Goal: Task Accomplishment & Management: Complete application form

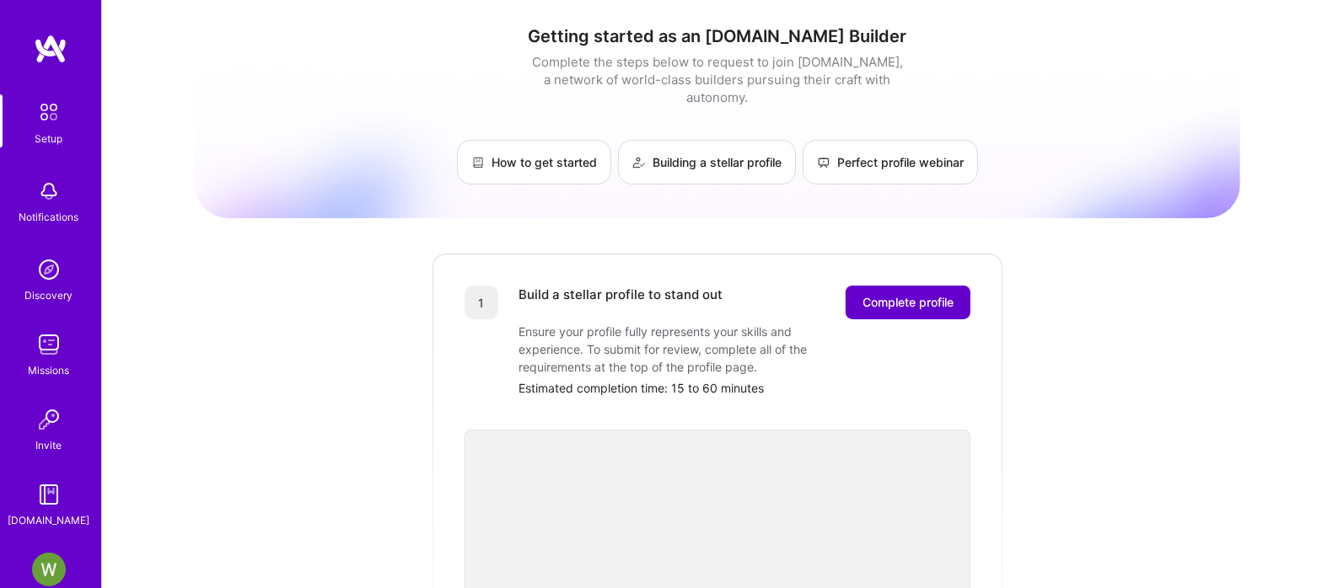
click at [856, 297] on button "Complete profile" at bounding box center [908, 303] width 125 height 34
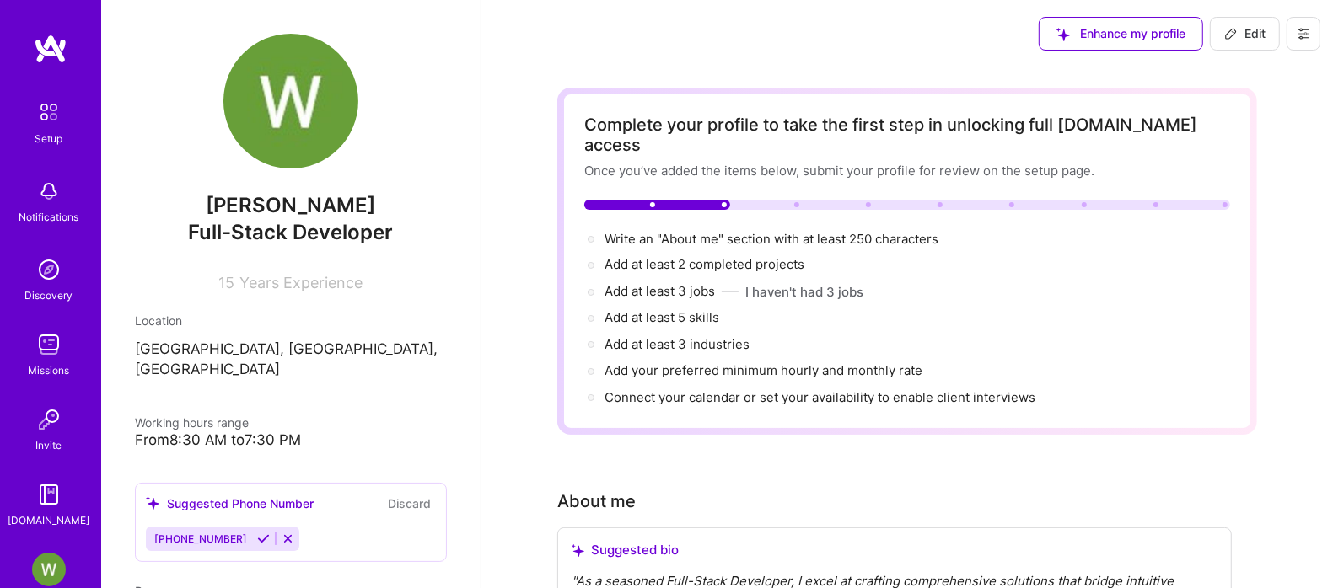
click at [777, 231] on span "Write an "About me" section with at least 250 characters →" at bounding box center [780, 239] width 352 height 16
select select "US"
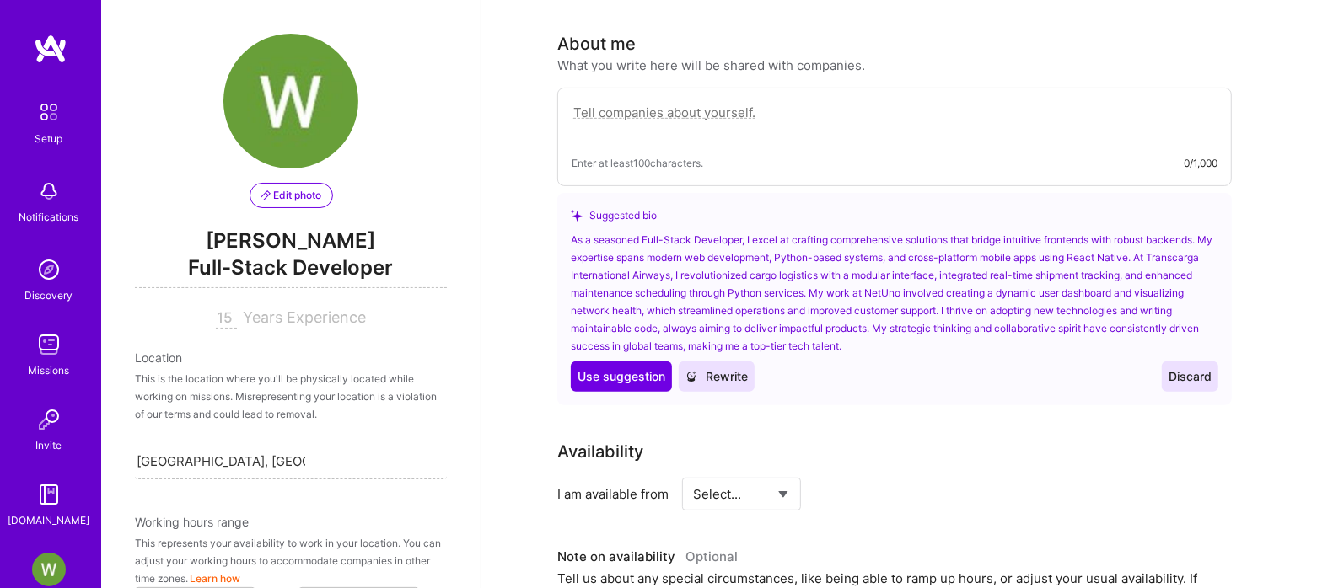
scroll to position [794, 0]
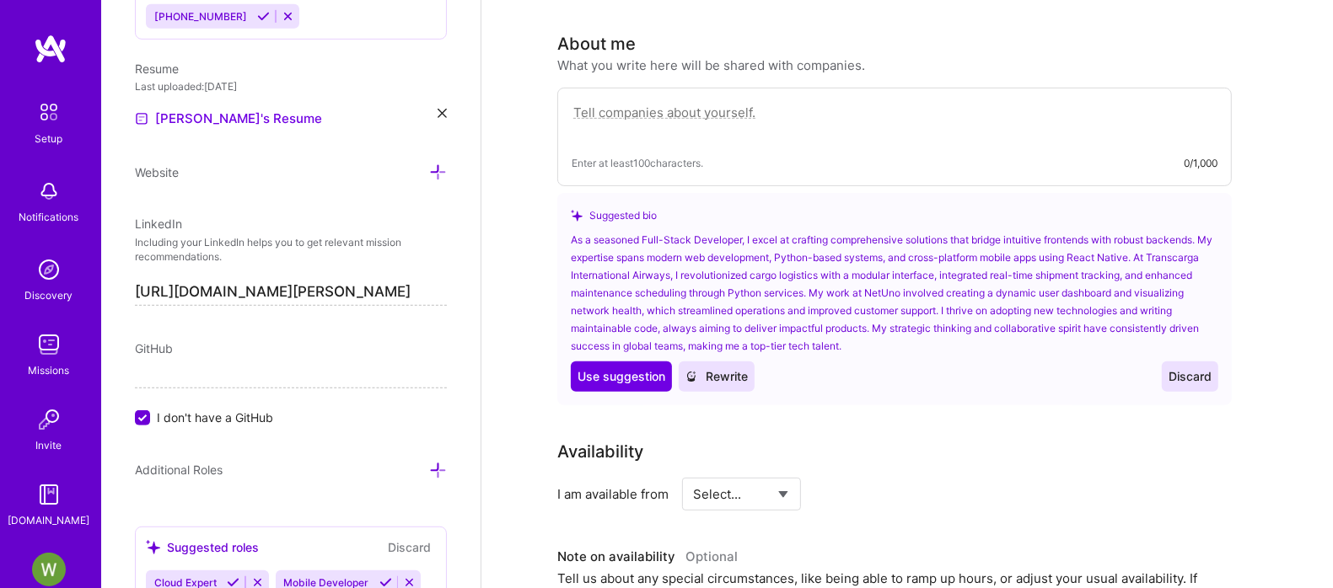
click at [651, 102] on textarea at bounding box center [895, 121] width 646 height 39
paste textarea "I'm a Senior Fullstack Developer with over 18 years of experience crafting scal…"
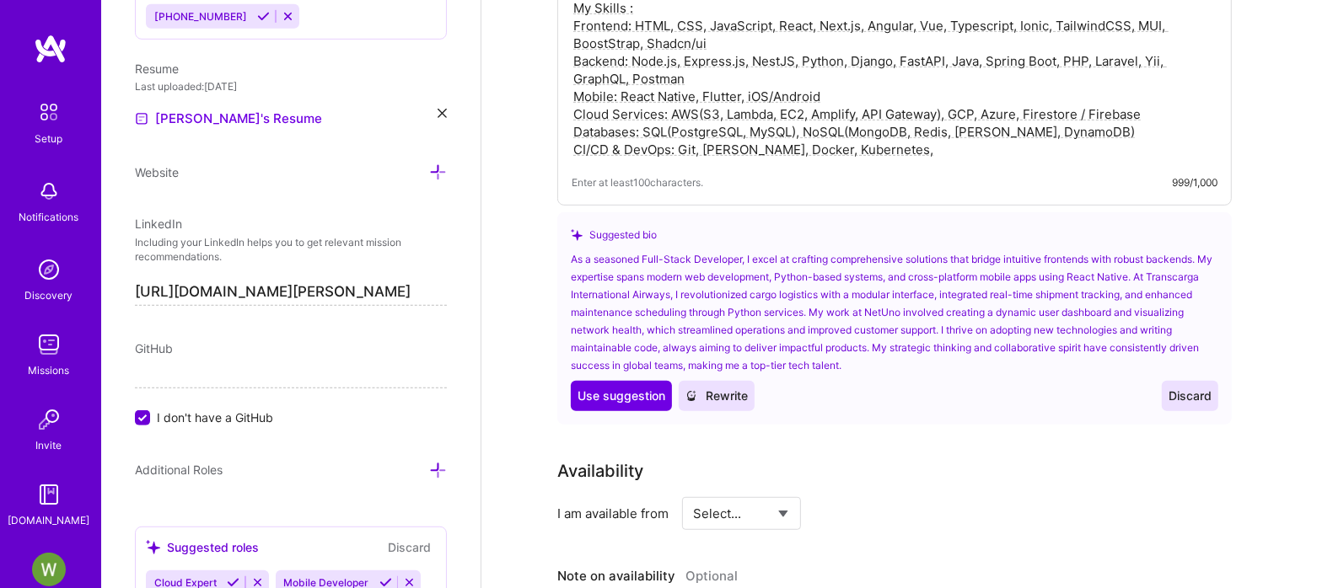
scroll to position [774, 0]
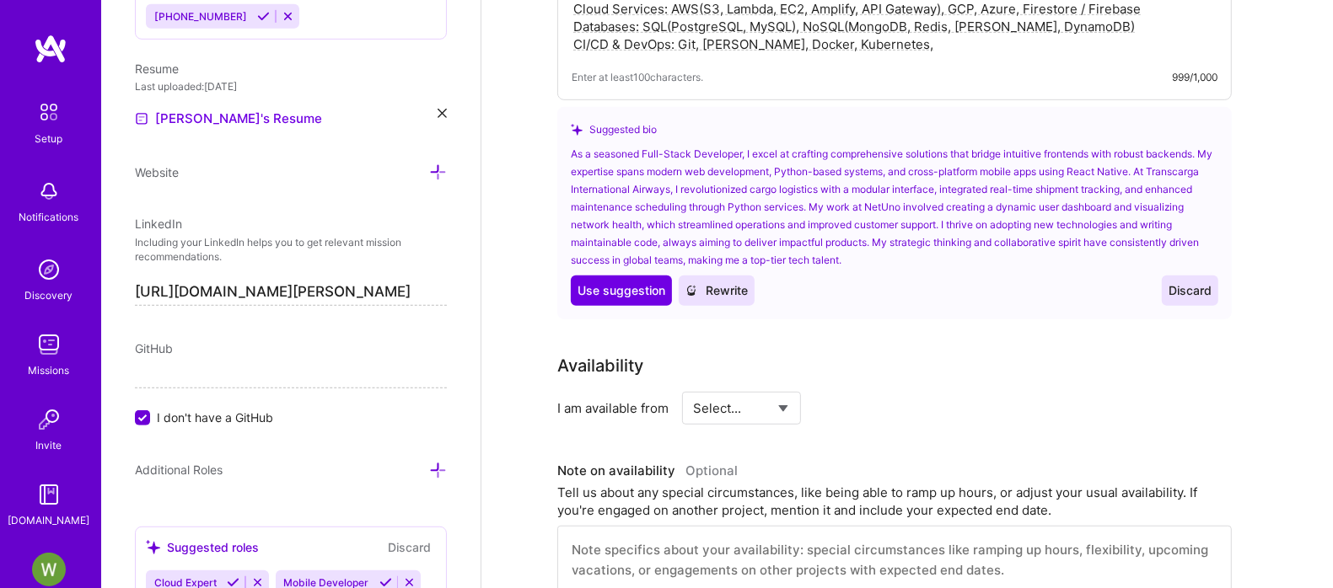
type textarea "I'm a Senior Fullstack Developer with over 18 years of experience crafting scal…"
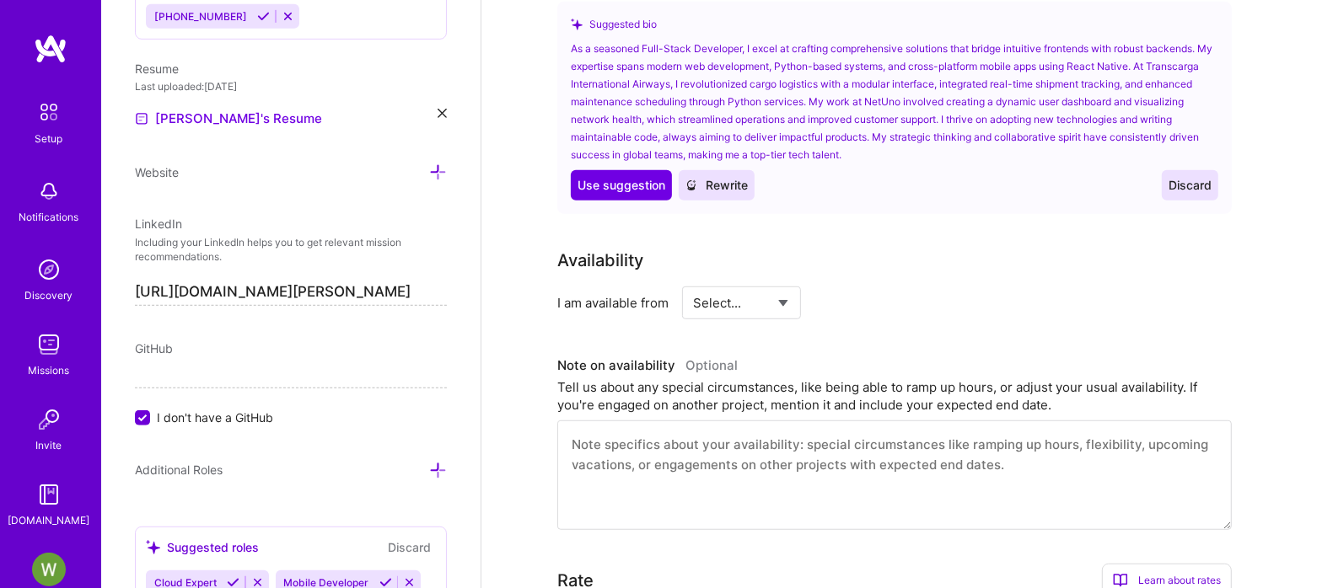
click at [793, 287] on div "Select... Right Now Future Date Not Available" at bounding box center [741, 303] width 119 height 33
click at [785, 282] on select "Select... Right Now Future Date Not Available" at bounding box center [741, 303] width 97 height 43
select select "Right Now"
click at [694, 282] on select "Select... Right Now Future Date Not Available" at bounding box center [741, 303] width 97 height 43
click at [882, 287] on input at bounding box center [895, 303] width 101 height 33
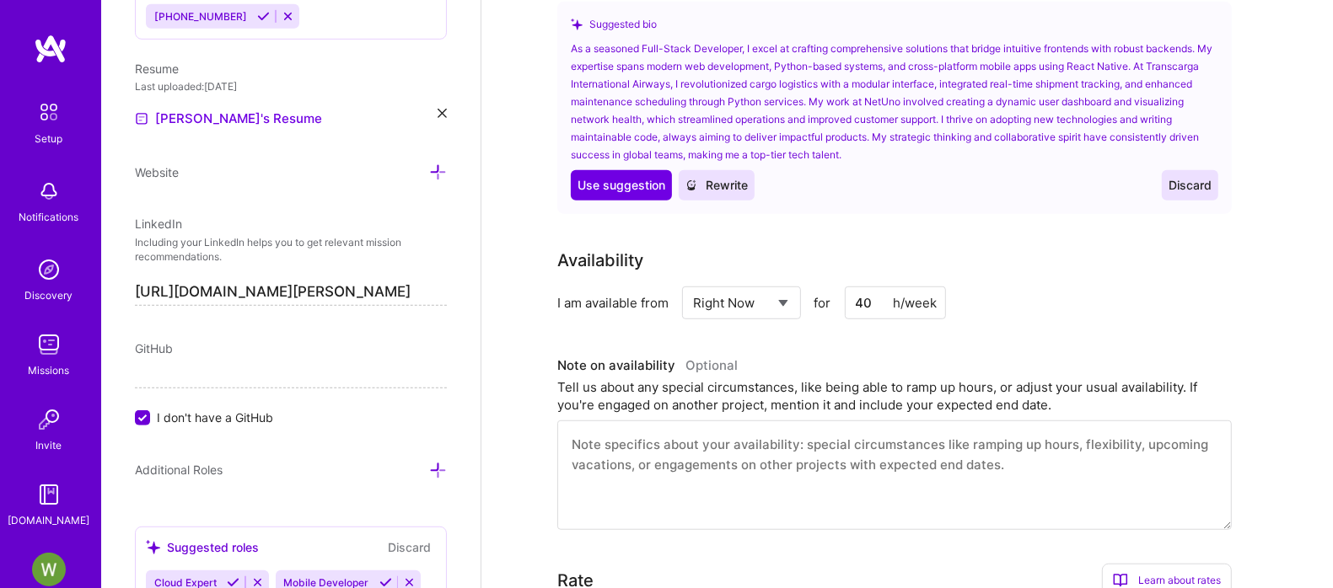
scroll to position [1090, 0]
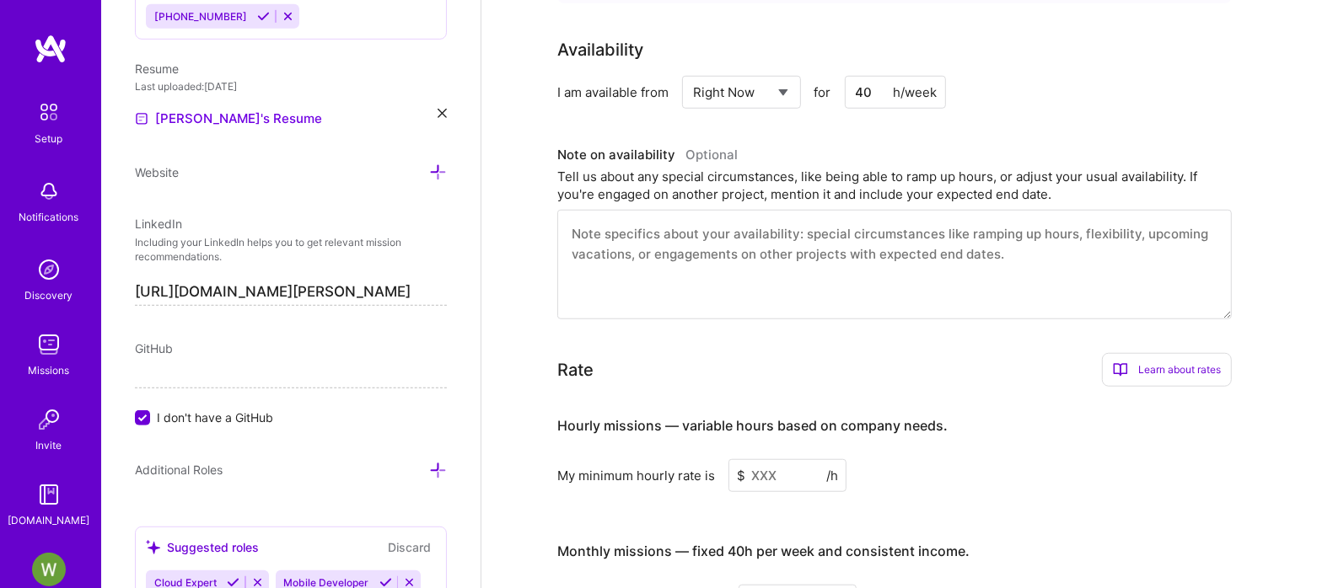
type input "40"
click at [588, 215] on textarea at bounding box center [894, 265] width 674 height 110
drag, startPoint x: 1026, startPoint y: 205, endPoint x: 1051, endPoint y: 213, distance: 26.7
click at [1051, 213] on textarea at bounding box center [894, 265] width 674 height 110
drag, startPoint x: 572, startPoint y: 196, endPoint x: 899, endPoint y: 200, distance: 327.1
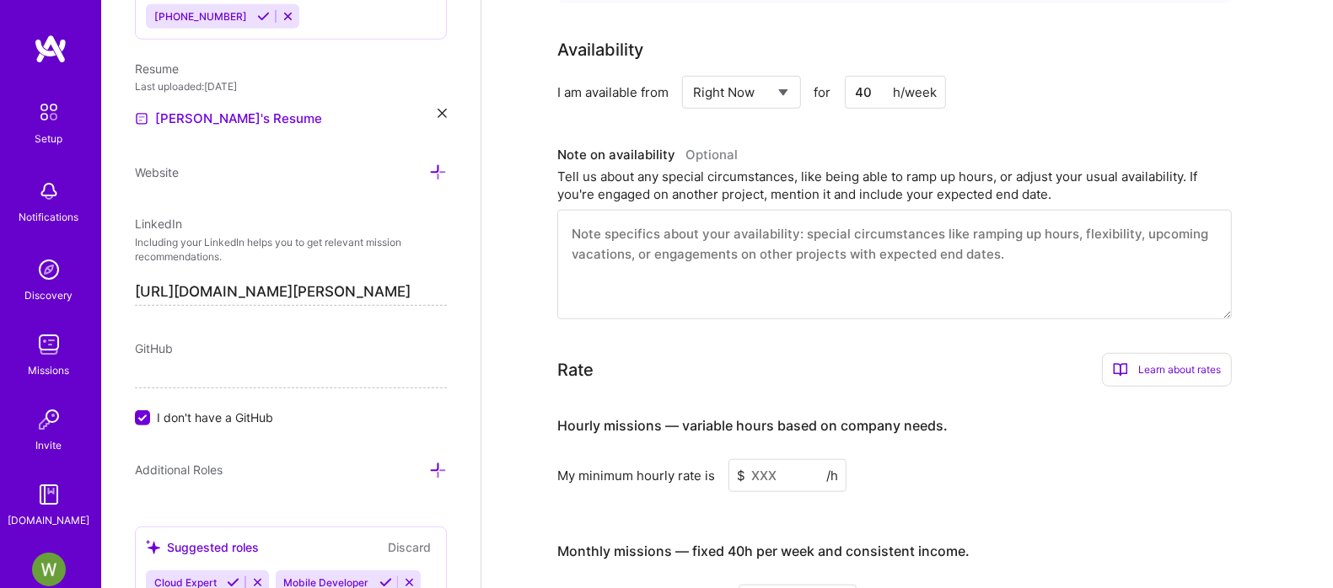
click at [924, 210] on textarea at bounding box center [894, 265] width 674 height 110
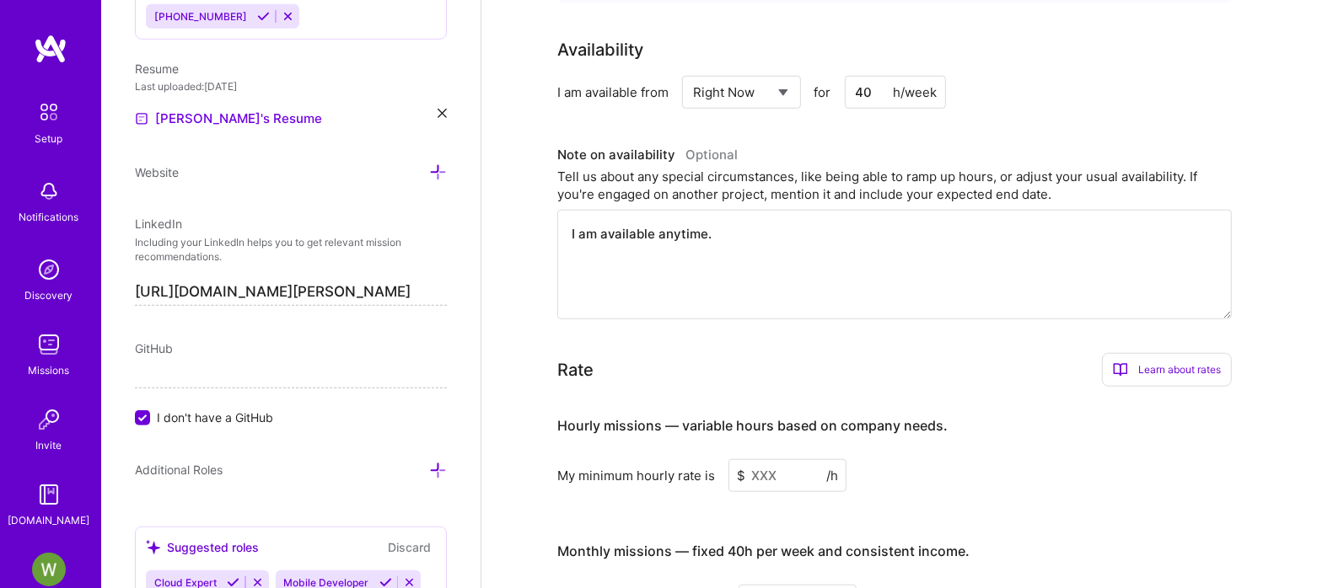
scroll to position [1195, 0]
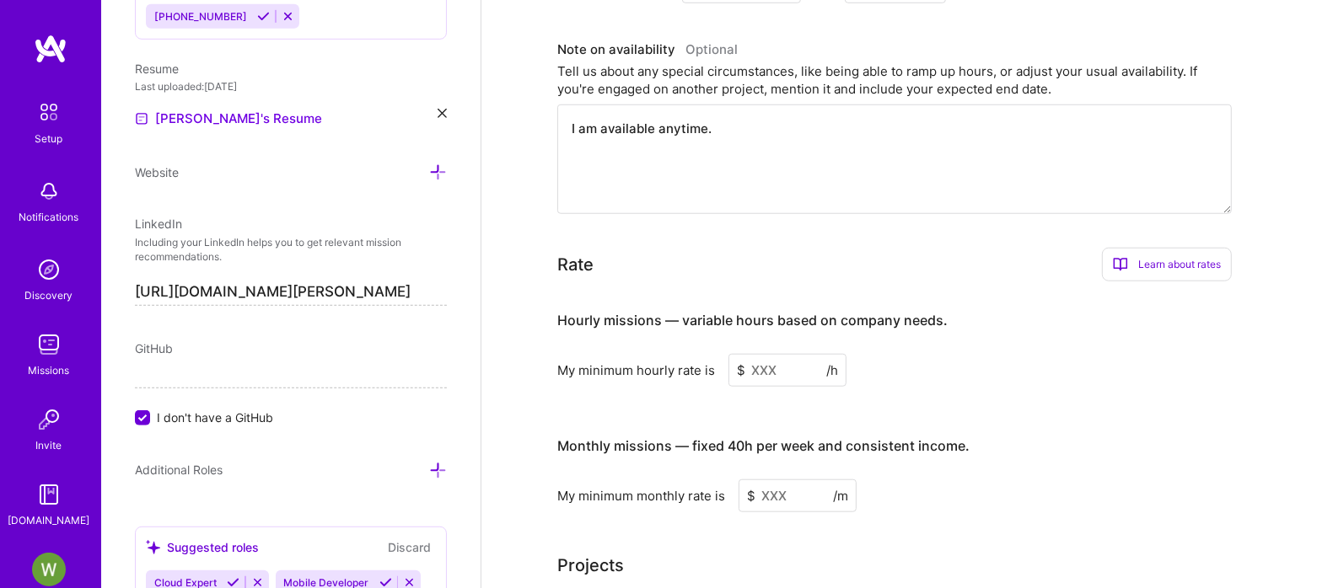
type textarea "I am available anytime."
click at [784, 354] on input at bounding box center [787, 370] width 118 height 33
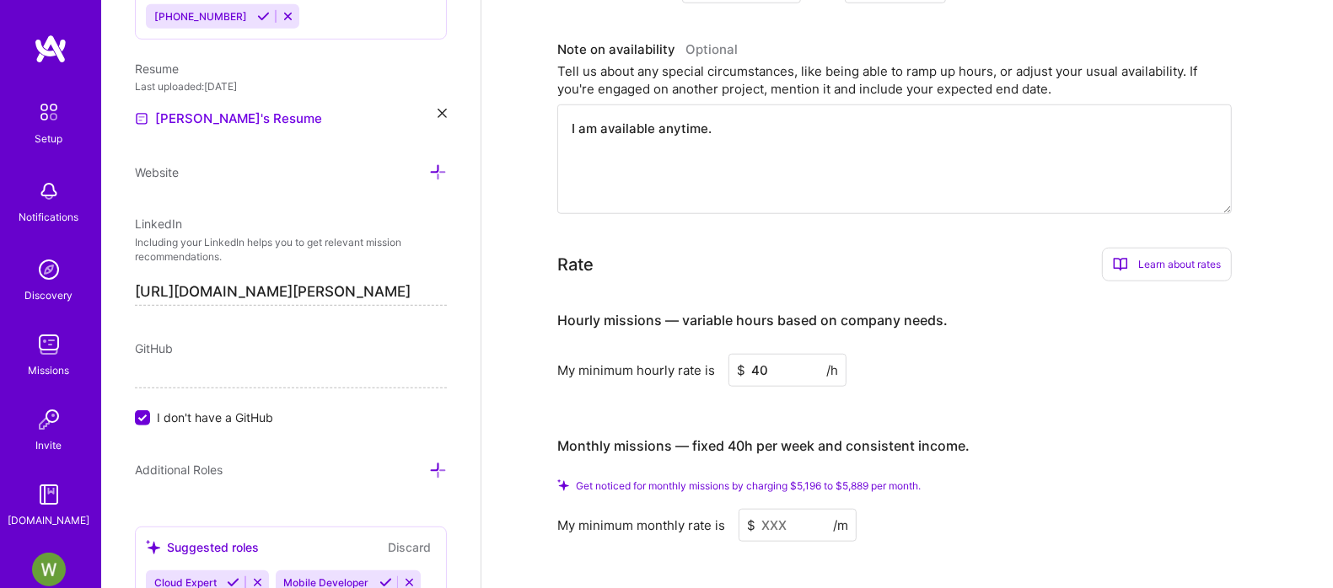
type input "40"
click at [798, 509] on input at bounding box center [798, 525] width 118 height 33
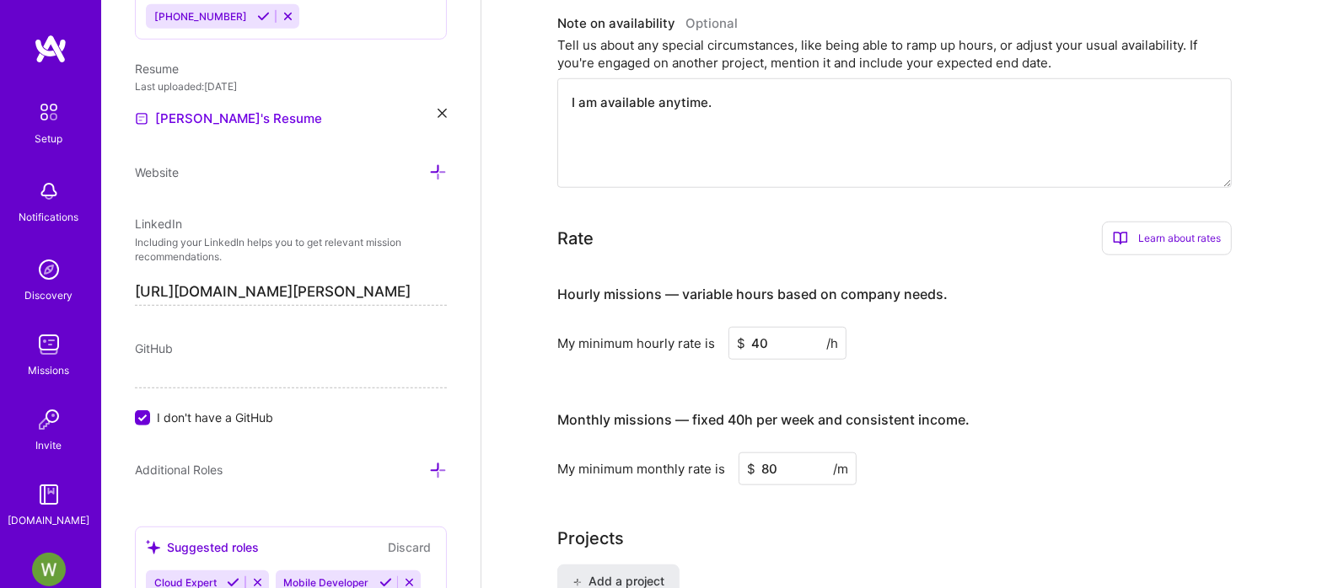
type input "8"
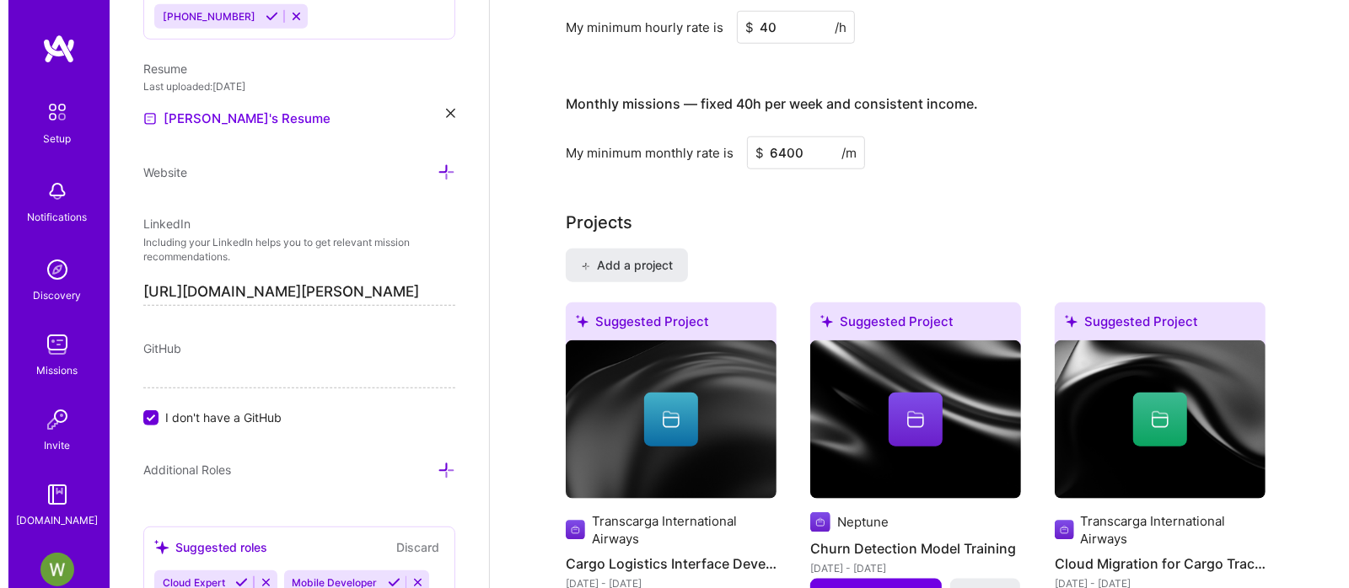
scroll to position [1617, 0]
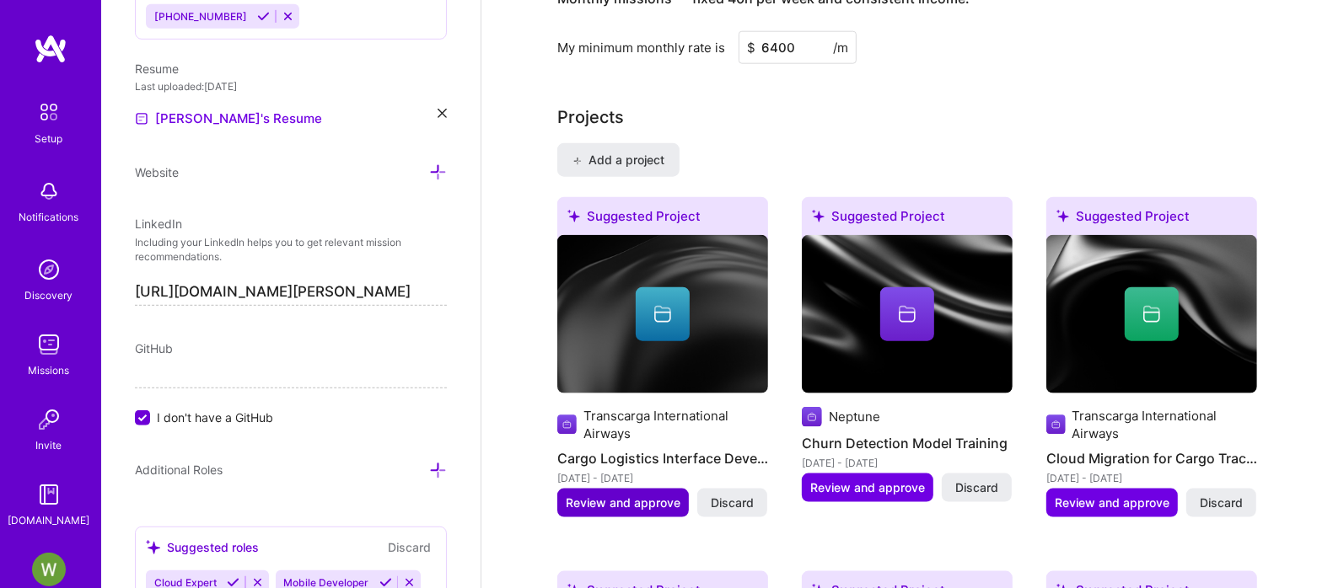
type input "6400"
click at [633, 495] on span "Review and approve" at bounding box center [623, 503] width 115 height 17
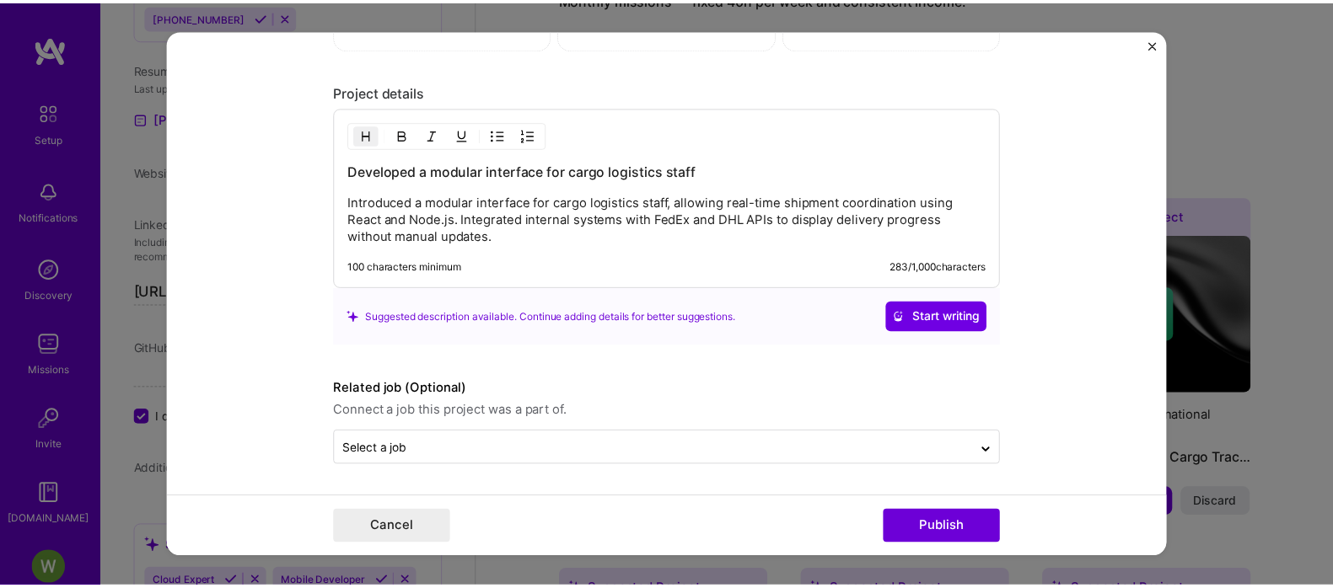
scroll to position [1227, 0]
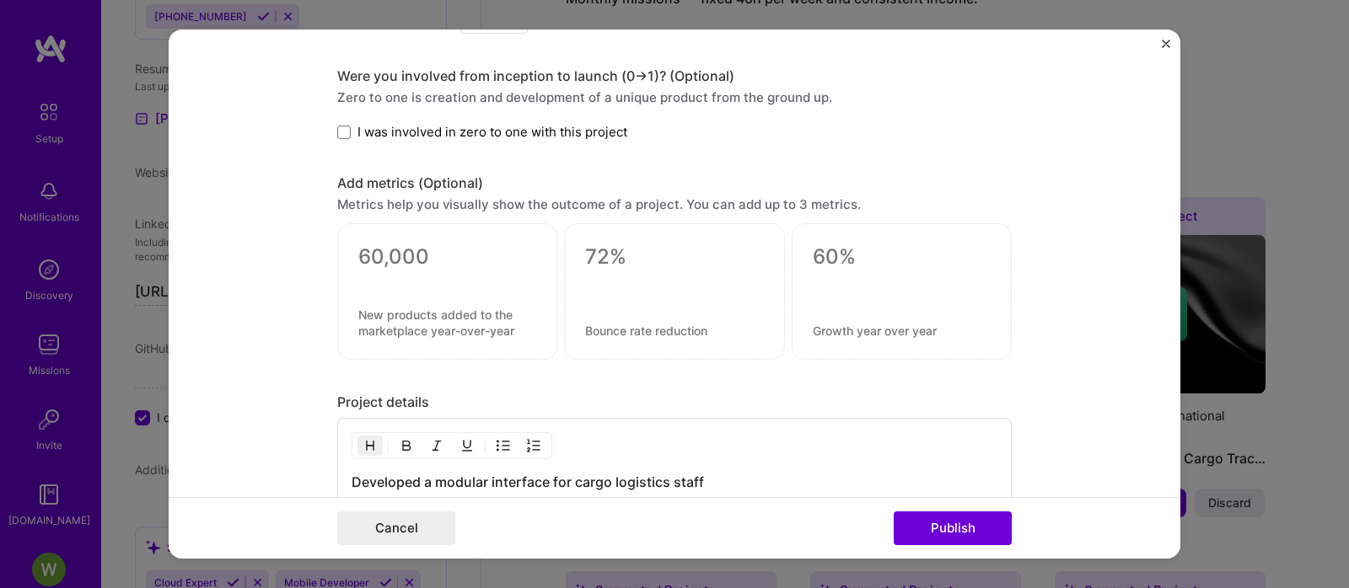
click at [1164, 45] on img "Close" at bounding box center [1166, 44] width 8 height 8
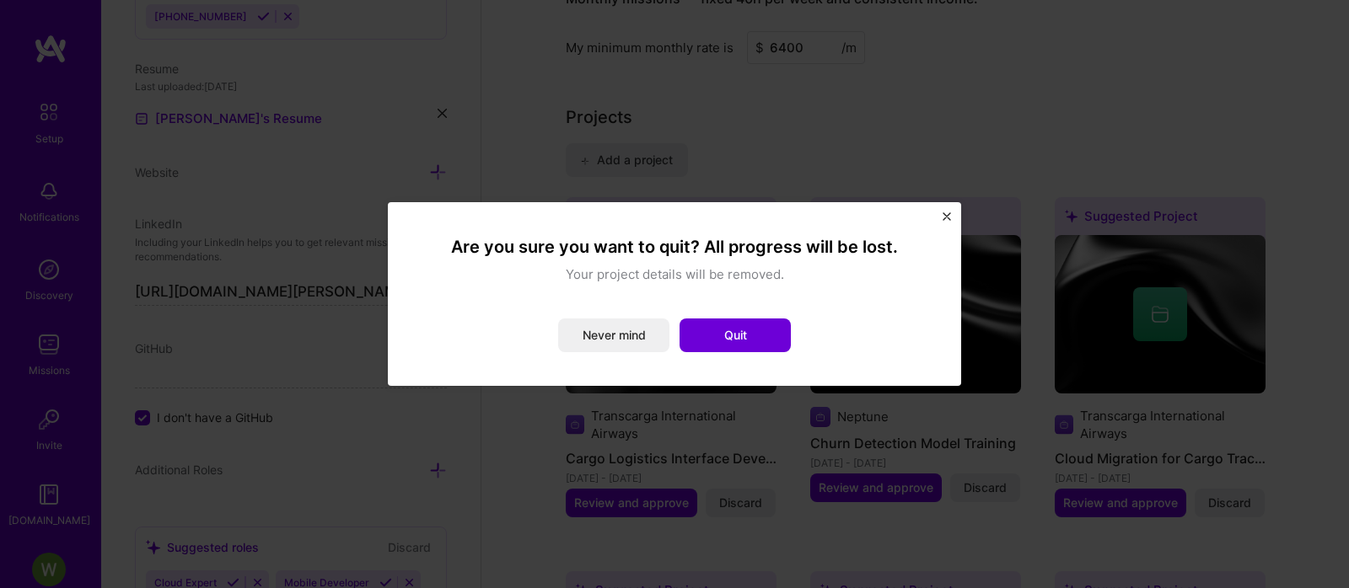
click at [945, 220] on img "Close" at bounding box center [947, 216] width 8 height 8
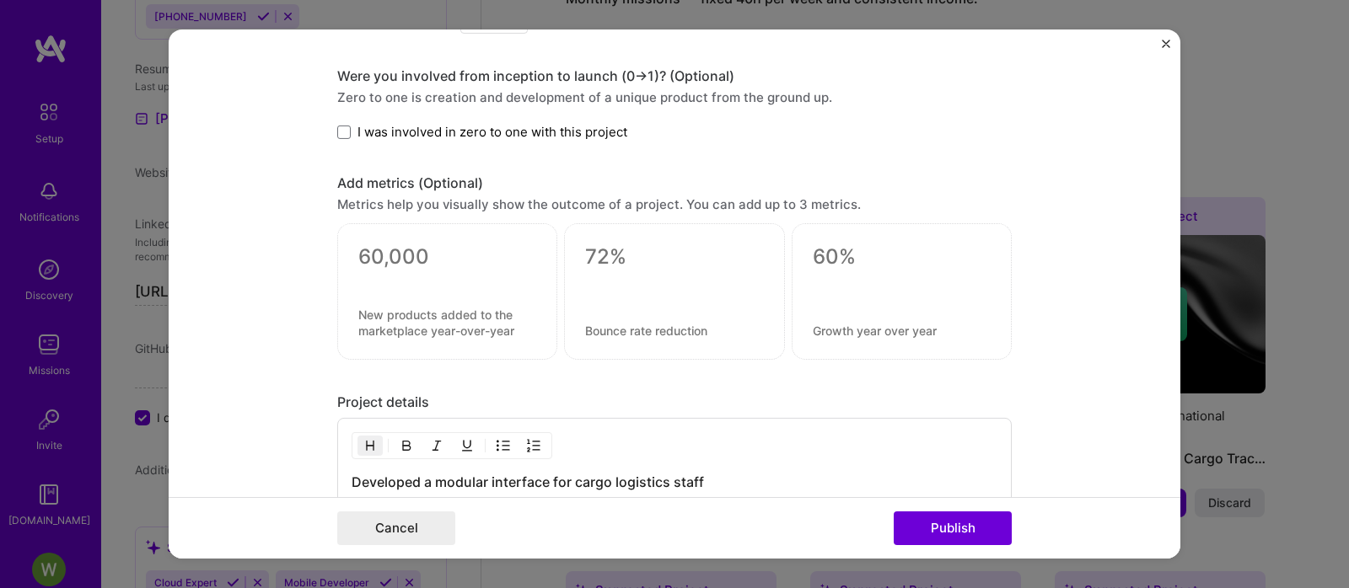
click at [1163, 42] on img "Close" at bounding box center [1166, 44] width 8 height 8
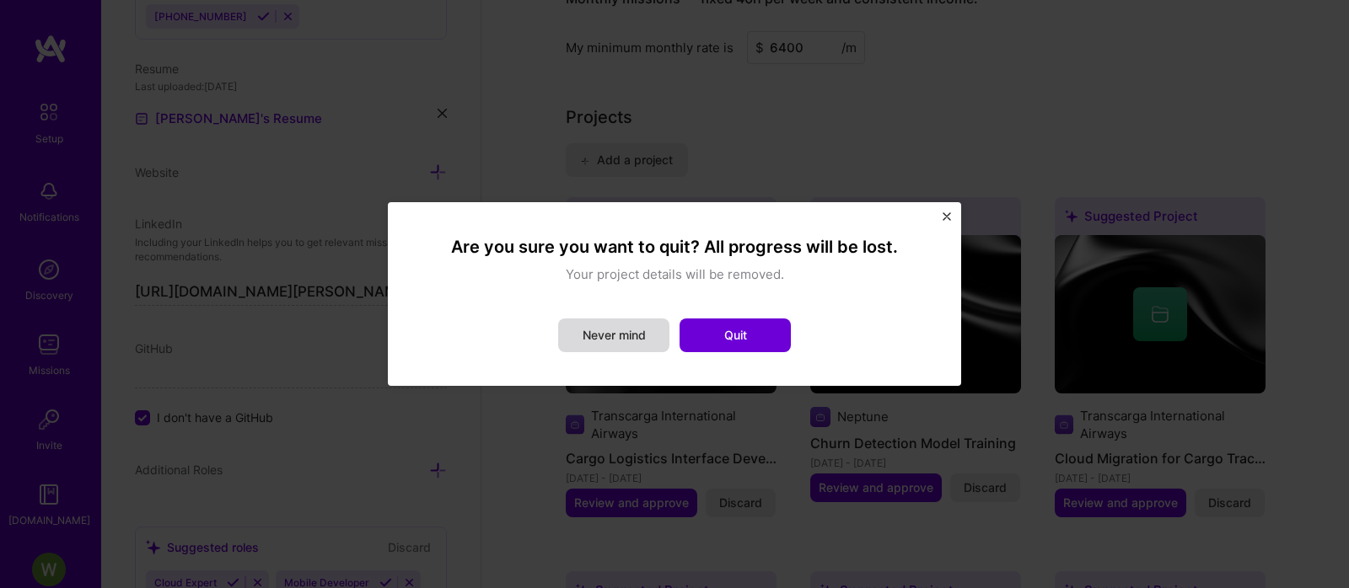
click at [592, 337] on font "Never mind" at bounding box center [614, 335] width 63 height 14
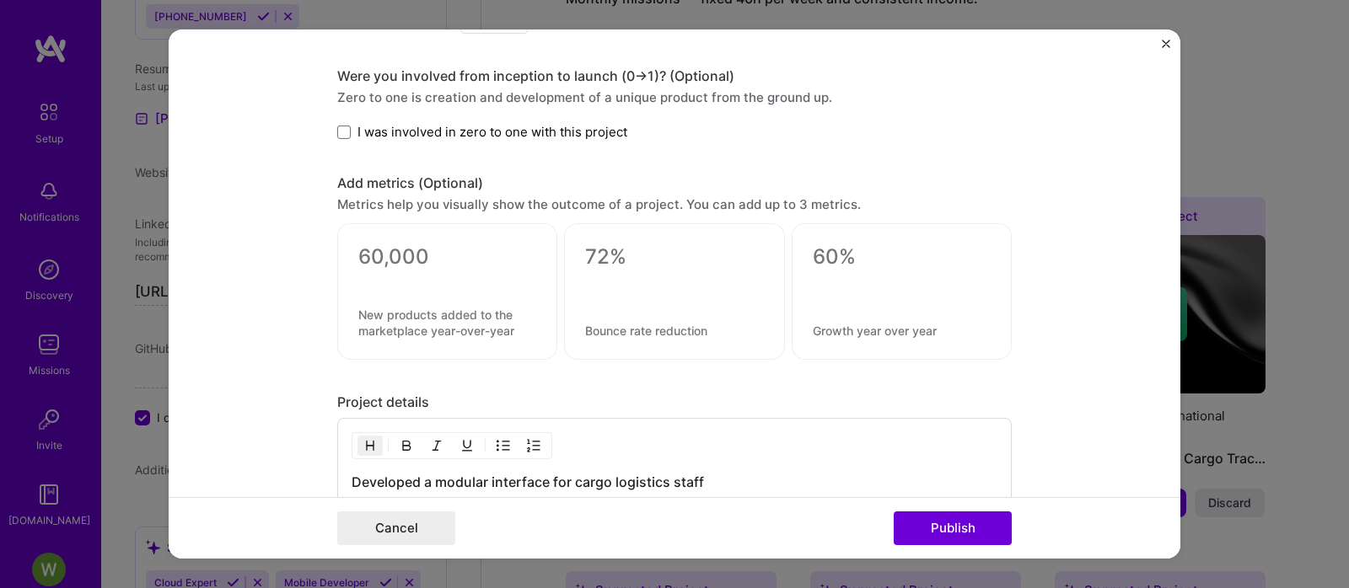
click at [1166, 46] on img "Close" at bounding box center [1166, 44] width 8 height 8
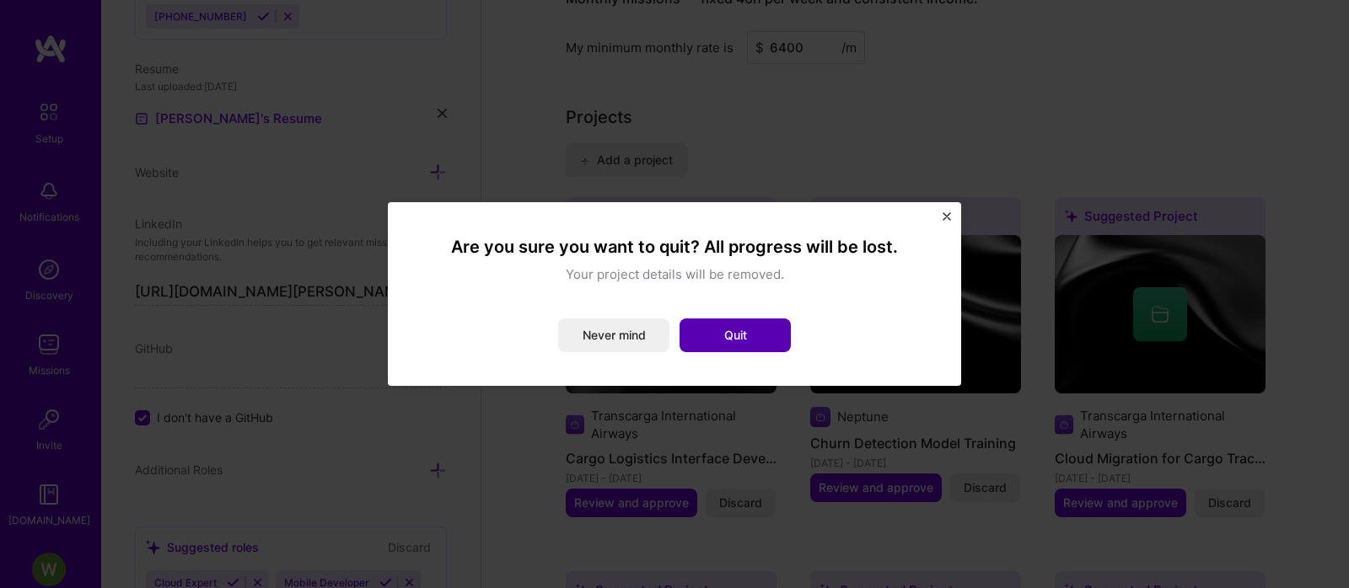
click at [744, 348] on button "Quit" at bounding box center [735, 336] width 111 height 34
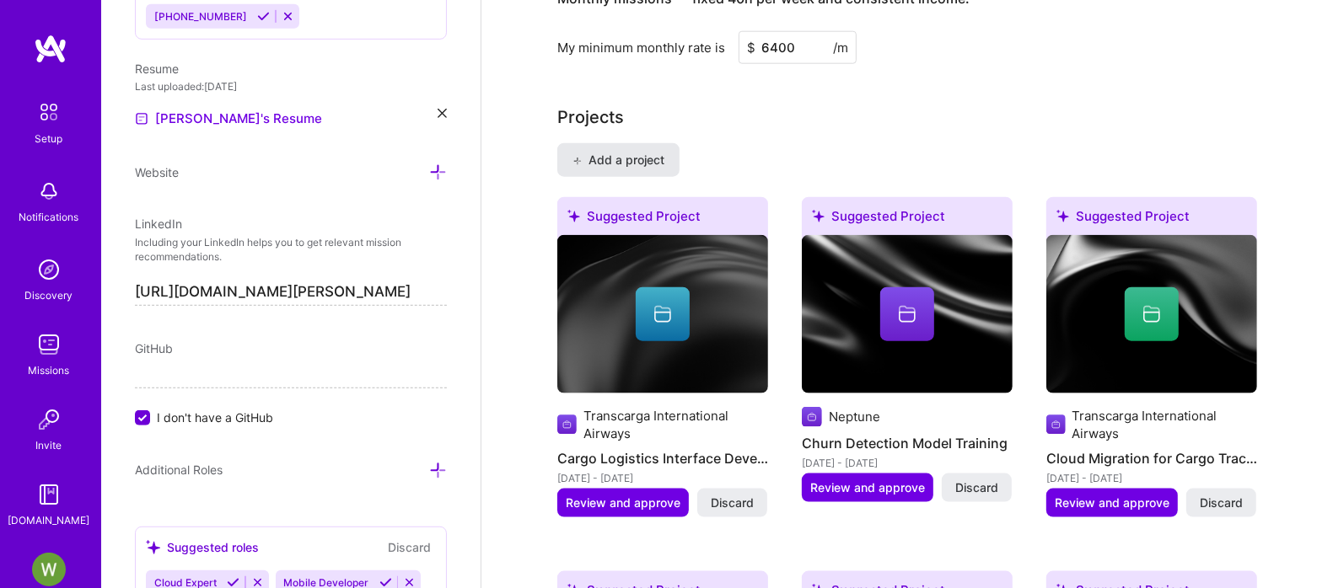
click at [632, 152] on span "Add a project" at bounding box center [618, 160] width 92 height 17
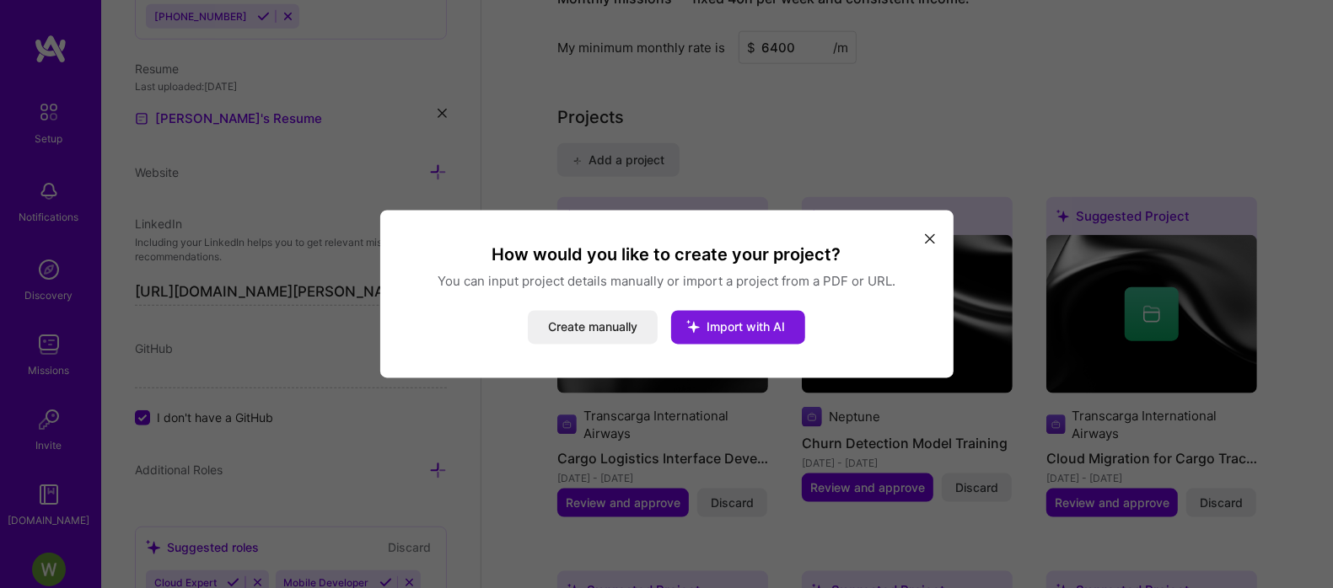
click at [755, 317] on button "Import with AI" at bounding box center [738, 328] width 134 height 34
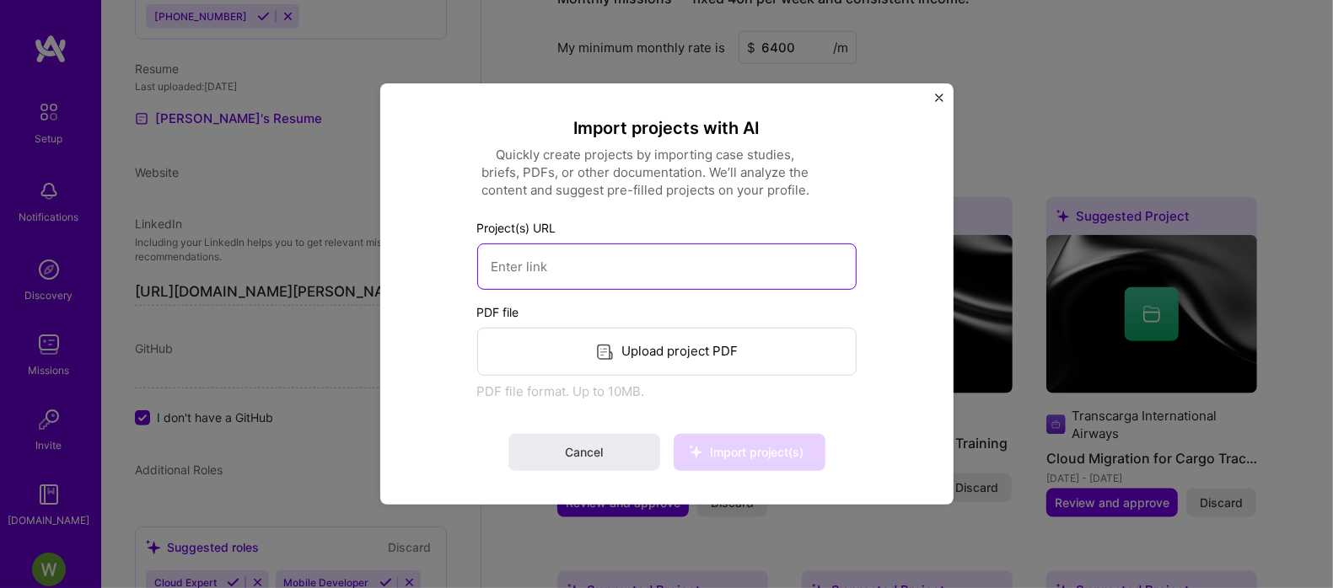
click at [645, 275] on input at bounding box center [666, 267] width 379 height 46
click at [652, 355] on div "Upload project PDF" at bounding box center [666, 352] width 379 height 48
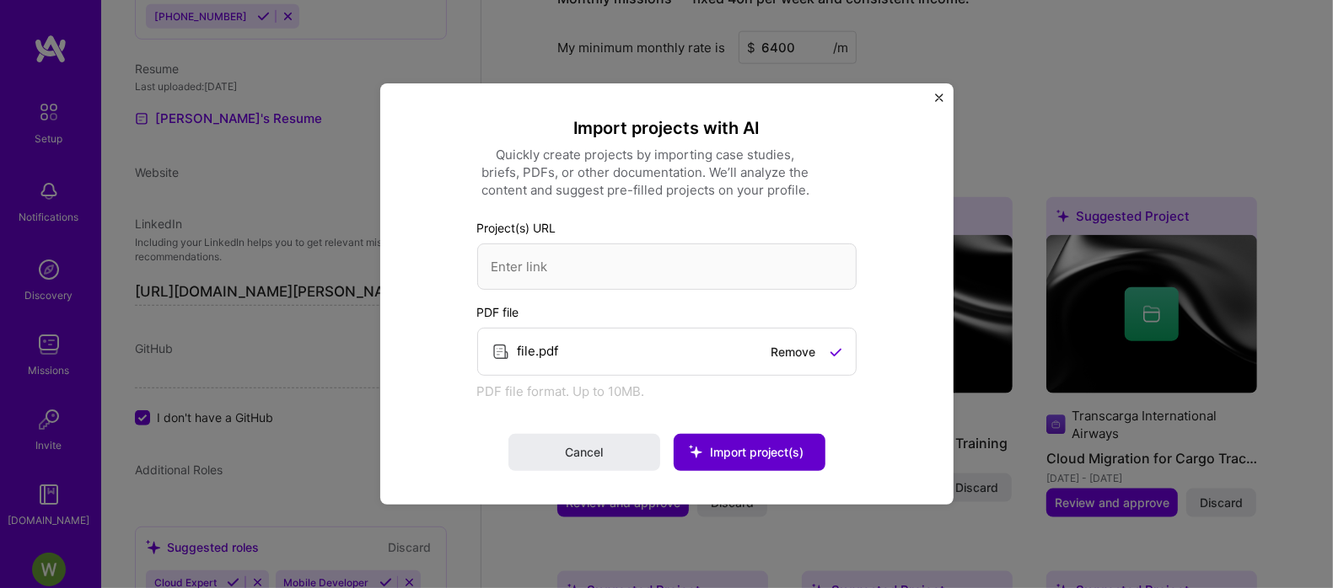
click at [757, 453] on span "Import project(s)" at bounding box center [757, 452] width 94 height 14
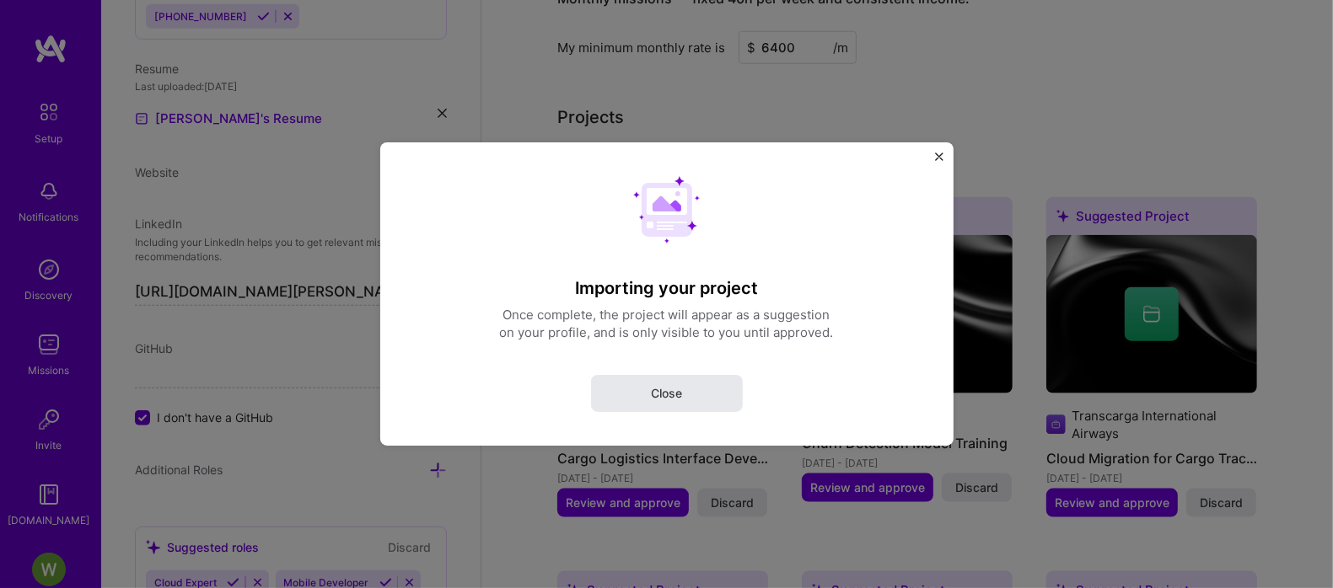
click at [677, 401] on span "Close" at bounding box center [666, 393] width 31 height 17
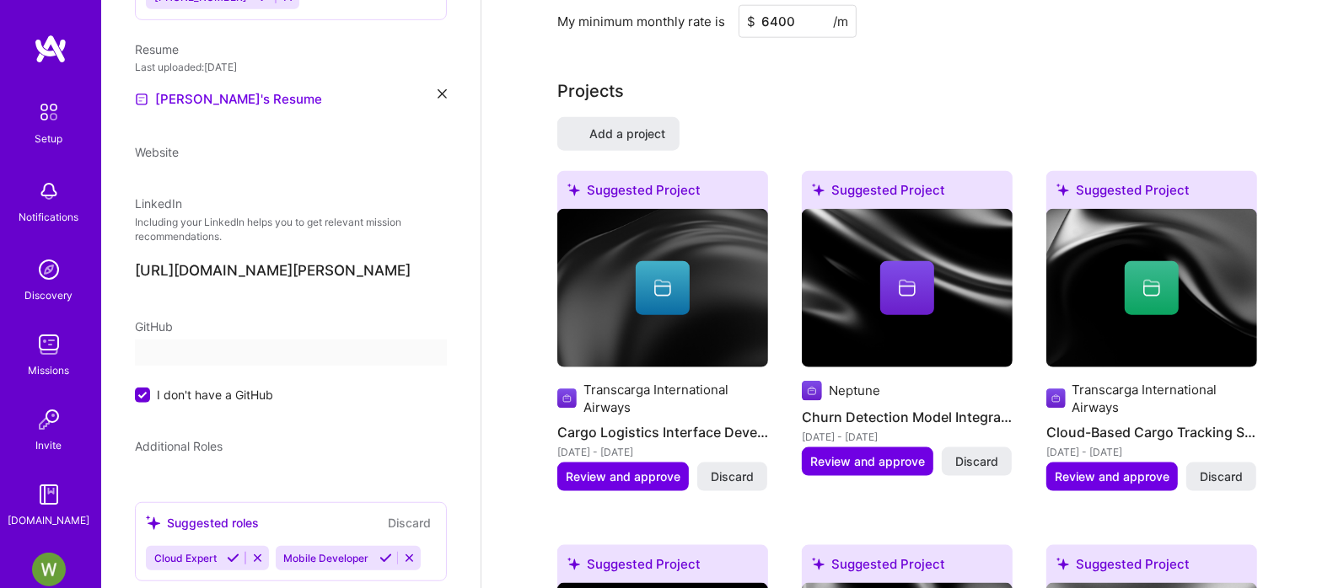
select select "US"
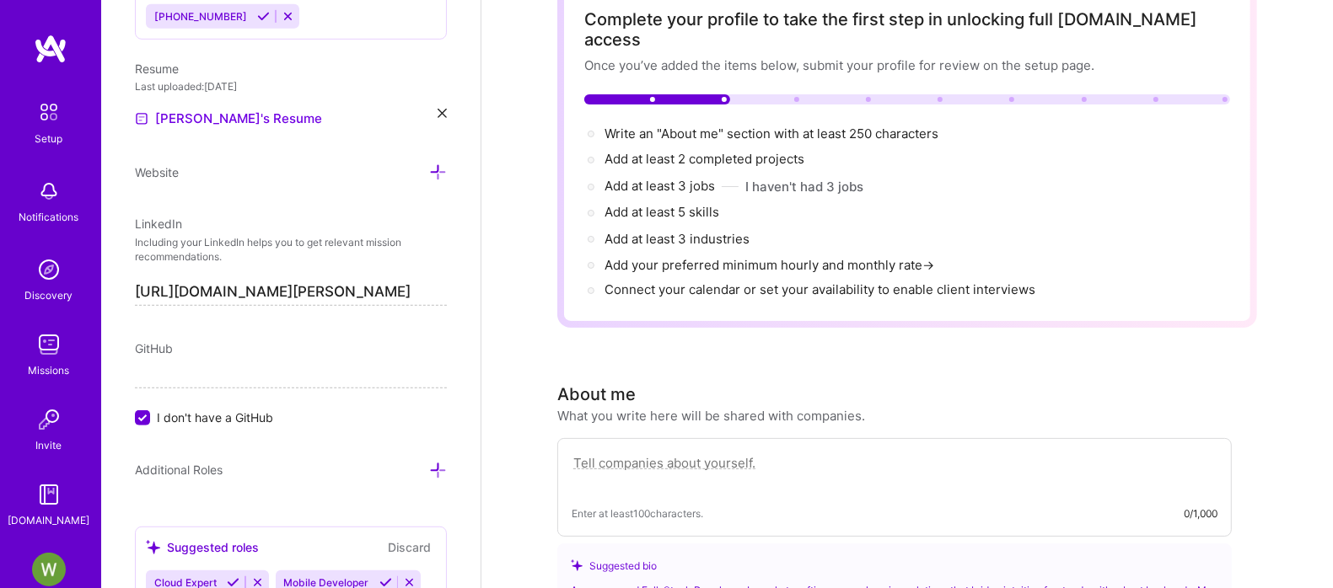
scroll to position [211, 0]
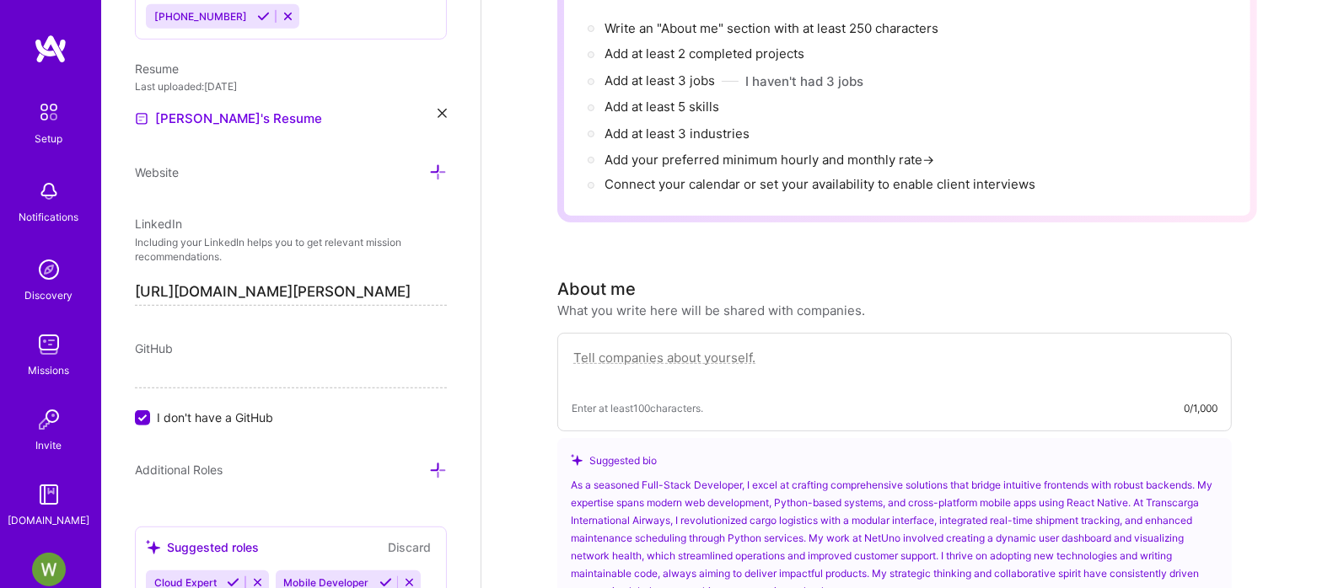
click at [671, 347] on textarea at bounding box center [895, 366] width 646 height 39
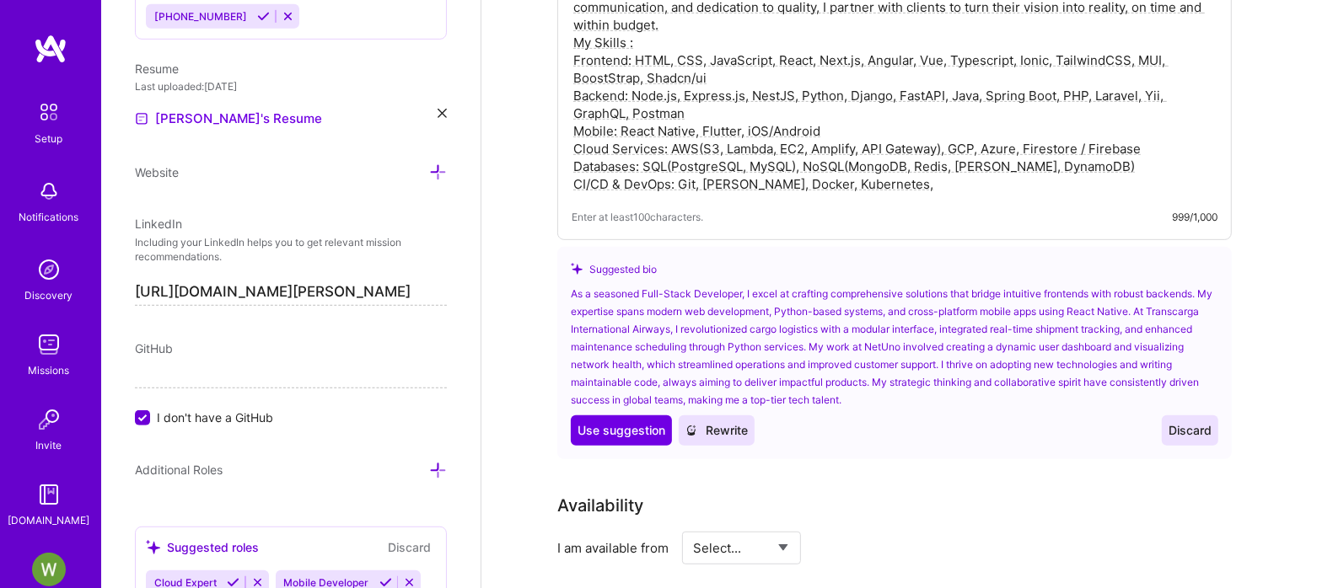
scroll to position [738, 0]
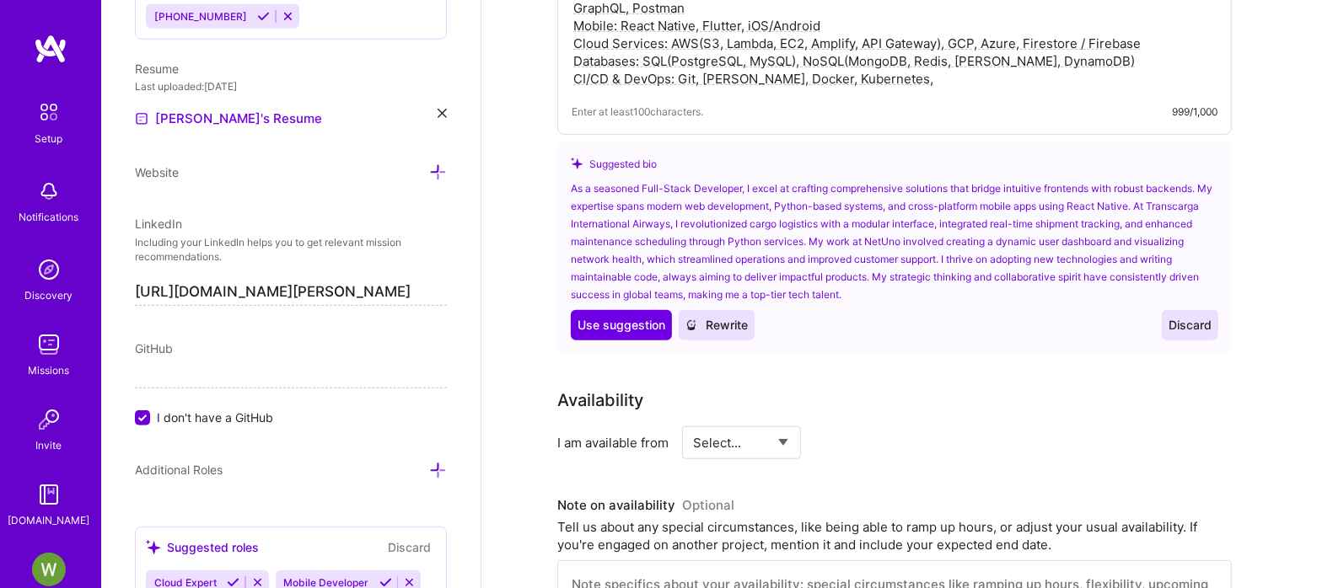
type textarea "I'm a Senior Fullstack Developer with over 18 years of experience crafting scal…"
click at [774, 422] on select "Select... Right Now Future Date Not Available" at bounding box center [741, 443] width 97 height 43
select select "Right Now"
click at [694, 422] on select "Select... Right Now Future Date Not Available" at bounding box center [741, 443] width 97 height 43
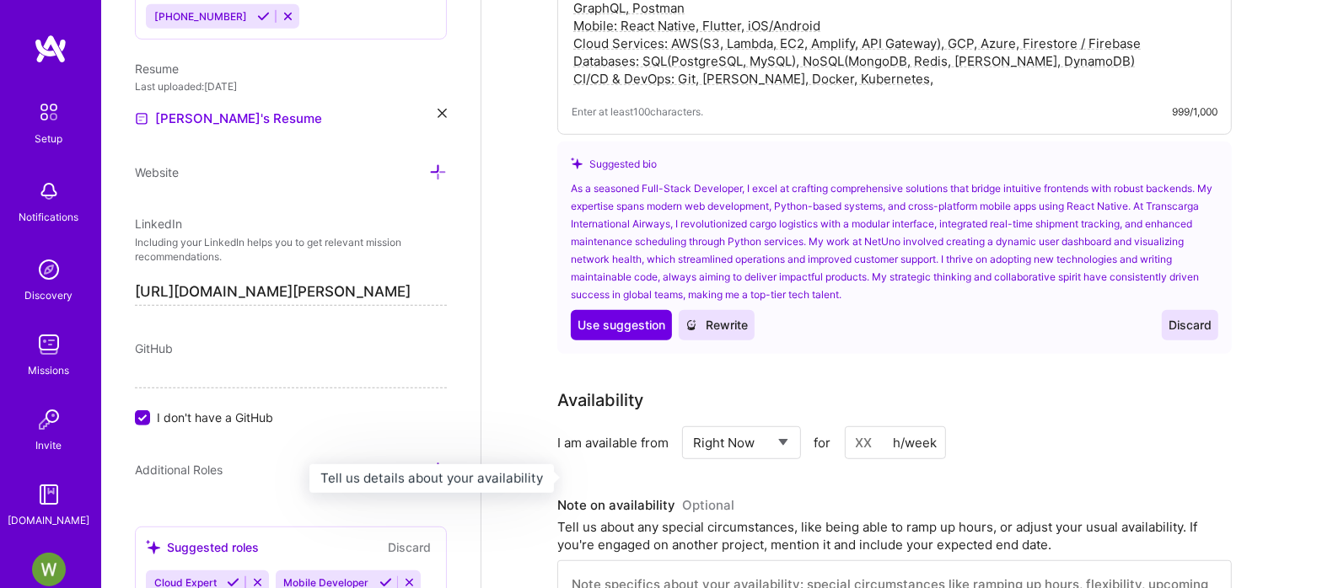
scroll to position [843, 0]
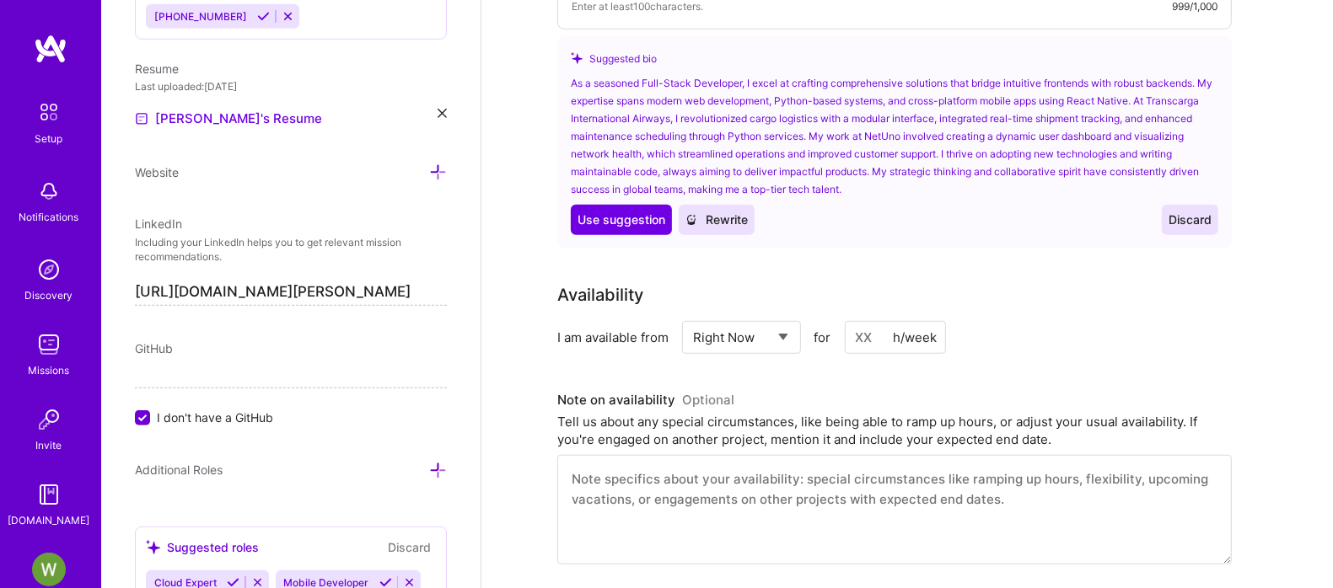
click at [877, 321] on input at bounding box center [895, 337] width 101 height 33
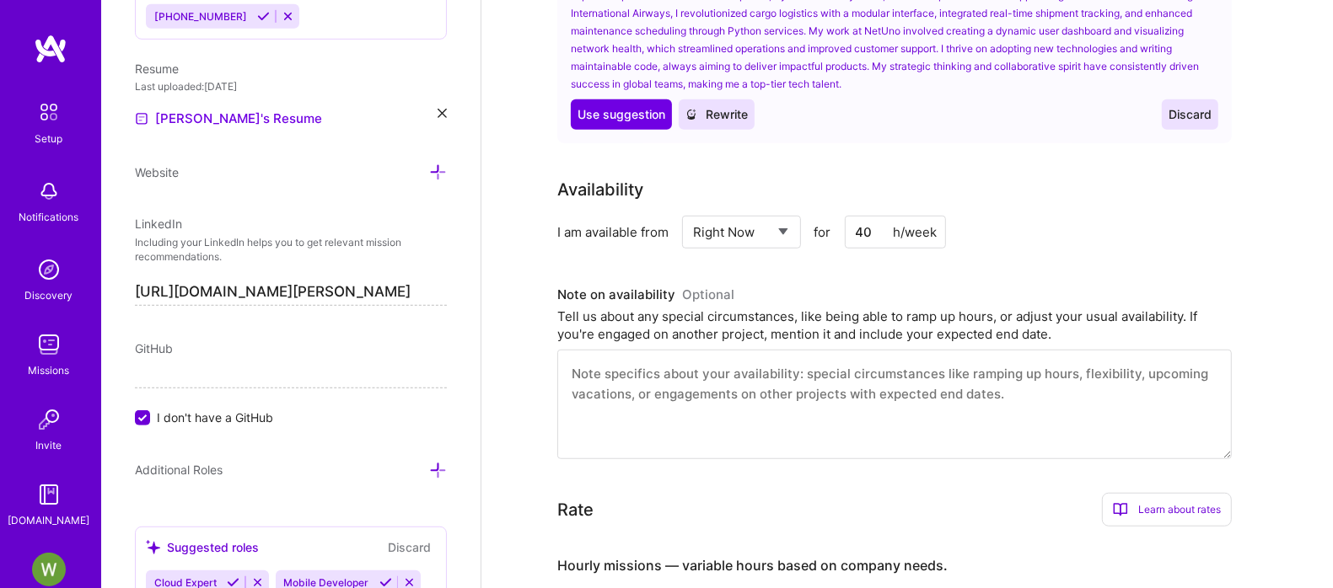
scroll to position [1054, 0]
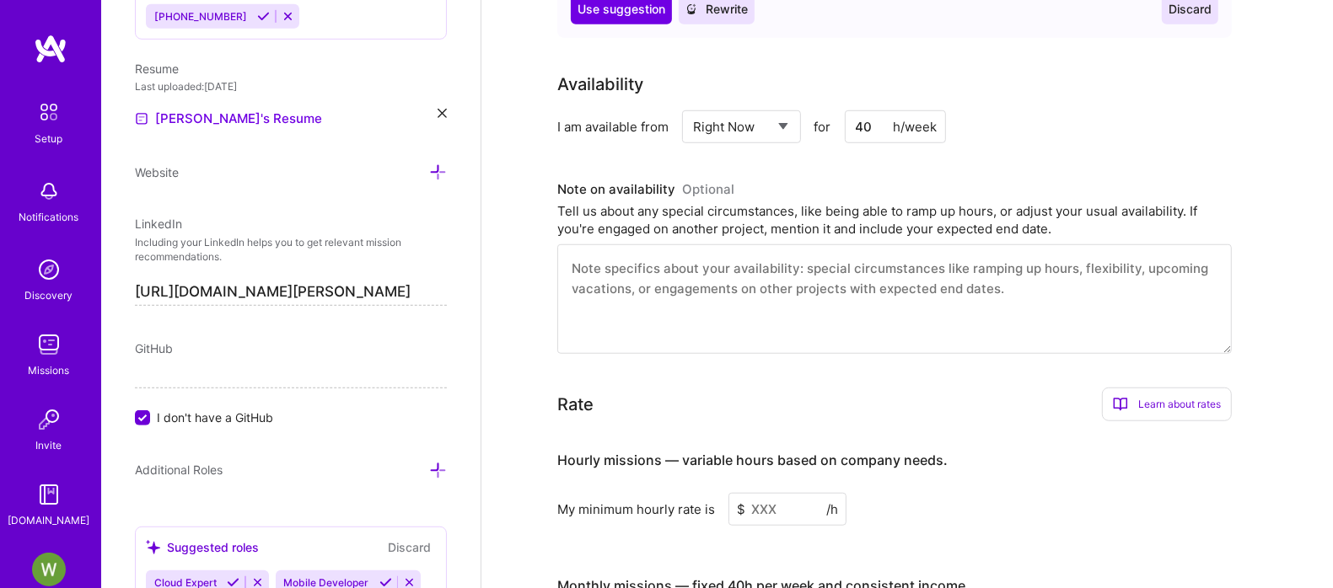
type input "40"
click at [626, 244] on textarea at bounding box center [894, 299] width 674 height 110
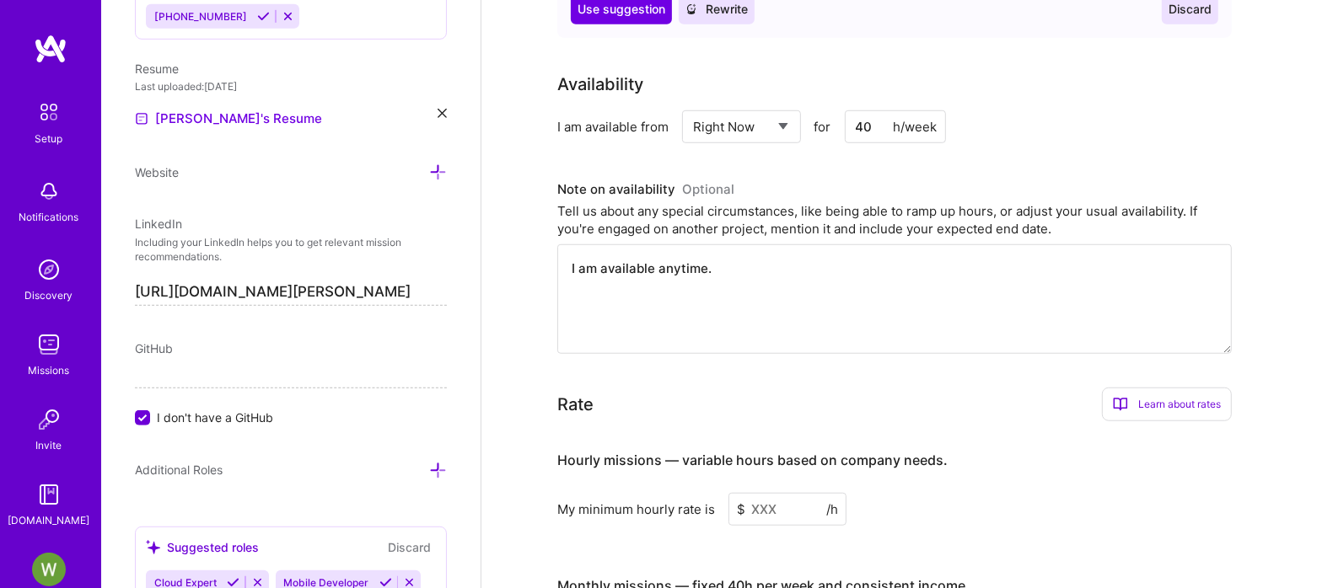
scroll to position [1159, 0]
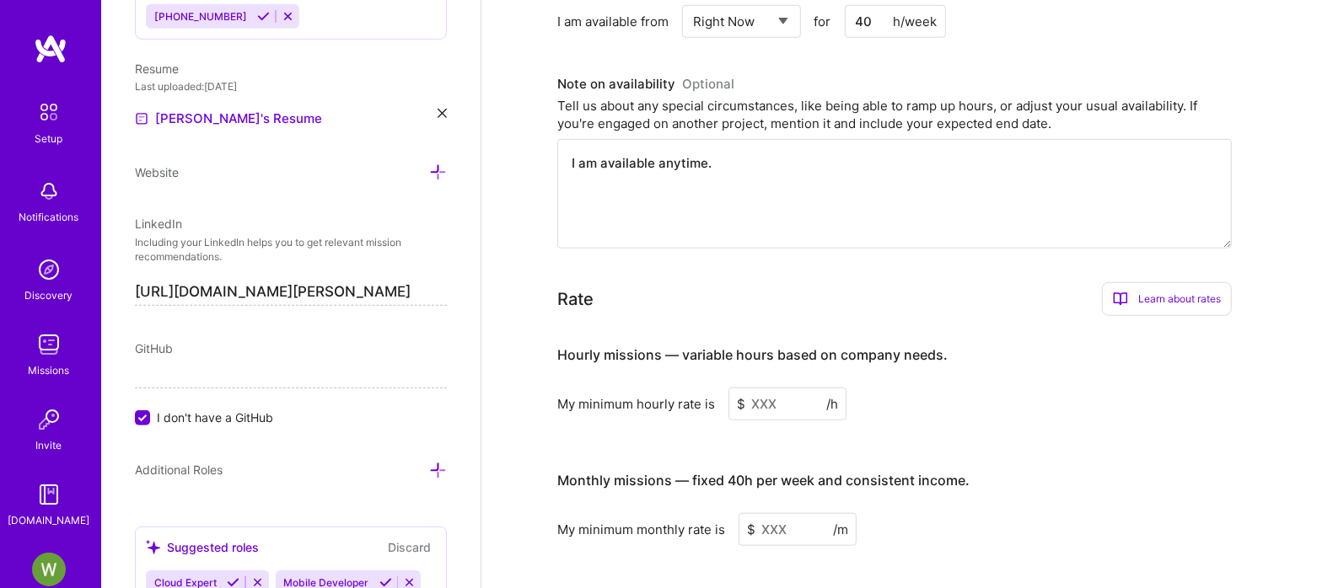
type textarea "I am available anytime."
click at [772, 388] on input at bounding box center [787, 404] width 118 height 33
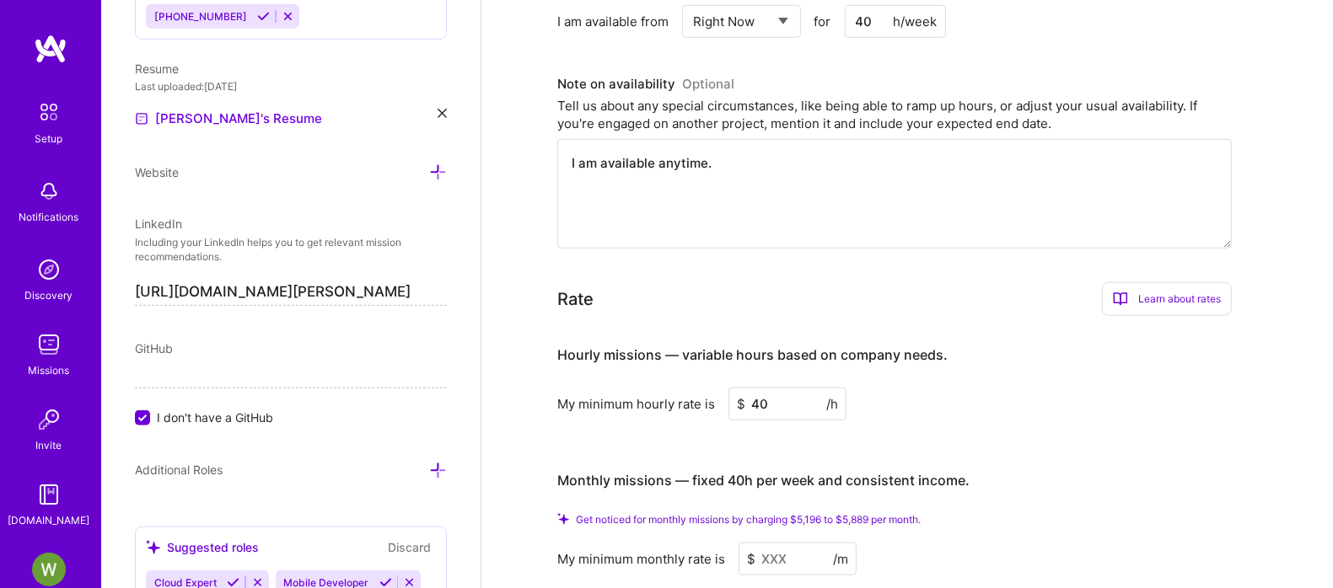
type input "40"
click at [819, 543] on input at bounding box center [798, 559] width 118 height 33
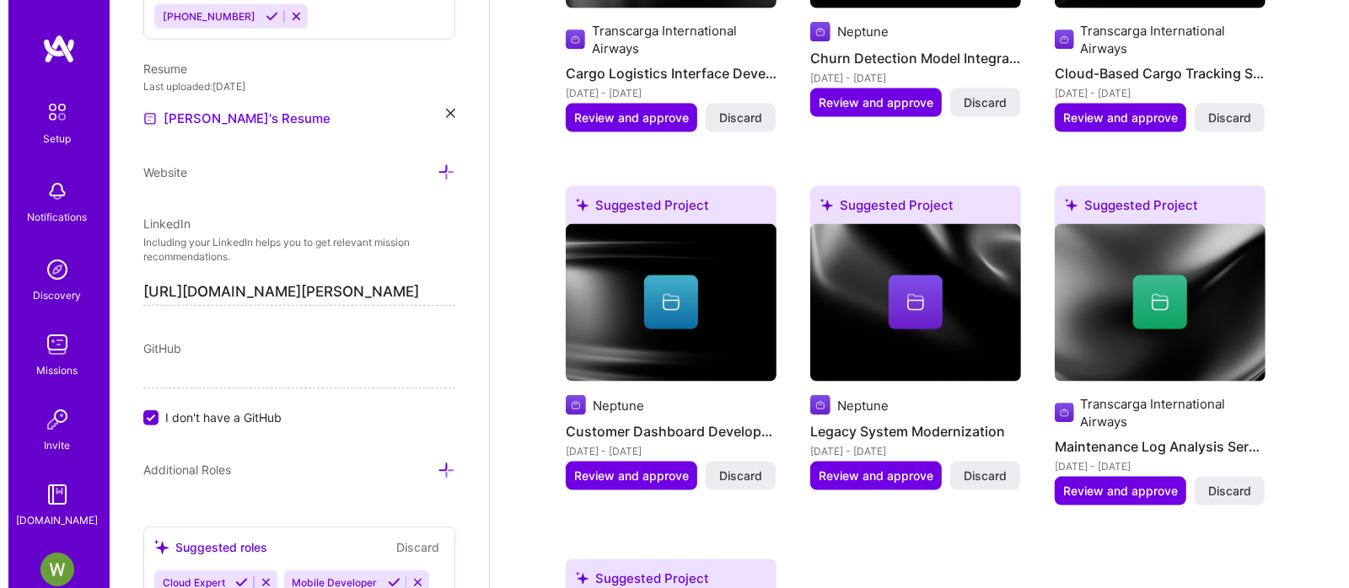
scroll to position [2108, 0]
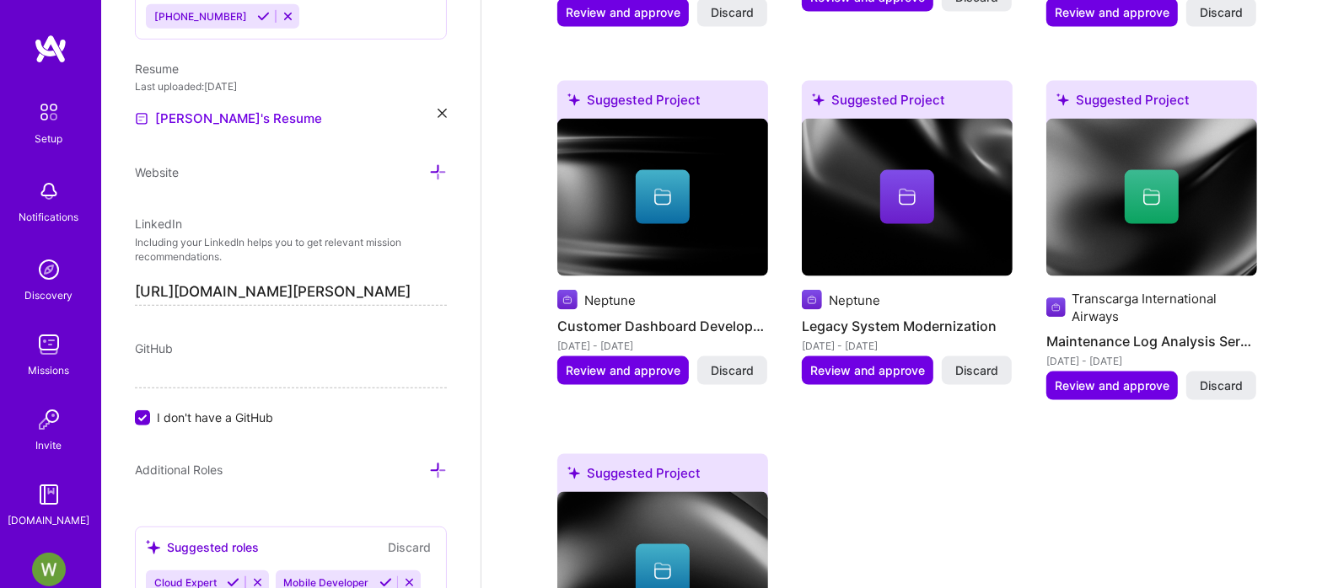
type input "6400"
click at [650, 191] on div at bounding box center [663, 197] width 54 height 54
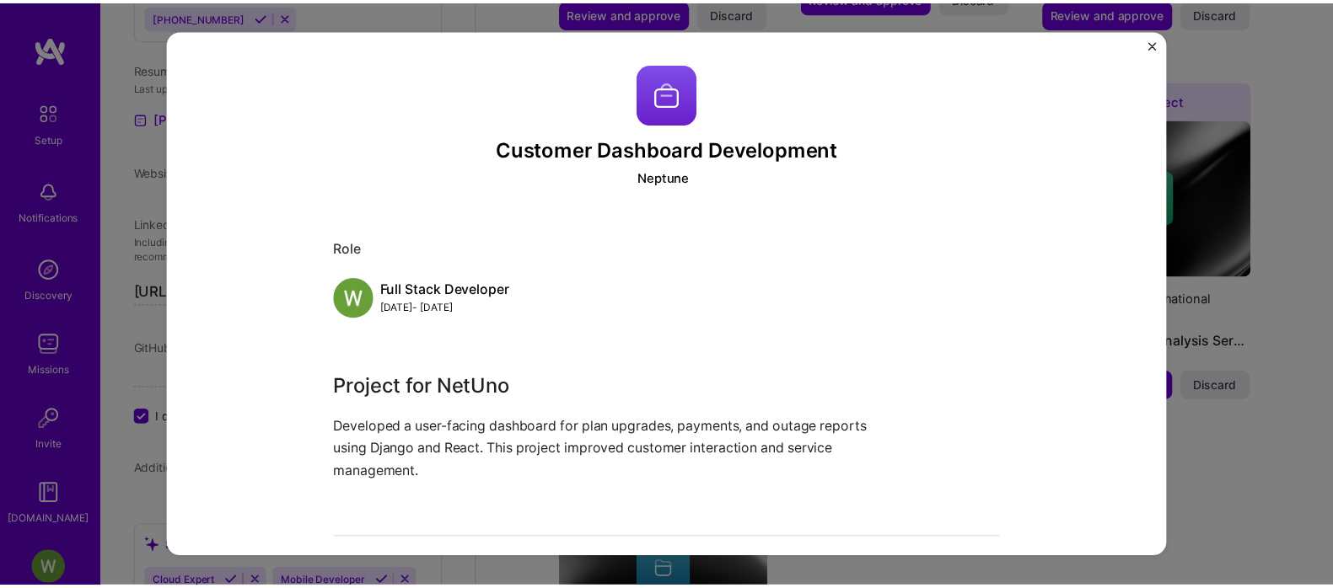
scroll to position [105, 0]
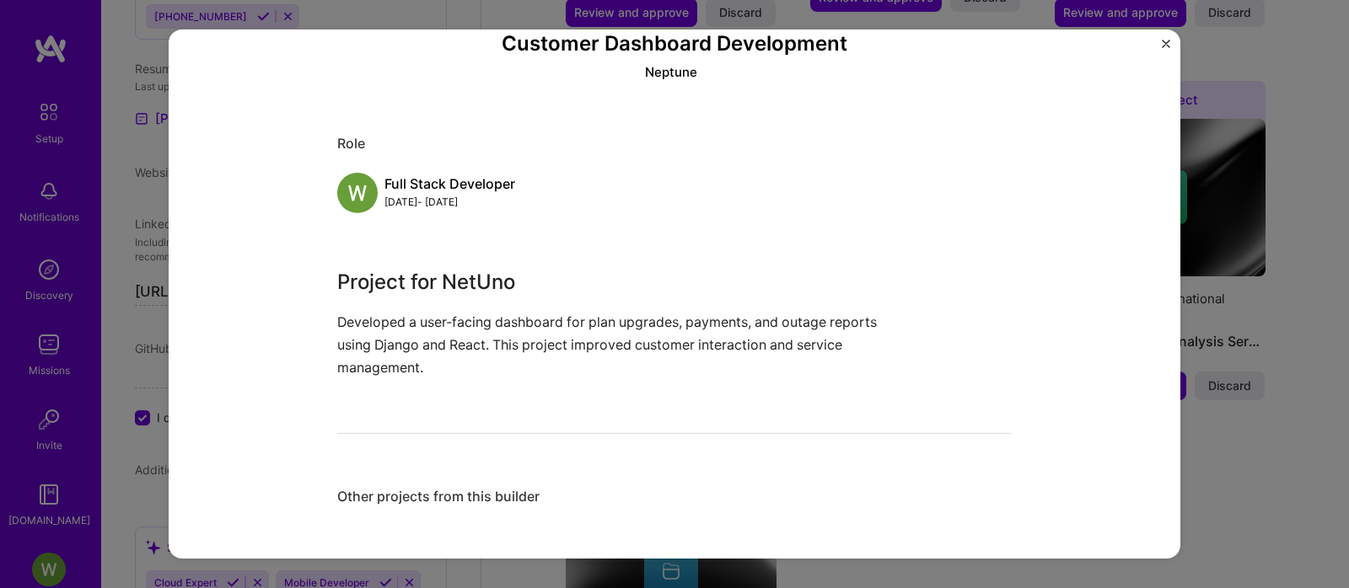
click at [1163, 45] on img "Close" at bounding box center [1166, 44] width 8 height 8
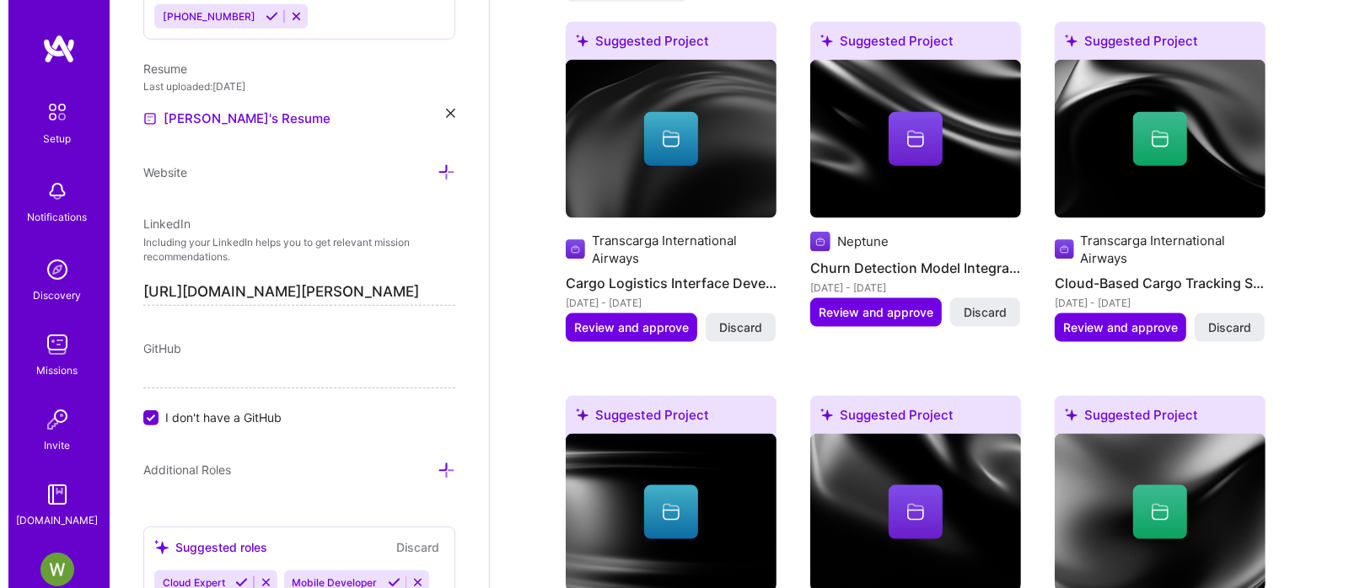
scroll to position [1582, 0]
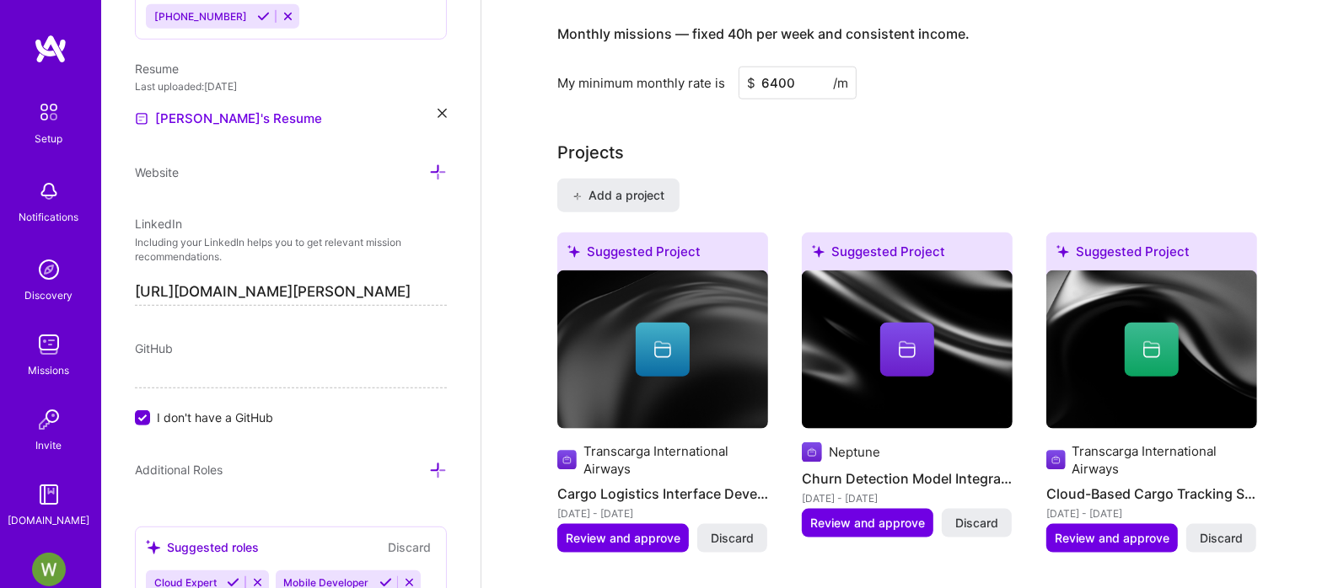
click at [645, 323] on div at bounding box center [663, 350] width 54 height 54
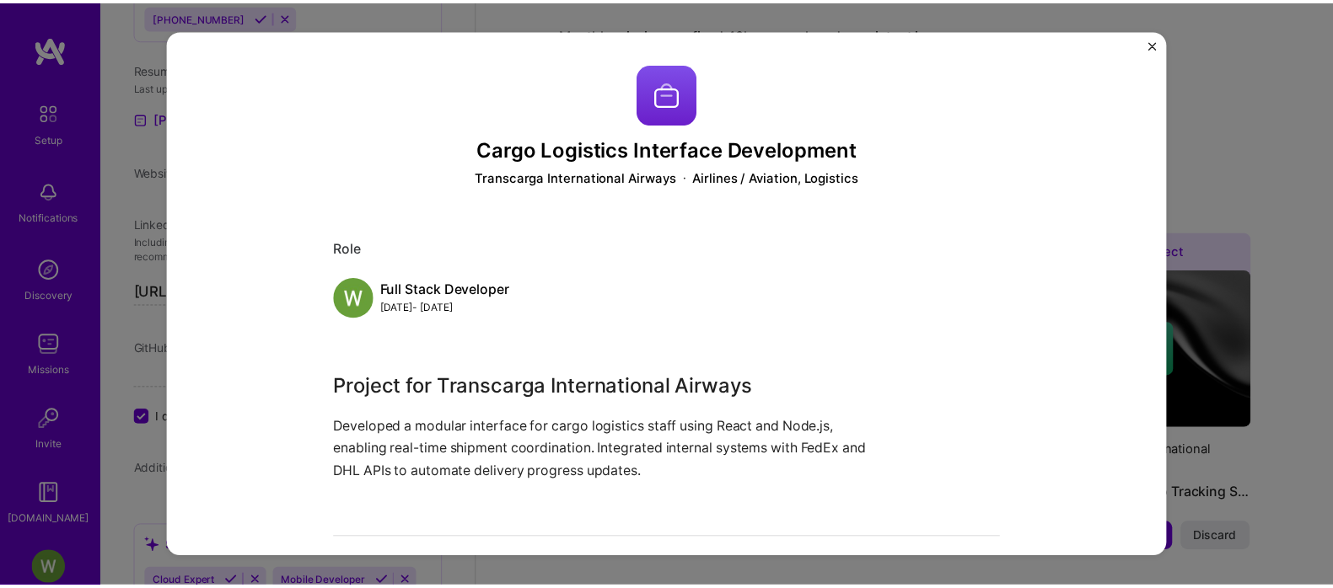
scroll to position [105, 0]
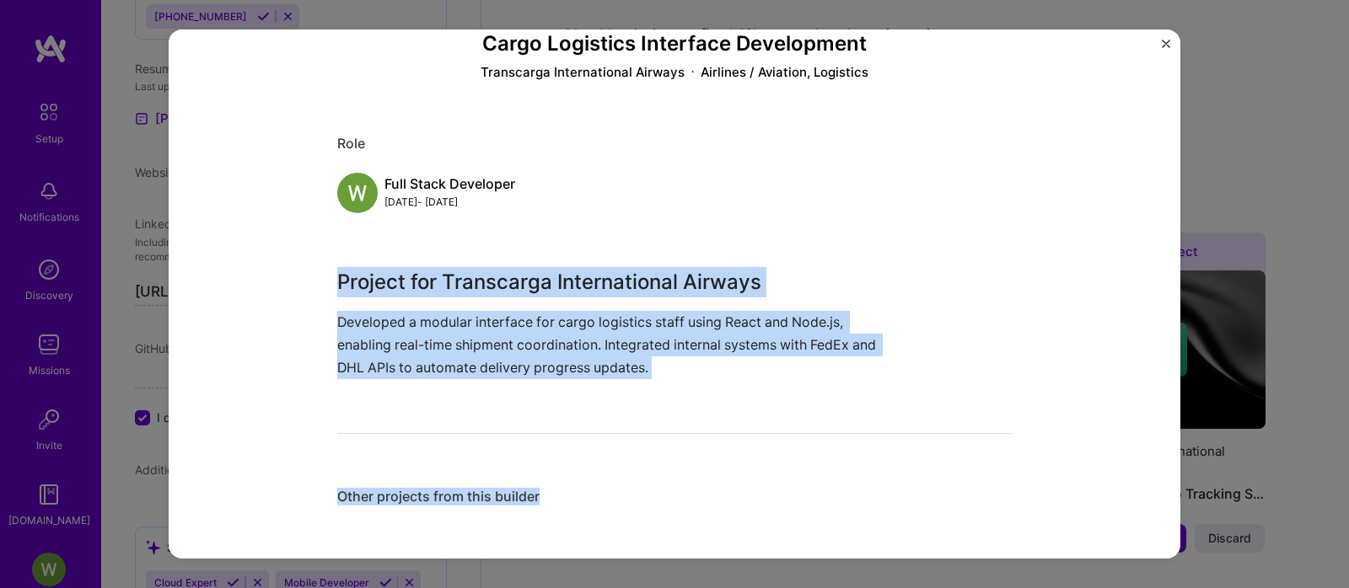
drag, startPoint x: 363, startPoint y: 304, endPoint x: 642, endPoint y: 481, distance: 329.8
click at [642, 481] on div "Cargo Logistics Interface Development Transcarga International Airways Airlines…" at bounding box center [675, 294] width 1012 height 529
copy div "Project for Transcarga International Airways Developed a modular interface for …"
click at [1165, 42] on img "Close" at bounding box center [1166, 44] width 8 height 8
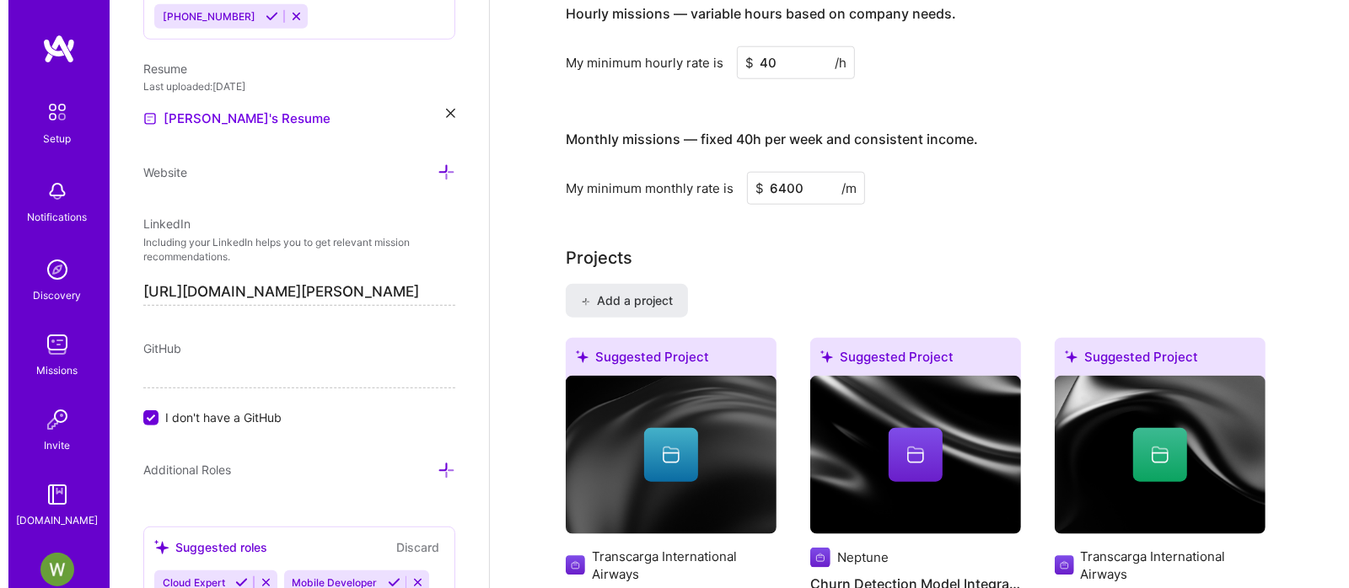
scroll to position [1582, 0]
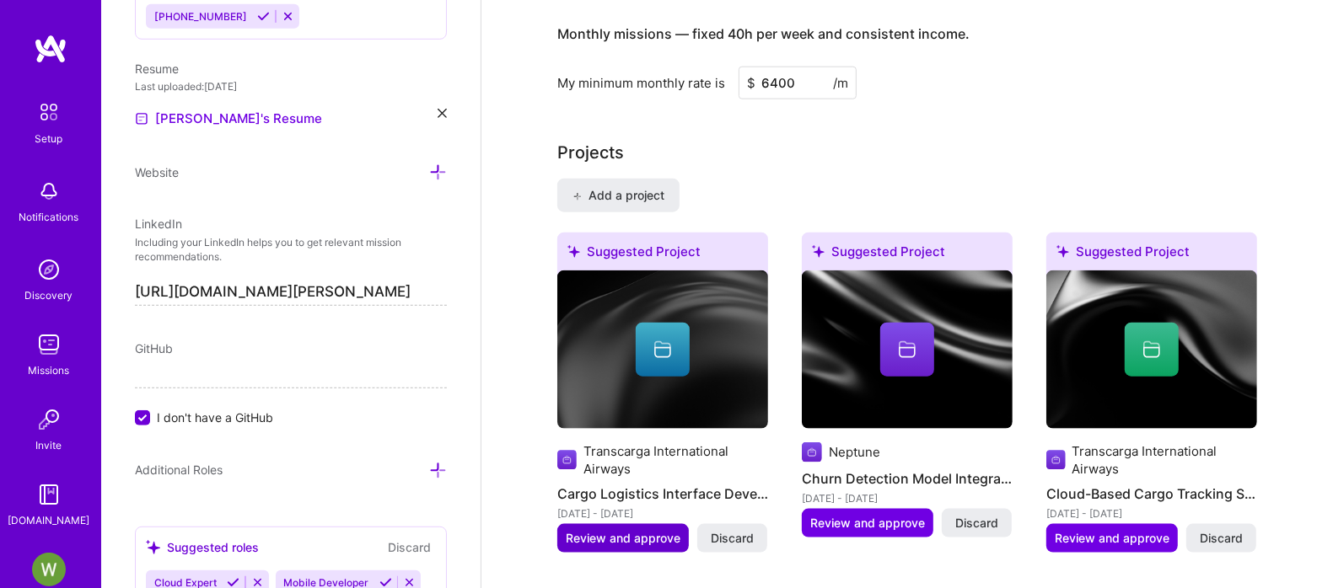
click at [613, 531] on font "Review and approve" at bounding box center [623, 538] width 115 height 14
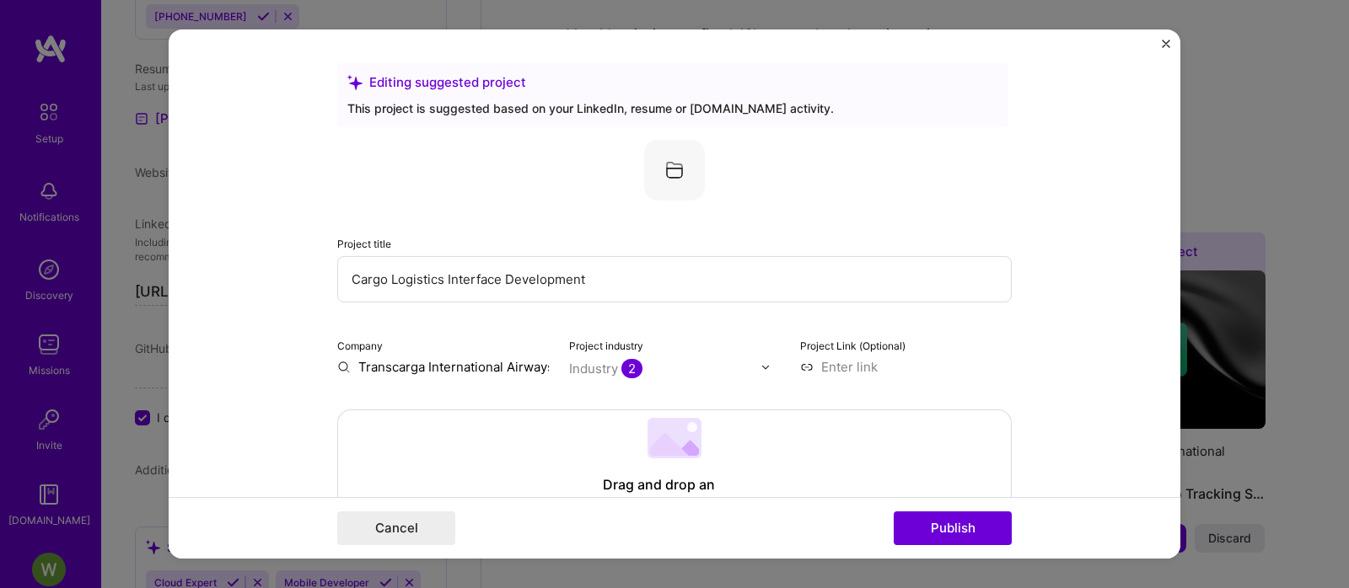
click at [609, 282] on input "Cargo Logistics Interface Development" at bounding box center [674, 279] width 674 height 46
drag, startPoint x: 609, startPoint y: 282, endPoint x: 321, endPoint y: 271, distance: 287.7
click at [321, 271] on form "Editing suggested project This project is suggested based on your LinkedIn, res…" at bounding box center [675, 294] width 1012 height 529
click at [368, 271] on input "Cargo Logistics Interface Development" at bounding box center [674, 279] width 674 height 46
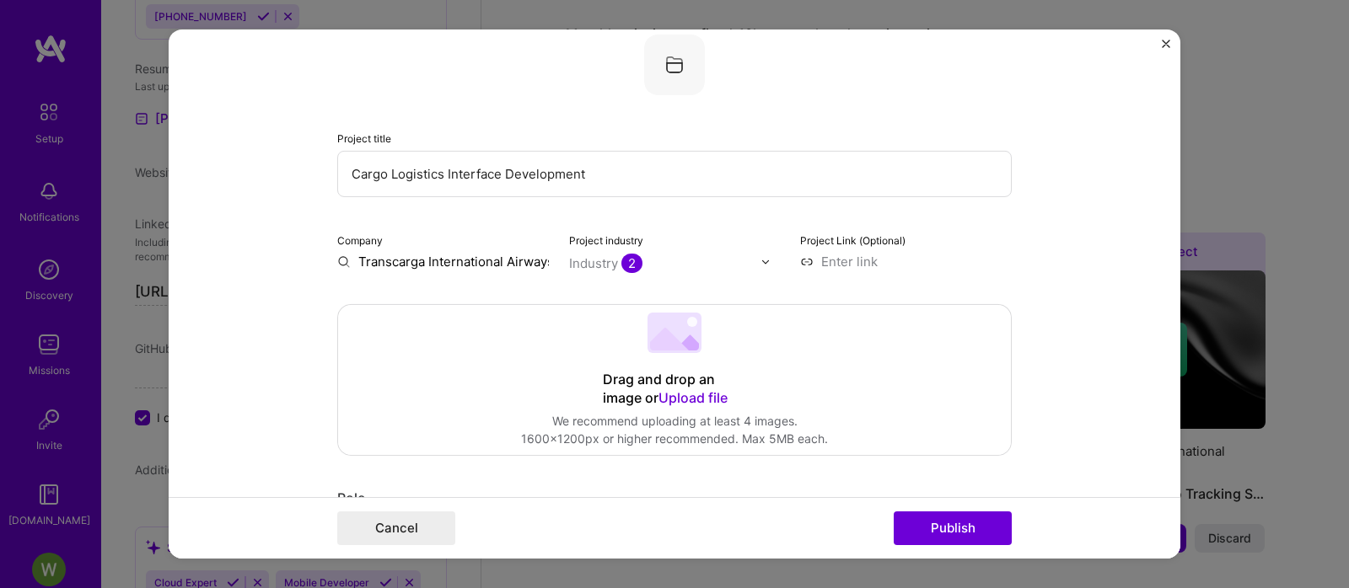
scroll to position [0, 0]
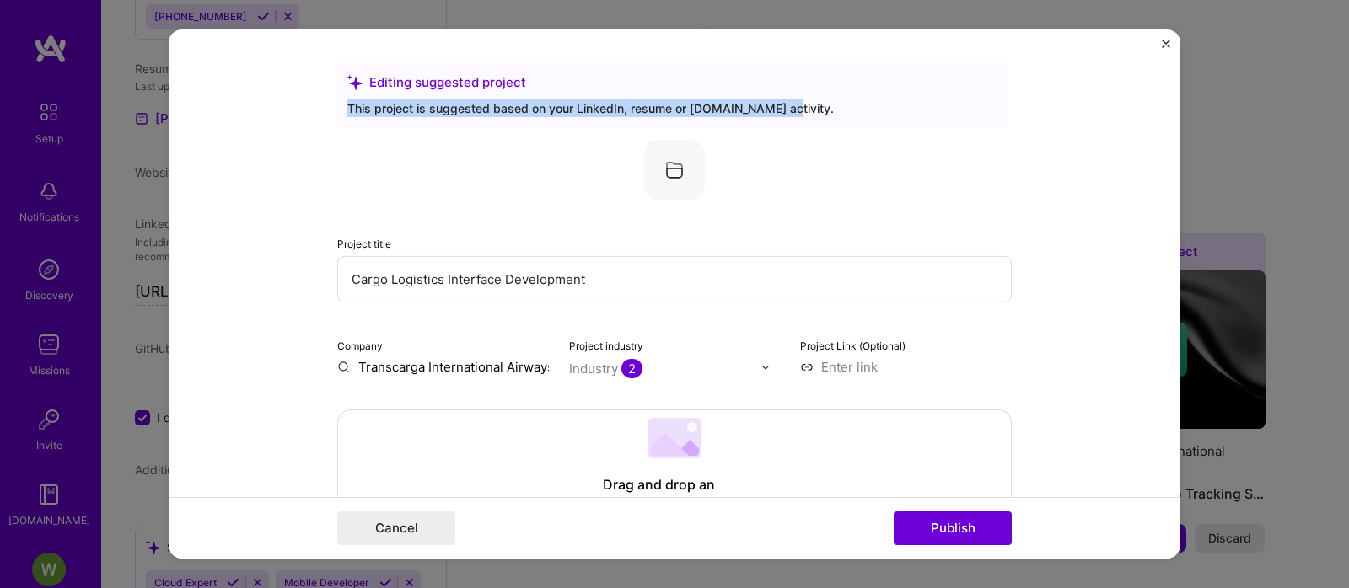
drag, startPoint x: 784, startPoint y: 108, endPoint x: 334, endPoint y: 118, distance: 450.3
click at [337, 118] on div "Editing suggested project This project is suggested based on your LinkedIn, res…" at bounding box center [672, 95] width 671 height 64
copy font "This project is suggested based on your LinkedIn, resume or [DOMAIN_NAME] activ…"
click at [1162, 43] on img "Close" at bounding box center [1166, 44] width 8 height 8
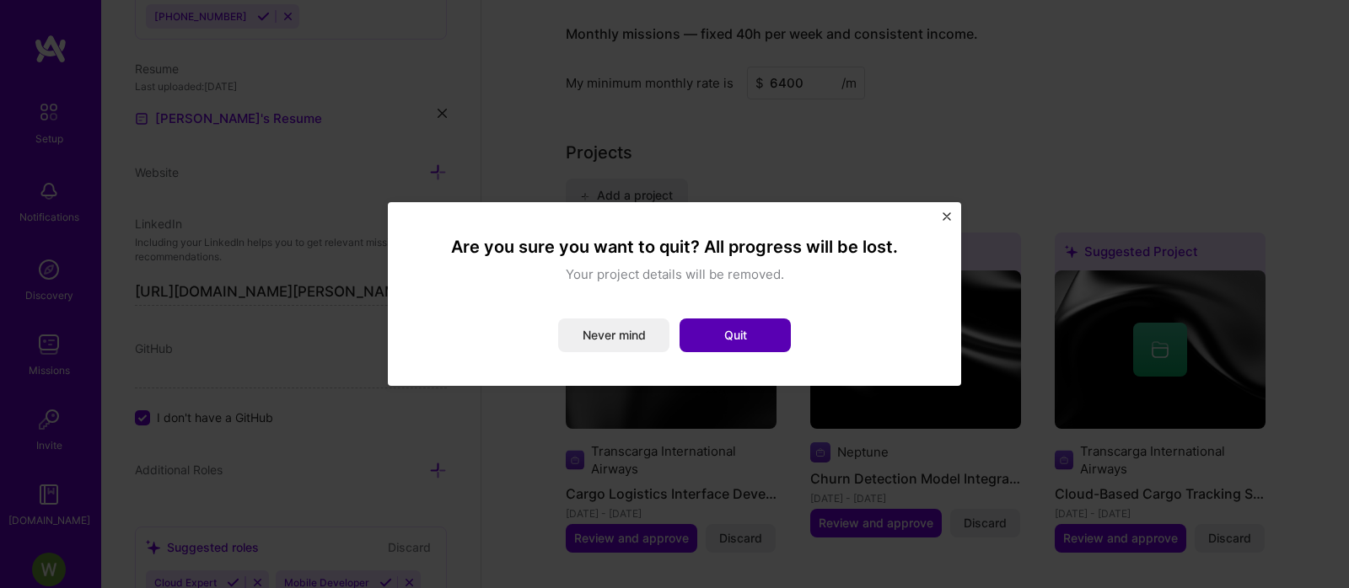
click at [747, 333] on button "Quit" at bounding box center [735, 336] width 111 height 34
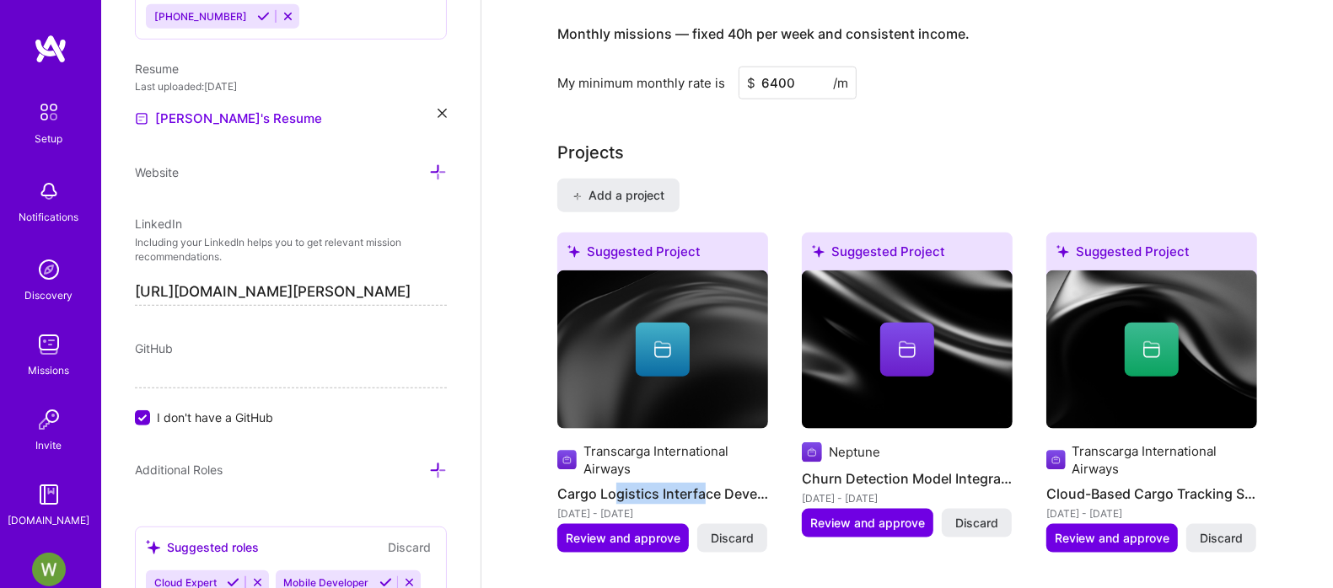
drag, startPoint x: 618, startPoint y: 469, endPoint x: 702, endPoint y: 464, distance: 84.5
click at [713, 486] on font "Cargo Logistics Interface Development" at bounding box center [683, 494] width 253 height 17
click at [655, 524] on button "Review and approve" at bounding box center [623, 538] width 132 height 29
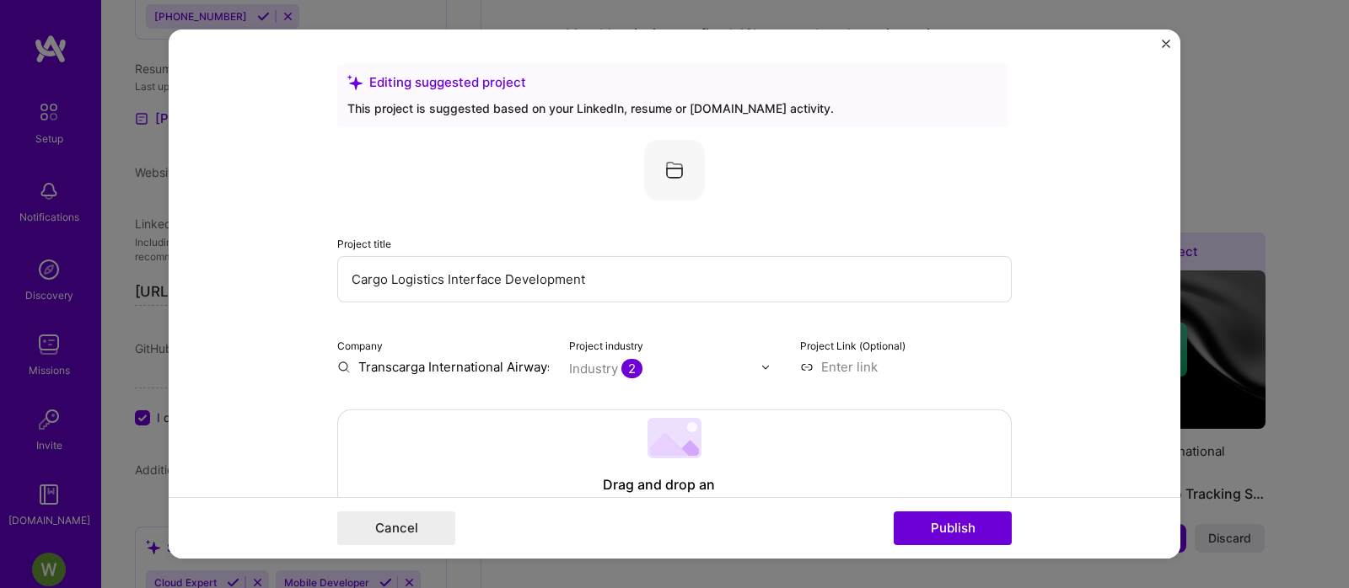
click at [1160, 42] on form "Editing suggested project This project is suggested based on your LinkedIn, res…" at bounding box center [675, 294] width 1012 height 529
click at [1166, 40] on img "Close" at bounding box center [1166, 44] width 8 height 8
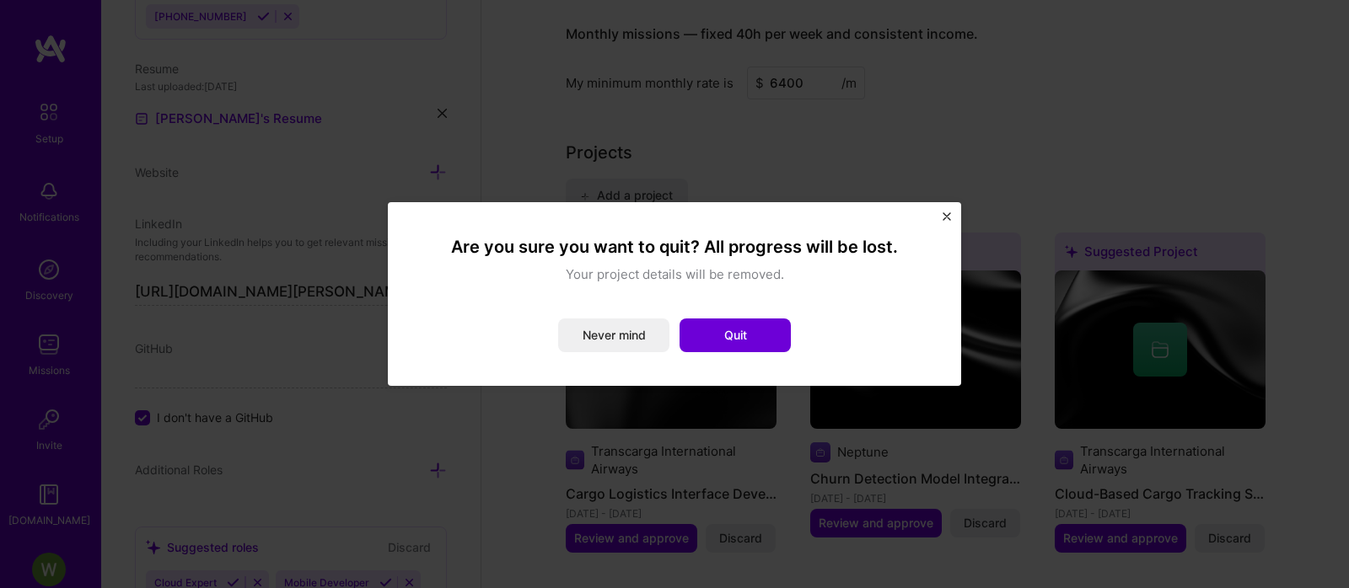
click at [945, 209] on div "Are you sure you want to quit? All progress will be lost. Your project details …" at bounding box center [674, 294] width 573 height 184
click at [936, 216] on div "Are you sure you want to quit? All progress will be lost. Your project details …" at bounding box center [674, 294] width 573 height 184
click at [950, 219] on img "Close" at bounding box center [947, 216] width 8 height 8
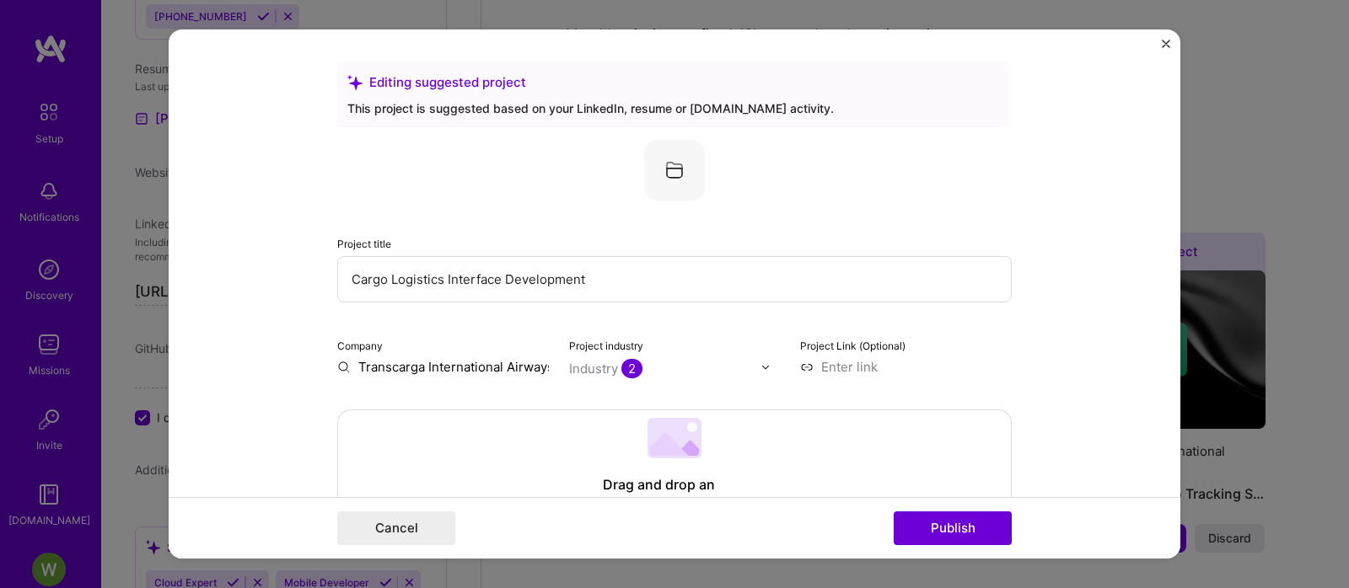
click at [942, 219] on div "Project title Cargo Logistics Interface Development Company Transcarga Internat…" at bounding box center [674, 258] width 674 height 236
click at [1163, 40] on img "Close" at bounding box center [1166, 44] width 8 height 8
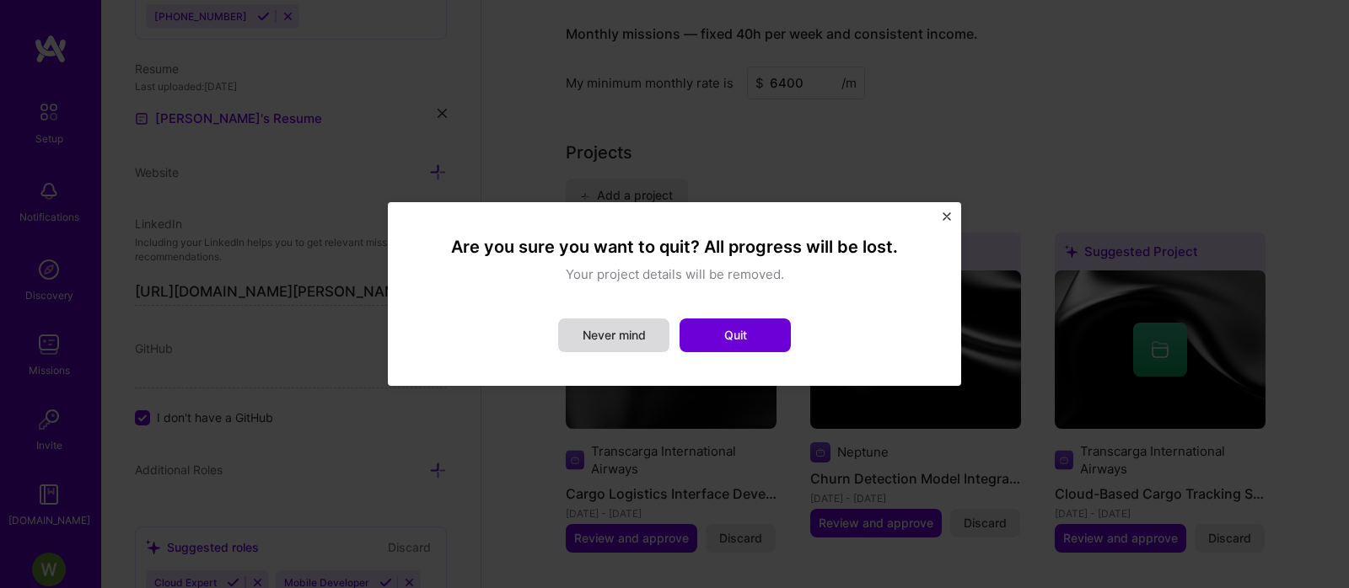
click at [655, 340] on button "Never mind" at bounding box center [613, 336] width 111 height 34
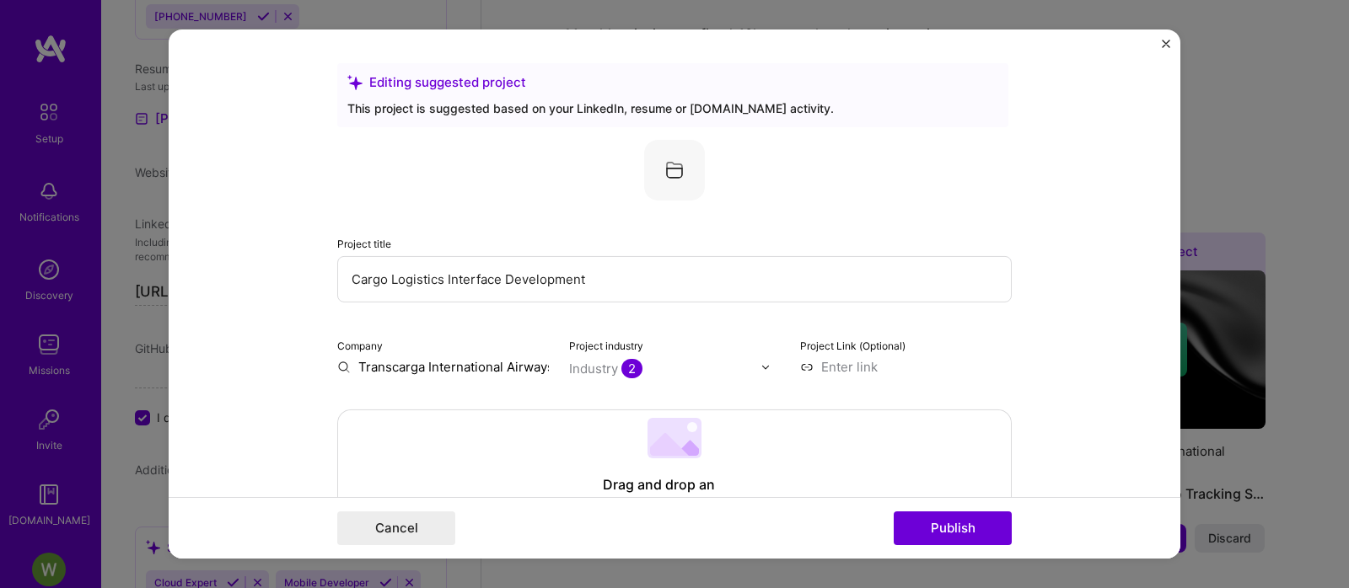
click at [1169, 40] on img "Close" at bounding box center [1166, 44] width 8 height 8
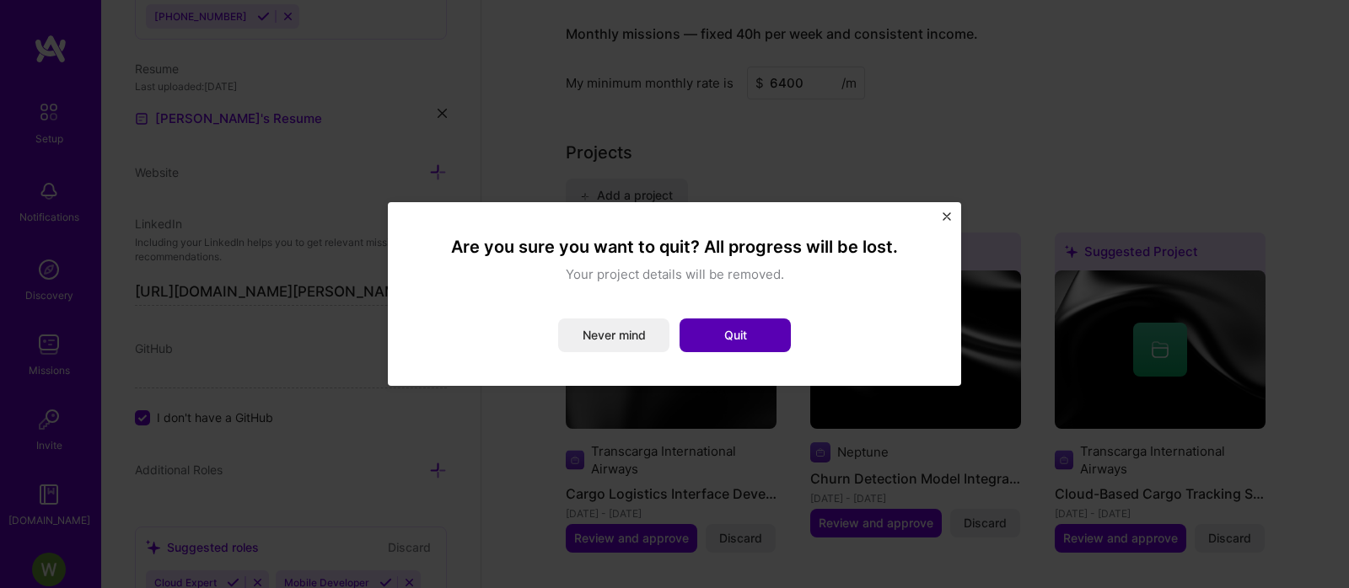
click at [780, 337] on button "Quit" at bounding box center [735, 336] width 111 height 34
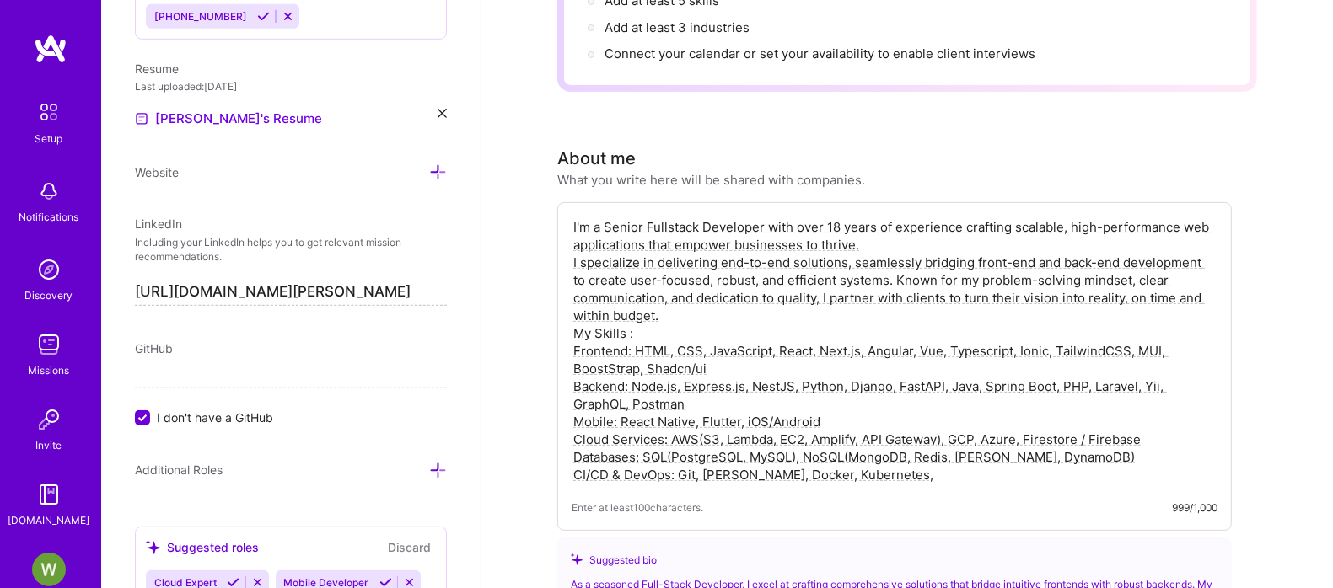
scroll to position [212, 0]
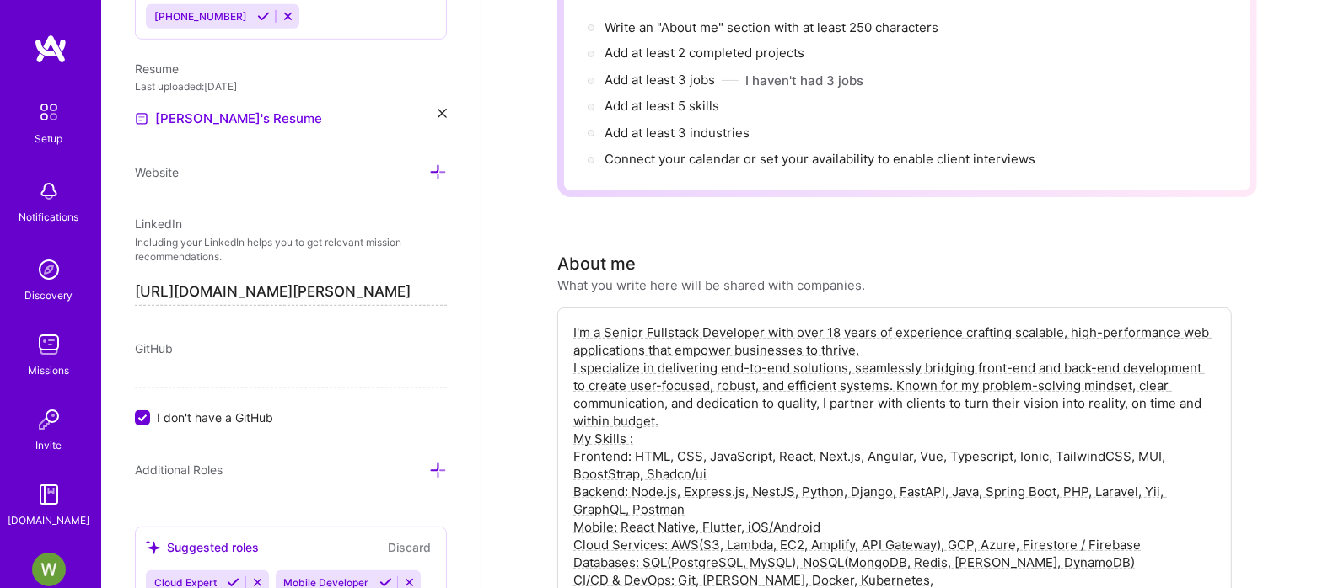
drag, startPoint x: 718, startPoint y: 344, endPoint x: 751, endPoint y: 348, distance: 33.1
click at [736, 347] on textarea "I'm a Senior Fullstack Developer with over 18 years of experience crafting scal…" at bounding box center [895, 456] width 646 height 269
drag, startPoint x: 751, startPoint y: 348, endPoint x: 770, endPoint y: 388, distance: 43.8
click at [770, 388] on textarea "I'm a Senior Fullstack Developer with over 18 years of experience crafting scal…" at bounding box center [895, 456] width 646 height 269
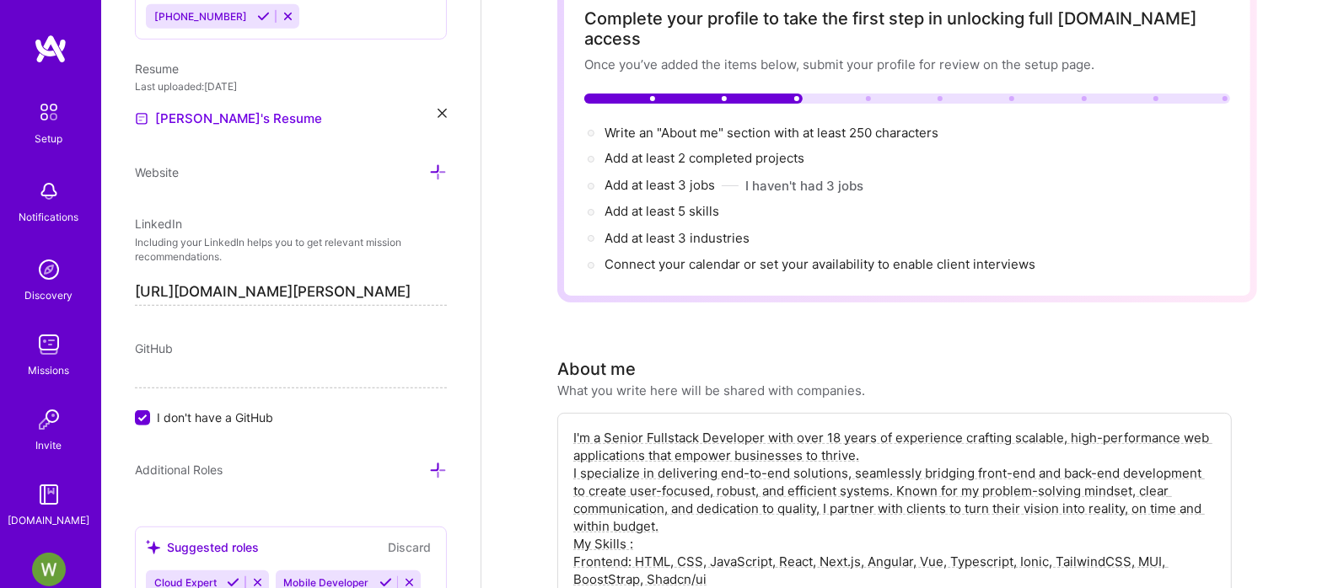
scroll to position [0, 0]
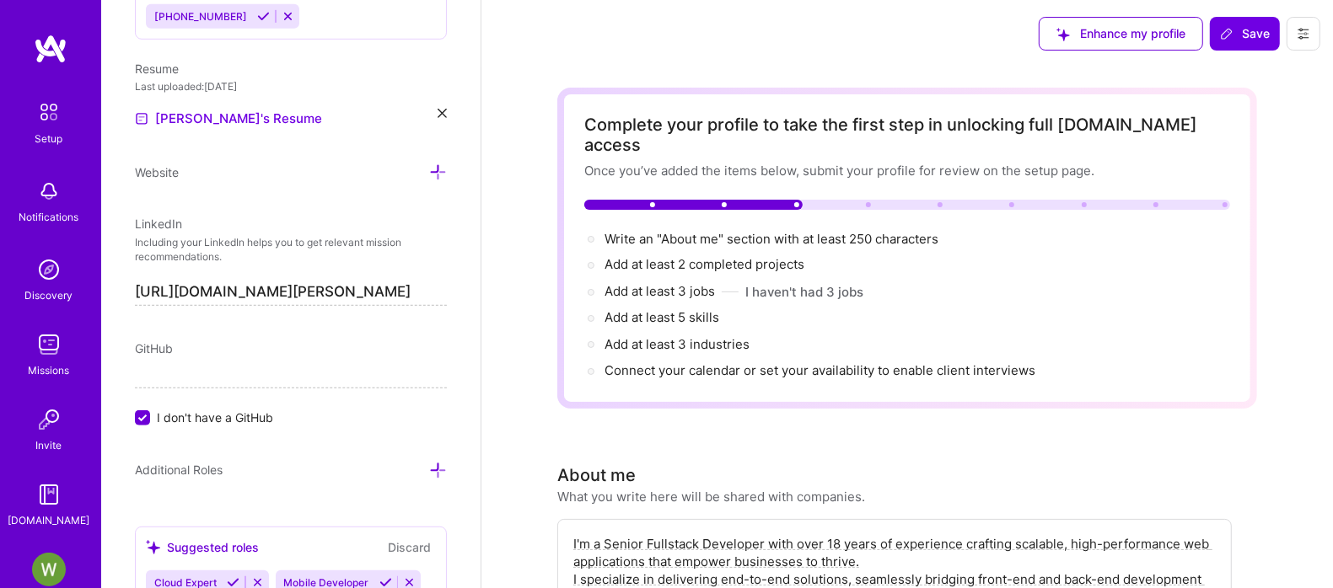
drag, startPoint x: 680, startPoint y: 215, endPoint x: 731, endPoint y: 394, distance: 185.8
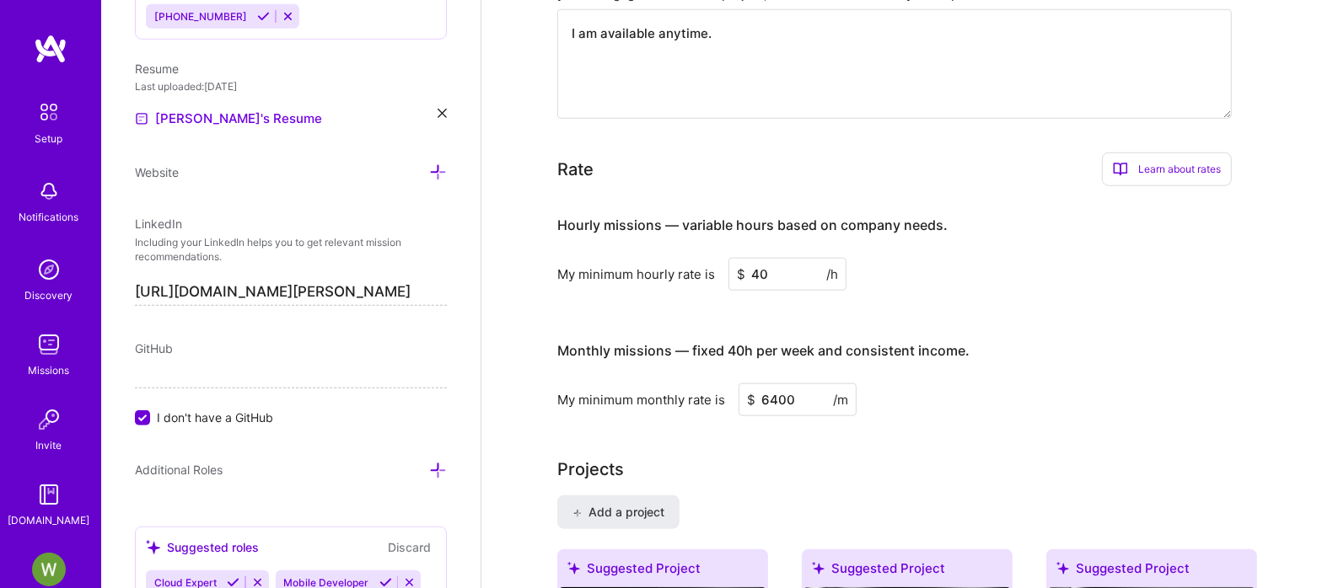
scroll to position [1370, 0]
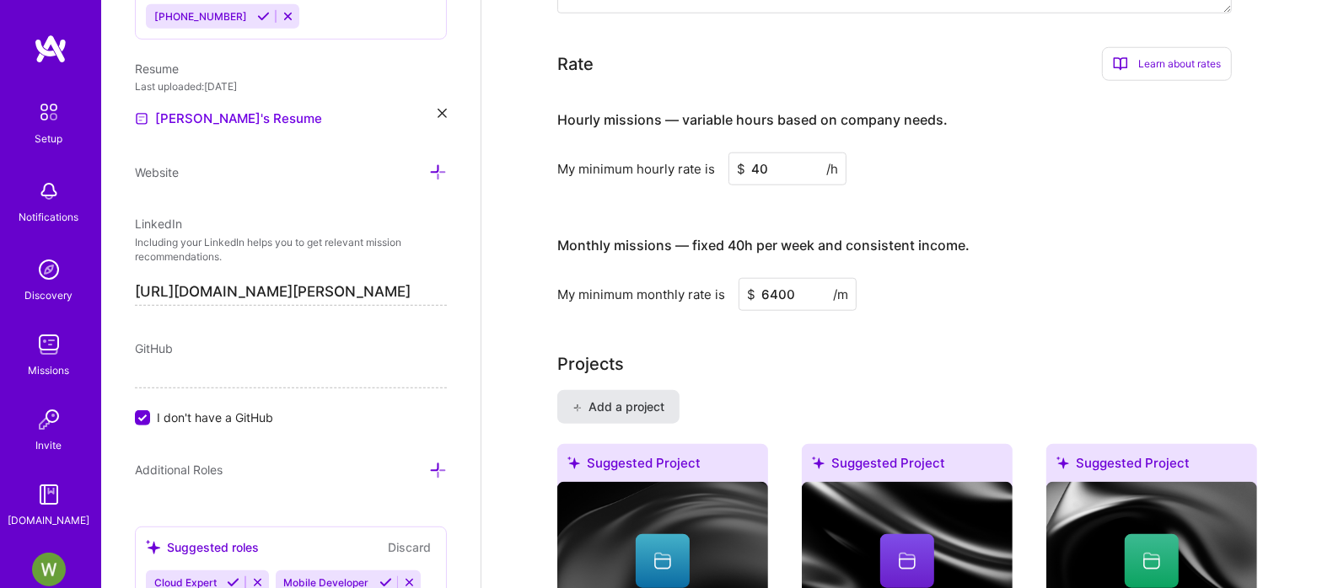
click at [638, 390] on button "Add a project" at bounding box center [618, 407] width 122 height 34
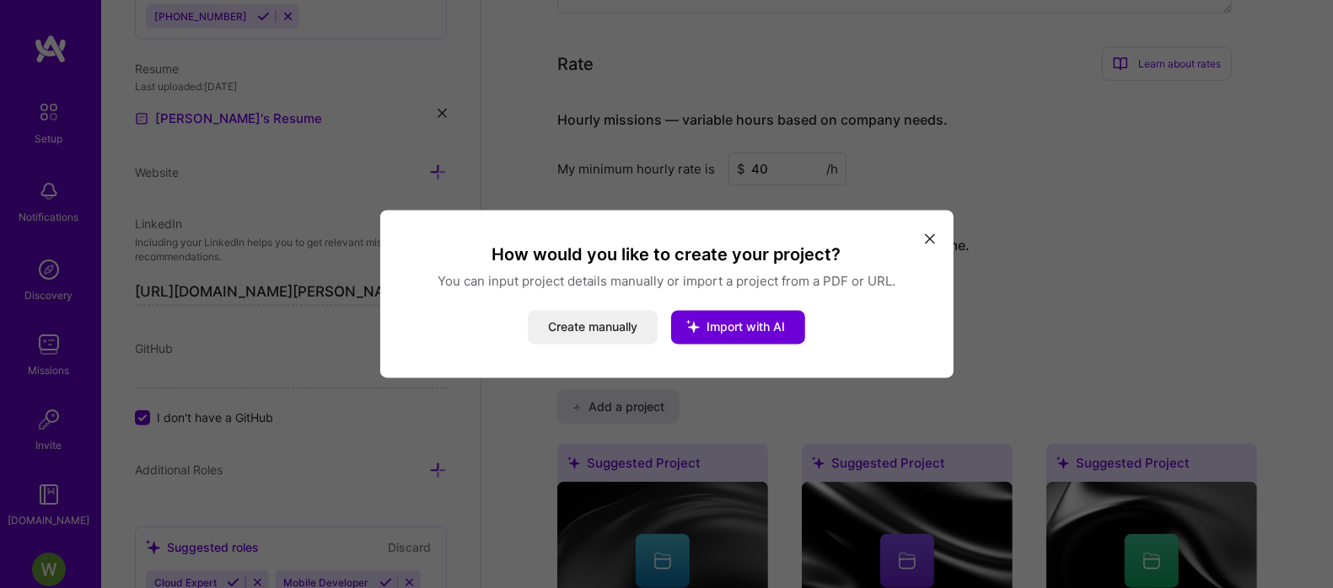
click at [930, 232] on button "capital" at bounding box center [930, 238] width 20 height 28
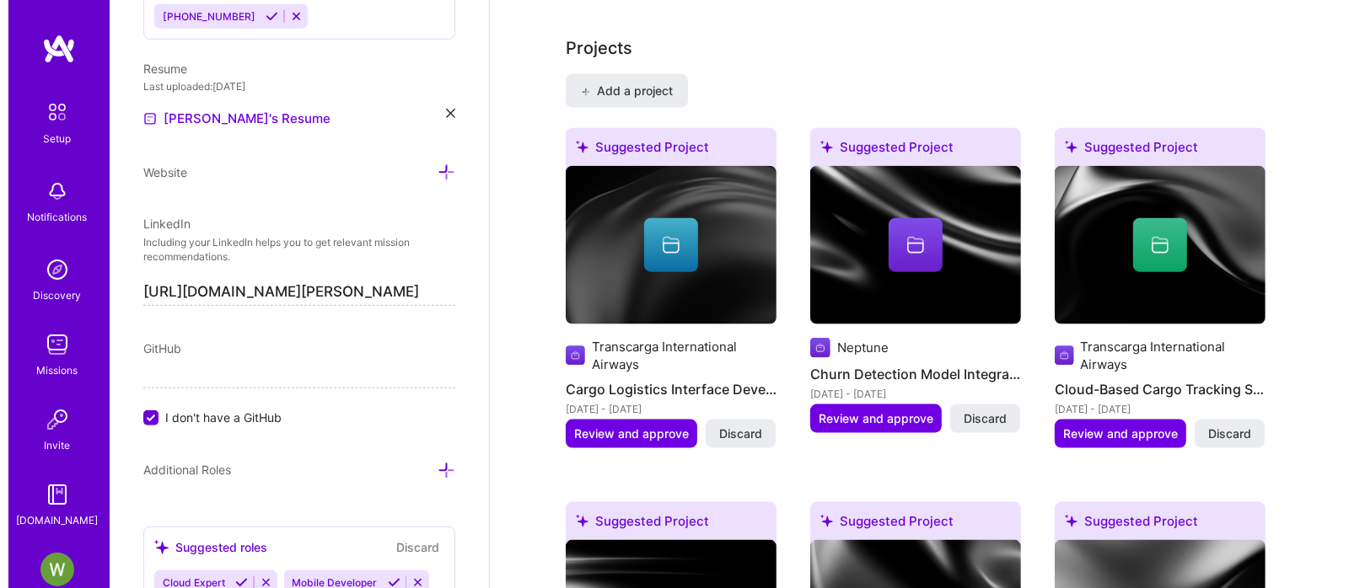
scroll to position [1581, 0]
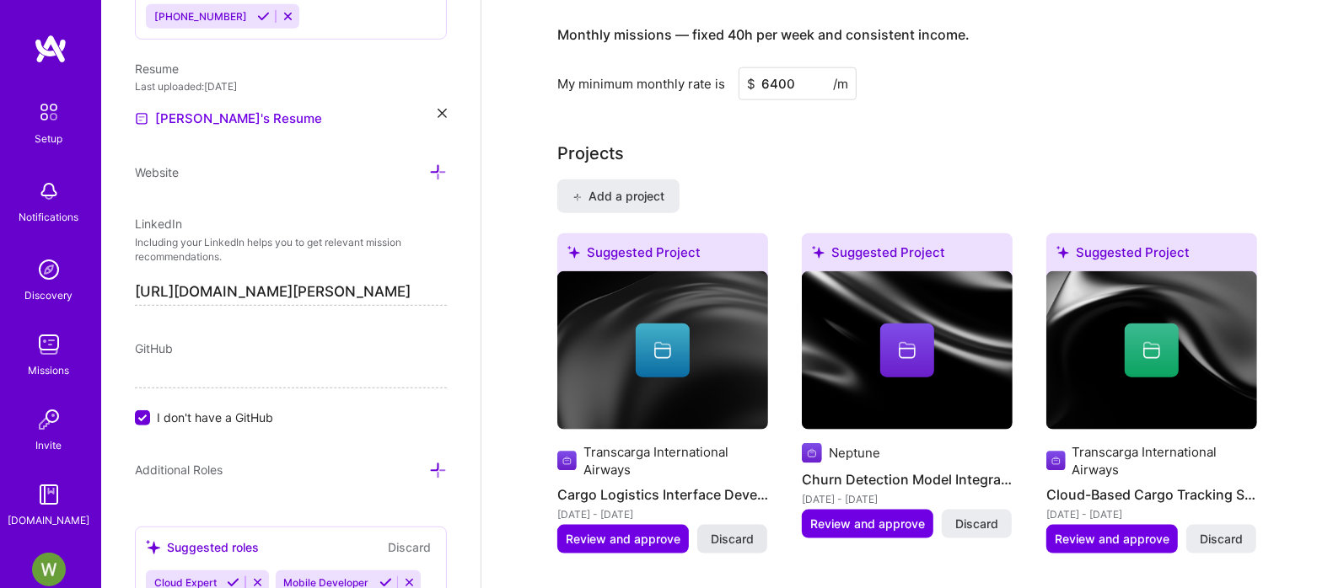
click at [742, 525] on button "Discard" at bounding box center [732, 539] width 70 height 29
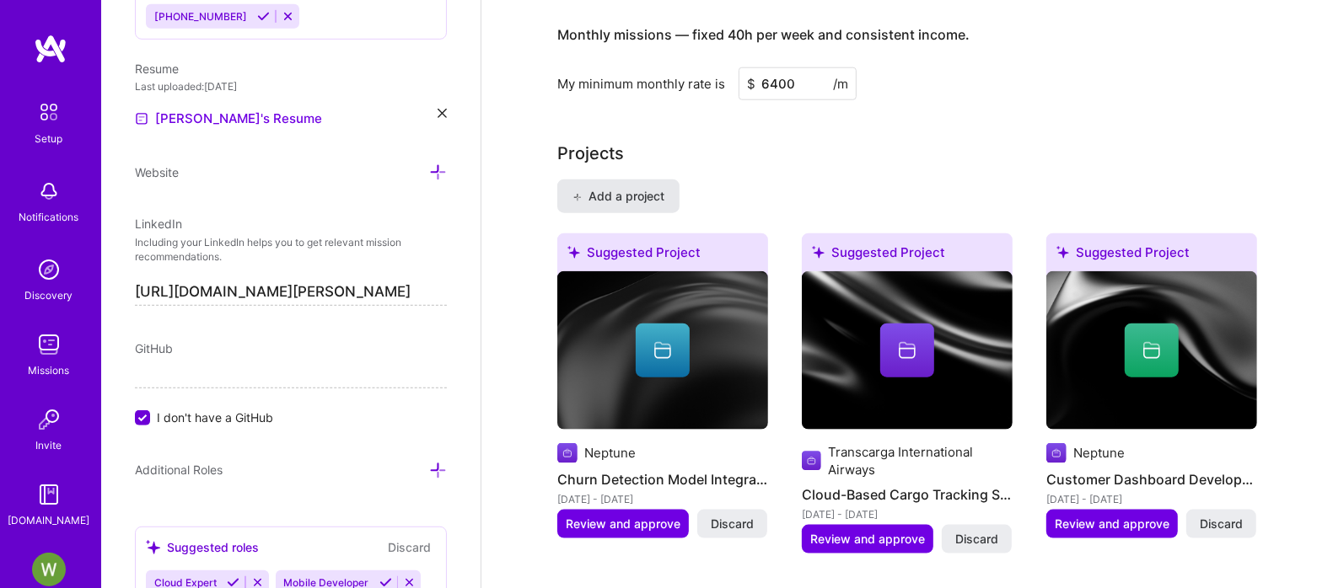
click at [649, 189] on font "Add a project" at bounding box center [626, 196] width 76 height 14
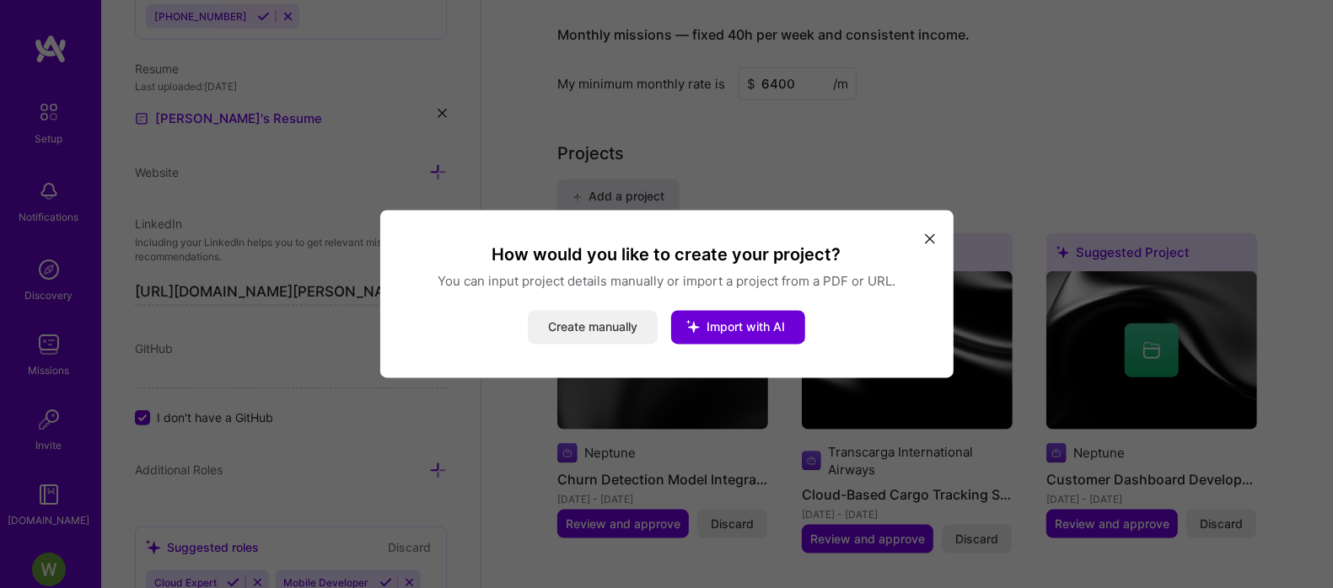
click at [597, 337] on button "Create manually" at bounding box center [593, 328] width 130 height 34
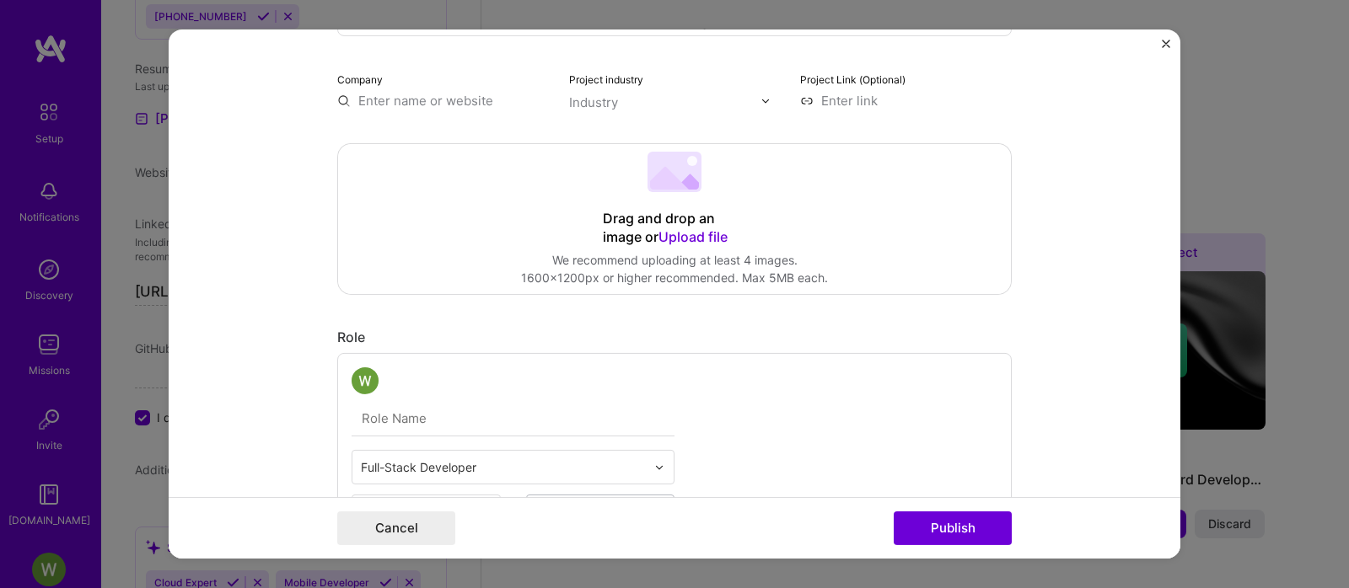
scroll to position [0, 0]
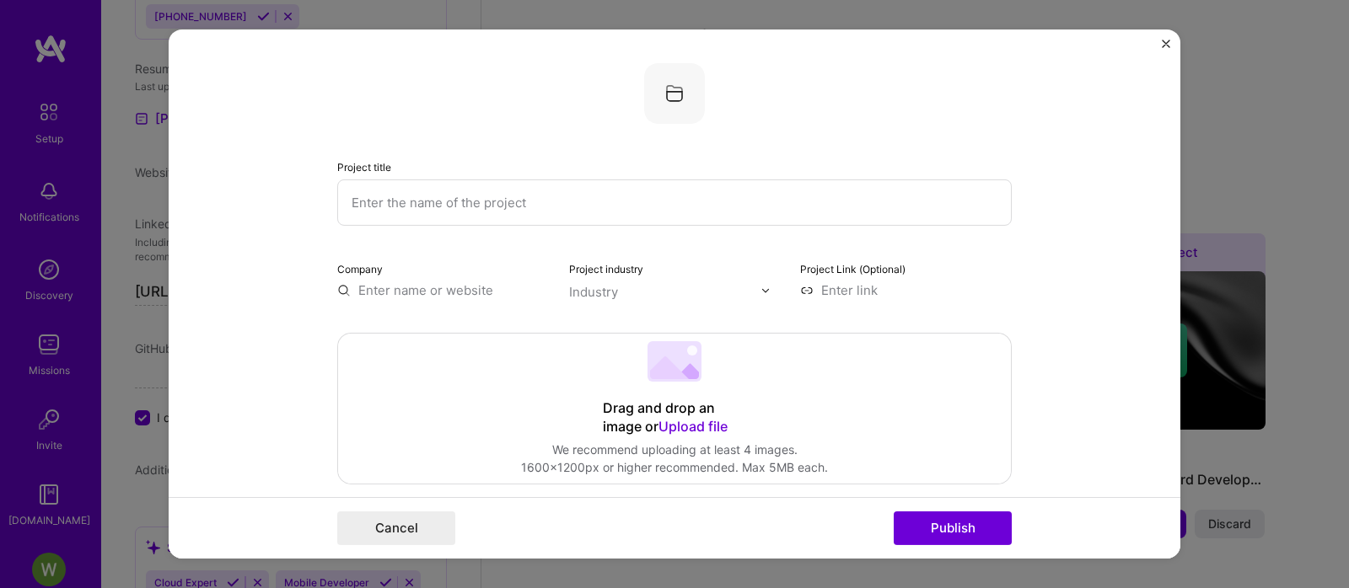
click at [352, 196] on input "text" at bounding box center [674, 203] width 674 height 46
paste input "Health & Wellness Website"
type input "Health & Wellness Website"
click at [670, 364] on 202 at bounding box center [674, 361] width 54 height 40
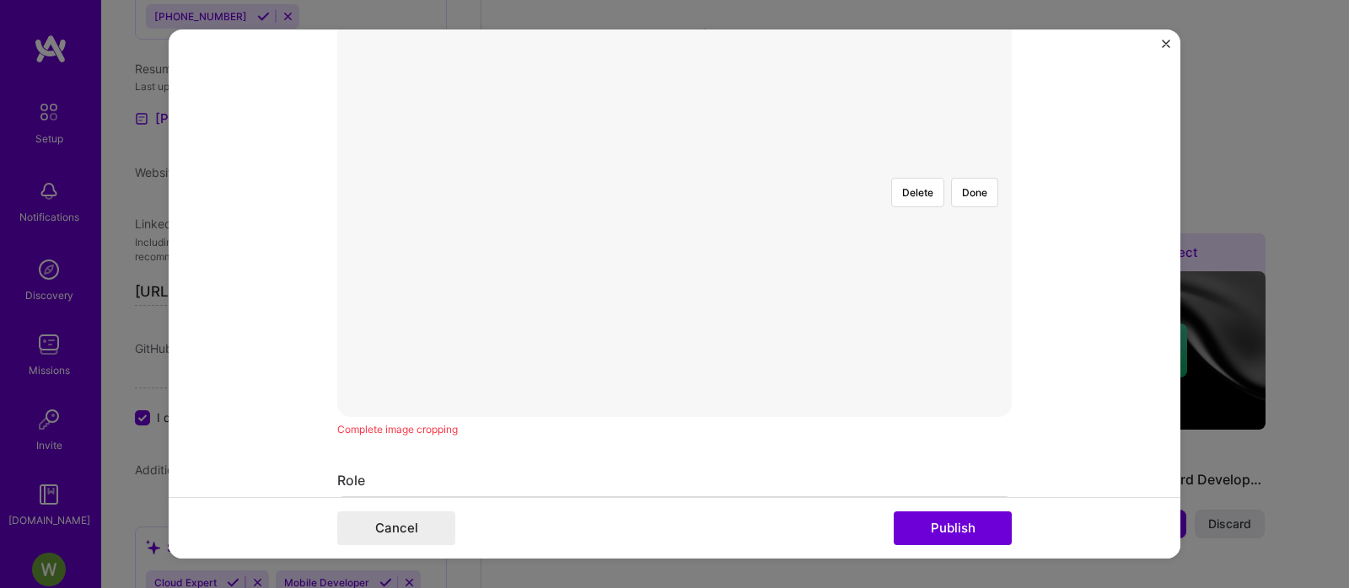
scroll to position [316, 0]
click at [879, 270] on div at bounding box center [1041, 502] width 617 height 464
click at [862, 270] on div at bounding box center [1012, 502] width 617 height 464
click at [962, 283] on button "Done" at bounding box center [974, 298] width 47 height 30
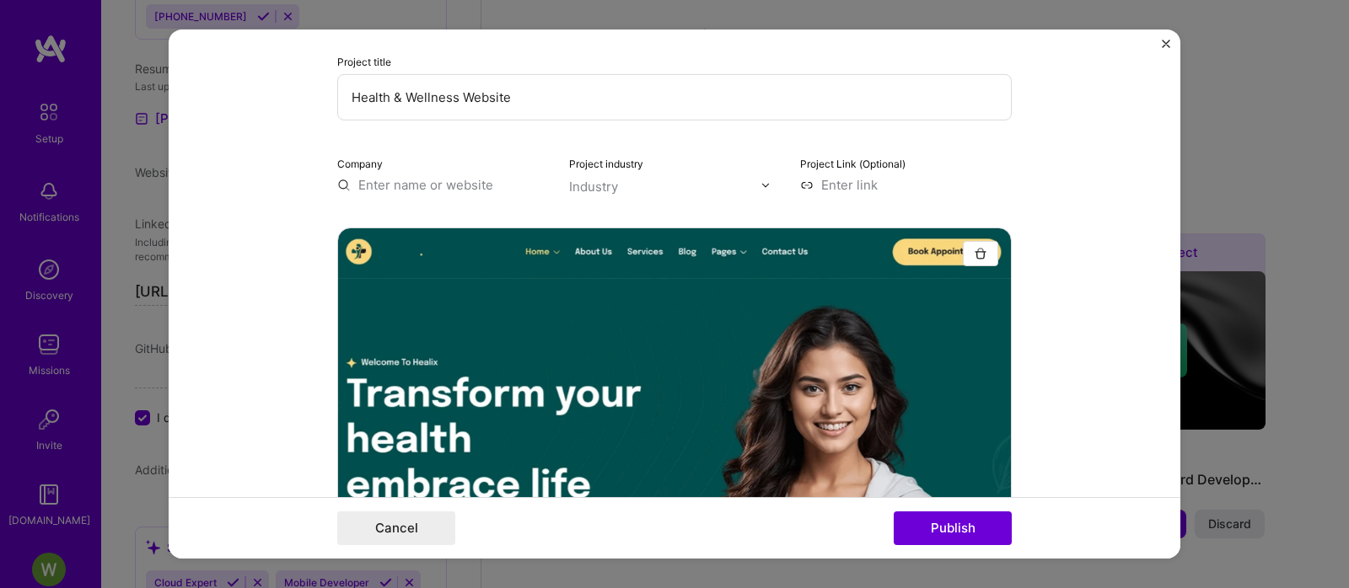
scroll to position [0, 0]
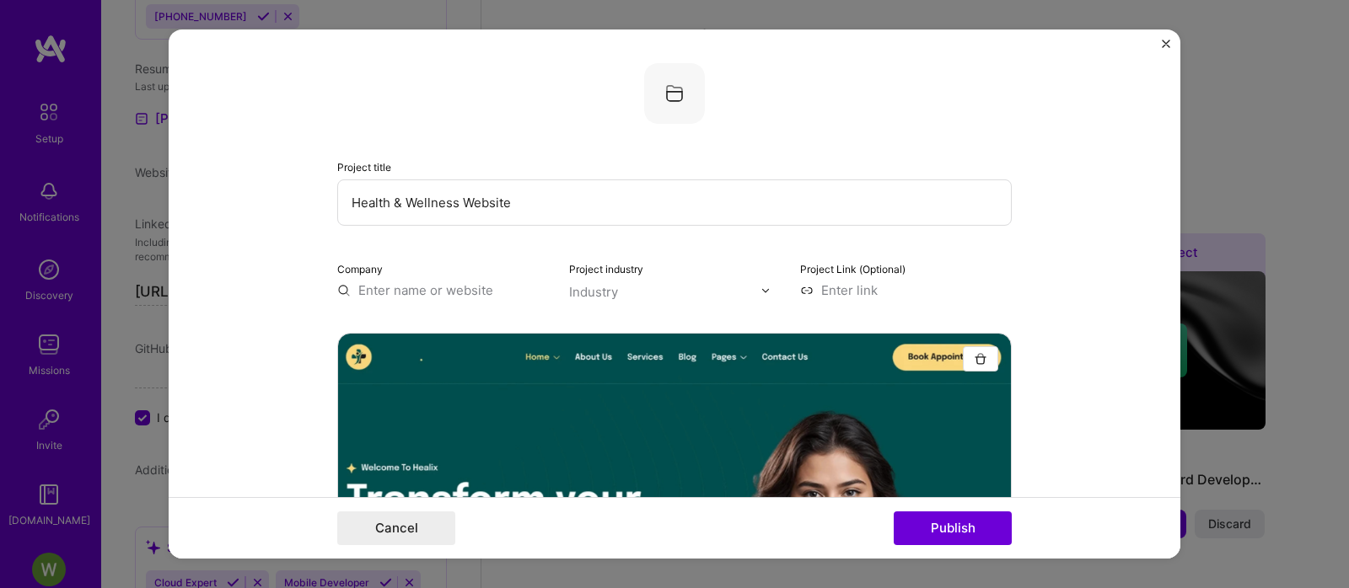
click at [394, 293] on input "text" at bounding box center [443, 291] width 212 height 18
click at [580, 287] on font "Industry" at bounding box center [593, 292] width 49 height 16
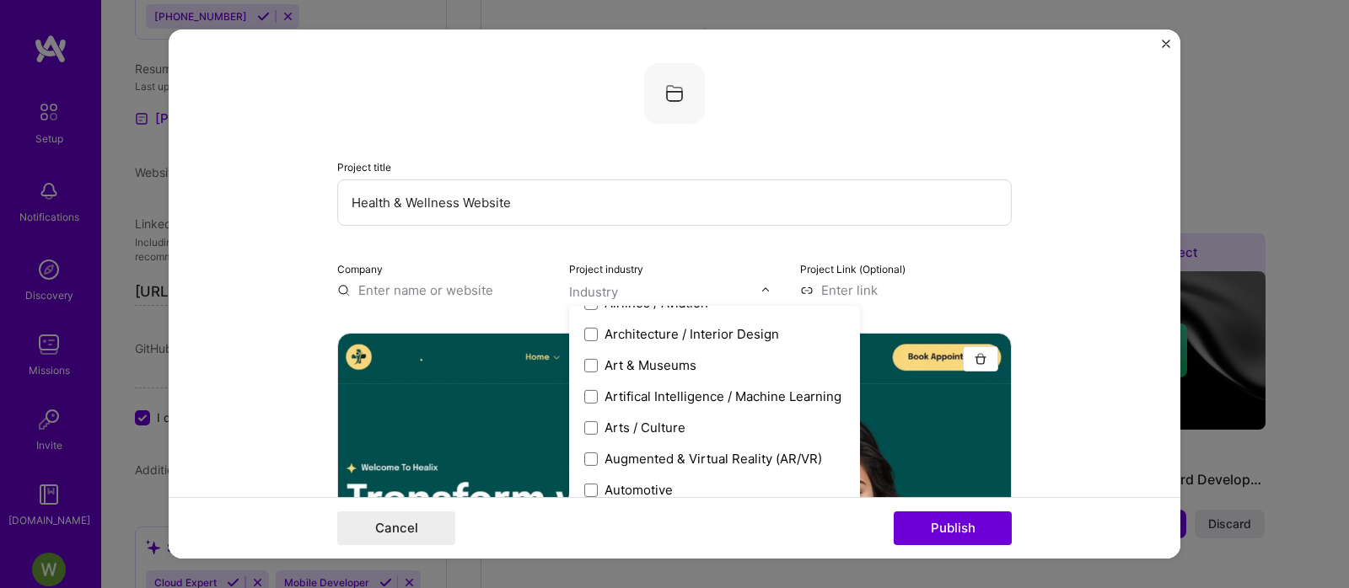
scroll to position [316, 0]
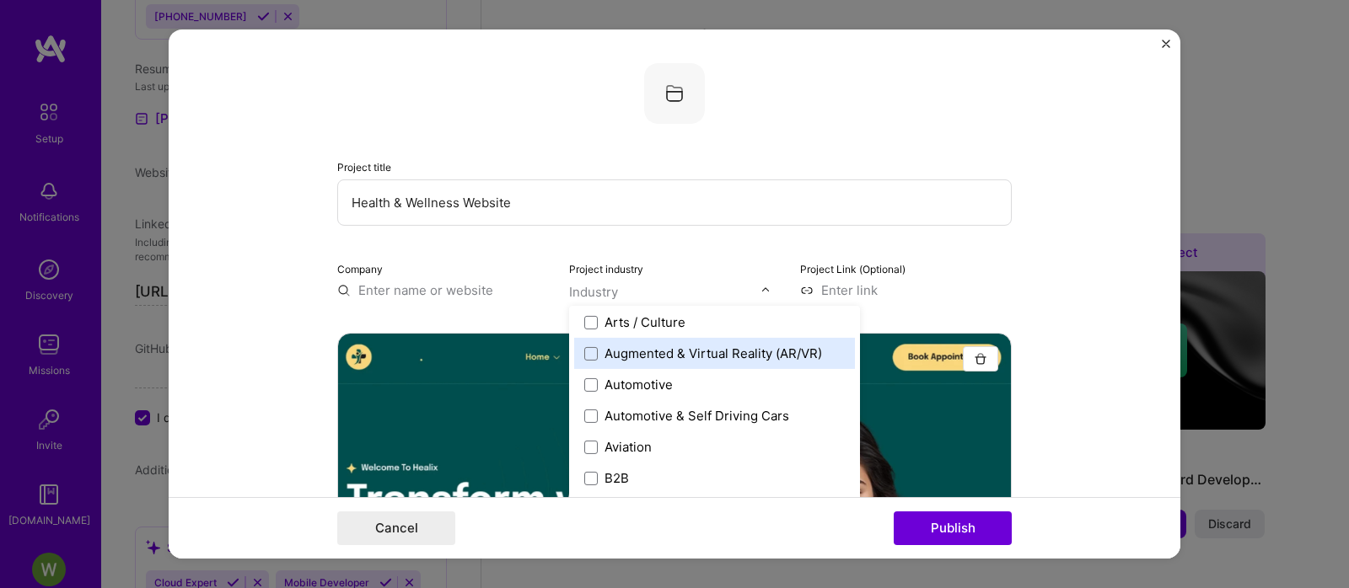
click at [426, 293] on input "text" at bounding box center [443, 291] width 212 height 18
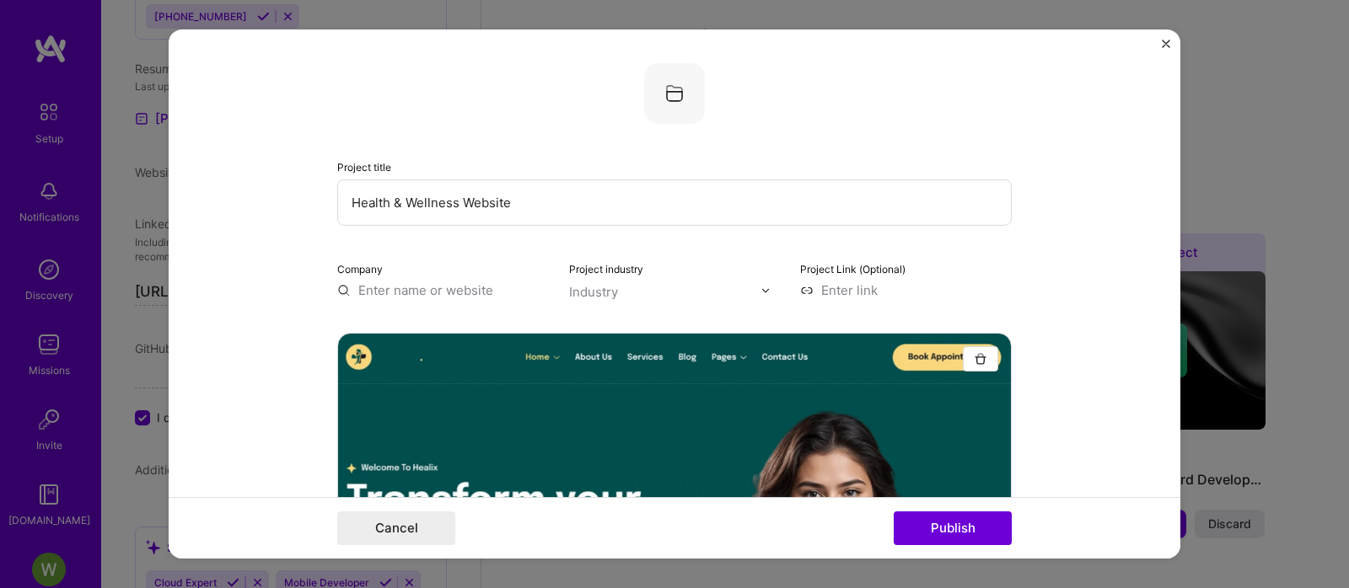
click at [379, 291] on input "text" at bounding box center [443, 291] width 212 height 18
click at [411, 287] on input "text" at bounding box center [443, 291] width 212 height 18
click at [1265, 153] on div "Project title Health & Wellness Website Company Project industry Industry Proje…" at bounding box center [674, 294] width 1349 height 588
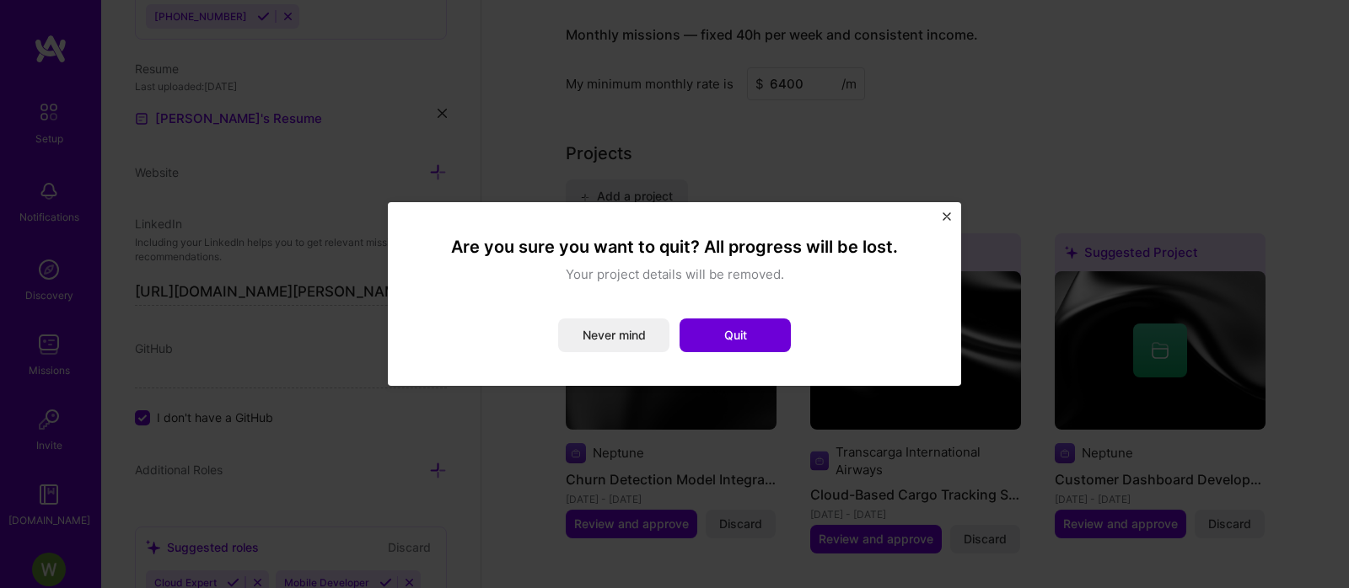
click at [943, 216] on img "Close" at bounding box center [947, 216] width 8 height 8
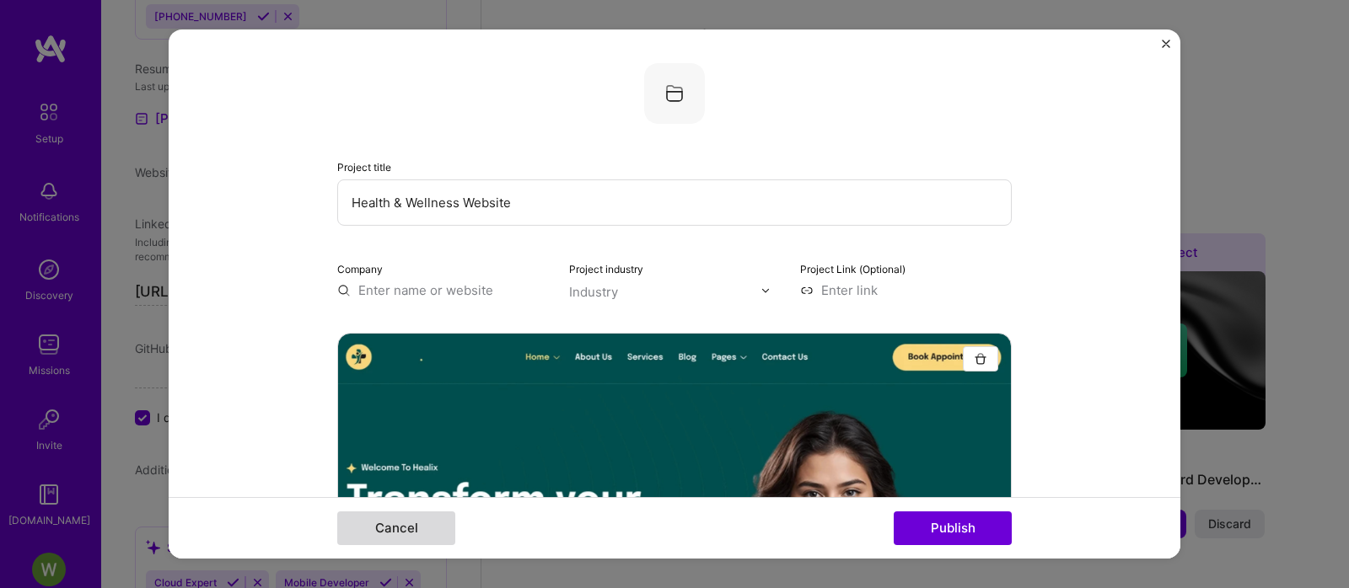
click at [438, 534] on button "Cancel" at bounding box center [396, 529] width 118 height 34
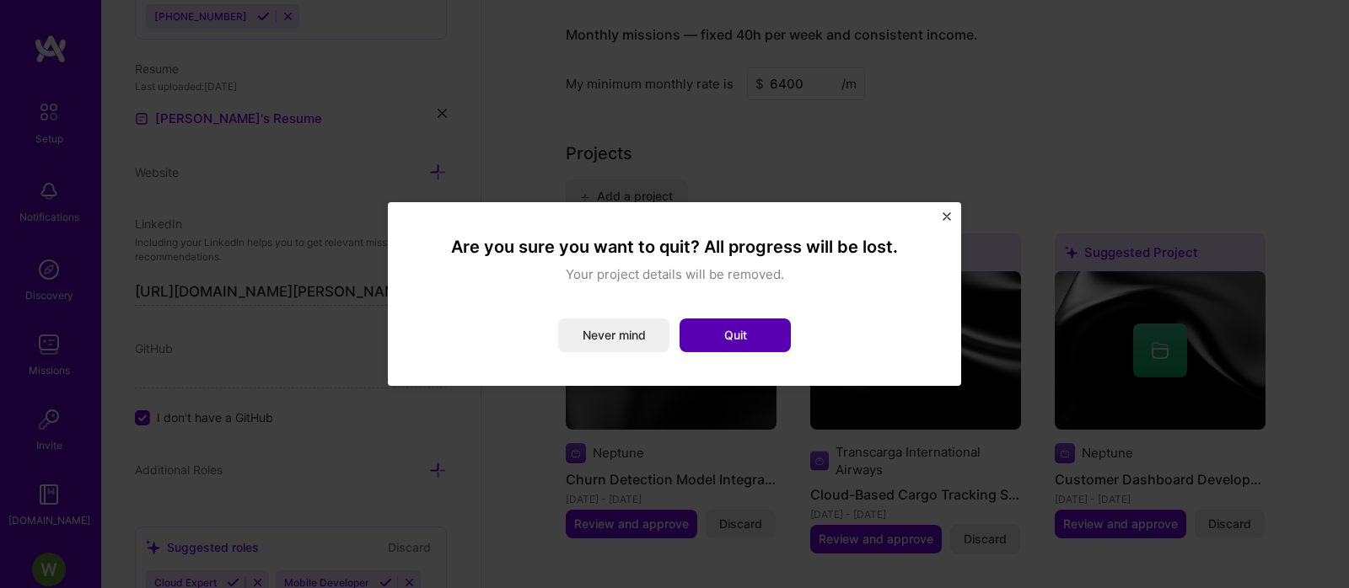
click at [722, 325] on button "Quit" at bounding box center [735, 336] width 111 height 34
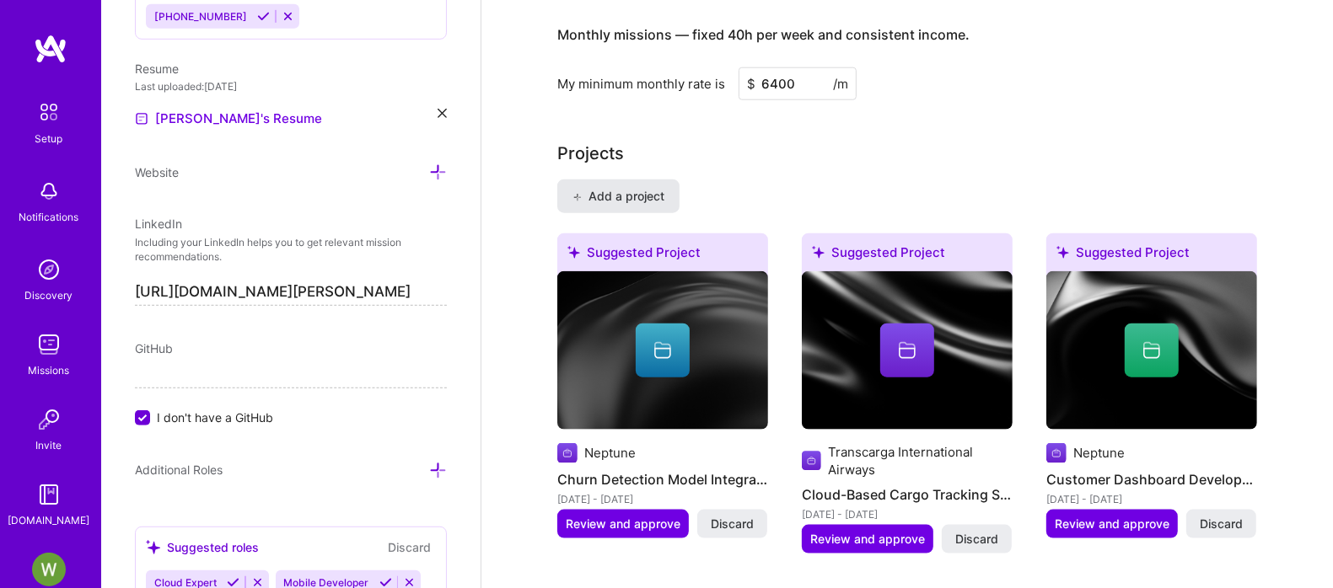
click at [643, 189] on font "Add a project" at bounding box center [626, 196] width 76 height 14
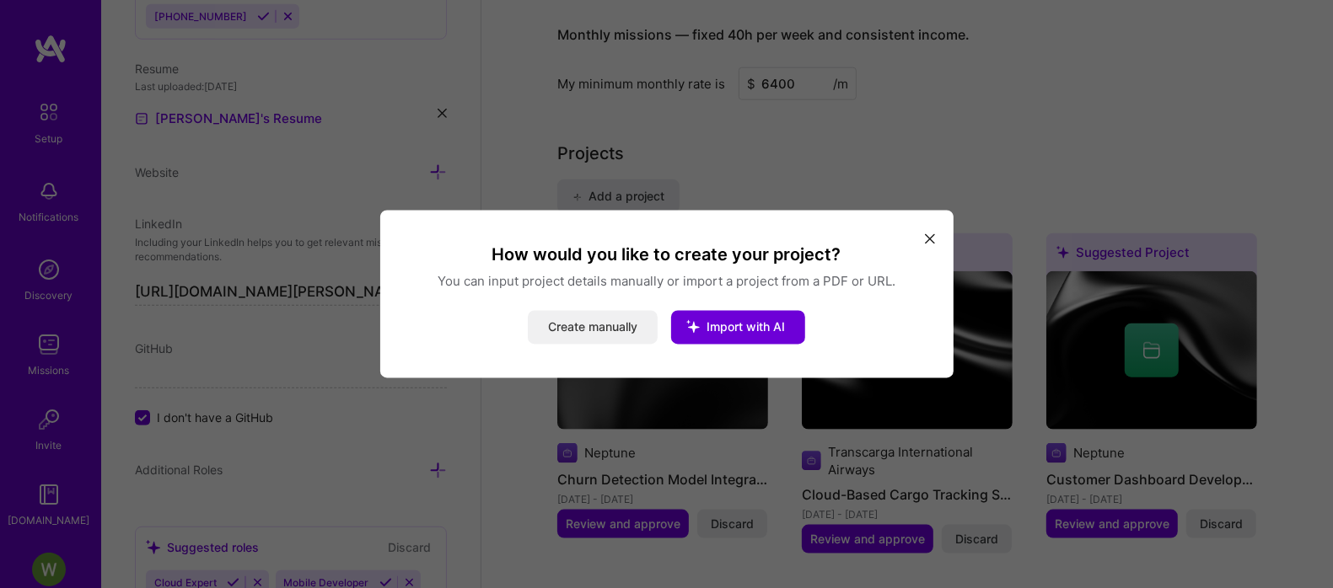
click at [601, 325] on font "Create manually" at bounding box center [592, 327] width 89 height 14
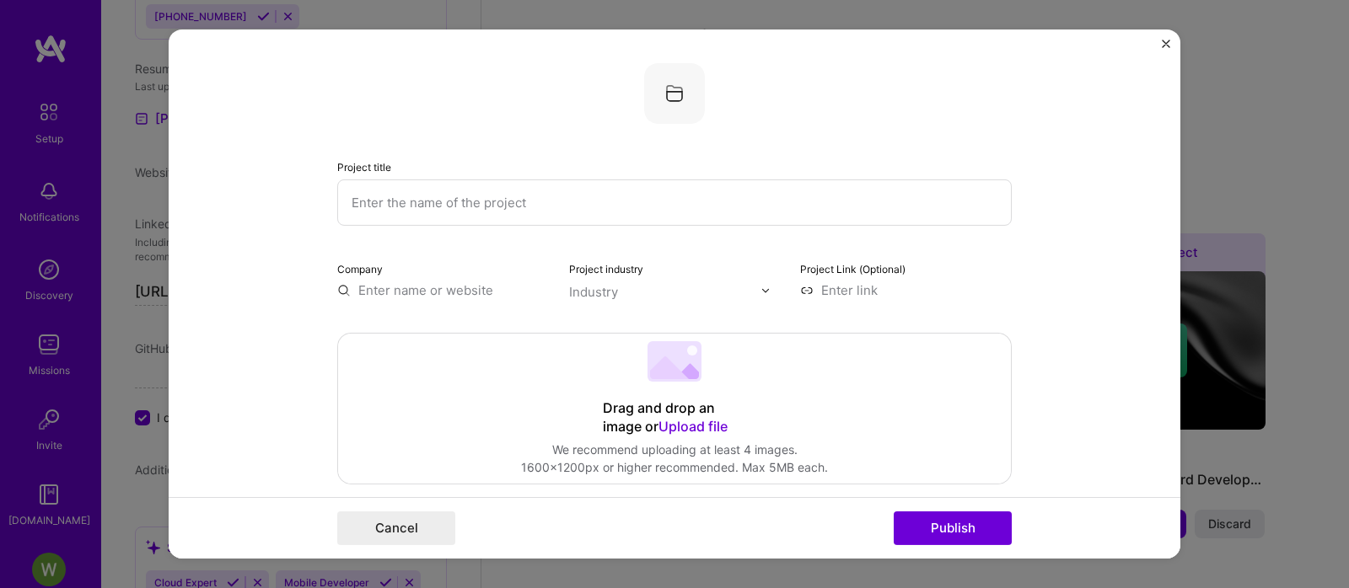
click at [567, 215] on input "text" at bounding box center [674, 203] width 674 height 46
click at [423, 293] on input "text" at bounding box center [443, 291] width 212 height 18
click at [432, 287] on input "text" at bounding box center [443, 291] width 212 height 18
click at [427, 201] on input "text" at bounding box center [674, 203] width 674 height 46
click at [760, 291] on img at bounding box center [765, 290] width 10 height 10
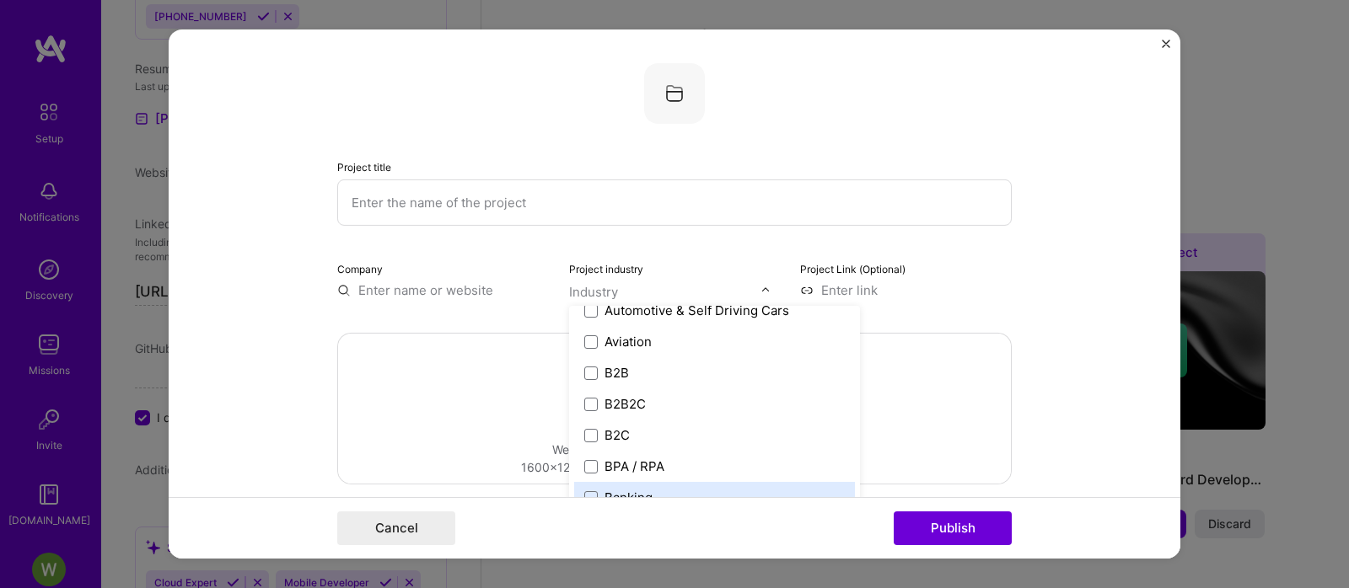
scroll to position [632, 0]
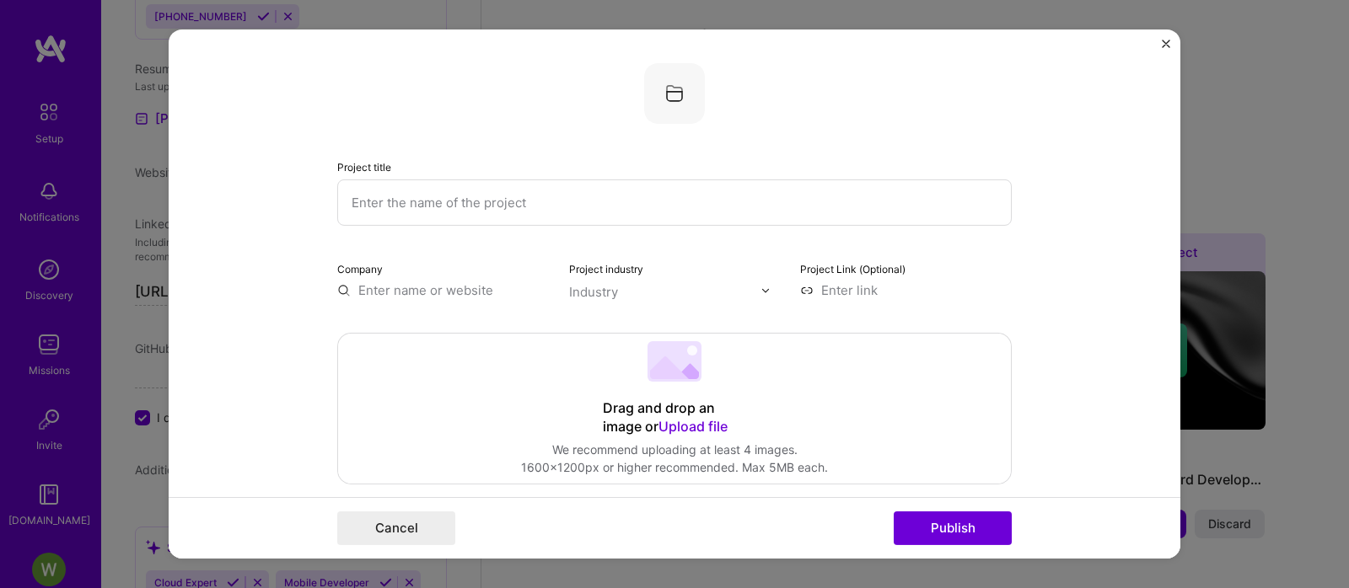
click at [424, 277] on div "Company" at bounding box center [443, 280] width 212 height 40
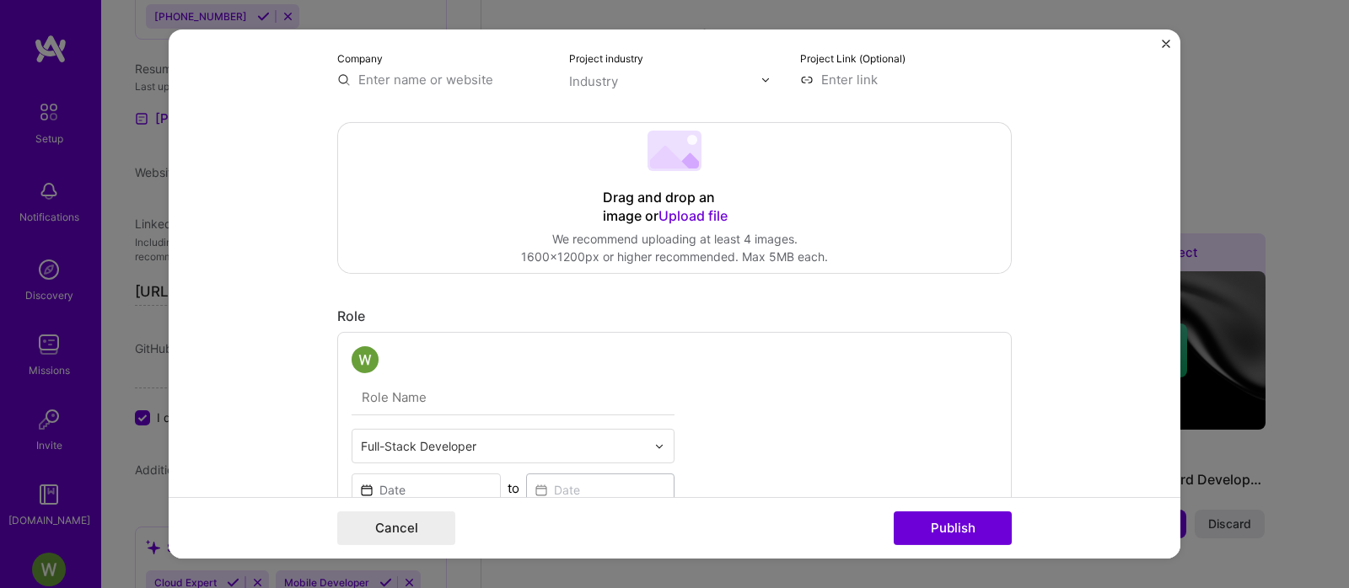
scroll to position [0, 0]
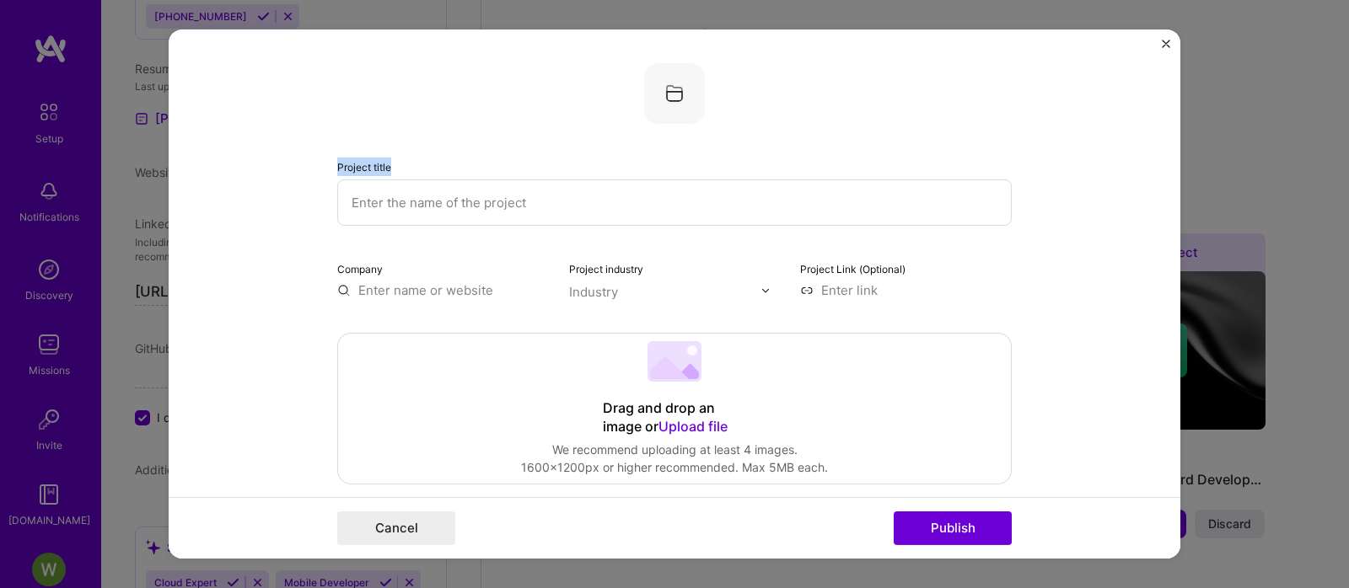
drag, startPoint x: 414, startPoint y: 158, endPoint x: 299, endPoint y: 167, distance: 115.0
click at [299, 167] on form "Project title Company Project industry Industry Project Link (Optional) Drag an…" at bounding box center [675, 294] width 1012 height 529
copy font "Project title"
click at [354, 267] on font "Company" at bounding box center [360, 269] width 46 height 13
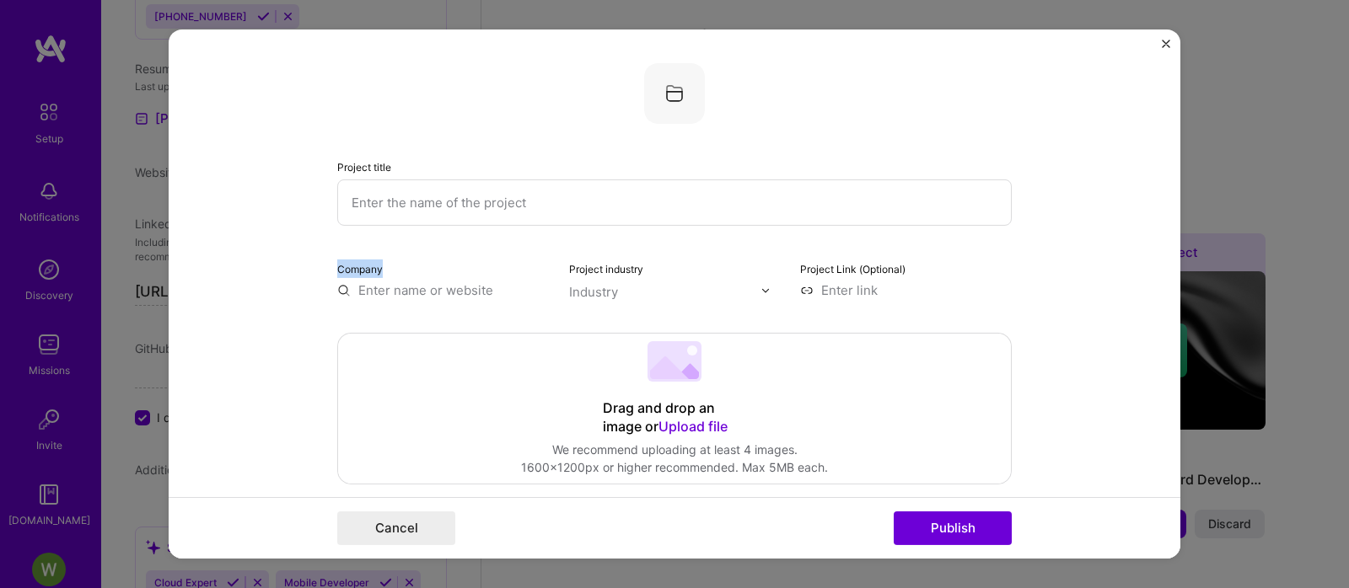
copy font "Company"
drag, startPoint x: 559, startPoint y: 266, endPoint x: 649, endPoint y: 270, distance: 90.3
click at [649, 270] on div "Company Project industry Industry Project Link (Optional)" at bounding box center [674, 280] width 674 height 40
copy font "Project industry"
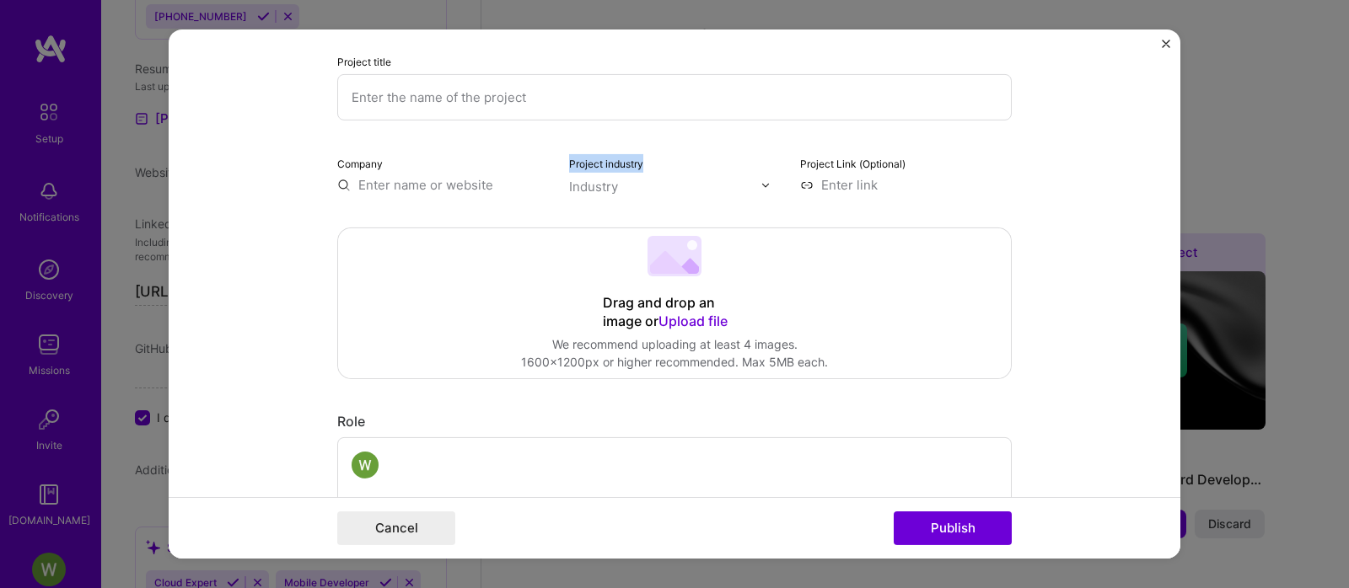
scroll to position [316, 0]
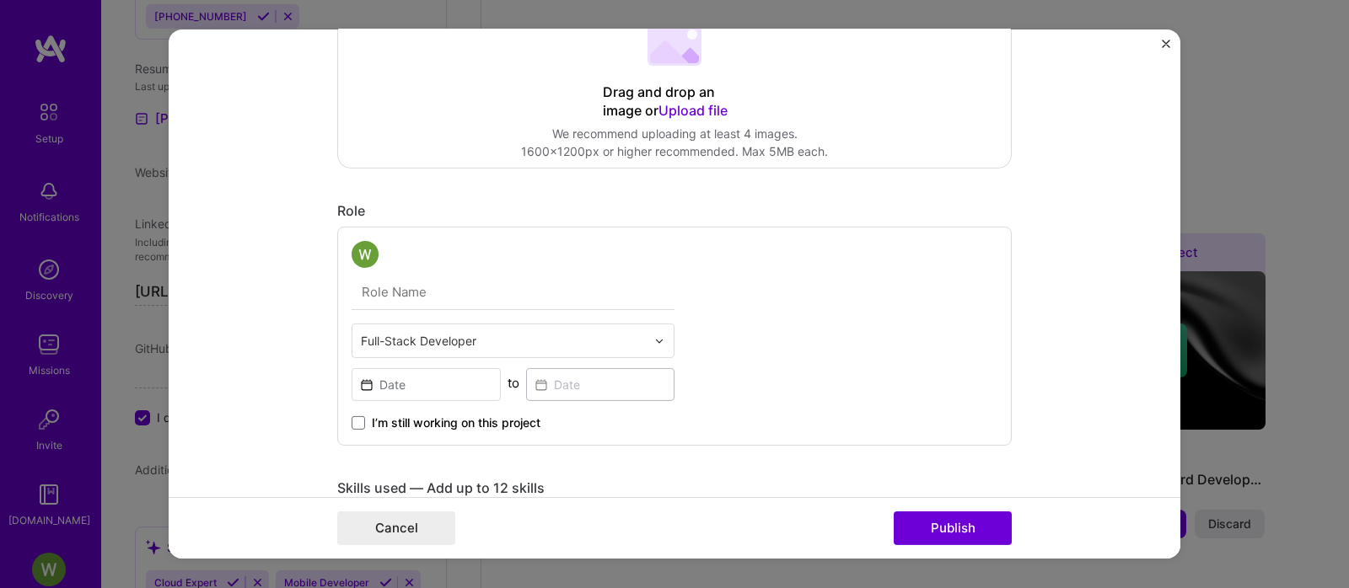
click at [342, 212] on font "Role" at bounding box center [351, 210] width 28 height 17
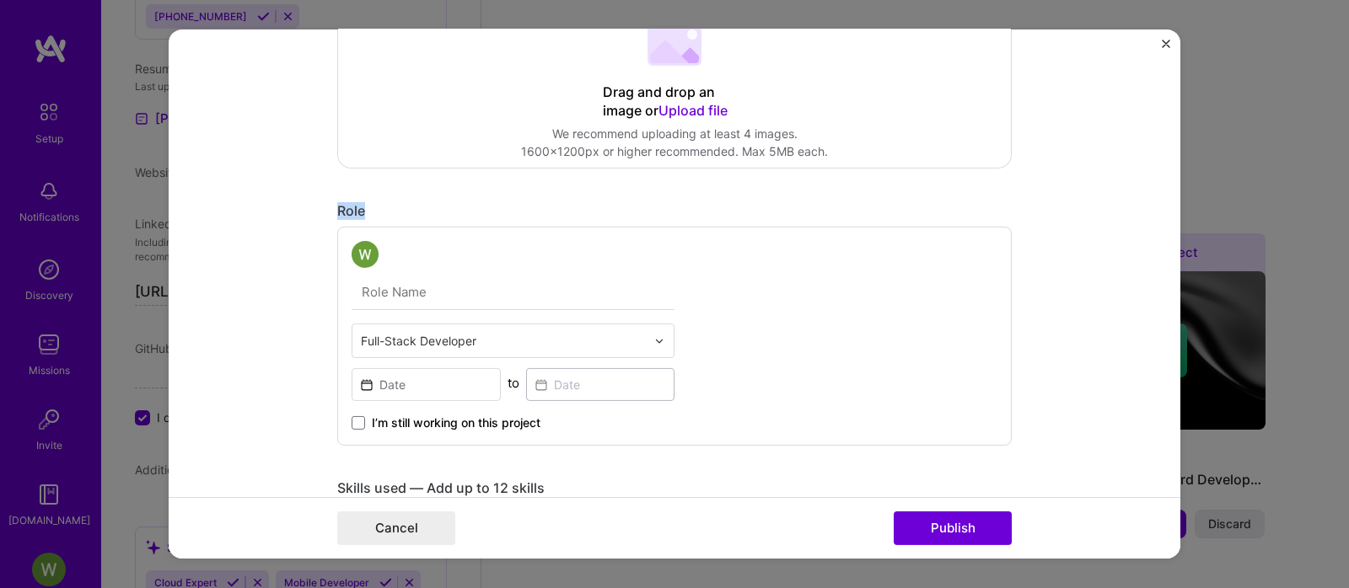
copy font "Role"
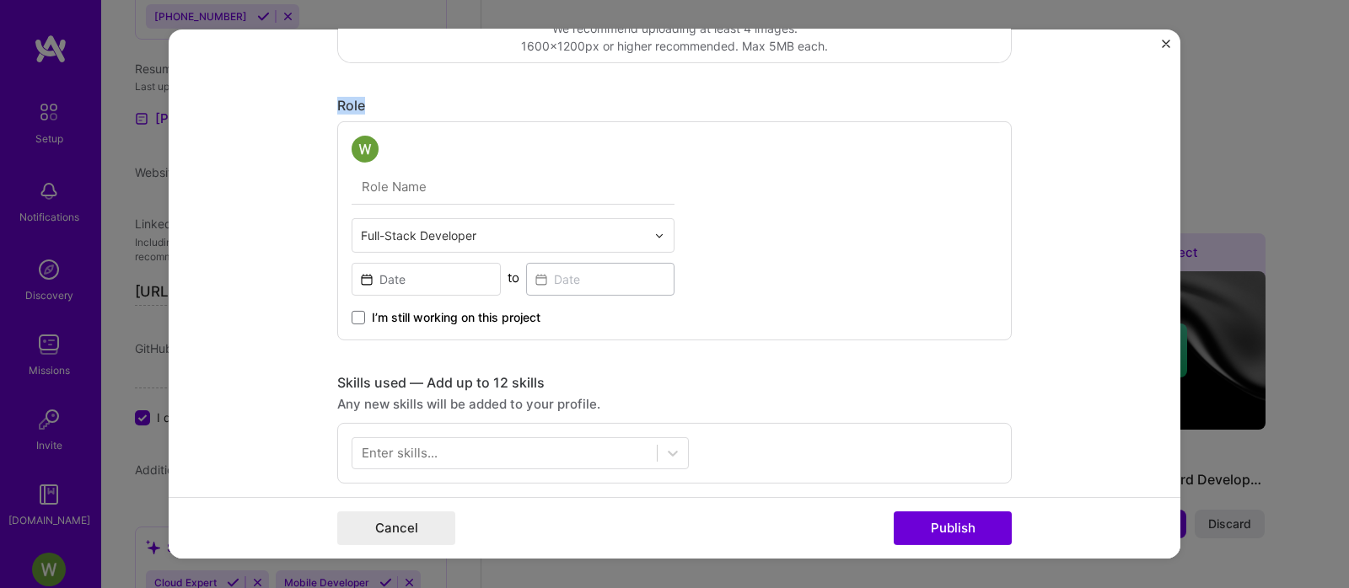
scroll to position [527, 0]
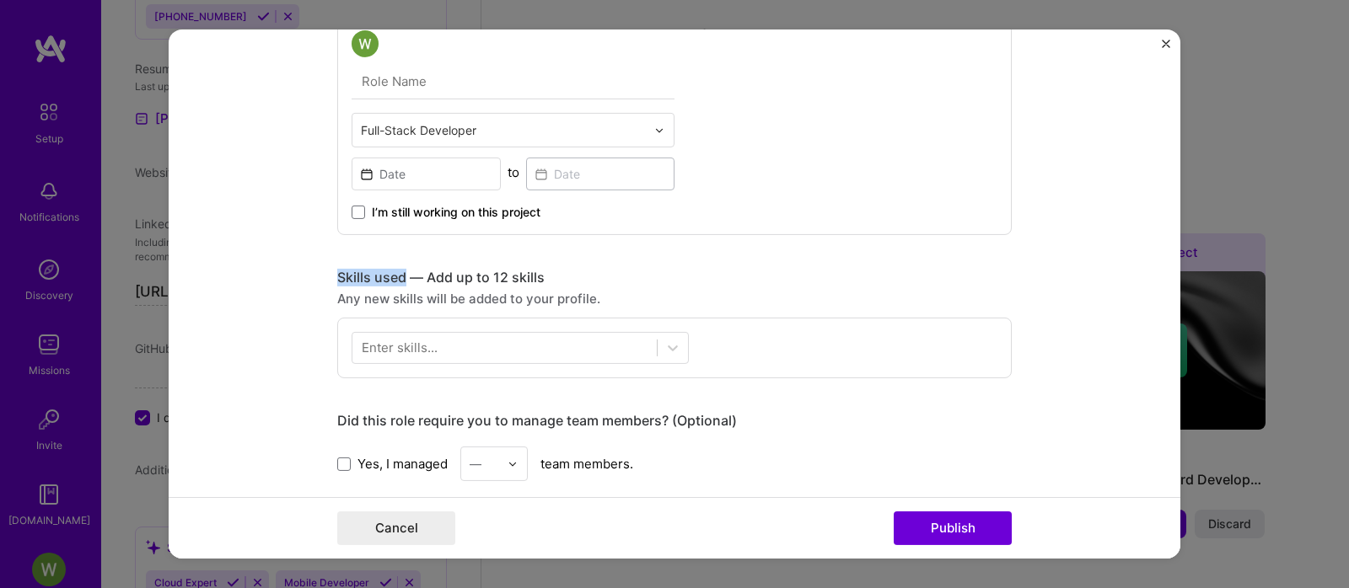
drag, startPoint x: 338, startPoint y: 277, endPoint x: 396, endPoint y: 275, distance: 58.2
click at [396, 275] on font "Skills used — Add up to 12 skills" at bounding box center [440, 277] width 207 height 17
copy font "Skills used"
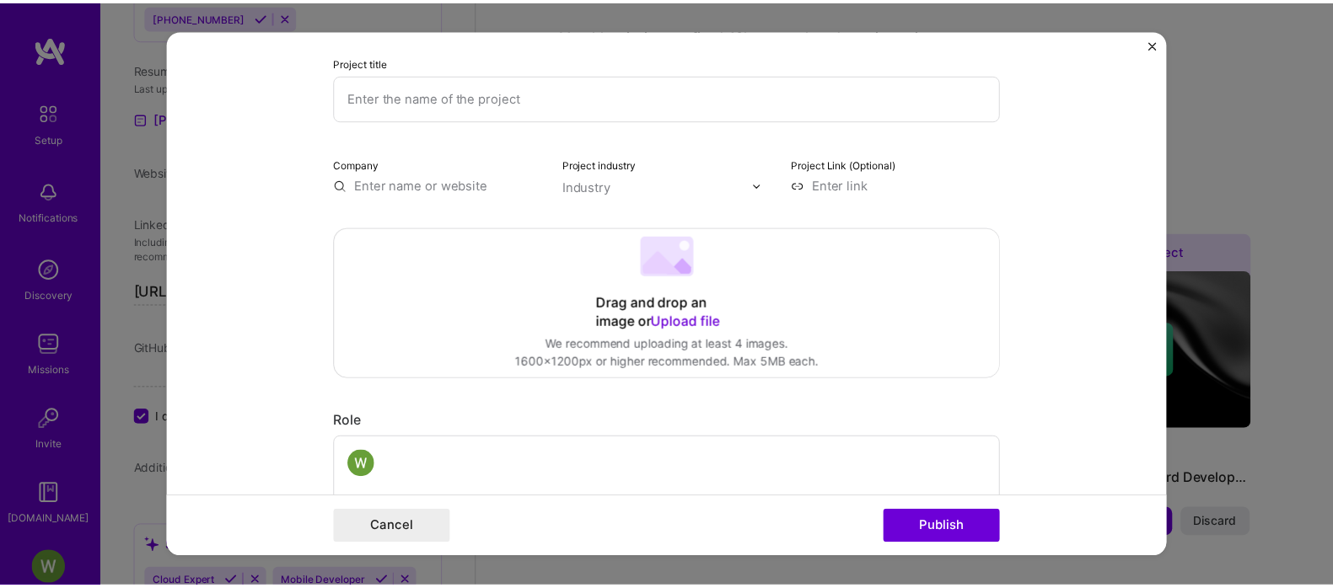
scroll to position [0, 0]
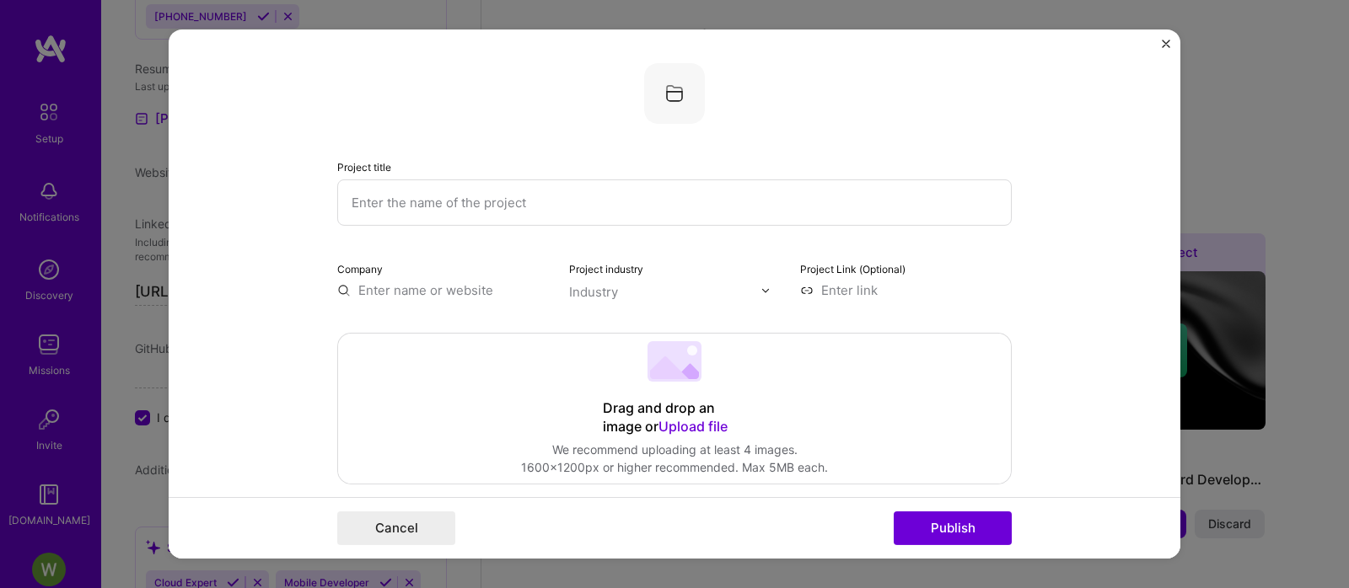
click at [439, 211] on input "text" at bounding box center [674, 203] width 674 height 46
paste input "Transcarga International Airways"
type input "Transcarga International Airways"
click at [1166, 40] on img "Close" at bounding box center [1166, 44] width 8 height 8
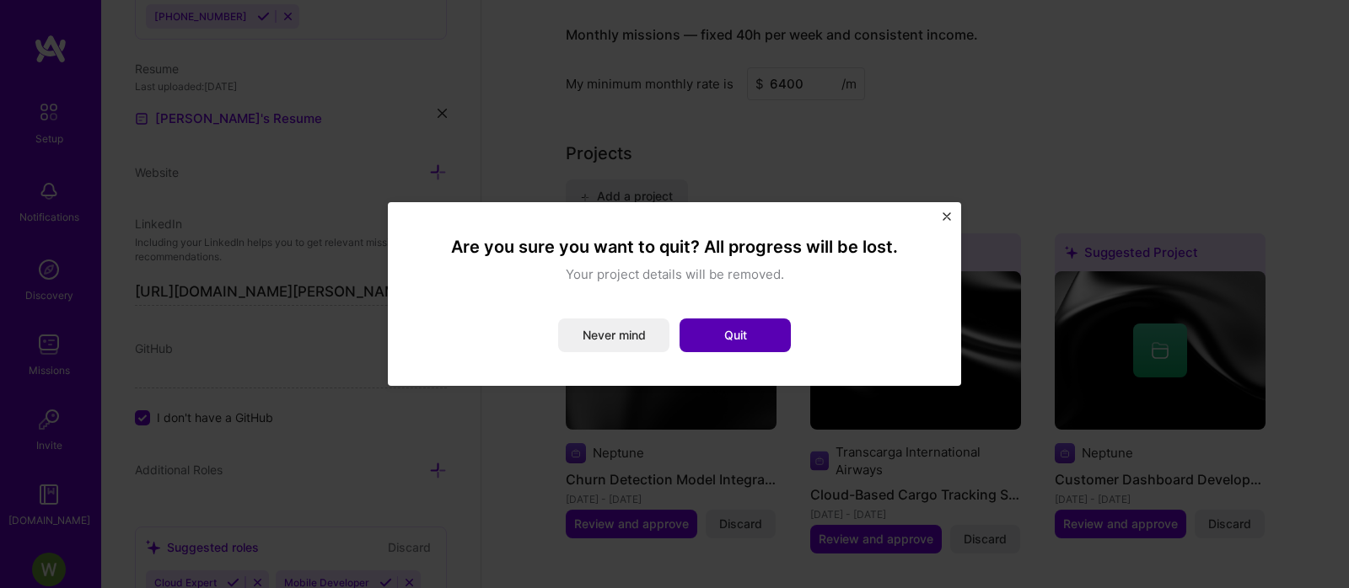
click at [743, 329] on font "Quit" at bounding box center [735, 335] width 23 height 14
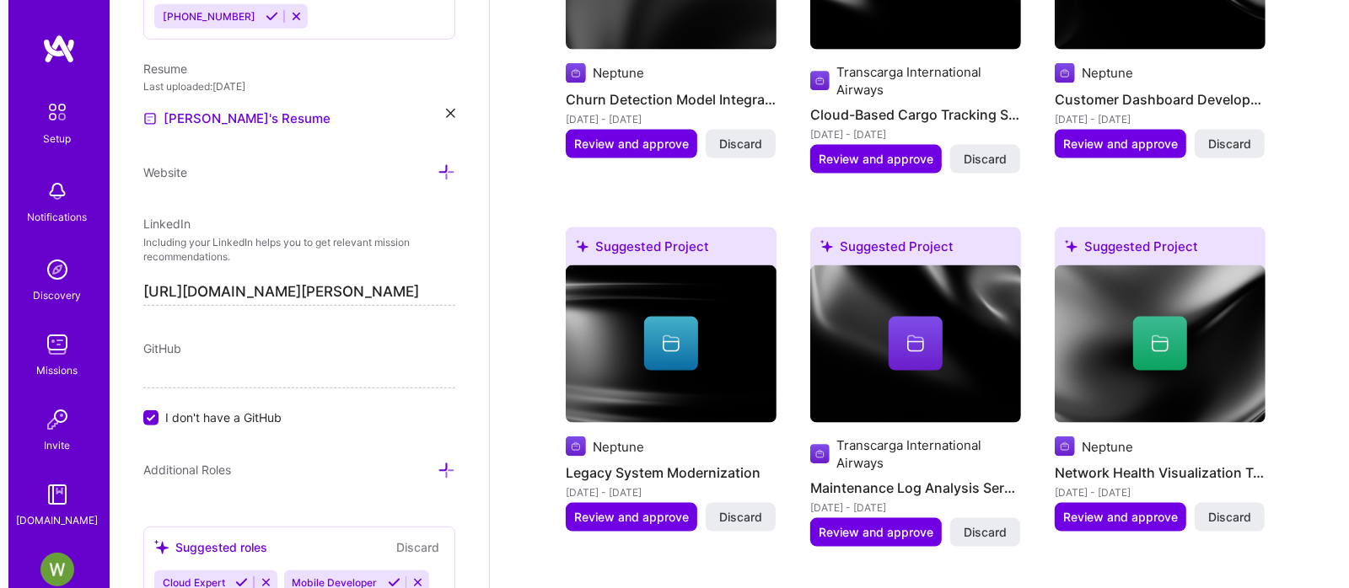
scroll to position [2066, 0]
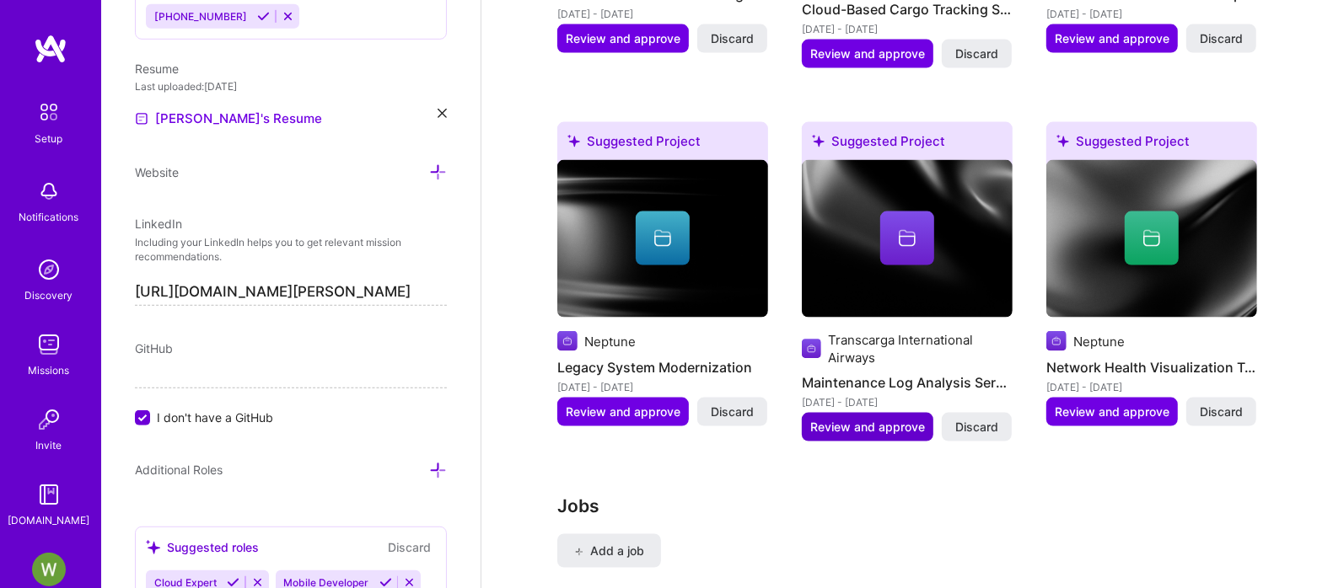
click at [896, 420] on font "Review and approve" at bounding box center [867, 427] width 115 height 14
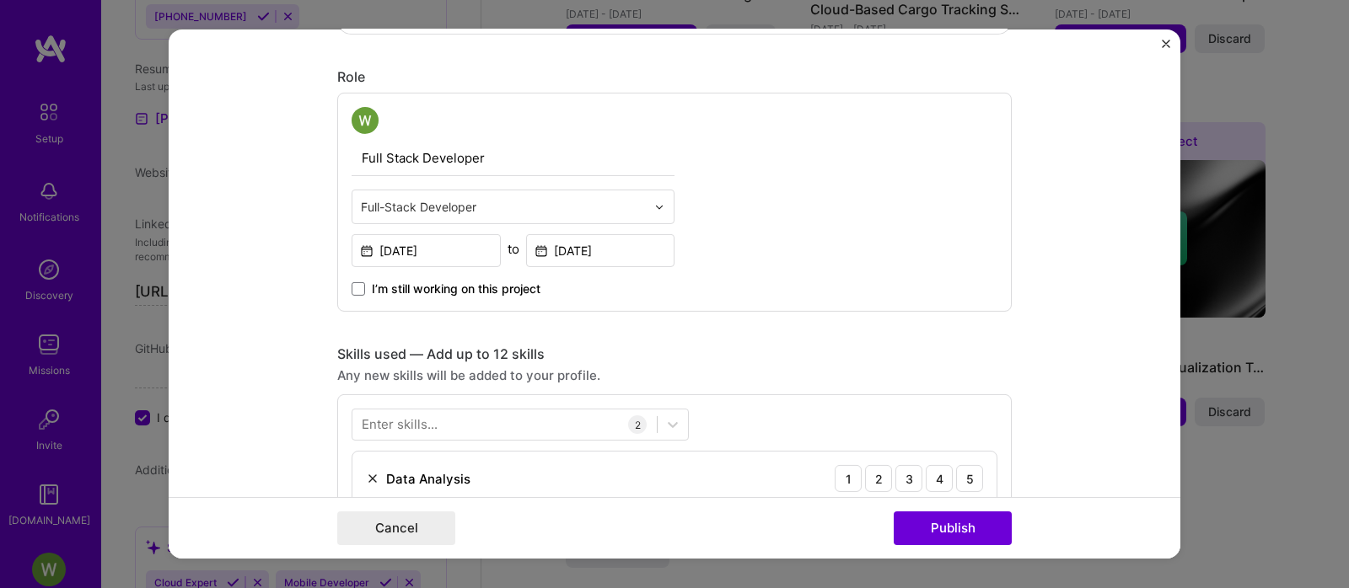
scroll to position [738, 0]
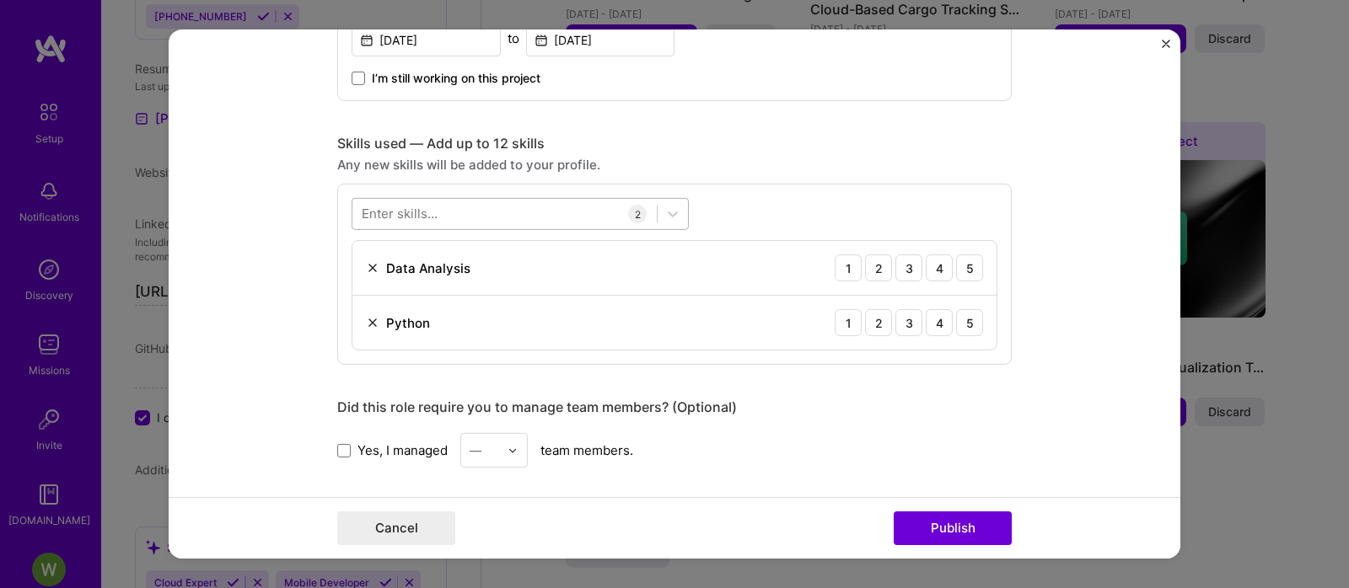
click at [534, 220] on div at bounding box center [504, 214] width 304 height 28
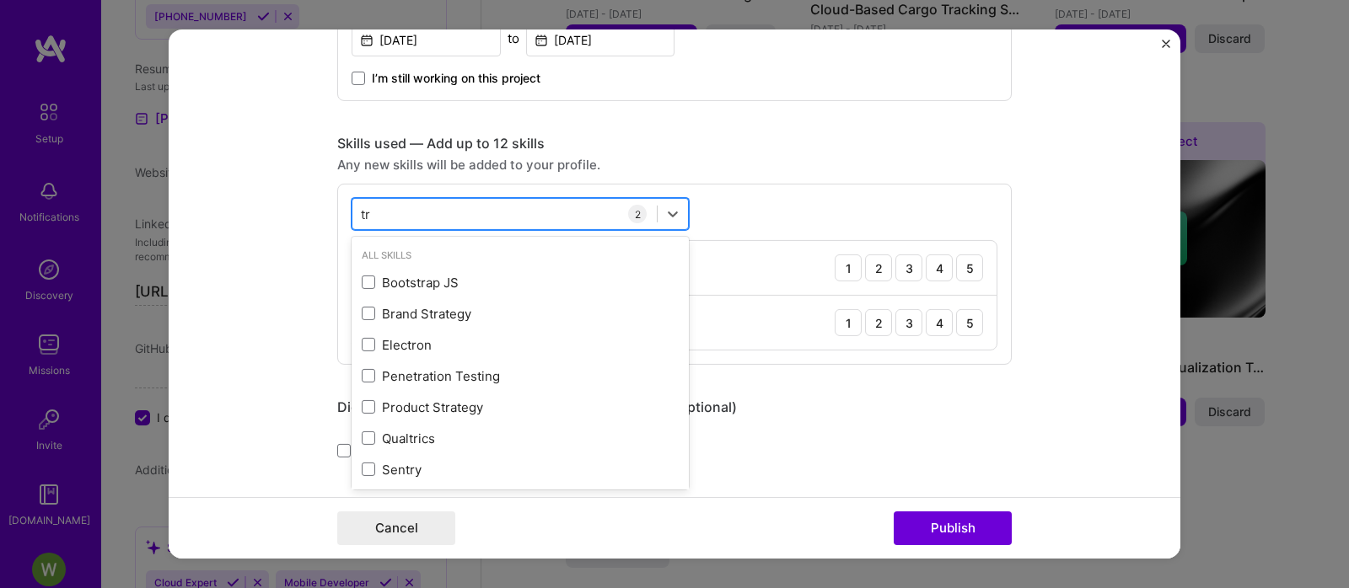
type input "t"
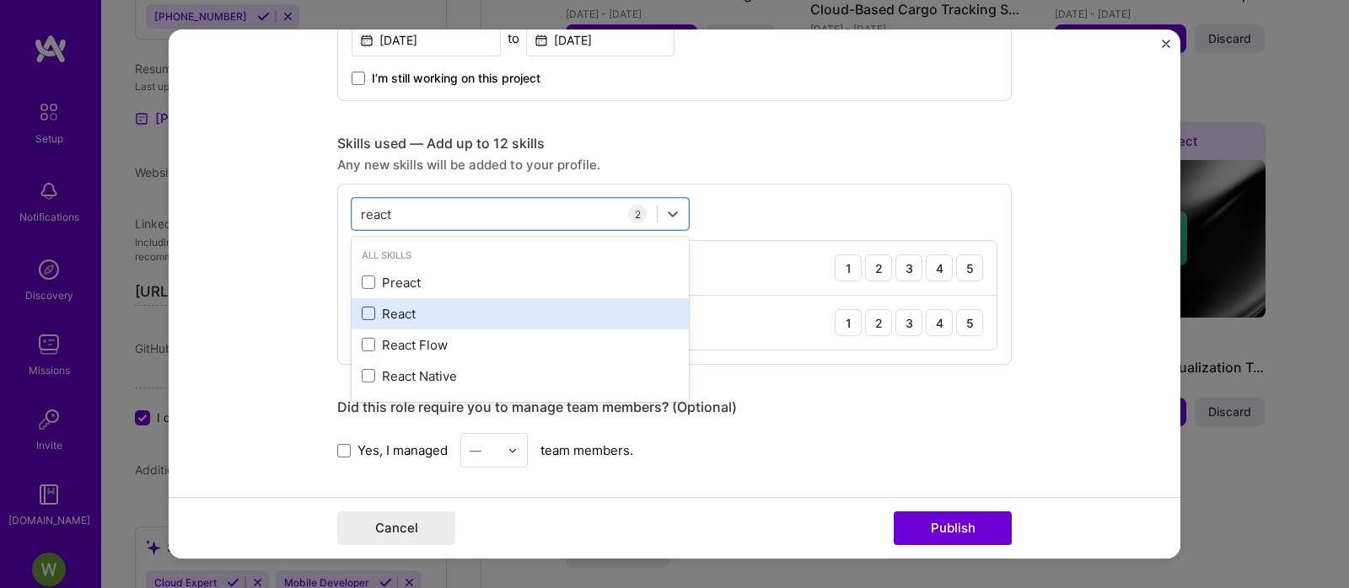
click at [362, 312] on span at bounding box center [368, 313] width 13 height 13
click at [0, 0] on input "checkbox" at bounding box center [0, 0] width 0 height 0
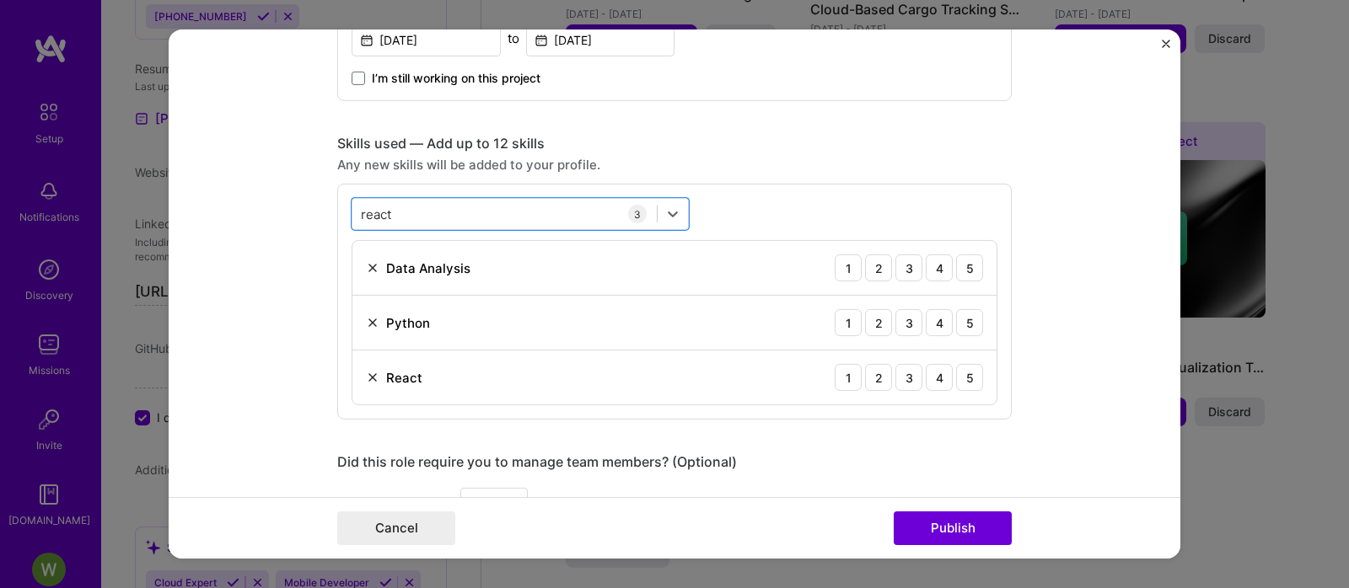
drag, startPoint x: 400, startPoint y: 215, endPoint x: 337, endPoint y: 213, distance: 63.3
click at [337, 213] on div "option React, selected. Select is focused ,type to refine list, press Down to o…" at bounding box center [674, 302] width 674 height 236
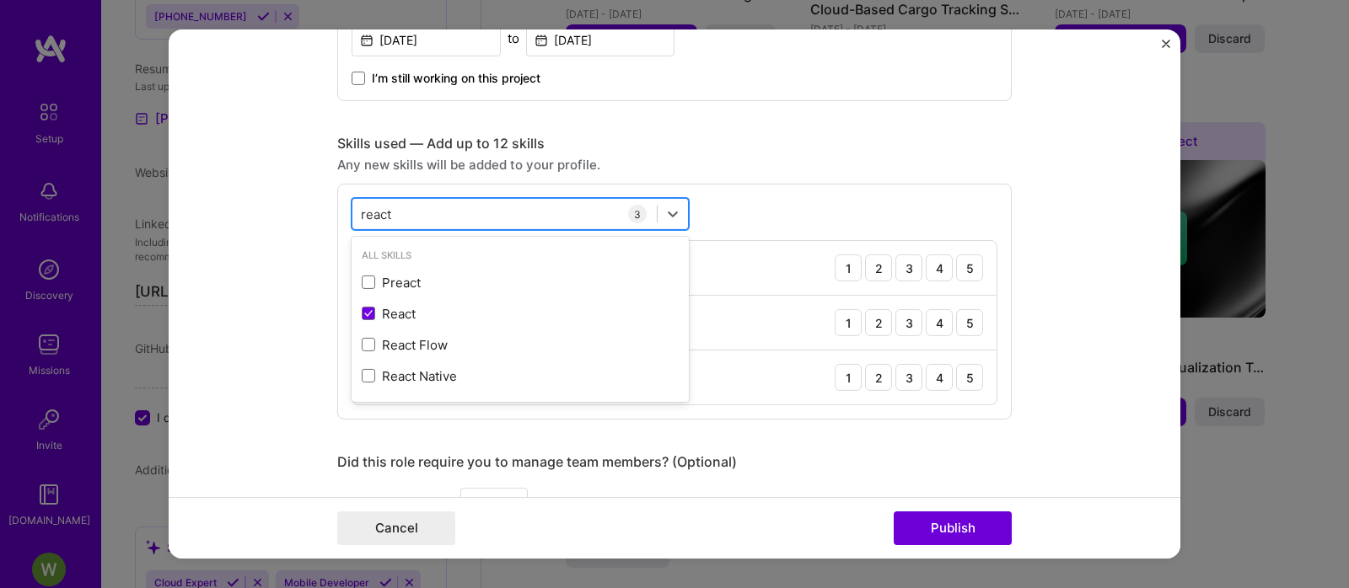
click at [396, 216] on div "react react" at bounding box center [504, 214] width 304 height 28
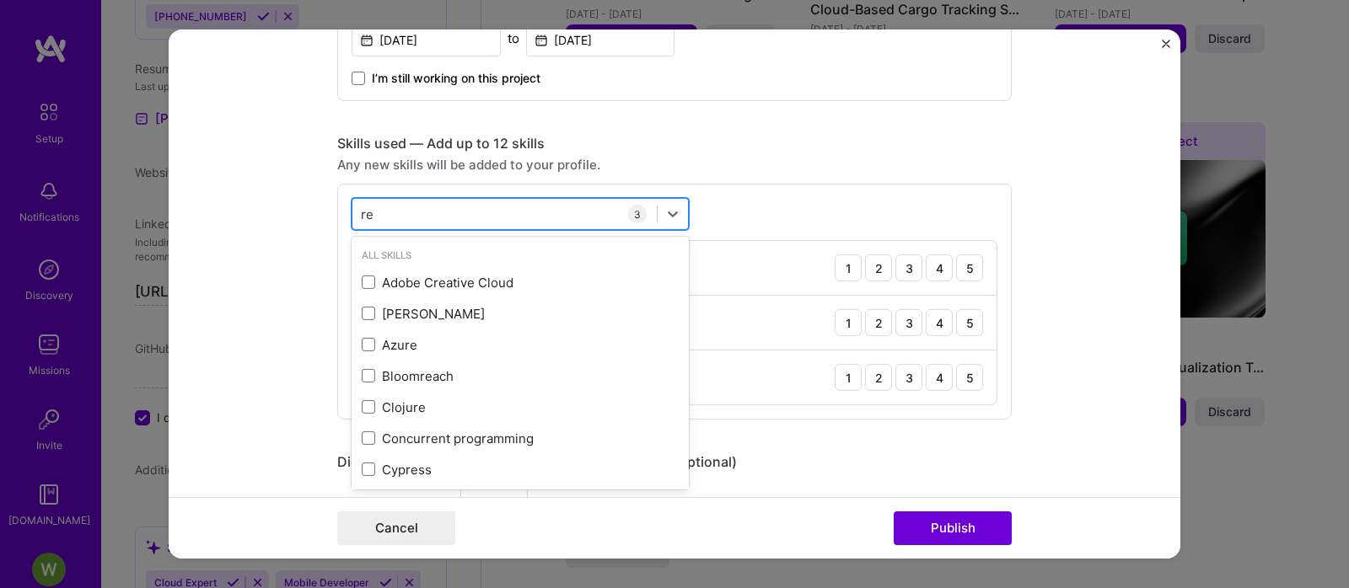
type input "r"
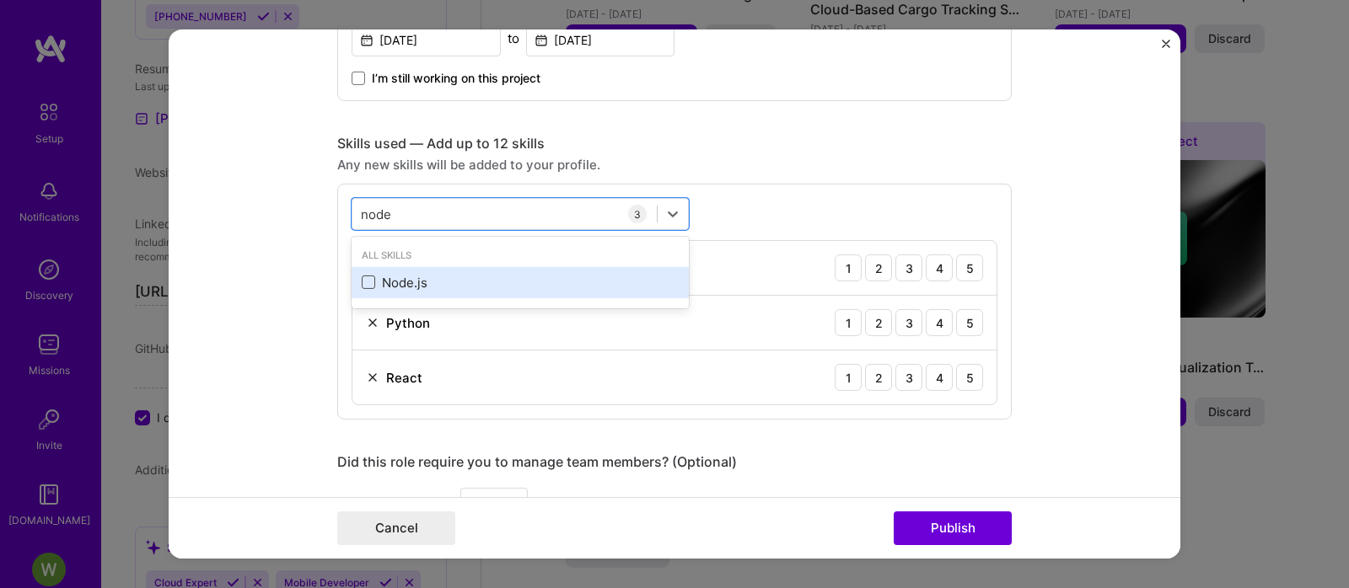
click at [365, 287] on span at bounding box center [368, 282] width 13 height 13
click at [0, 0] on input "checkbox" at bounding box center [0, 0] width 0 height 0
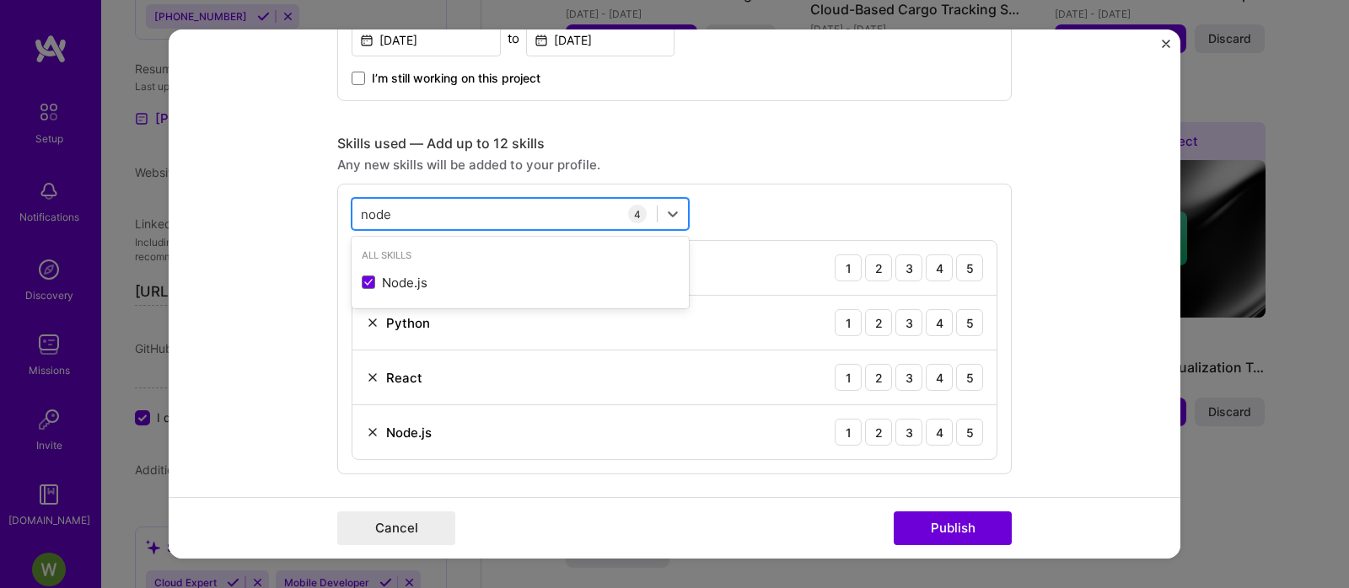
click at [465, 212] on div "node node" at bounding box center [504, 214] width 304 height 28
type input "n"
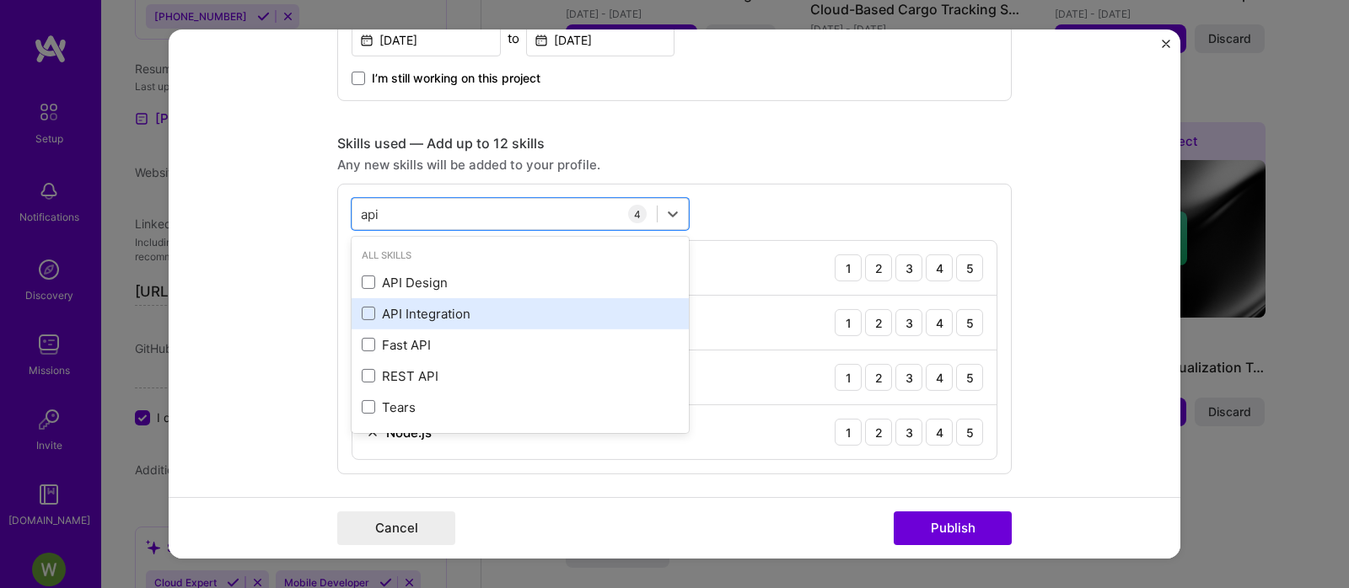
click at [409, 309] on font "API Integration" at bounding box center [426, 314] width 89 height 16
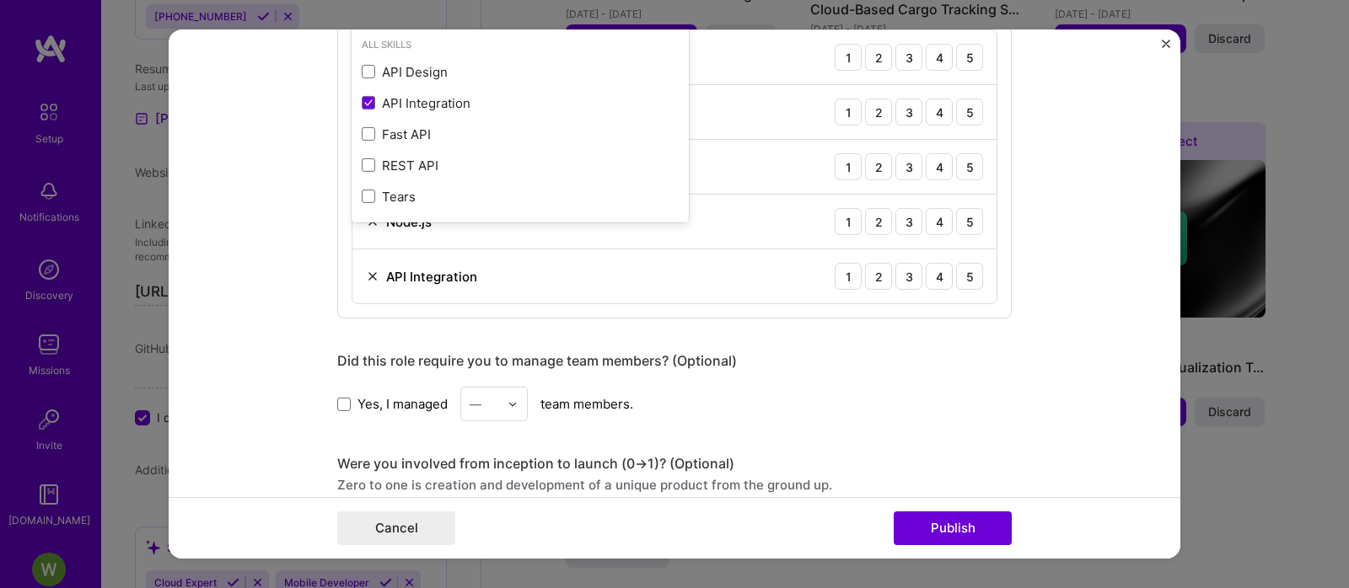
scroll to position [843, 0]
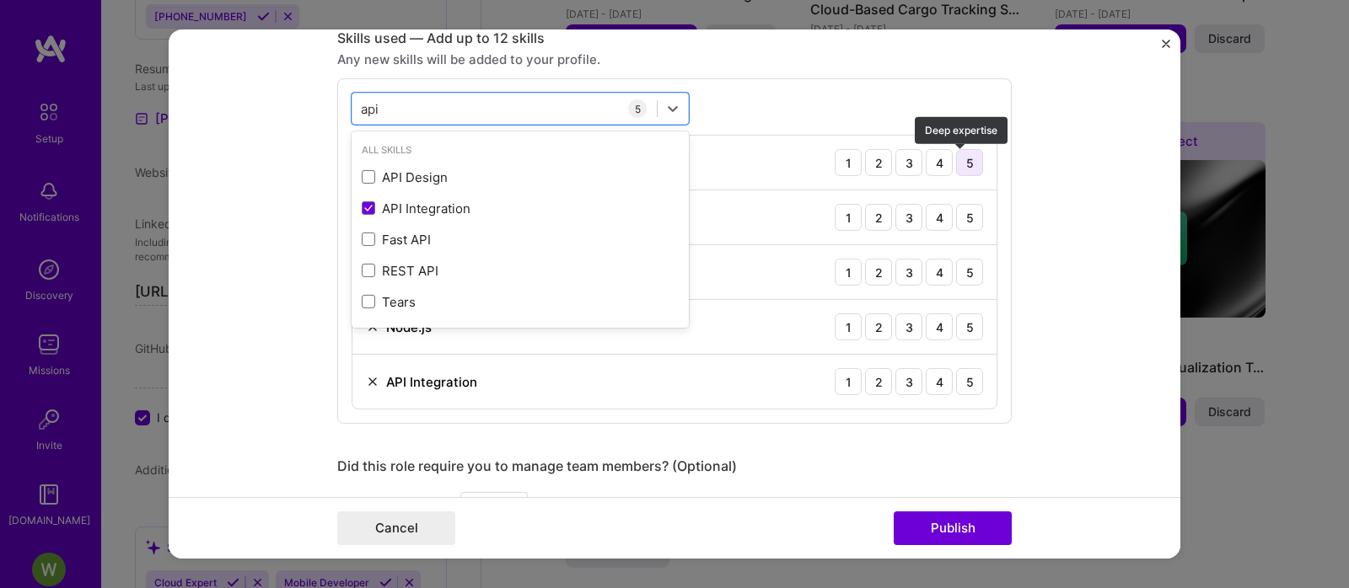
type input "api"
click at [966, 164] on font "5" at bounding box center [970, 162] width 8 height 14
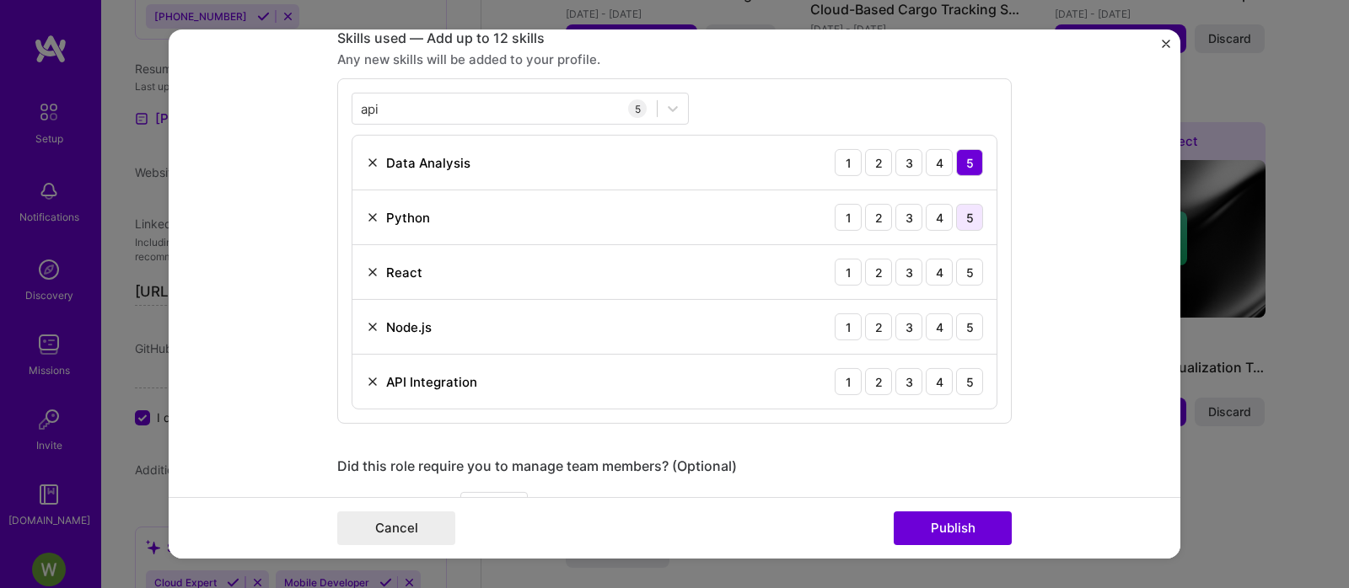
click at [958, 207] on div "5" at bounding box center [969, 217] width 27 height 27
click at [966, 270] on font "5" at bounding box center [970, 272] width 8 height 14
click at [966, 323] on font "5" at bounding box center [970, 327] width 8 height 14
click at [963, 363] on div "API Integration 1 2 3 4 5" at bounding box center [674, 382] width 644 height 54
click at [966, 376] on font "5" at bounding box center [970, 382] width 8 height 18
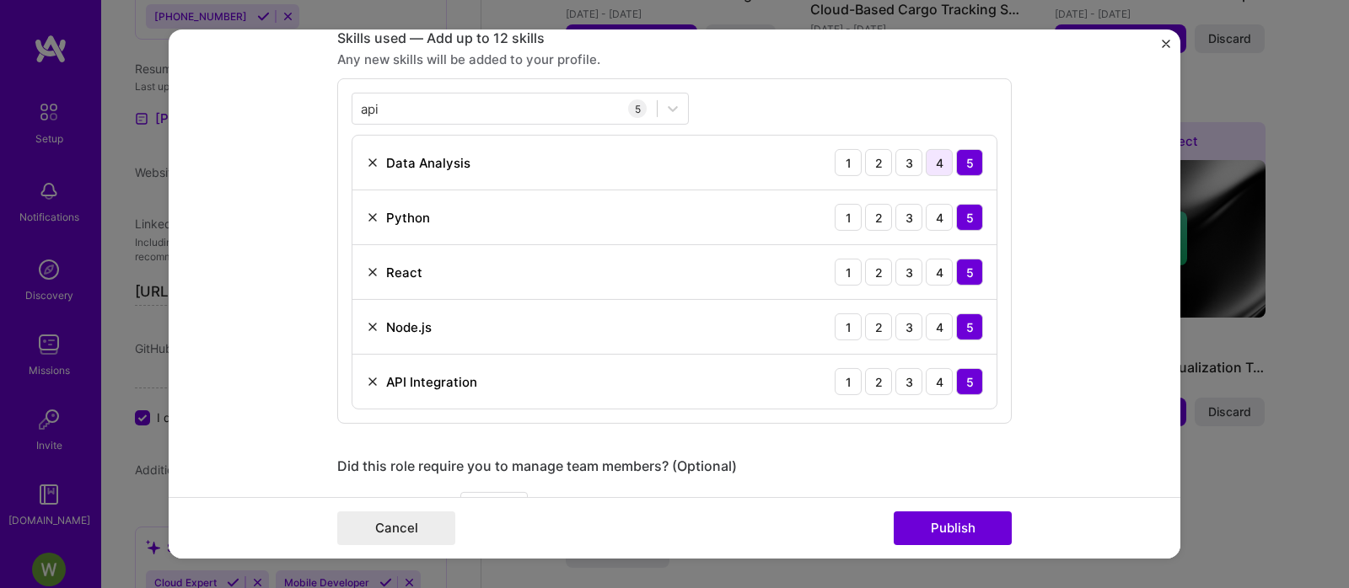
click at [938, 164] on div "4" at bounding box center [939, 162] width 27 height 27
click at [936, 275] on font "4" at bounding box center [940, 272] width 8 height 14
click at [936, 385] on font "4" at bounding box center [940, 381] width 8 height 14
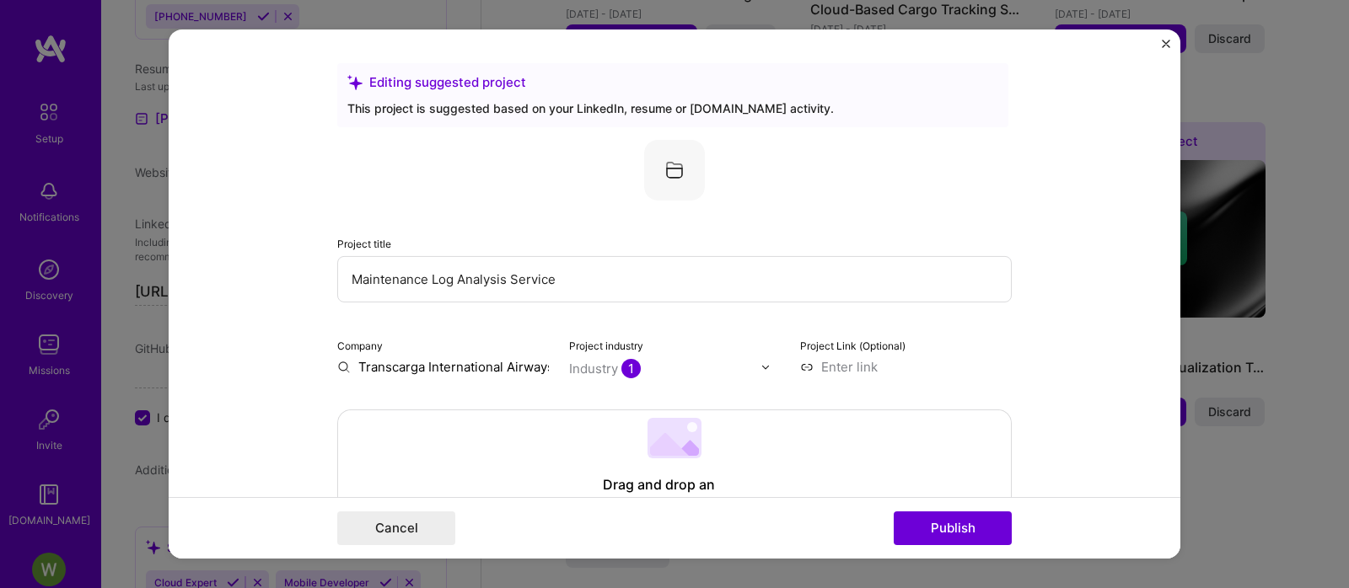
scroll to position [105, 0]
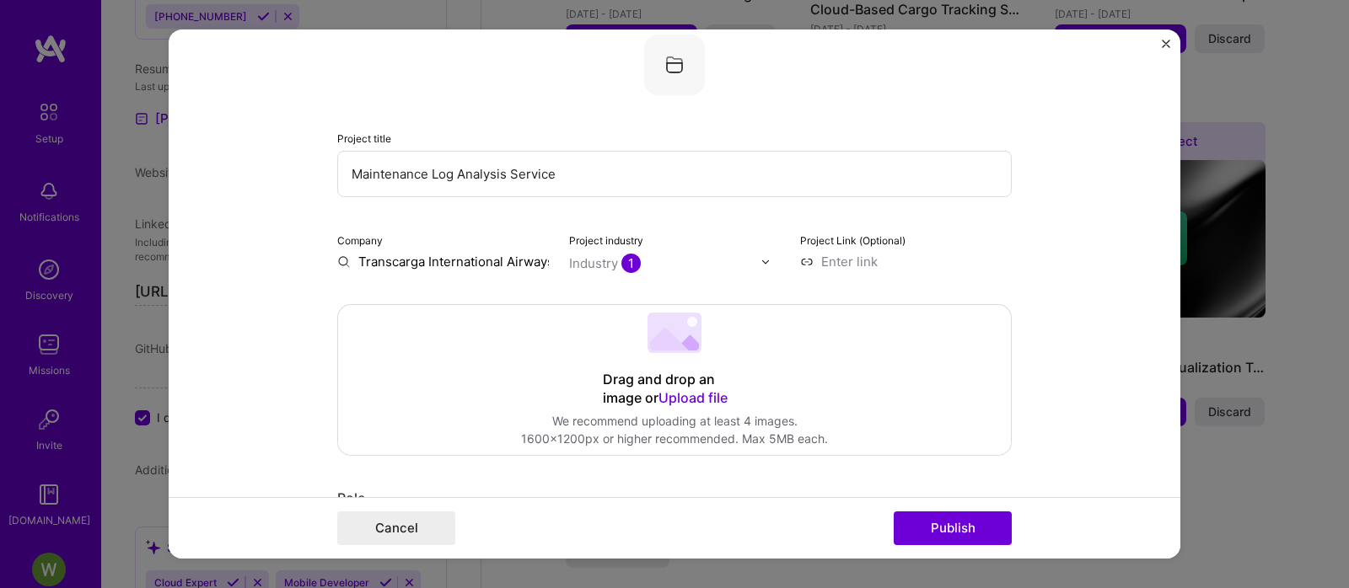
click at [748, 260] on input "text" at bounding box center [665, 264] width 192 height 18
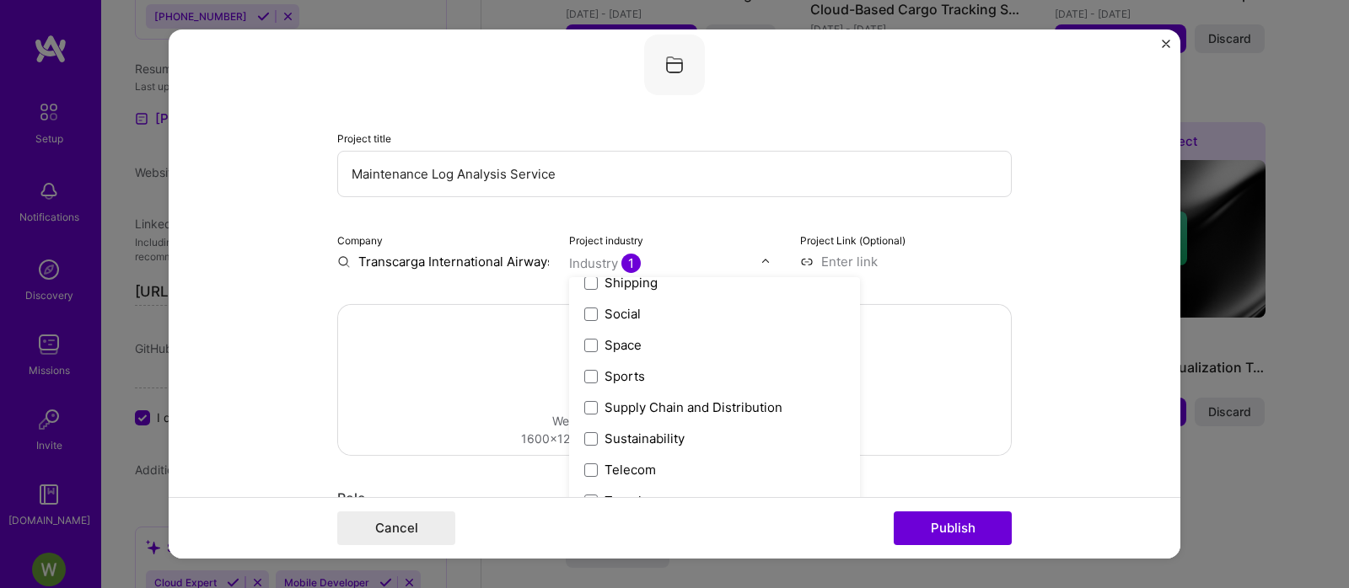
scroll to position [3497, 0]
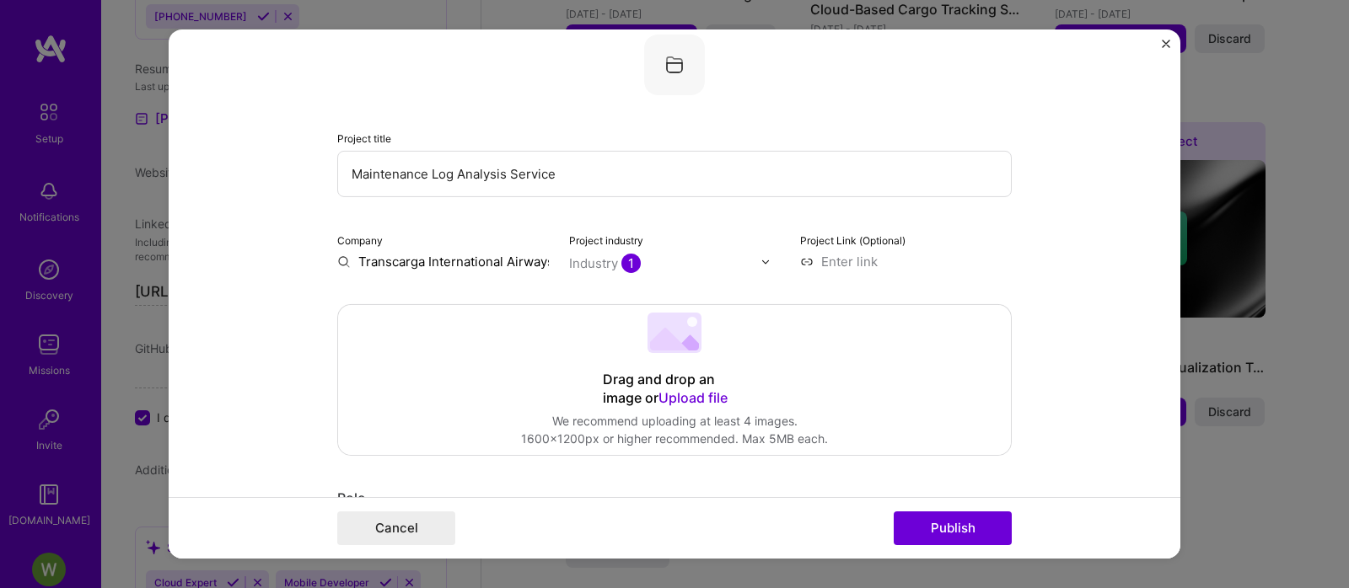
click at [1121, 291] on form "Editing suggested project This project is suggested based on your LinkedIn, res…" at bounding box center [675, 294] width 1012 height 529
click at [962, 528] on font "Publish" at bounding box center [953, 528] width 45 height 16
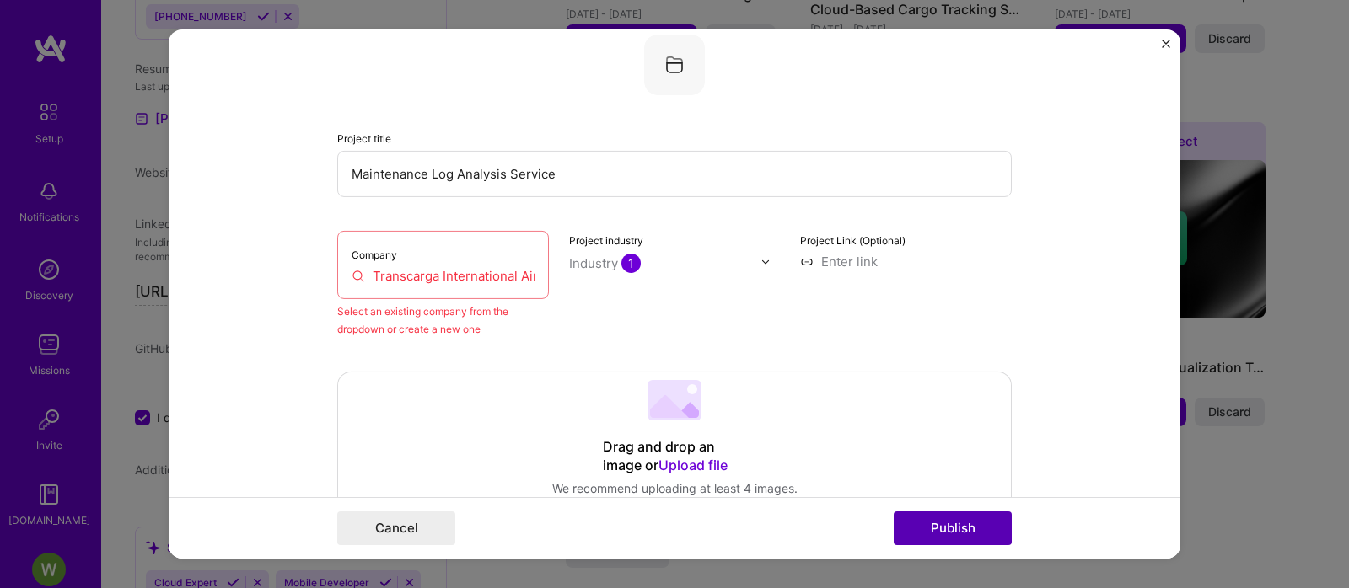
scroll to position [110, 0]
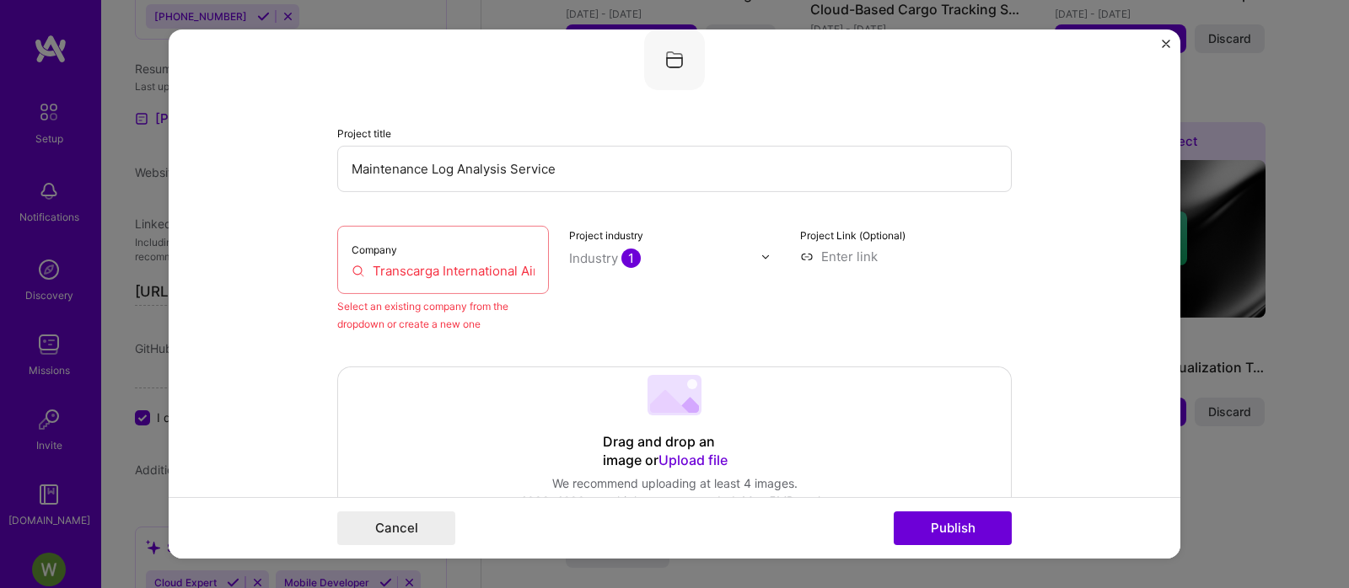
click at [416, 244] on div "Company Transcarga International Airways" at bounding box center [443, 260] width 212 height 68
click at [400, 271] on input "Transcarga International Airways" at bounding box center [443, 271] width 183 height 18
click at [417, 271] on input "Transcarga International Airways" at bounding box center [443, 271] width 183 height 18
click at [382, 266] on input "Transcarga International Airways" at bounding box center [443, 271] width 183 height 18
click at [410, 268] on input "Transcarga International Airways" at bounding box center [443, 271] width 183 height 18
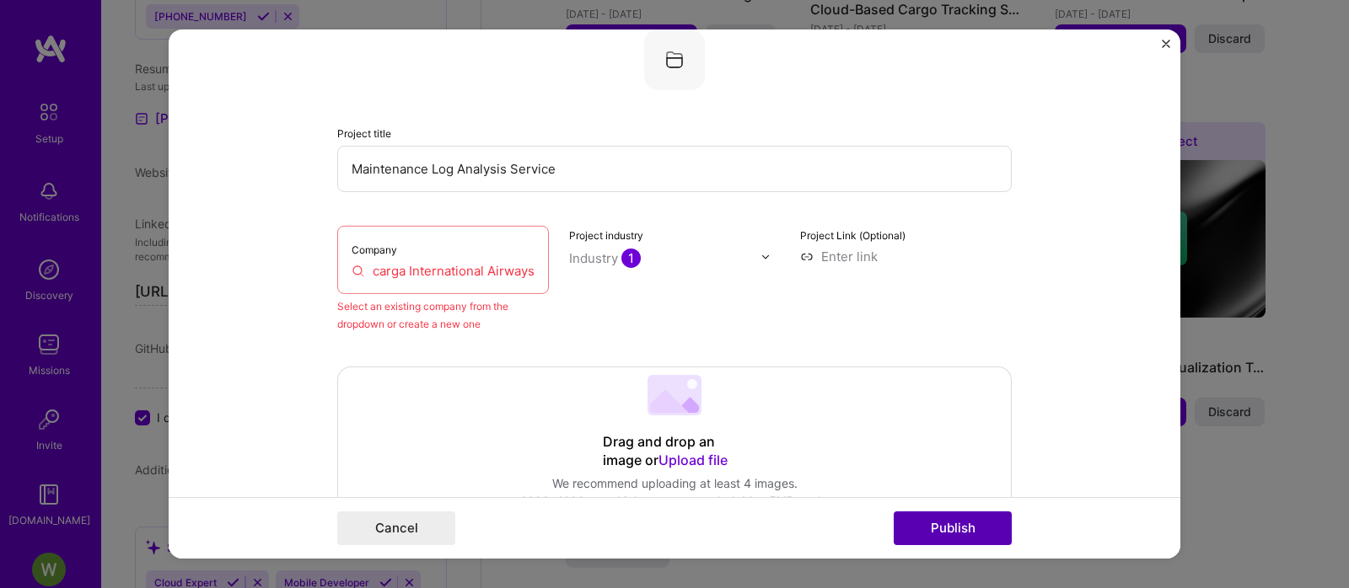
scroll to position [0, 0]
click at [954, 532] on font "Publish" at bounding box center [953, 528] width 45 height 16
click at [473, 271] on input "Transcarga International Airways" at bounding box center [443, 271] width 183 height 18
click at [465, 271] on input "Transcarga International Airways" at bounding box center [443, 271] width 183 height 18
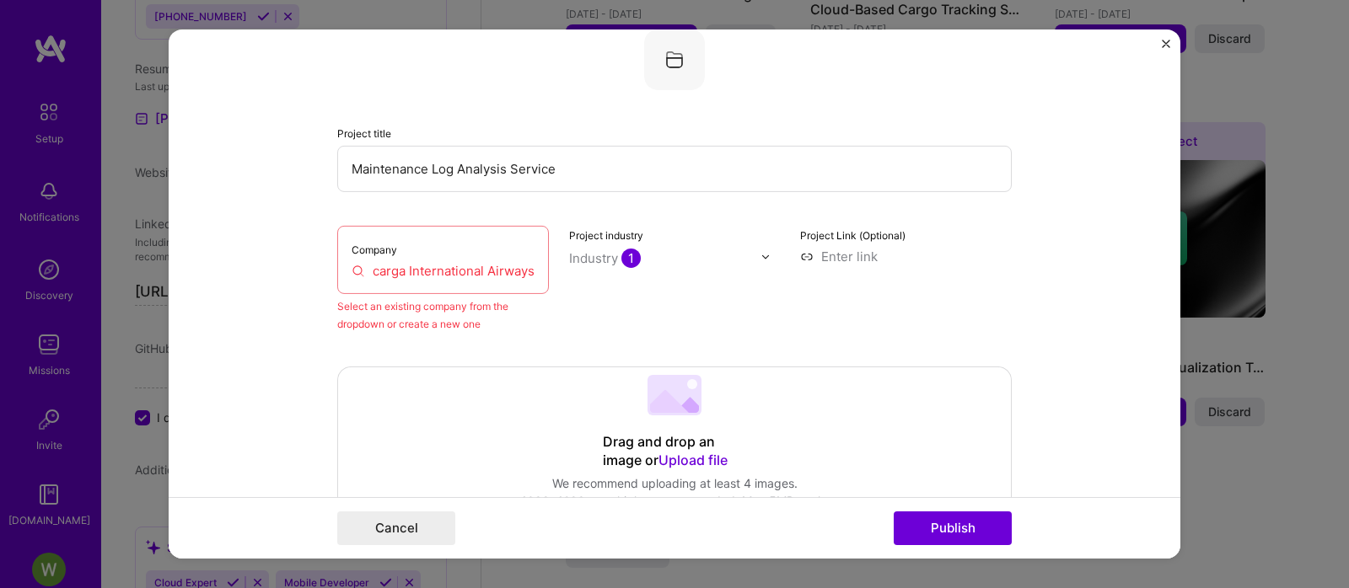
drag, startPoint x: 427, startPoint y: 271, endPoint x: 583, endPoint y: 274, distance: 156.0
click at [583, 274] on div "Company Transcarga International Airways Select an existing company from the dr…" at bounding box center [674, 279] width 674 height 107
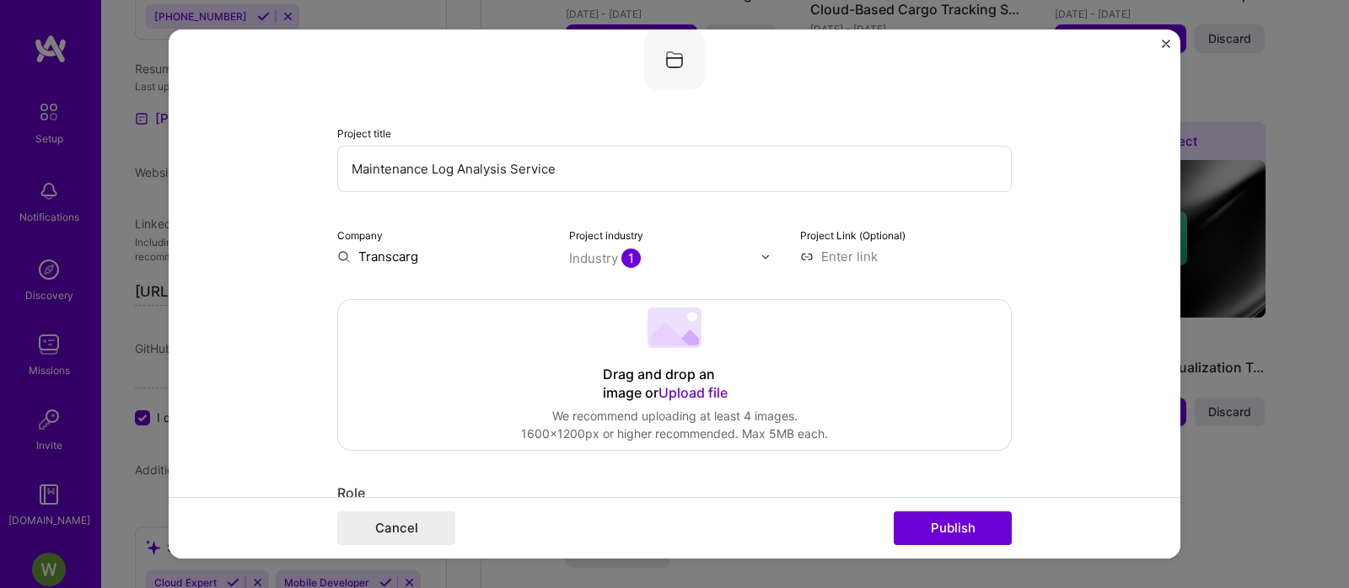
scroll to position [0, 0]
click at [444, 254] on input "Transcarg" at bounding box center [443, 257] width 212 height 18
type input "Transcarga"
click at [470, 302] on font "Transload" at bounding box center [468, 295] width 61 height 16
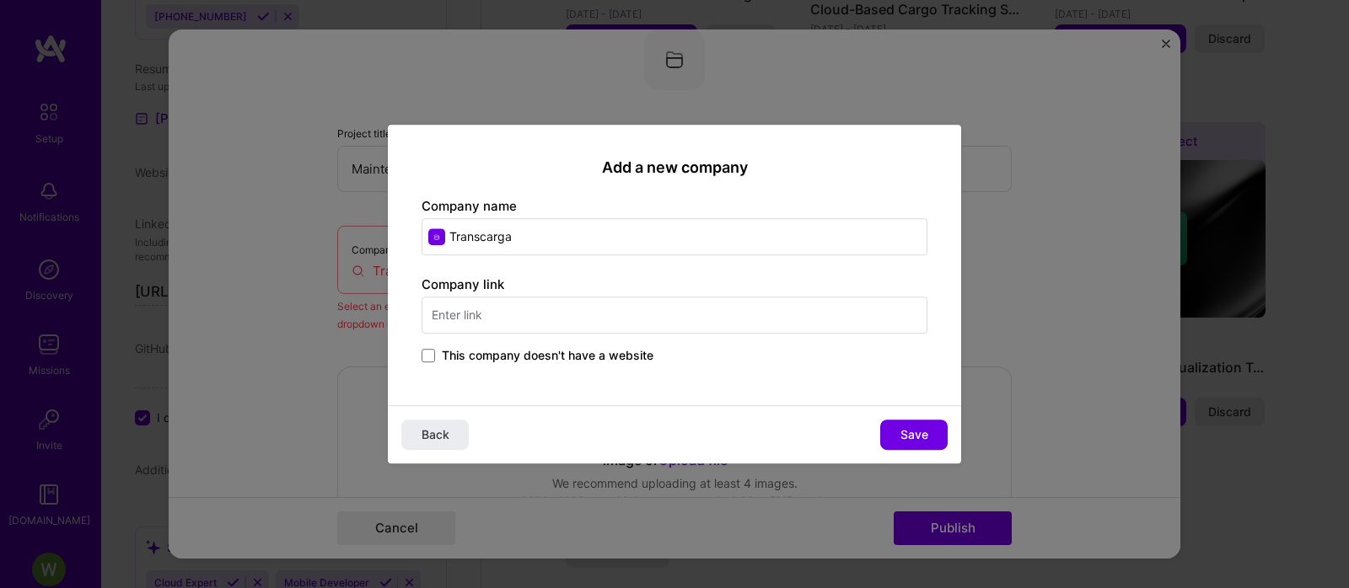
click at [552, 314] on div "Company link This company doesn't have a website" at bounding box center [675, 321] width 506 height 91
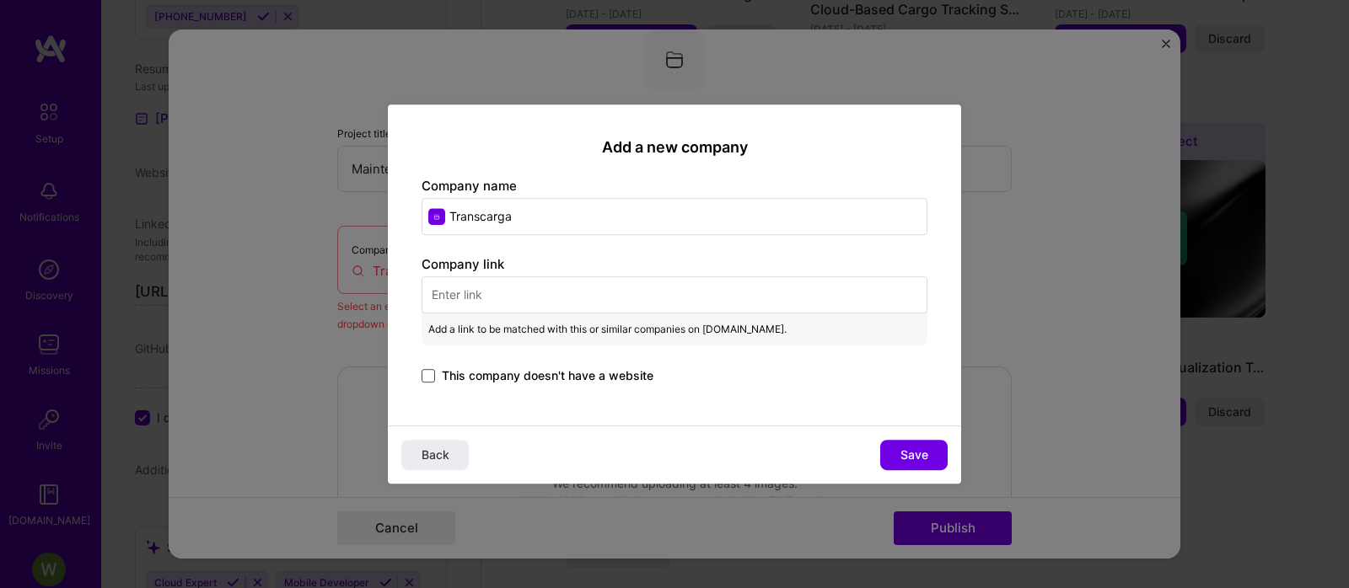
click at [431, 378] on span at bounding box center [428, 375] width 13 height 13
click at [0, 0] on input "This company doesn't have a website" at bounding box center [0, 0] width 0 height 0
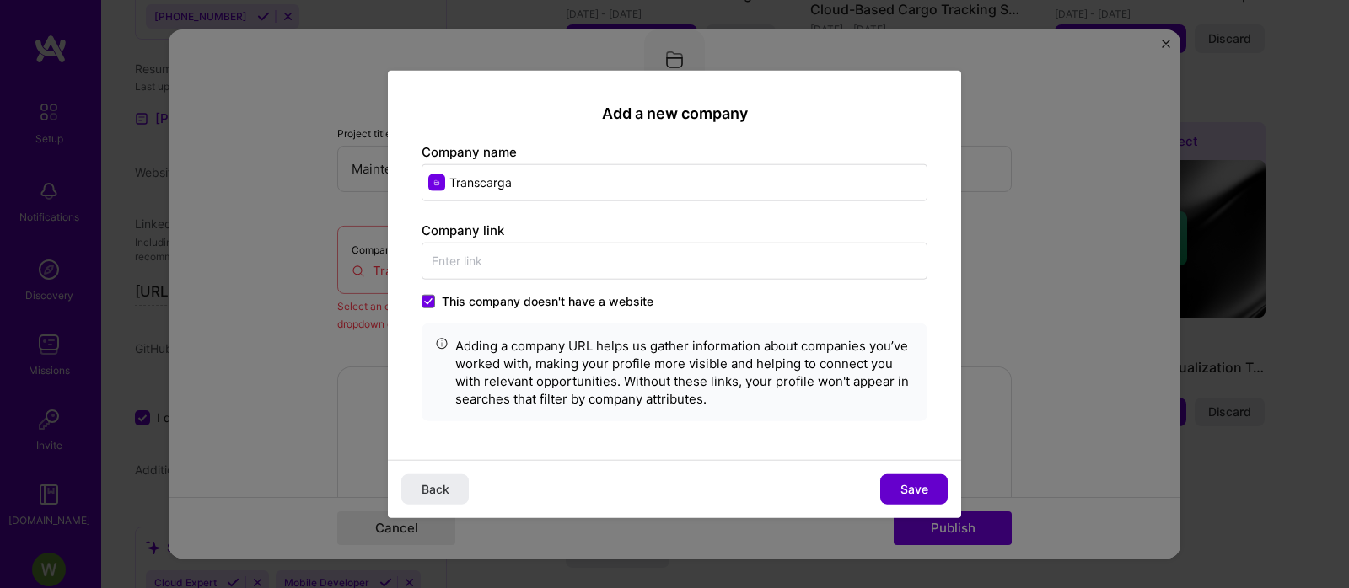
click at [924, 495] on font "Save" at bounding box center [914, 488] width 28 height 14
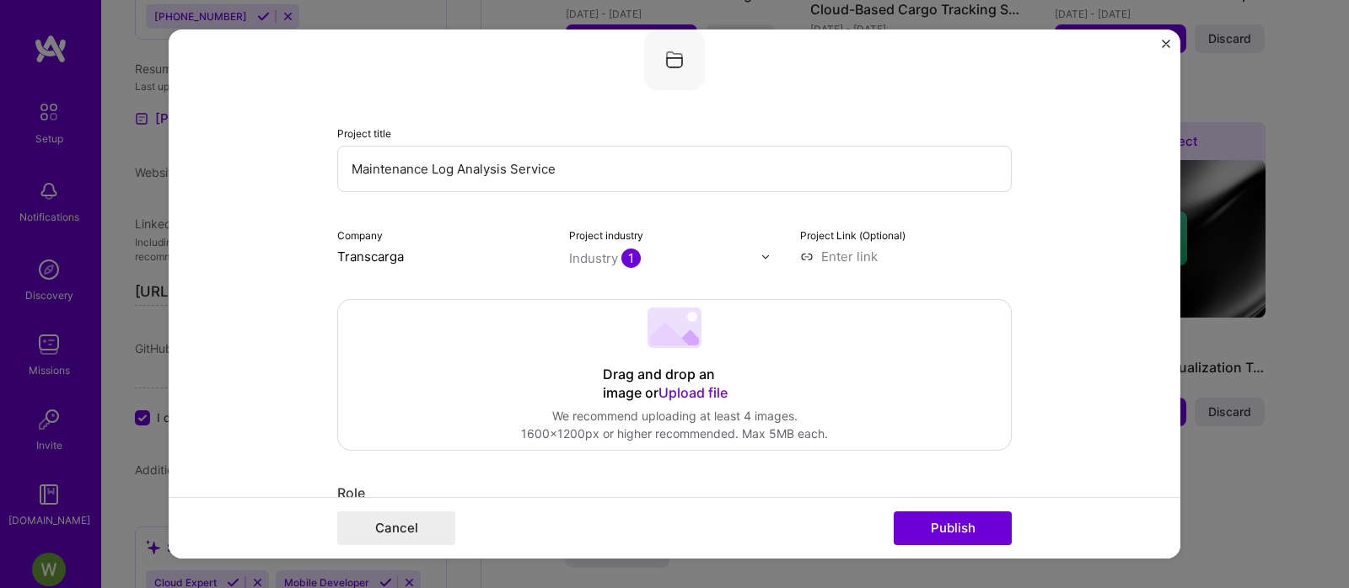
click at [434, 254] on input "Transcarga" at bounding box center [443, 257] width 212 height 18
click at [983, 538] on button "Publish" at bounding box center [953, 529] width 118 height 34
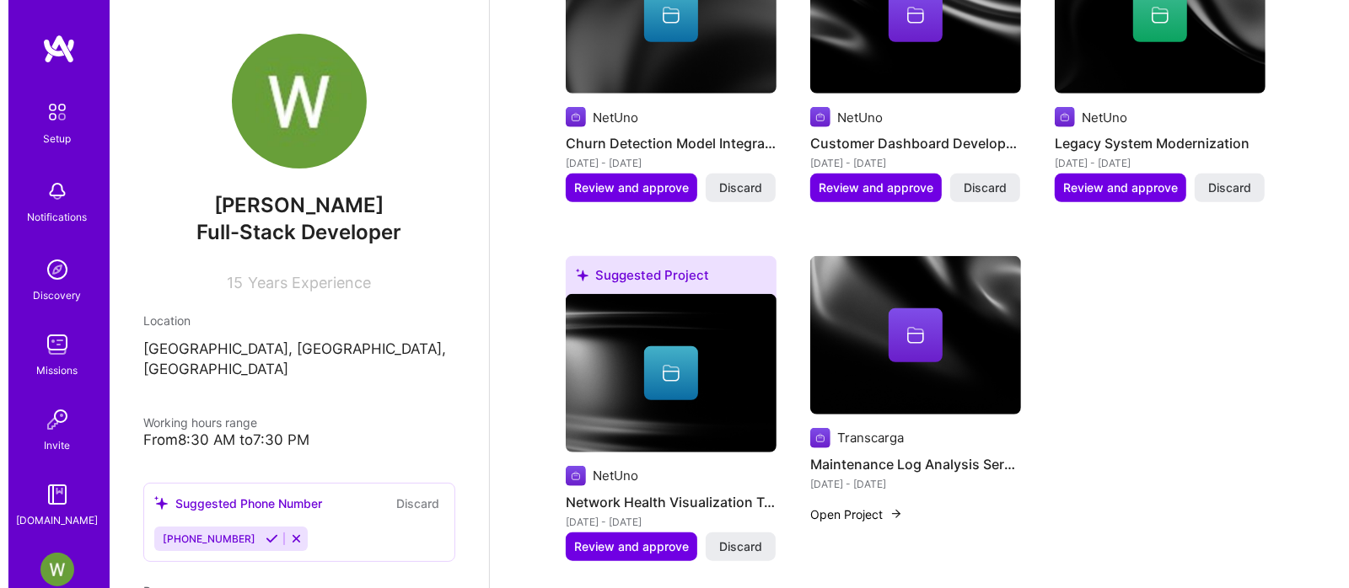
scroll to position [843, 0]
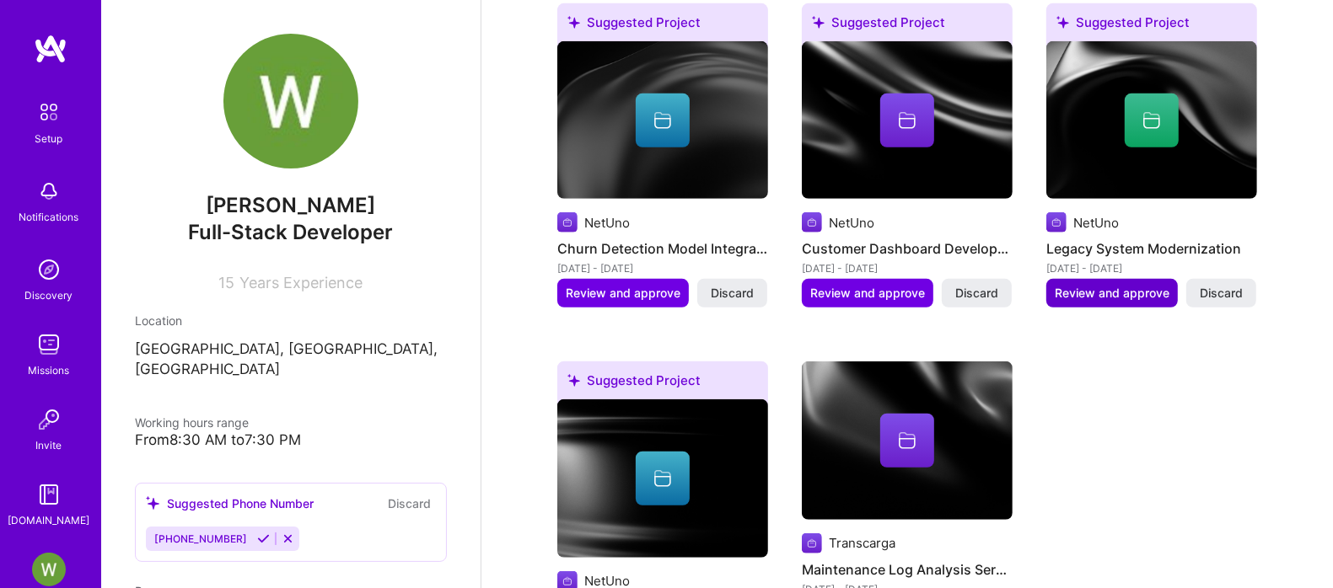
click at [1134, 279] on button "Review and approve" at bounding box center [1112, 293] width 132 height 29
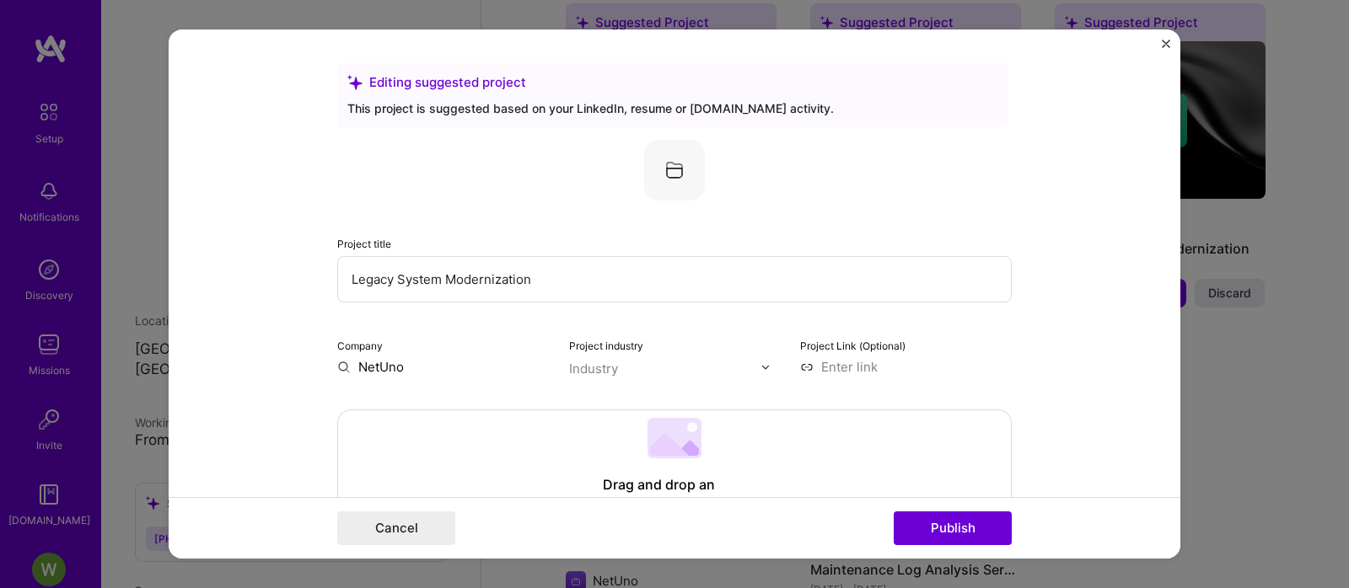
drag, startPoint x: 587, startPoint y: 279, endPoint x: 166, endPoint y: 278, distance: 420.7
click at [166, 278] on div "Editing suggested project This project is suggested based on your LinkedIn, res…" at bounding box center [674, 294] width 1349 height 588
paste input "Telecom Customer Platform & Network Tools"
type input "Telecom Customer Platform & Network Tools"
click at [423, 363] on input "NetUno" at bounding box center [443, 367] width 212 height 18
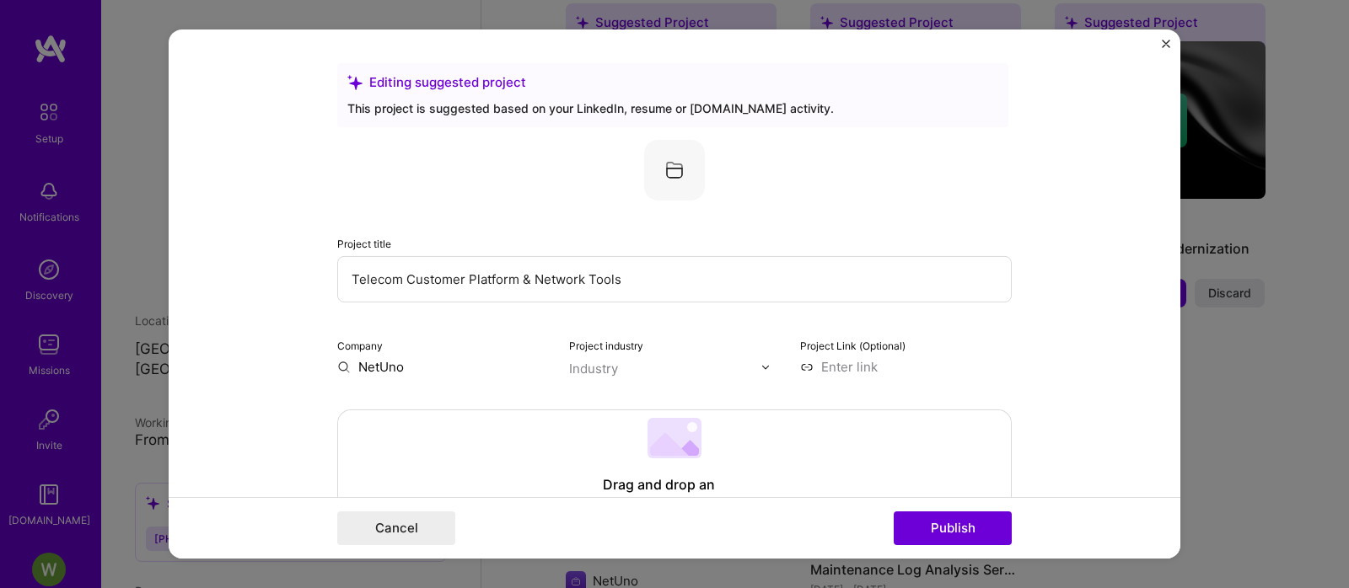
click at [723, 369] on input "text" at bounding box center [665, 369] width 192 height 18
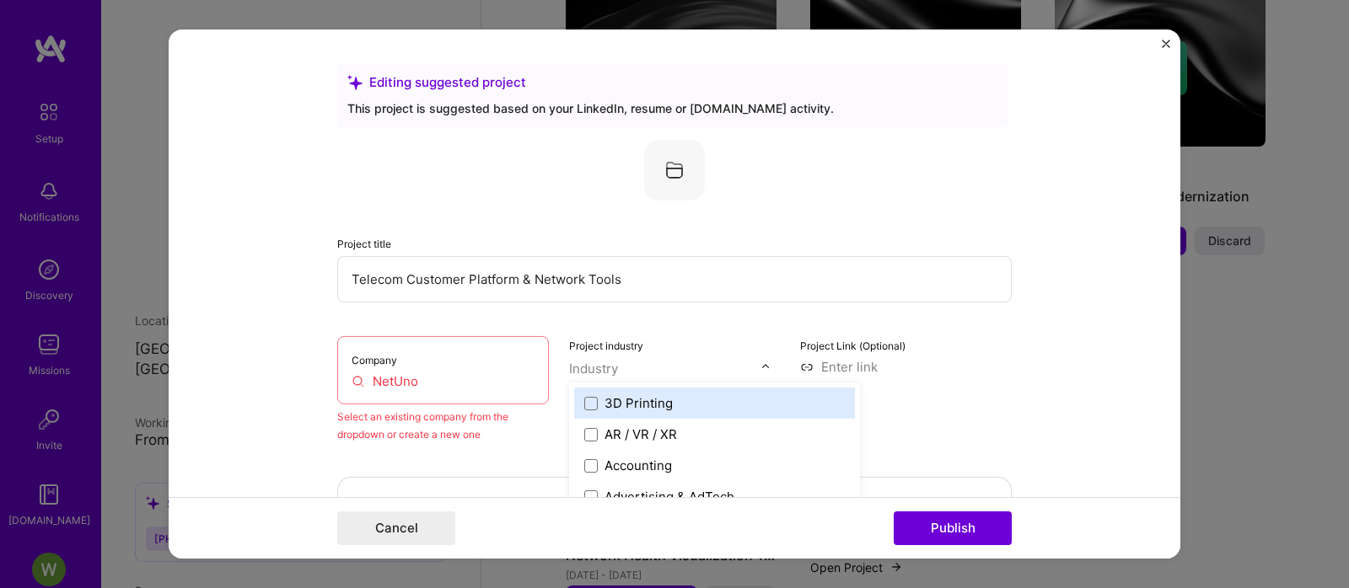
scroll to position [898, 0]
click at [760, 365] on img at bounding box center [765, 367] width 10 height 10
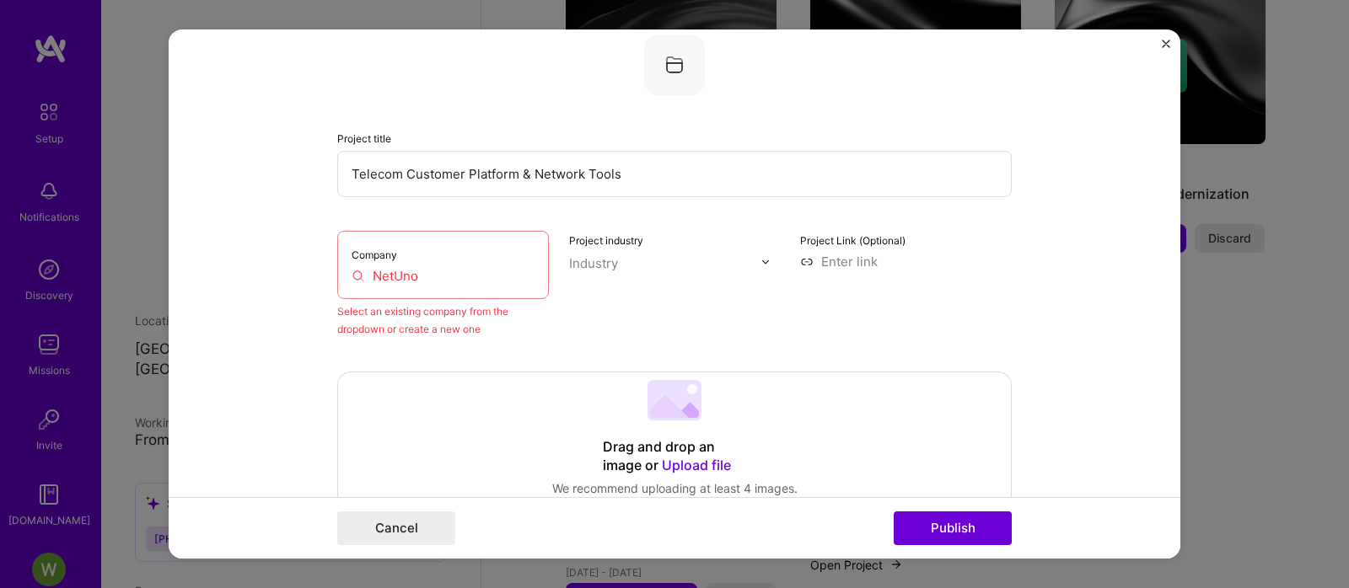
scroll to position [316, 0]
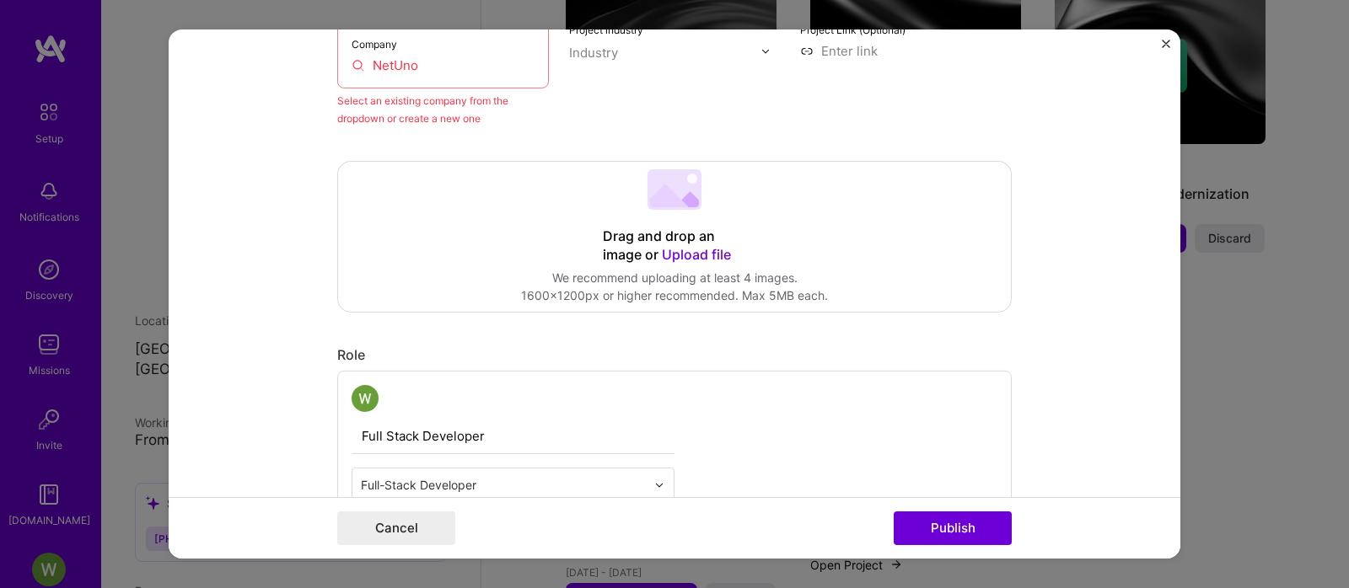
click at [437, 395] on div at bounding box center [513, 398] width 323 height 27
click at [436, 377] on div "Full Stack Developer Full-Stack Developer Jan, 2011 to Nov, 2019 I’m still work…" at bounding box center [674, 480] width 674 height 219
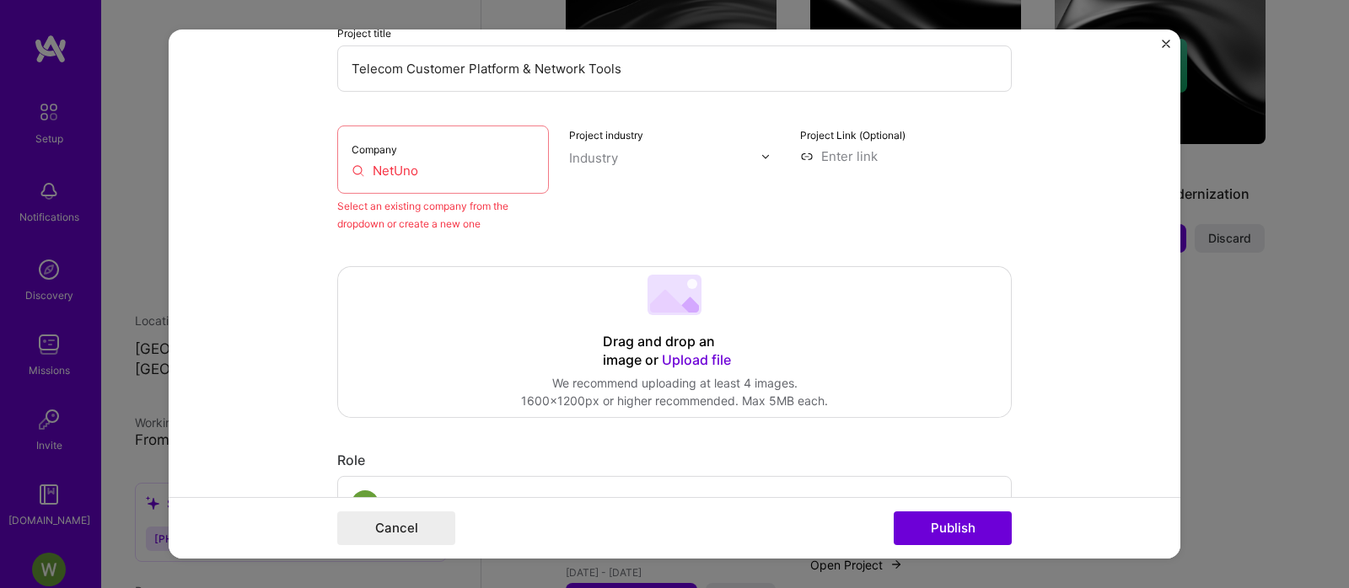
click at [430, 67] on input "Telecom Customer Platform & Network Tools" at bounding box center [674, 69] width 674 height 46
click at [422, 167] on input "NetUno" at bounding box center [443, 171] width 183 height 18
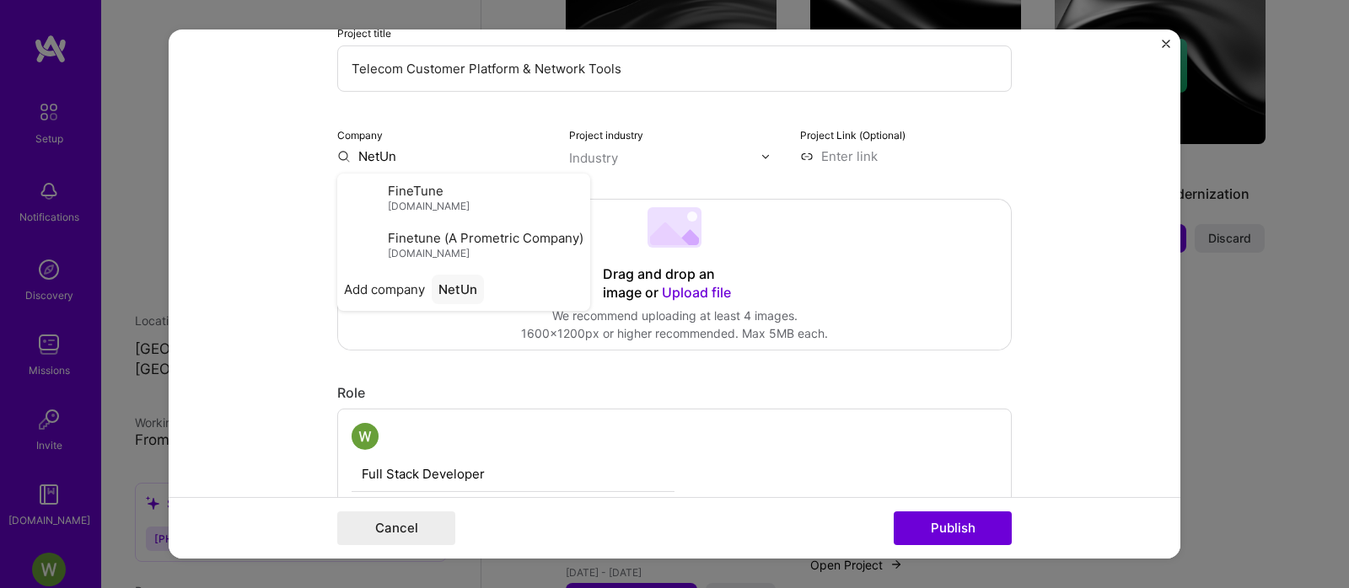
type input "NetUno"
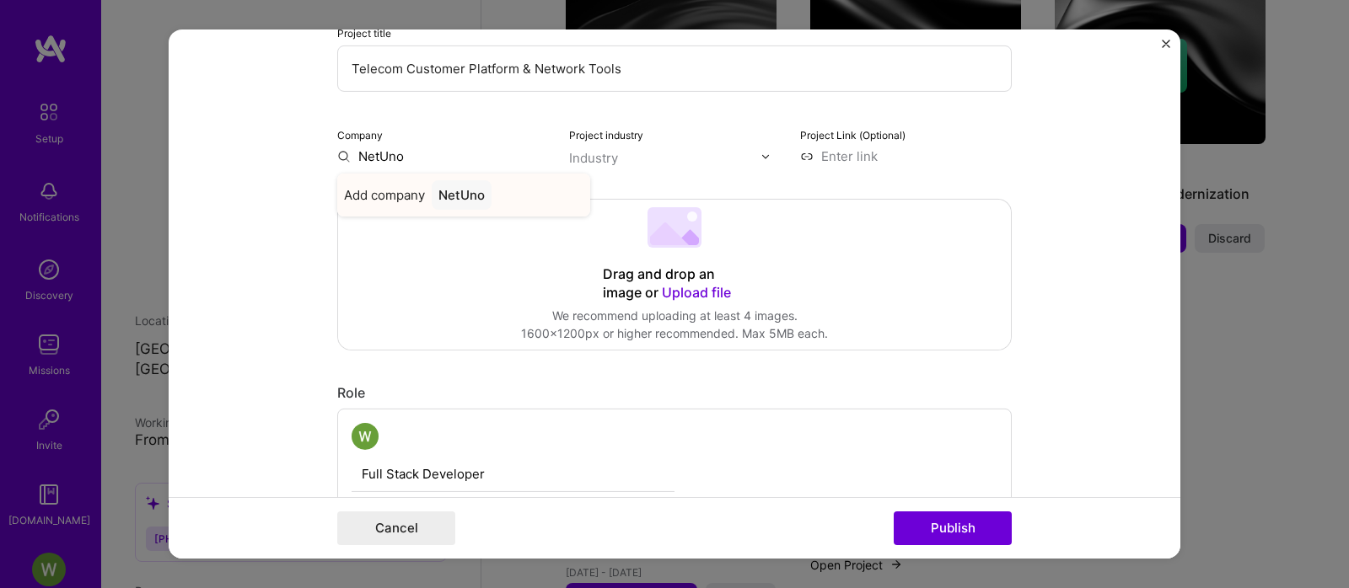
click at [459, 192] on div "NetUno" at bounding box center [462, 195] width 60 height 30
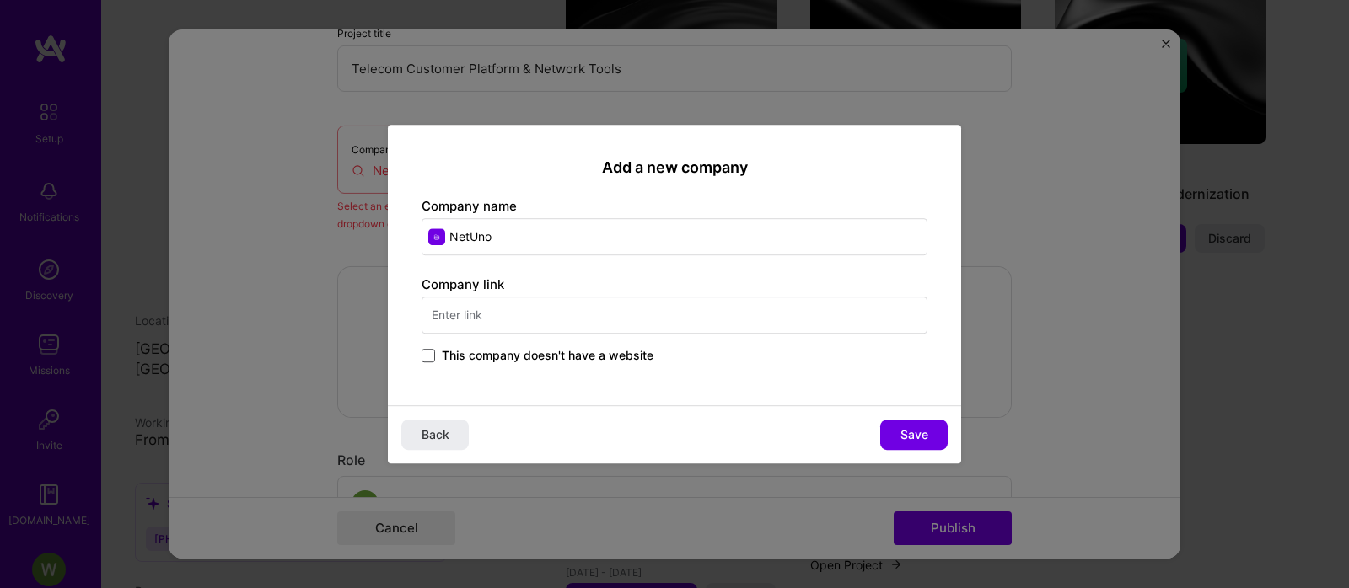
click at [427, 363] on span at bounding box center [428, 355] width 13 height 13
click at [0, 0] on input "This company doesn't have a website" at bounding box center [0, 0] width 0 height 0
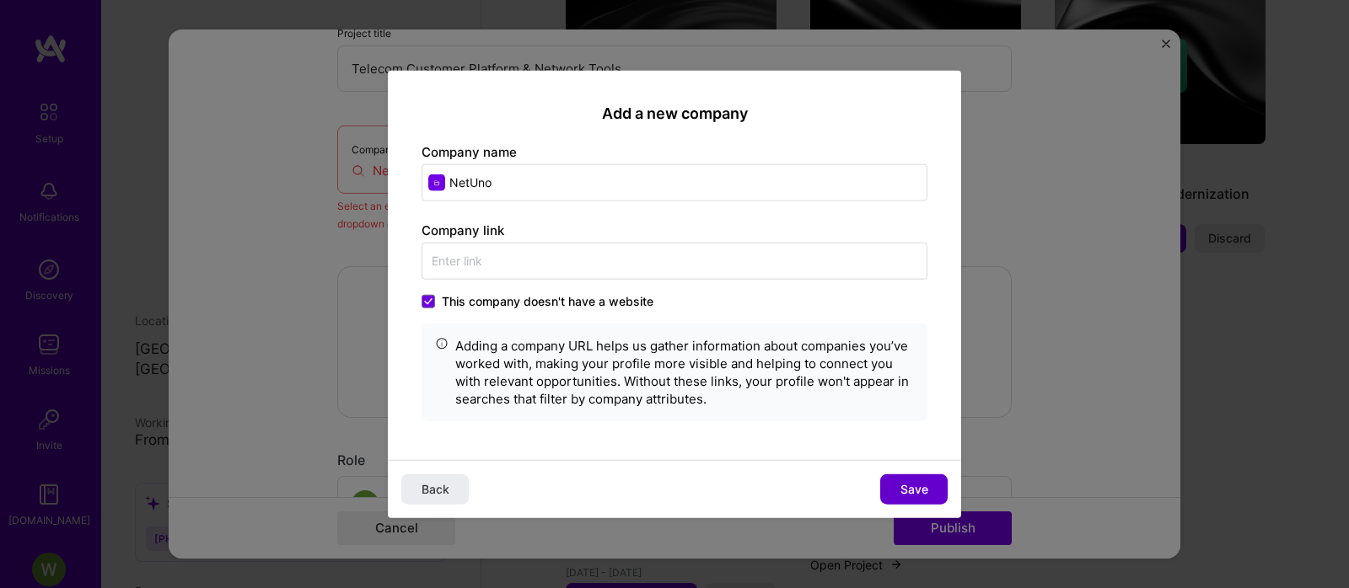
click at [917, 492] on span "Save" at bounding box center [914, 489] width 28 height 17
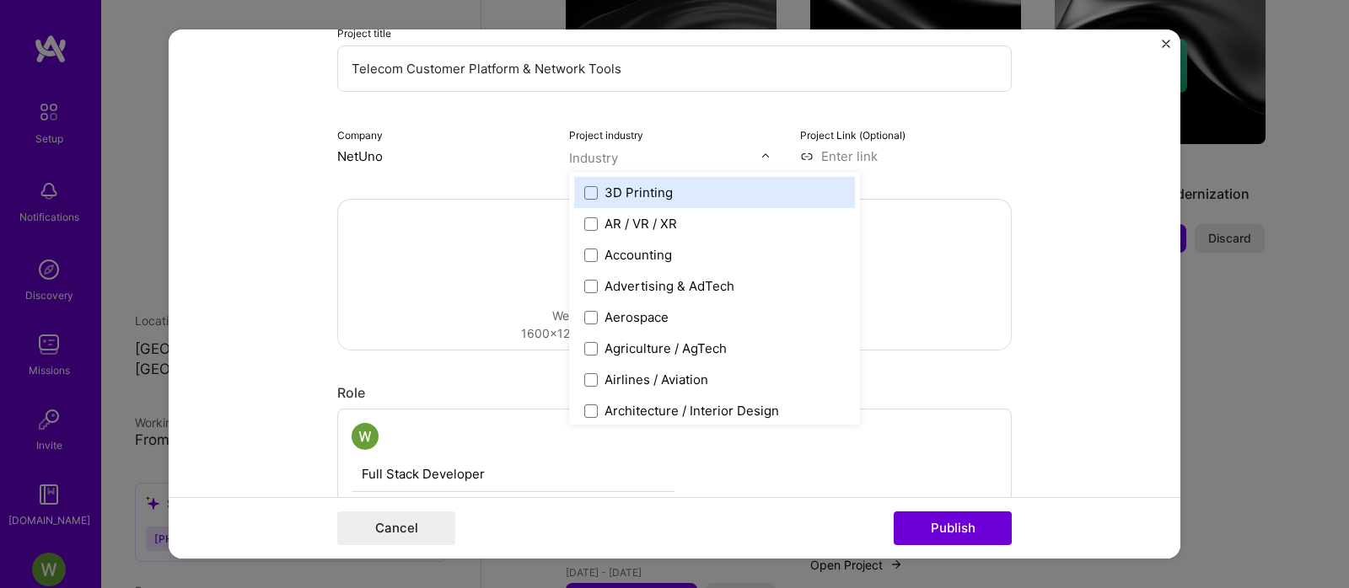
click at [668, 160] on input "text" at bounding box center [665, 158] width 192 height 18
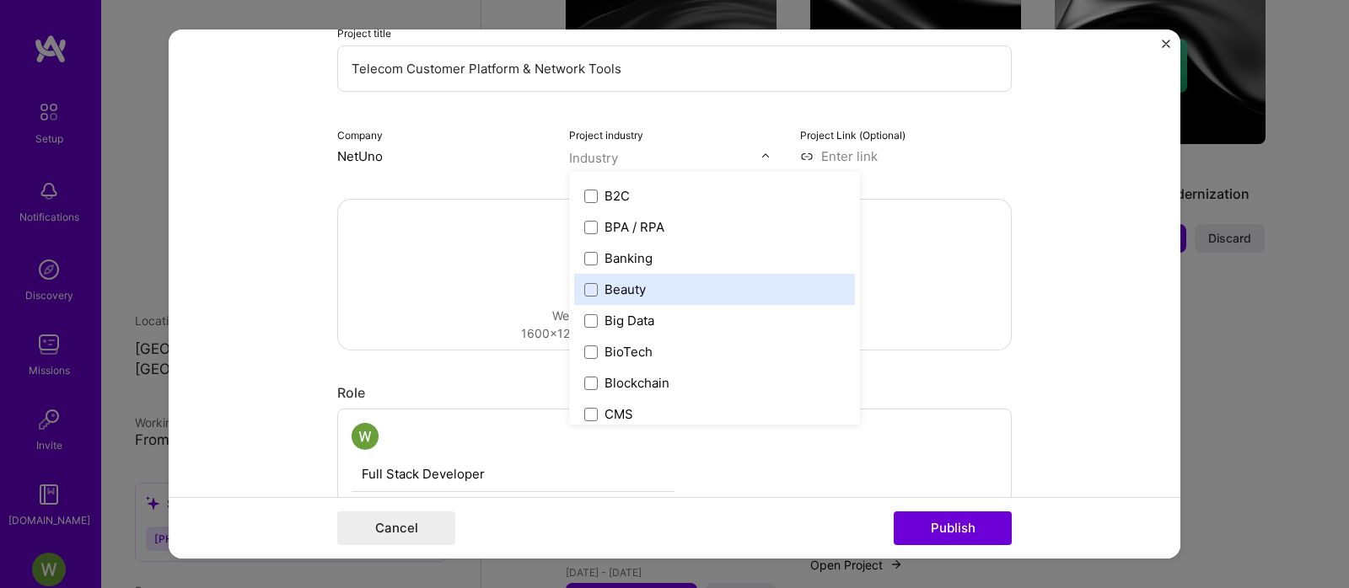
scroll to position [738, 0]
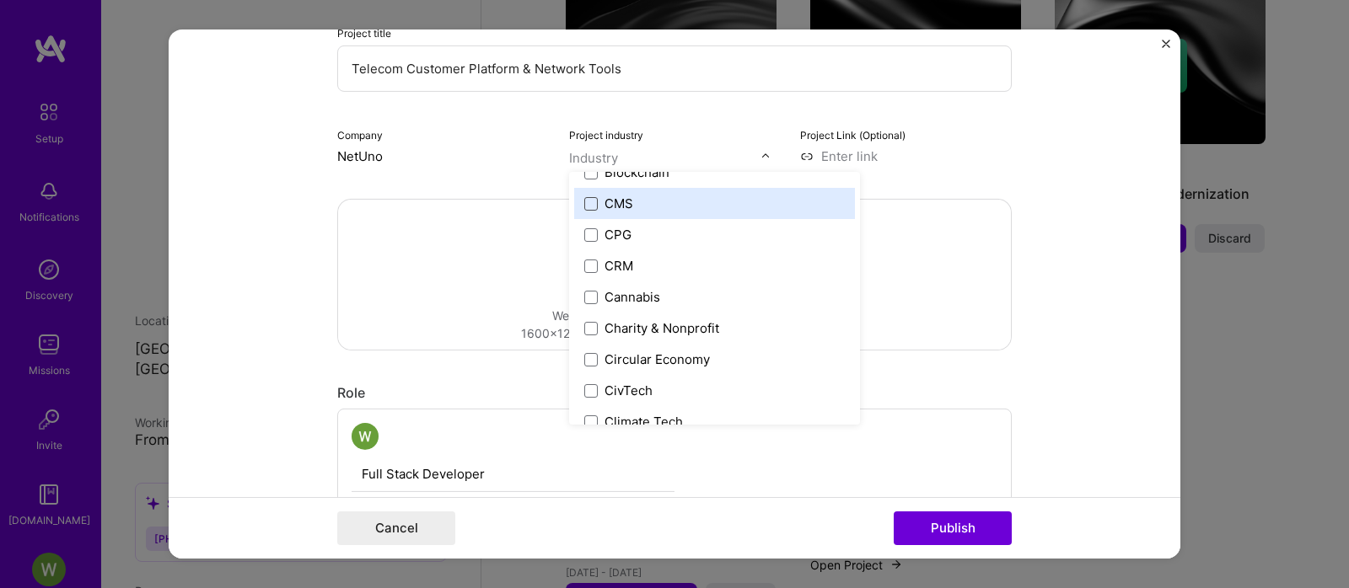
click at [586, 205] on span at bounding box center [590, 202] width 13 height 13
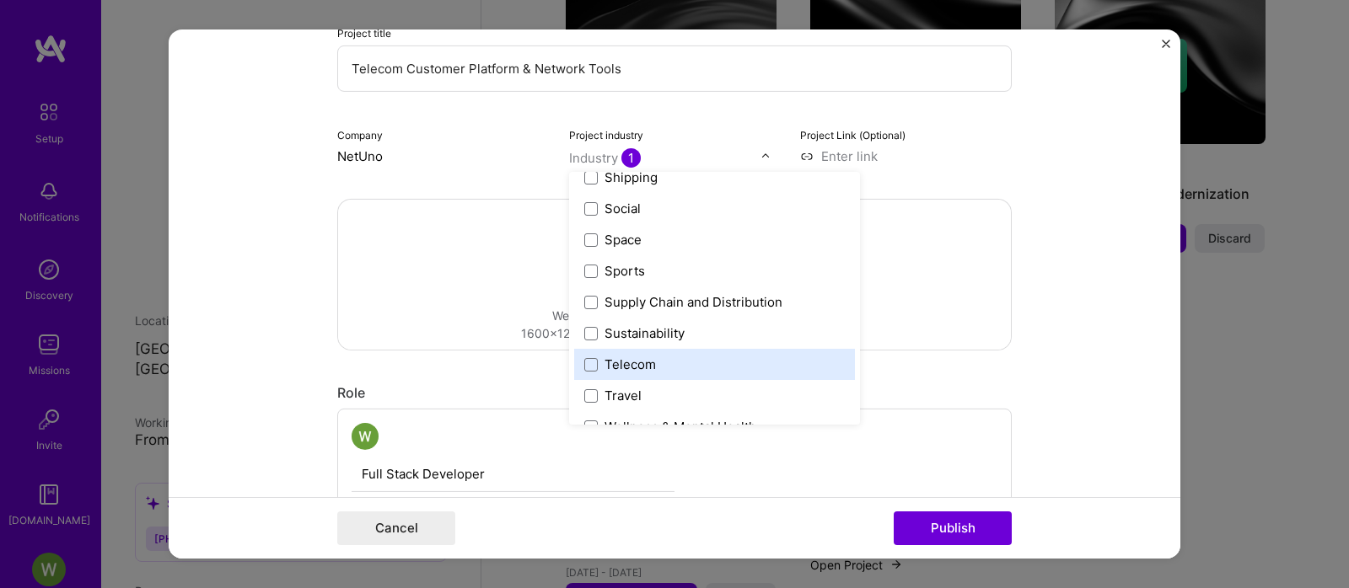
scroll to position [3497, 0]
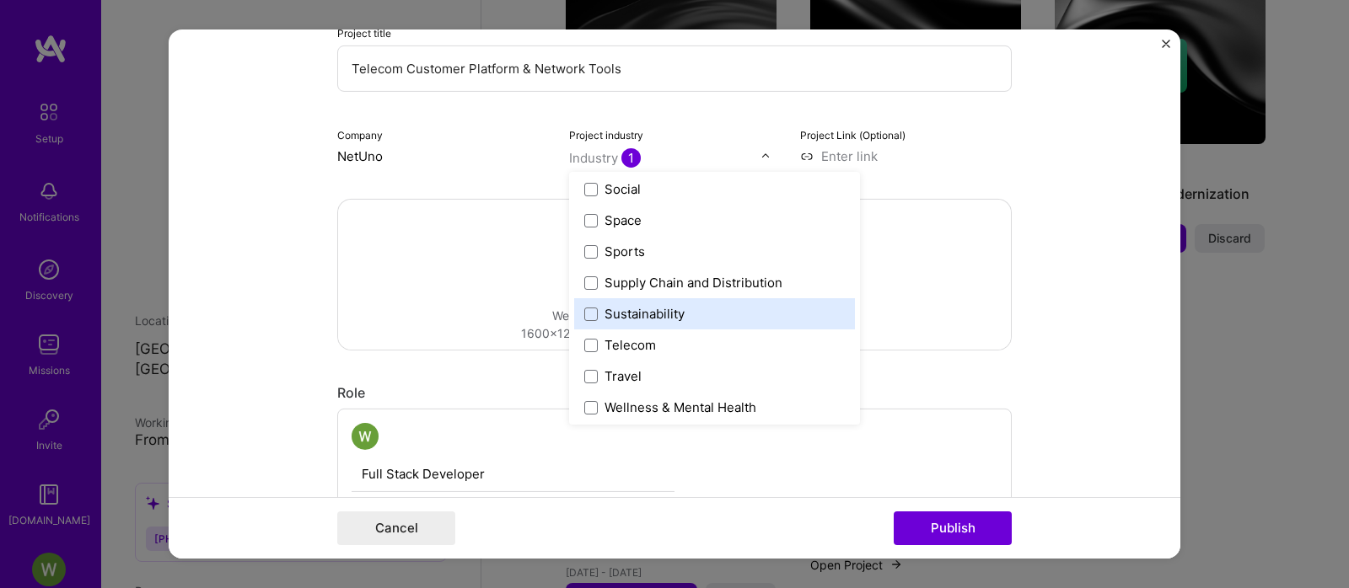
click at [685, 309] on label "Sustainability" at bounding box center [714, 314] width 261 height 18
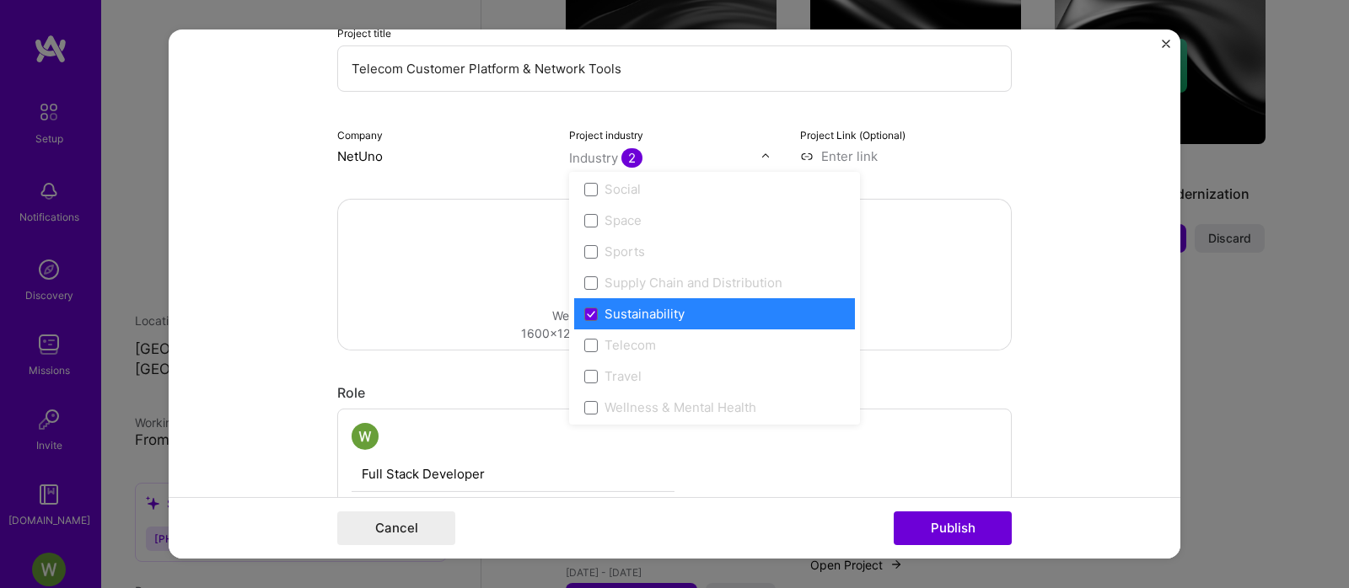
click at [667, 310] on div "Sustainability" at bounding box center [644, 314] width 80 height 18
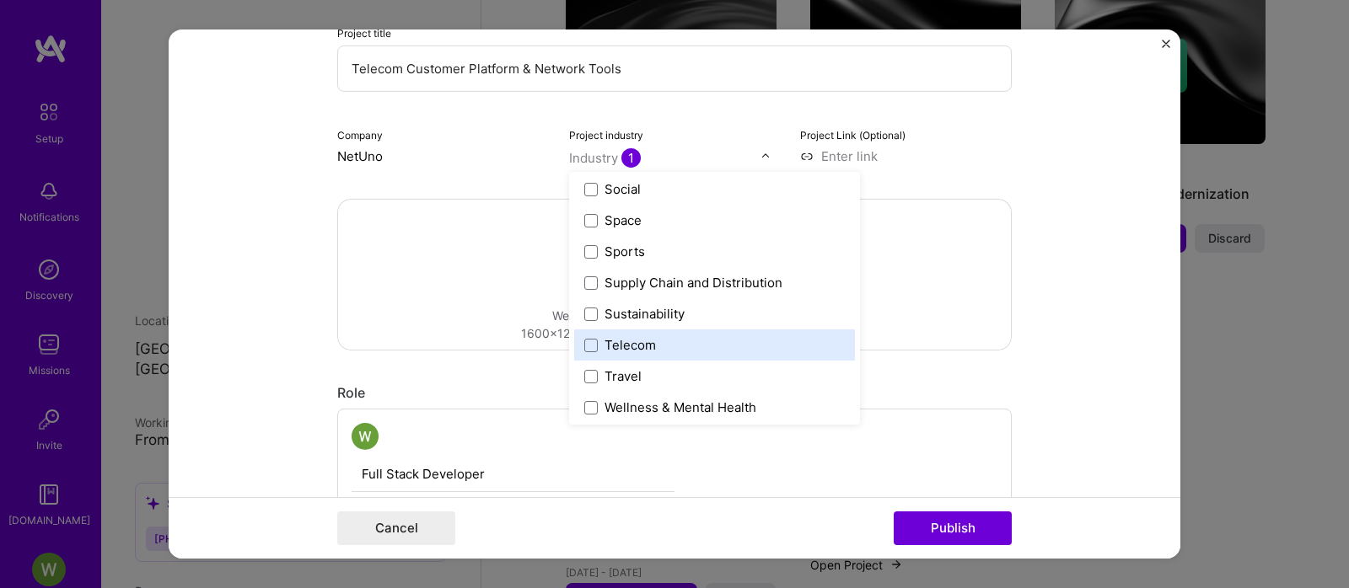
click at [696, 336] on label "Telecom" at bounding box center [714, 345] width 261 height 18
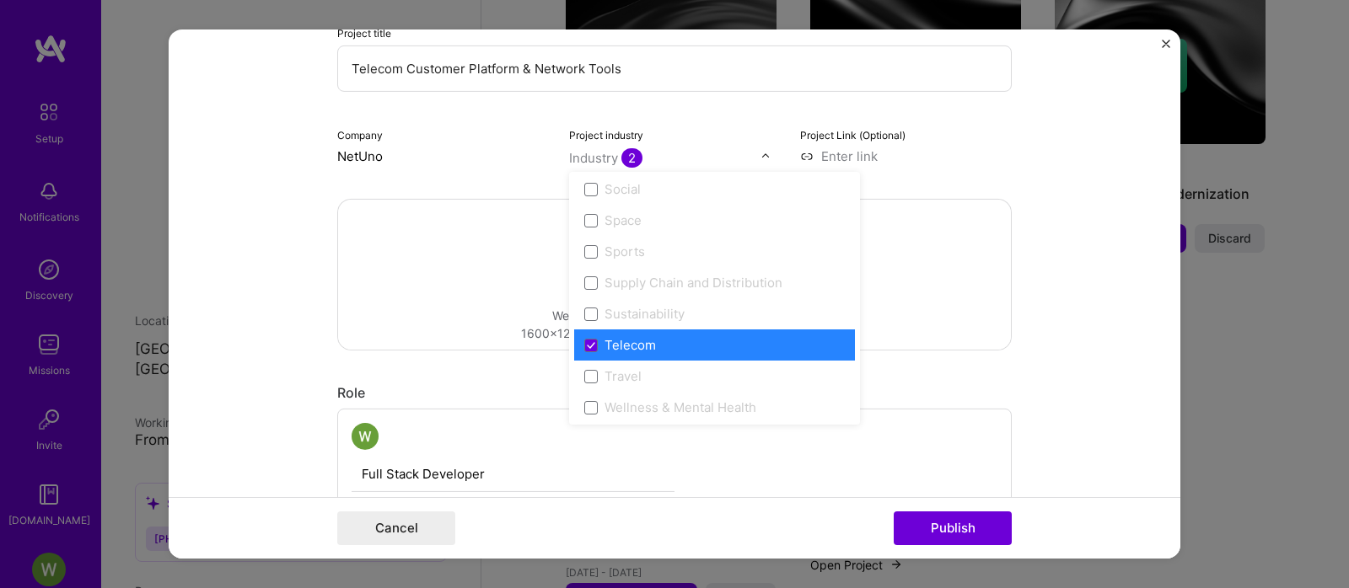
click at [1071, 277] on form "Editing suggested project This project is suggested based on your LinkedIn, res…" at bounding box center [675, 294] width 1012 height 529
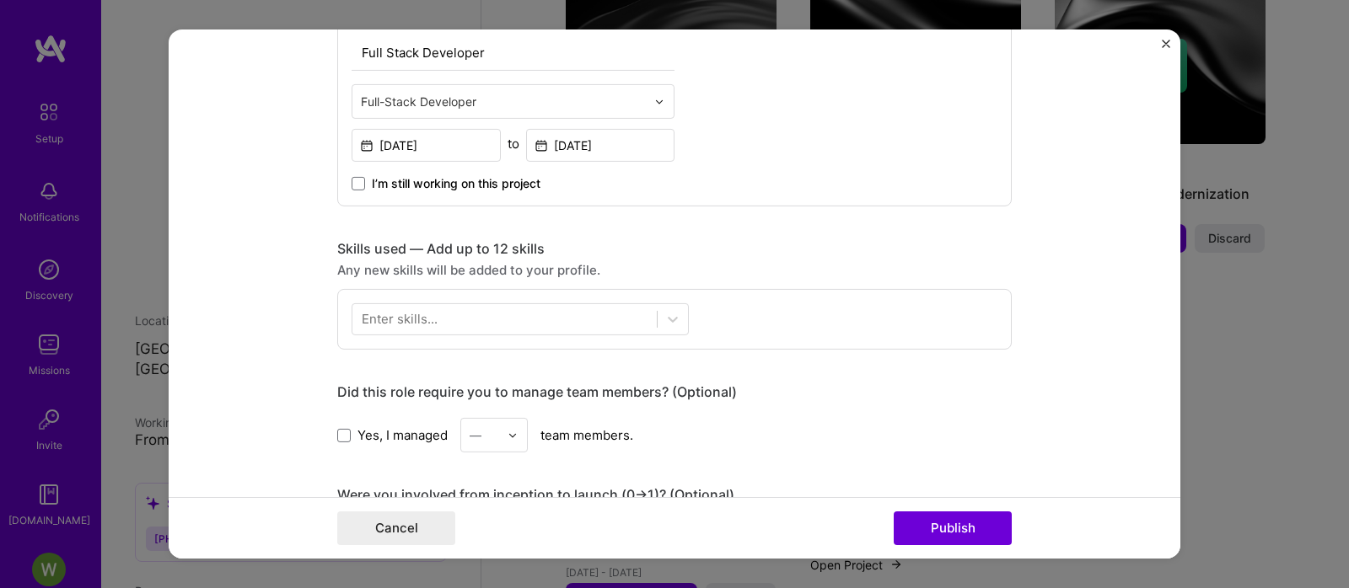
scroll to position [738, 0]
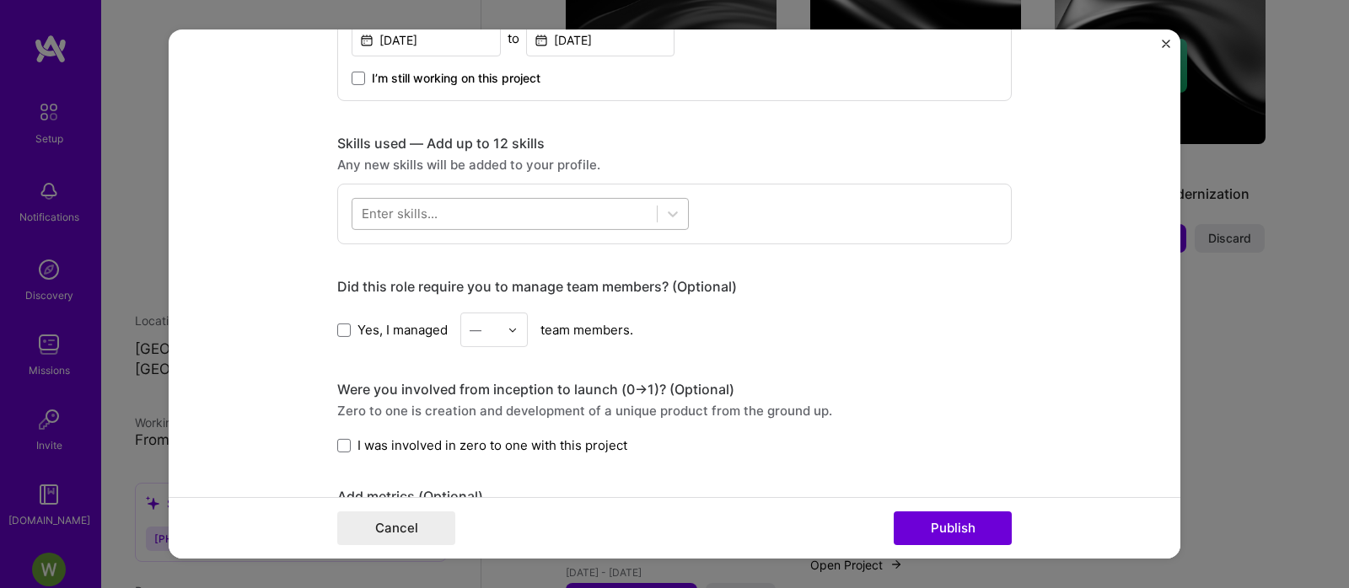
click at [558, 220] on div at bounding box center [504, 214] width 304 height 28
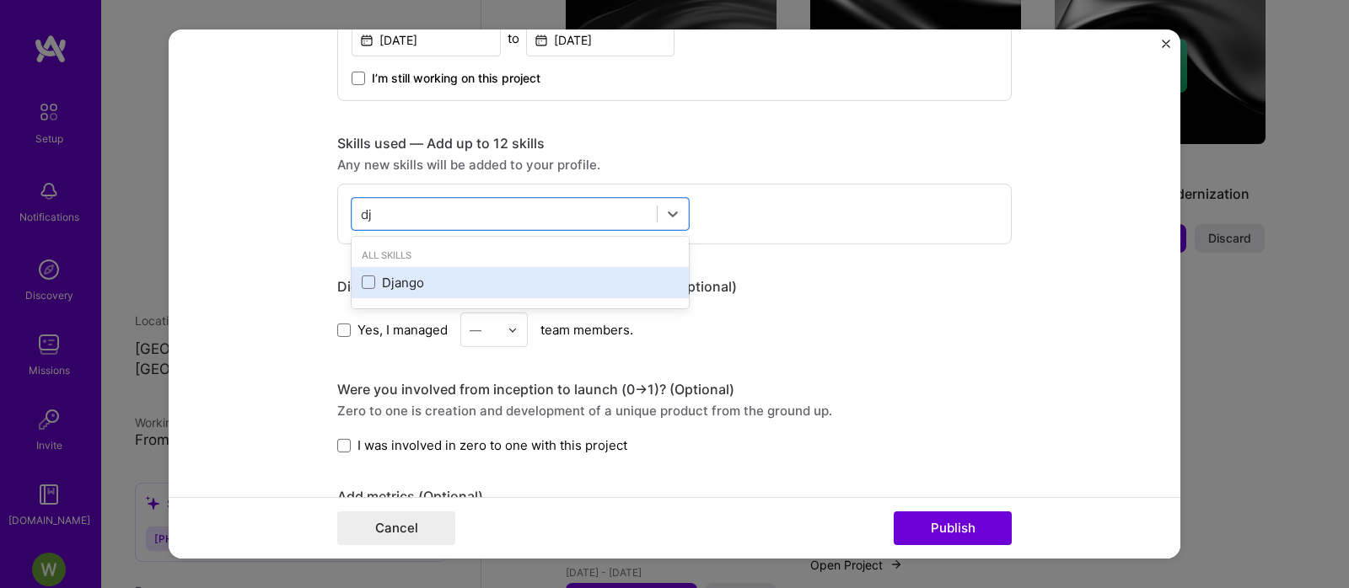
click at [376, 281] on div "Django" at bounding box center [520, 283] width 317 height 18
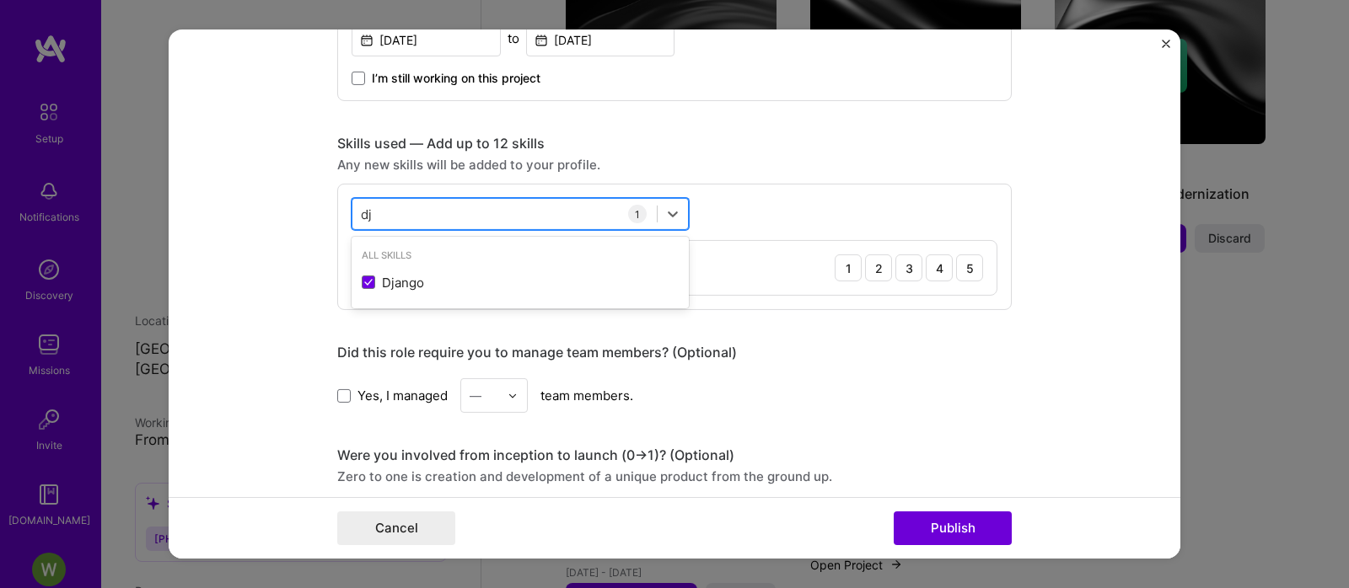
type input "d"
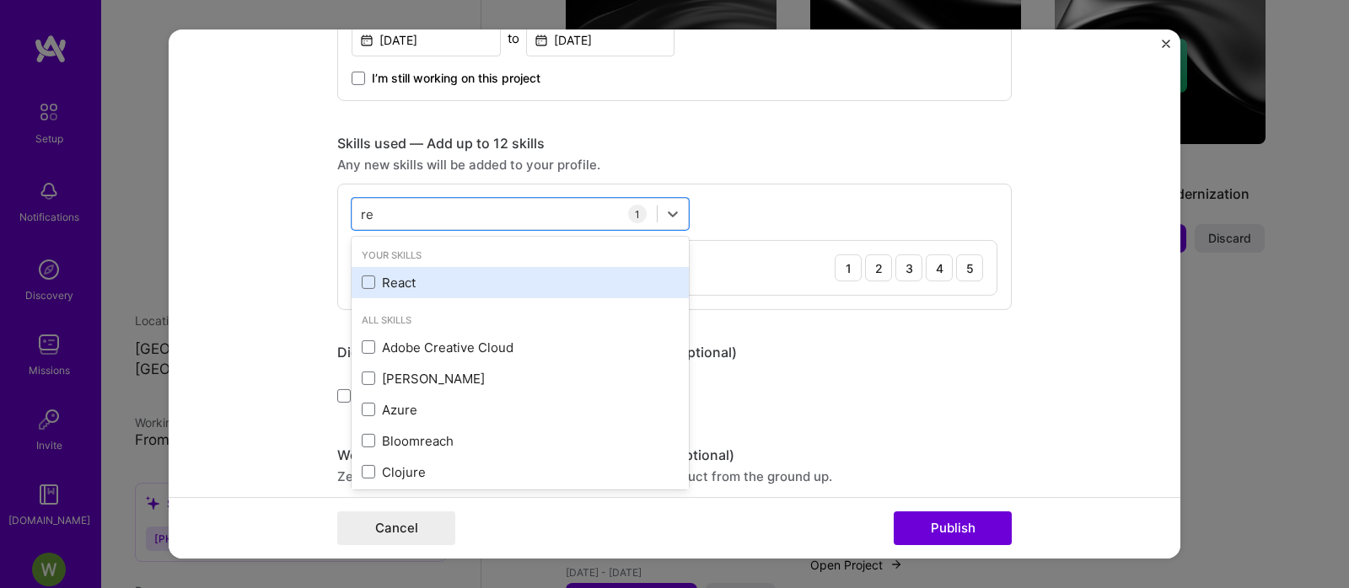
click at [422, 280] on div "React" at bounding box center [520, 283] width 317 height 18
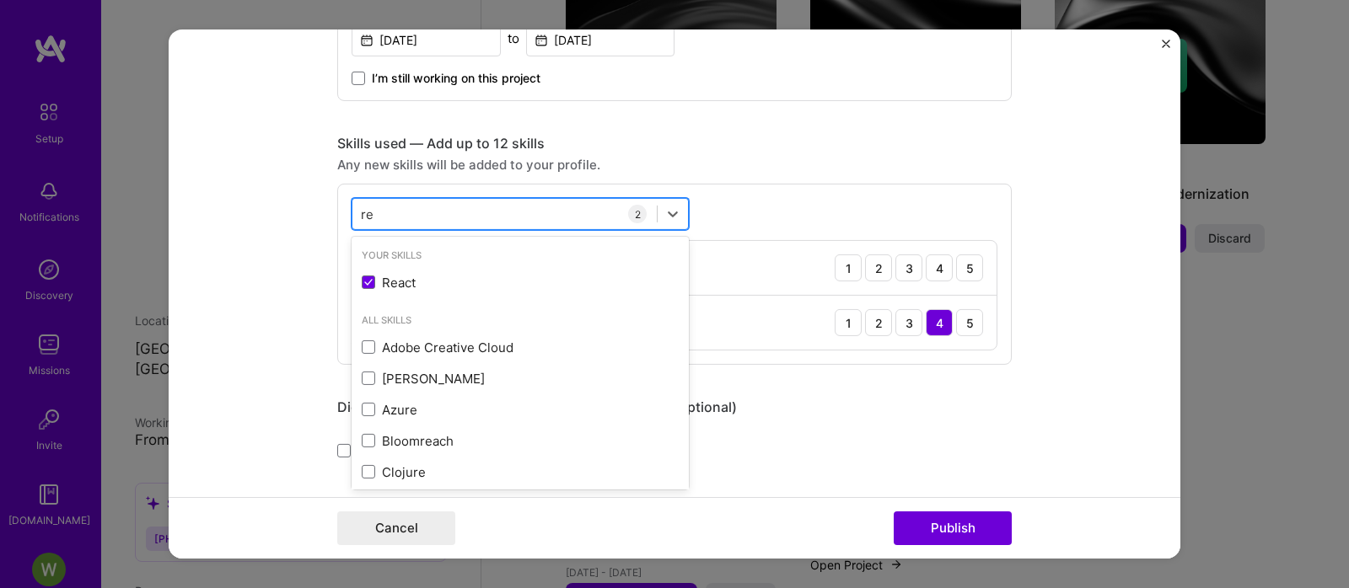
click at [427, 215] on div "re re" at bounding box center [504, 214] width 304 height 28
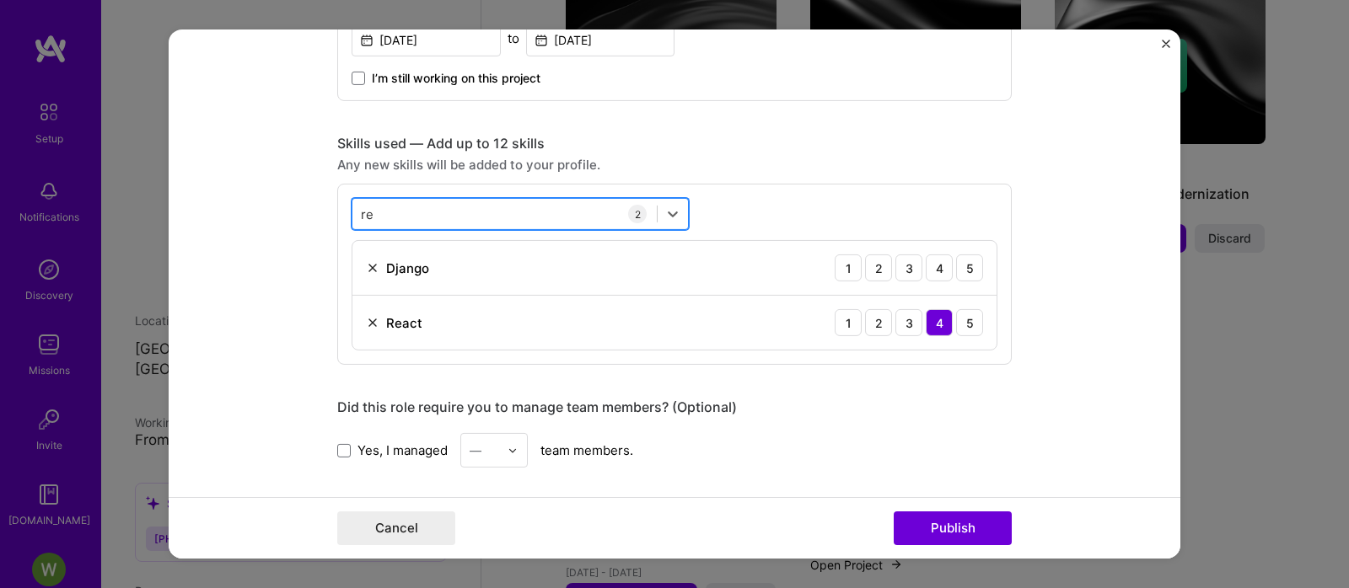
type input "r"
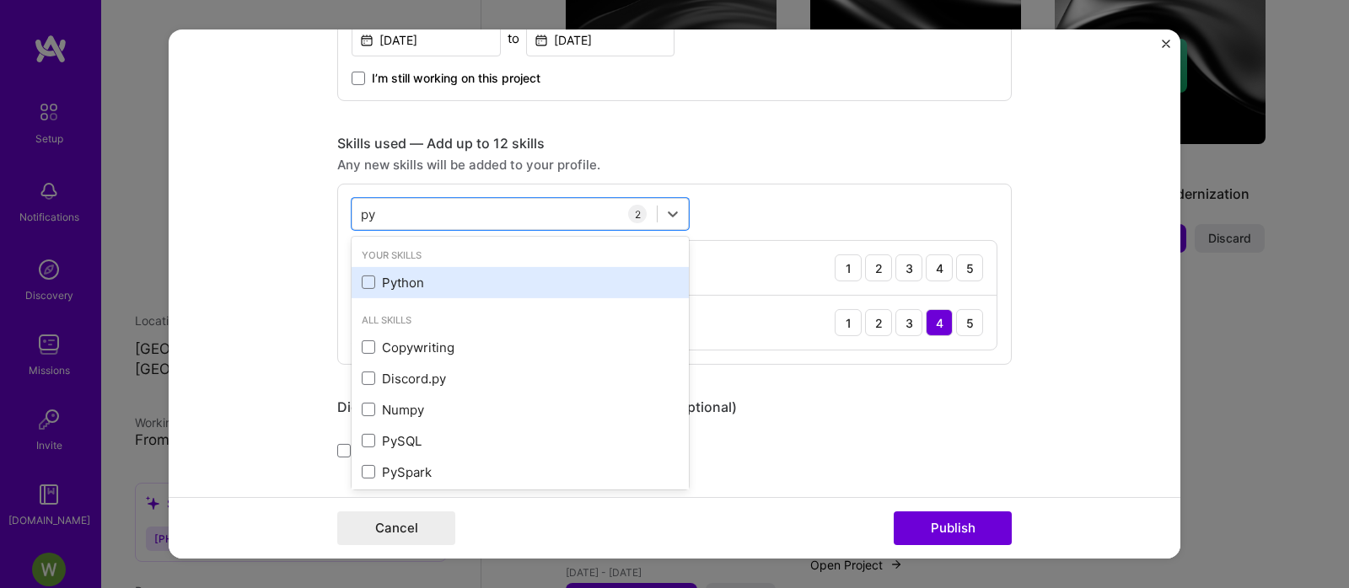
click at [397, 285] on div "Python" at bounding box center [520, 283] width 317 height 18
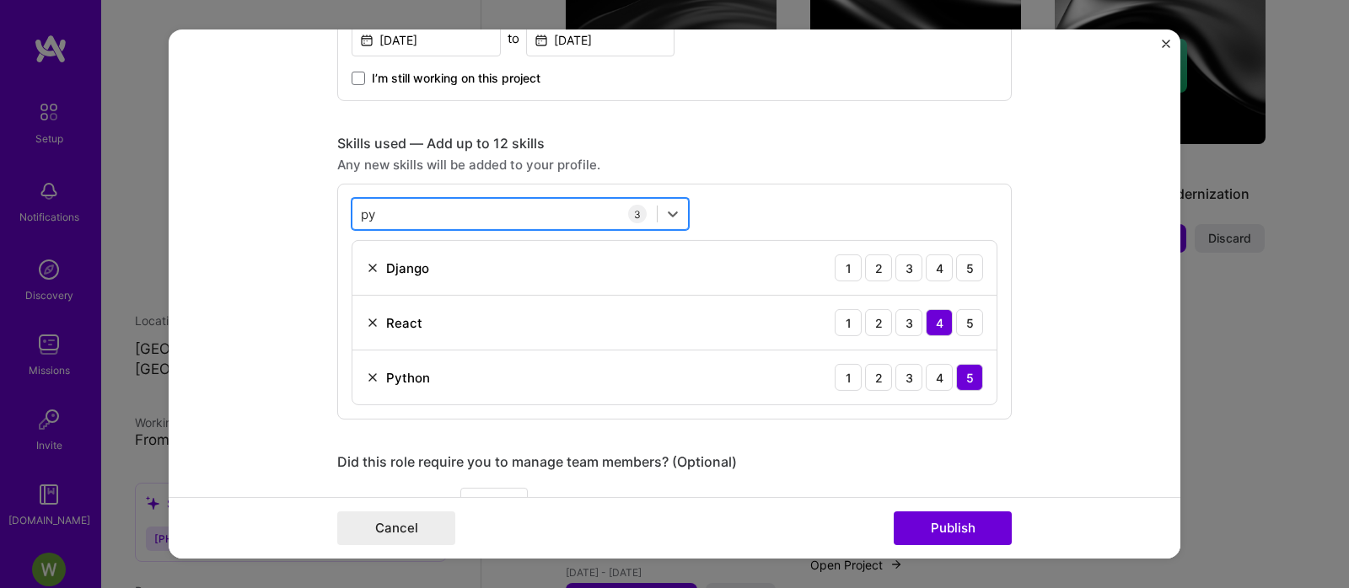
click at [434, 218] on div "py py" at bounding box center [504, 214] width 304 height 28
type input "p"
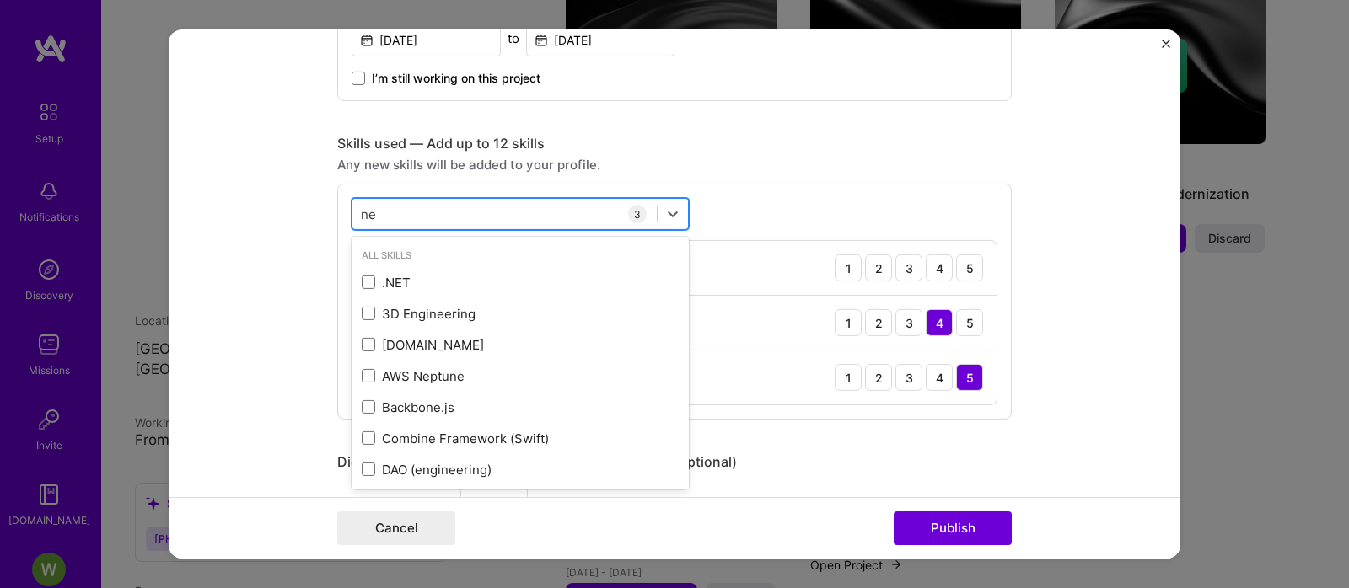
type input "n"
type input "s"
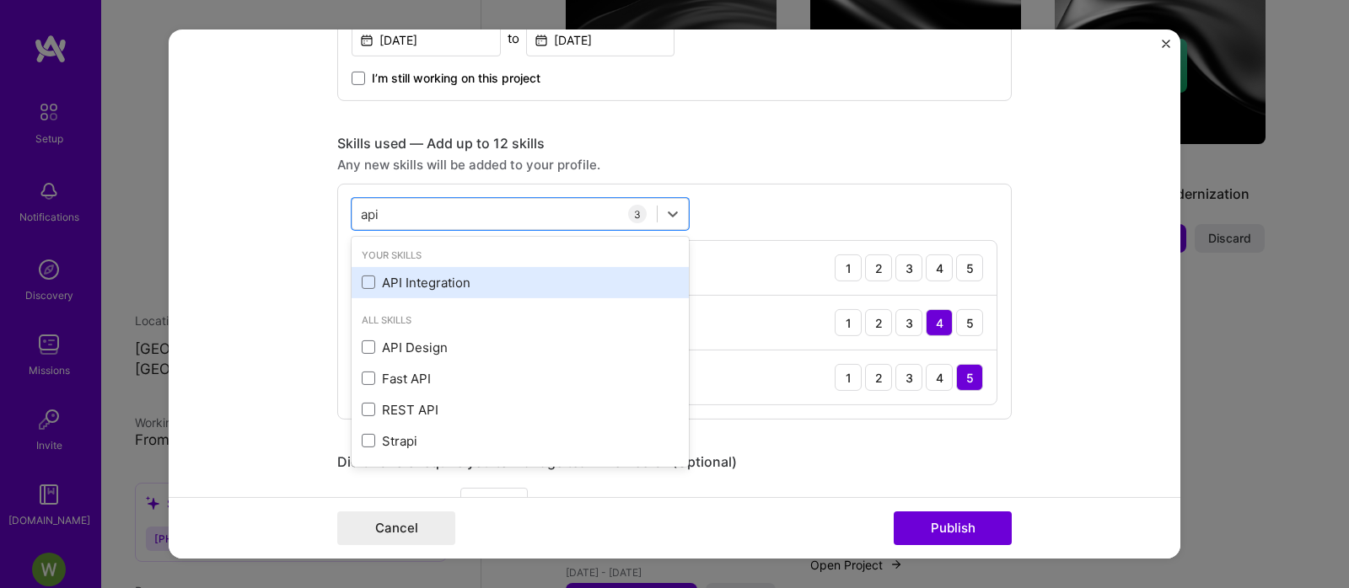
click at [395, 279] on div "API Integration" at bounding box center [520, 283] width 317 height 18
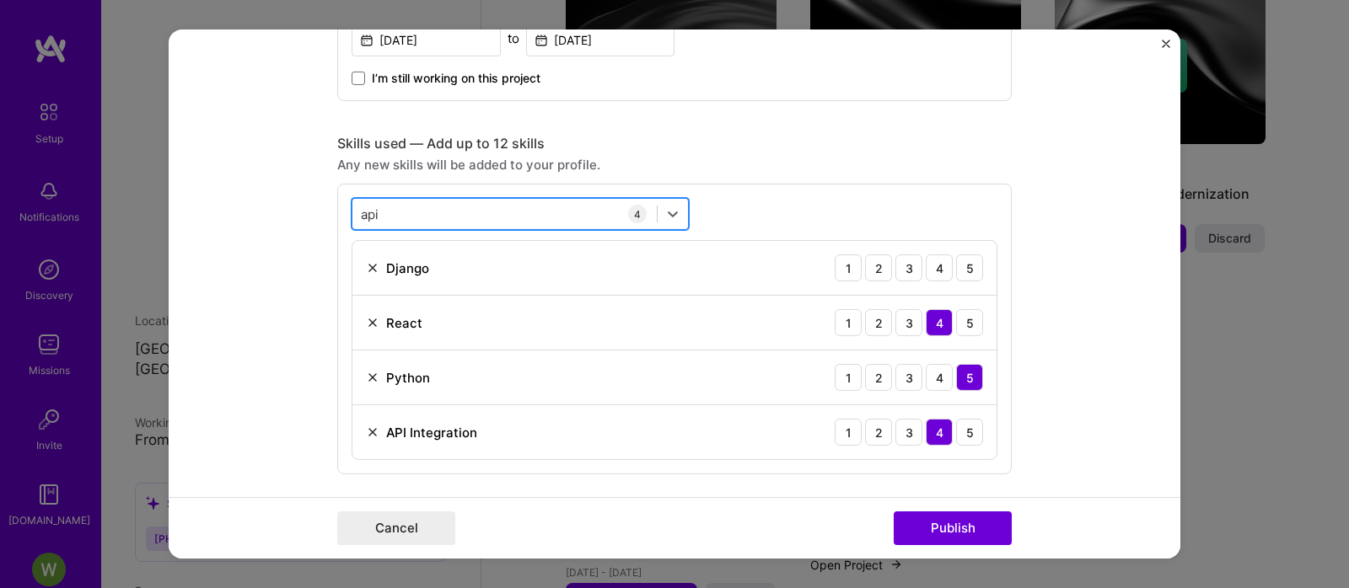
click at [465, 228] on div "api api" at bounding box center [504, 214] width 304 height 28
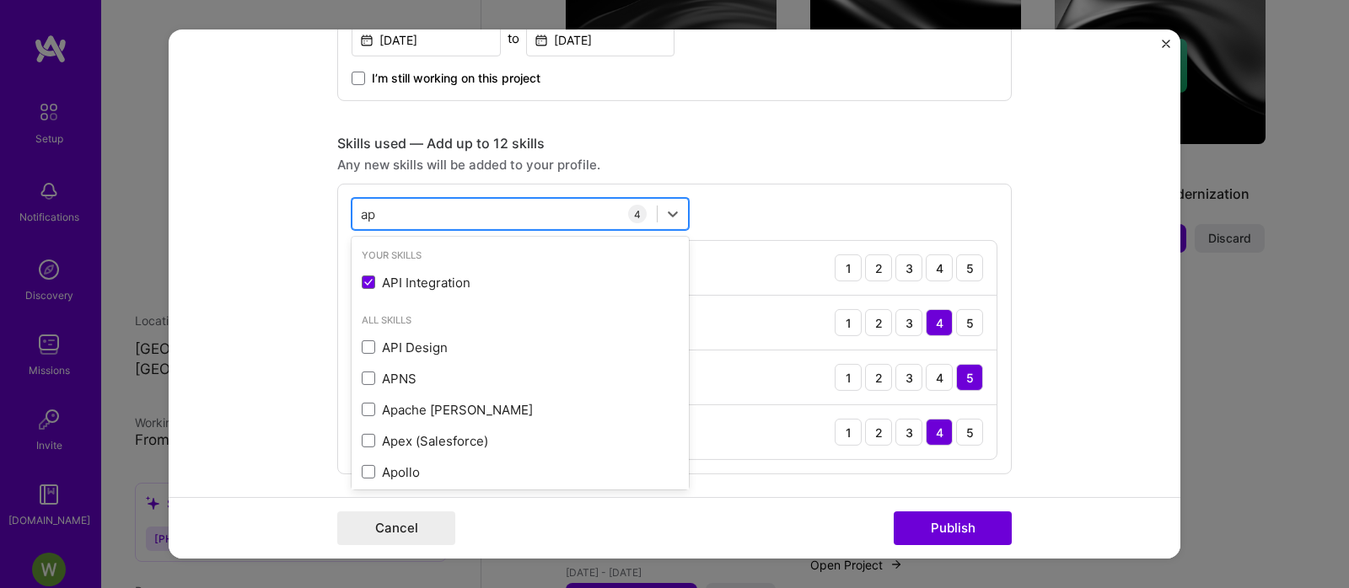
type input "a"
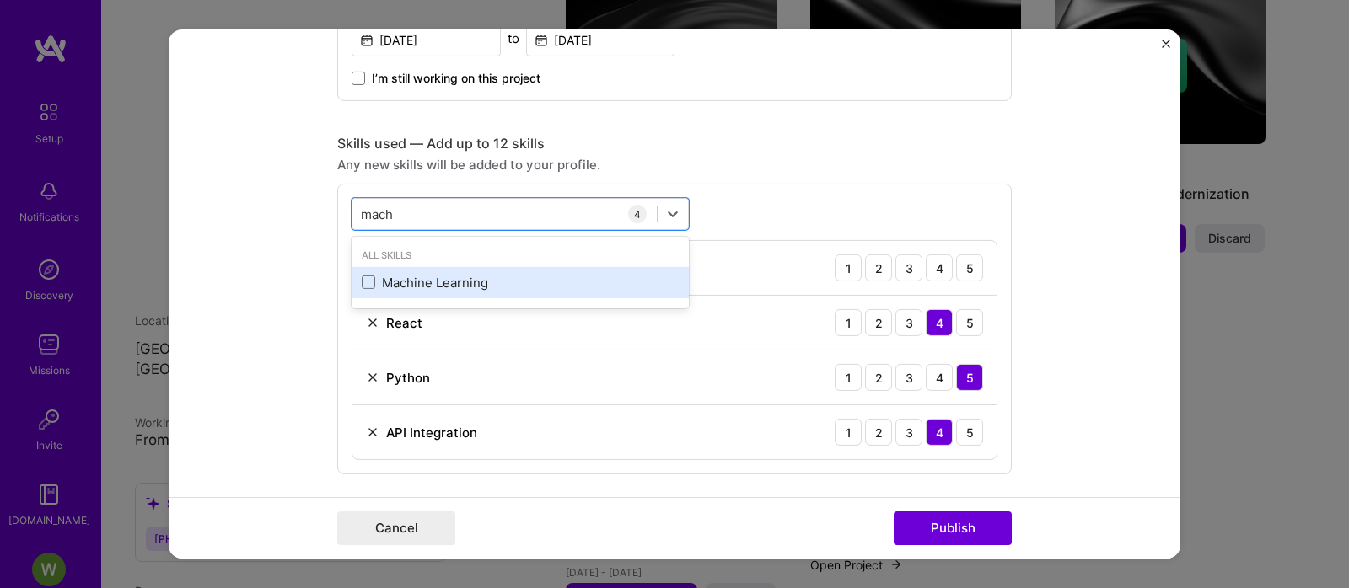
click at [479, 291] on div "Machine Learning" at bounding box center [520, 283] width 317 height 18
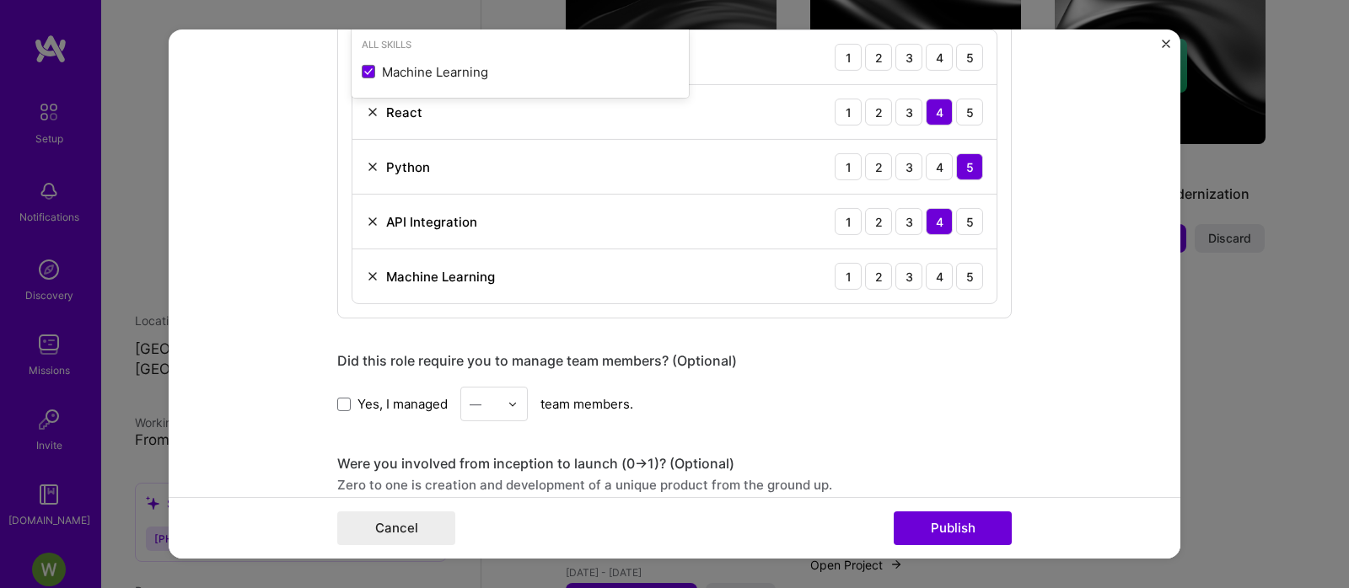
scroll to position [843, 0]
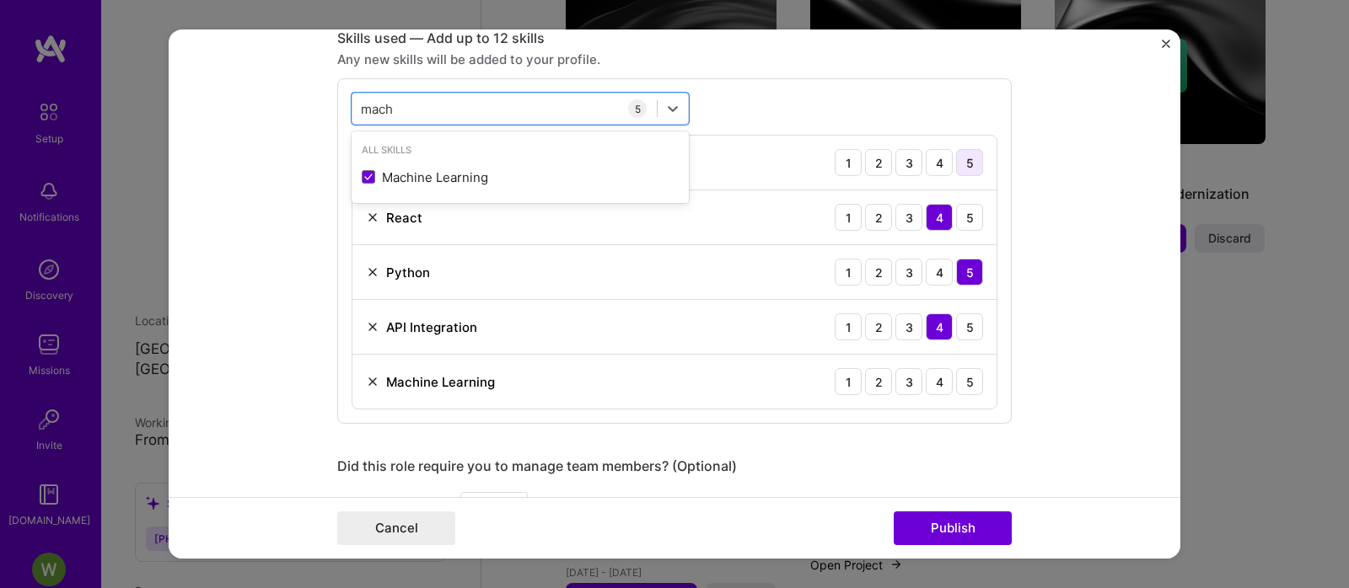
type input "mach"
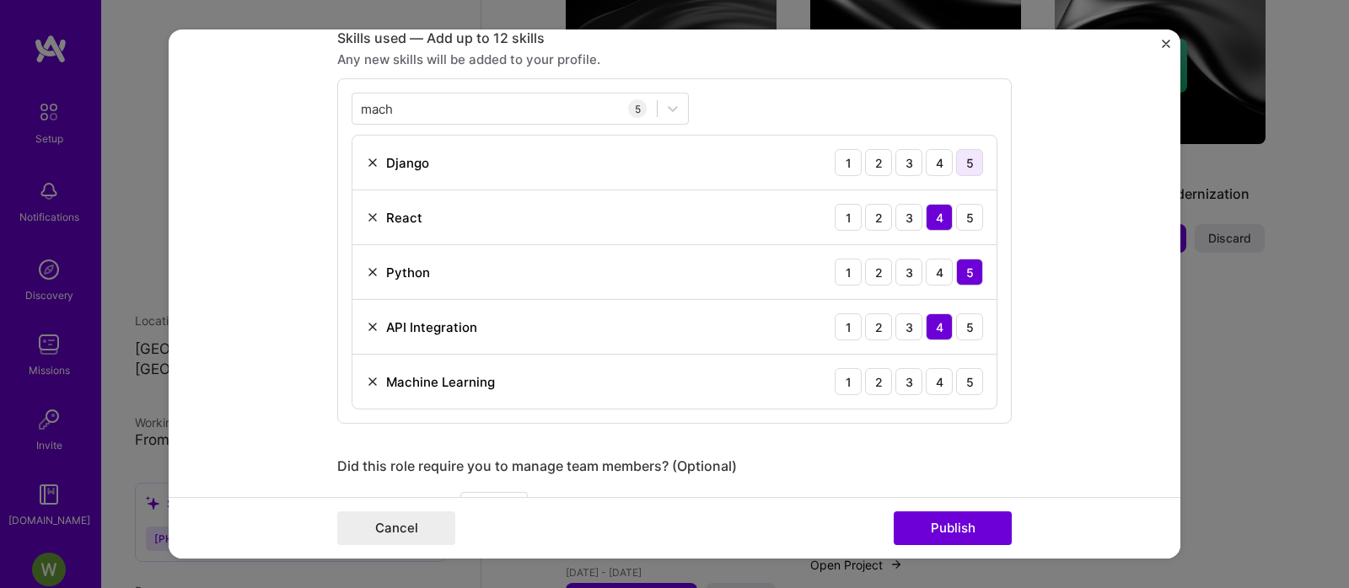
click at [964, 164] on div "5" at bounding box center [969, 162] width 27 height 27
click at [971, 519] on button "Publish" at bounding box center [953, 529] width 118 height 34
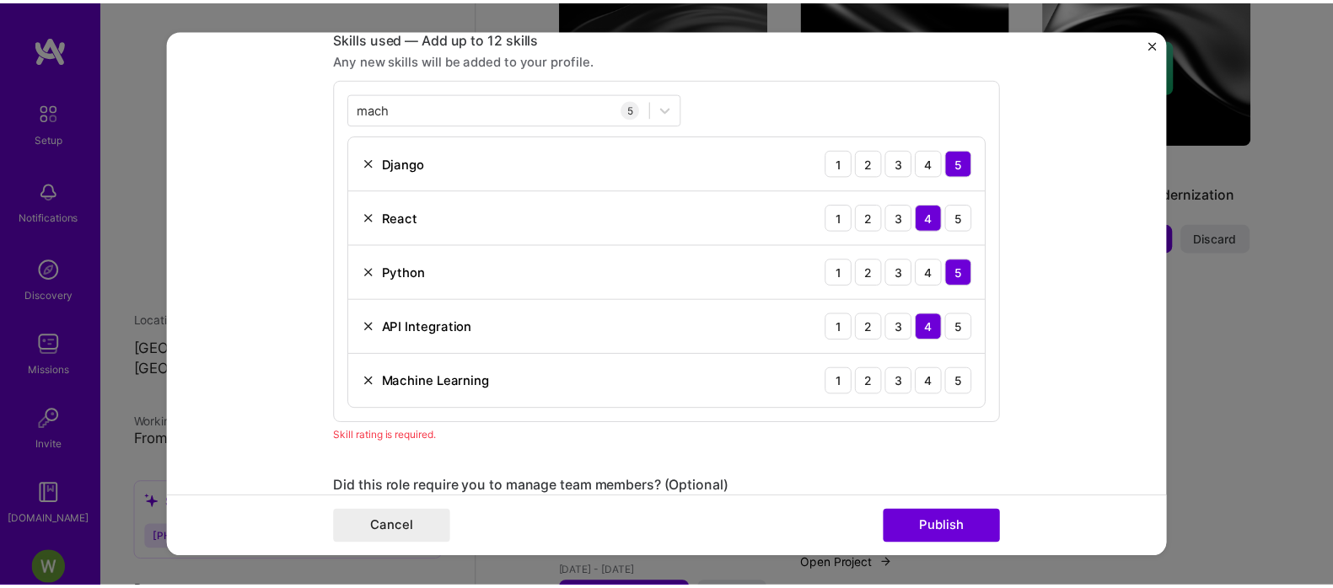
scroll to position [845, 0]
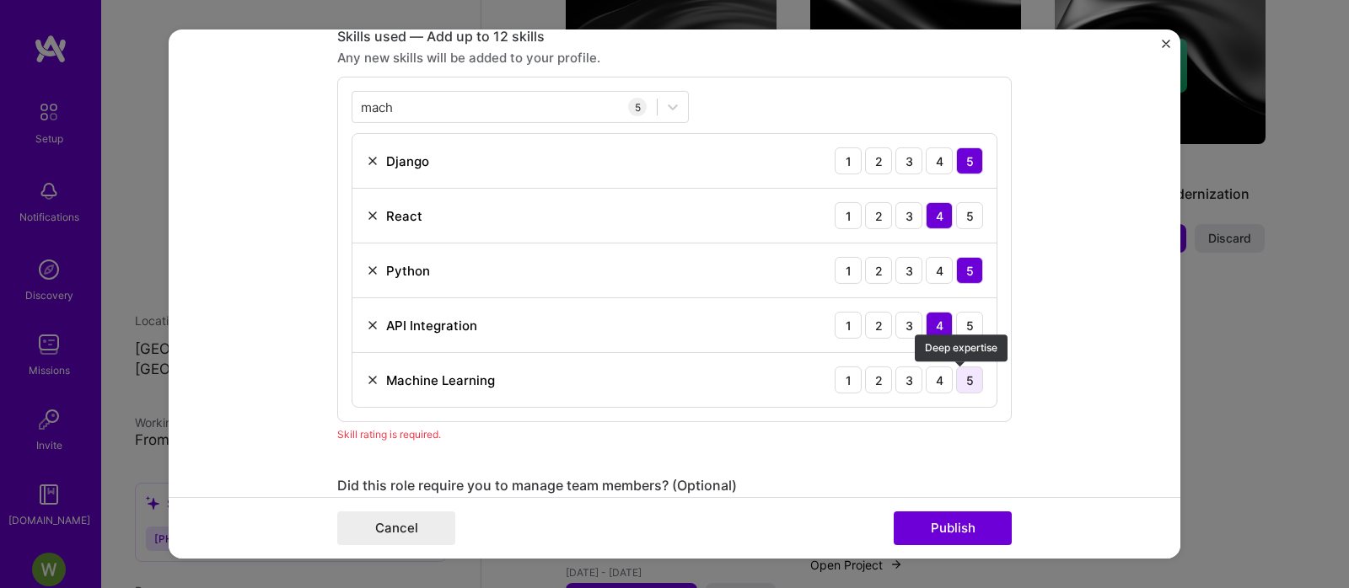
click at [965, 377] on div "5" at bounding box center [969, 380] width 27 height 27
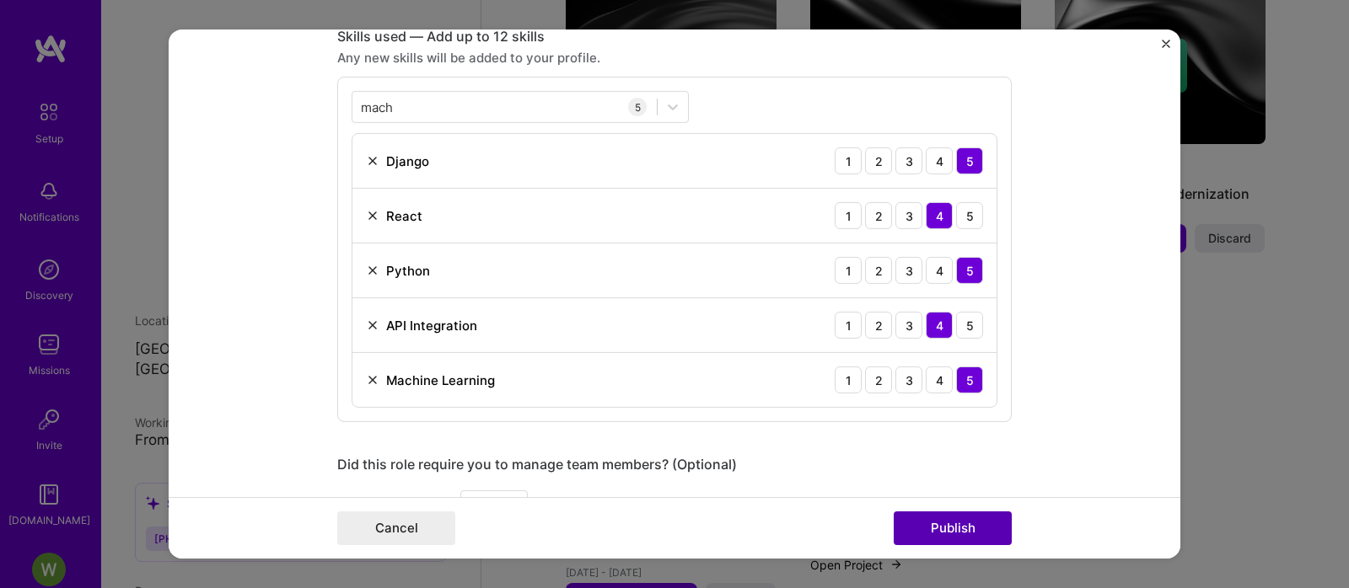
click at [959, 528] on button "Publish" at bounding box center [953, 529] width 118 height 34
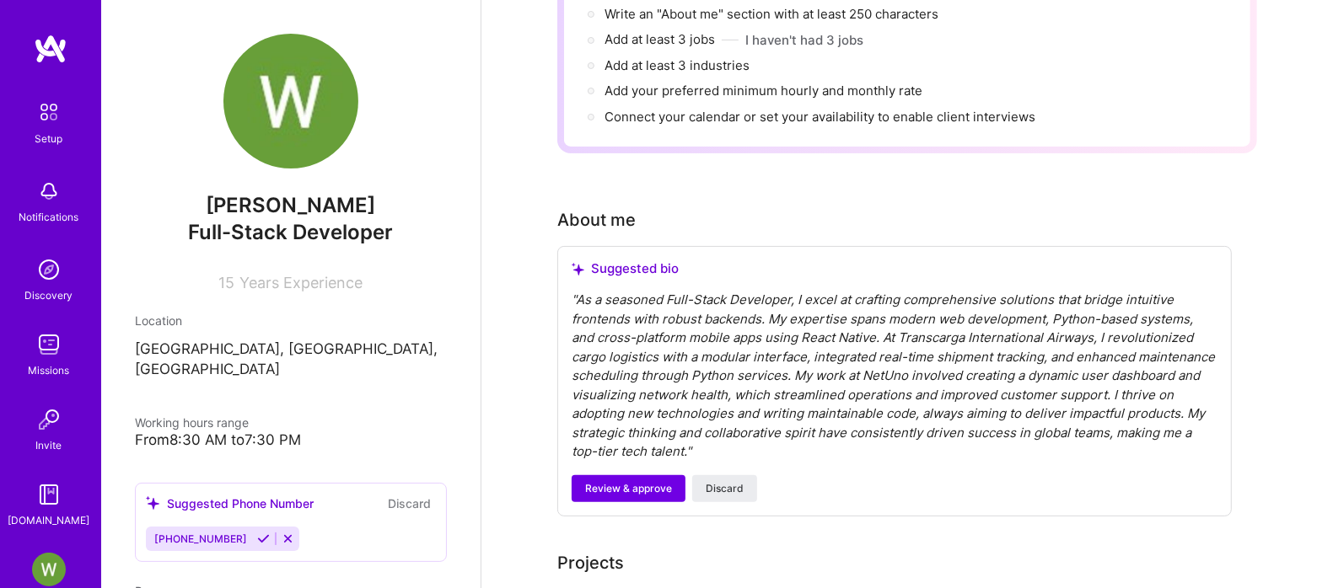
scroll to position [0, 0]
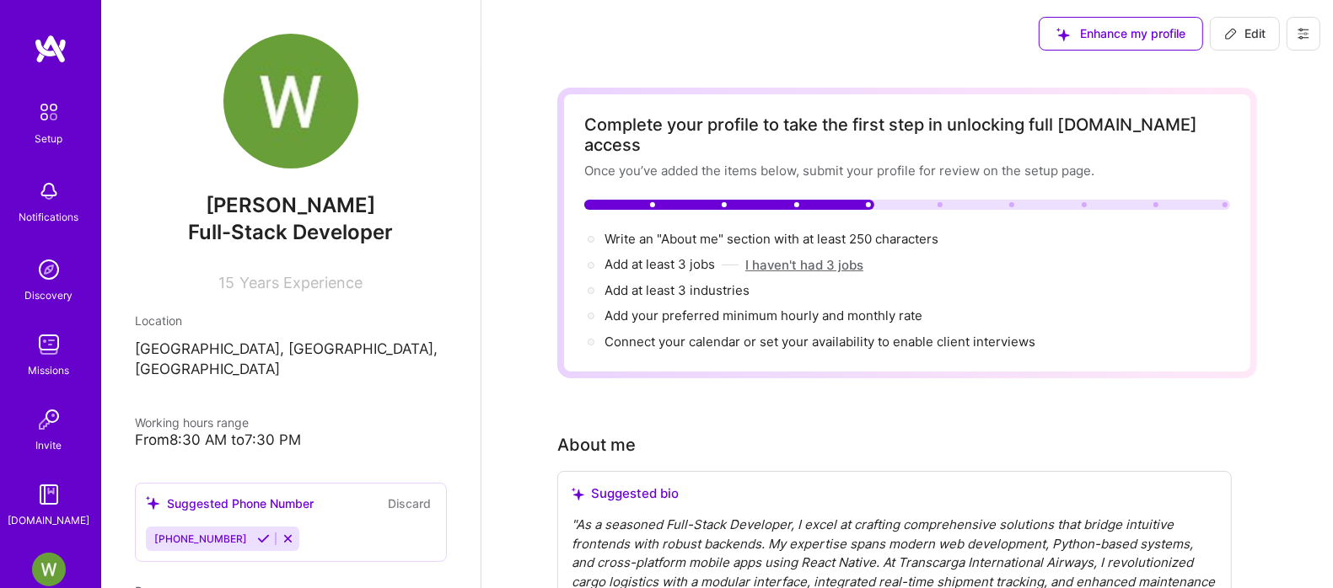
click at [811, 256] on button "I haven't had 3 jobs" at bounding box center [804, 265] width 118 height 18
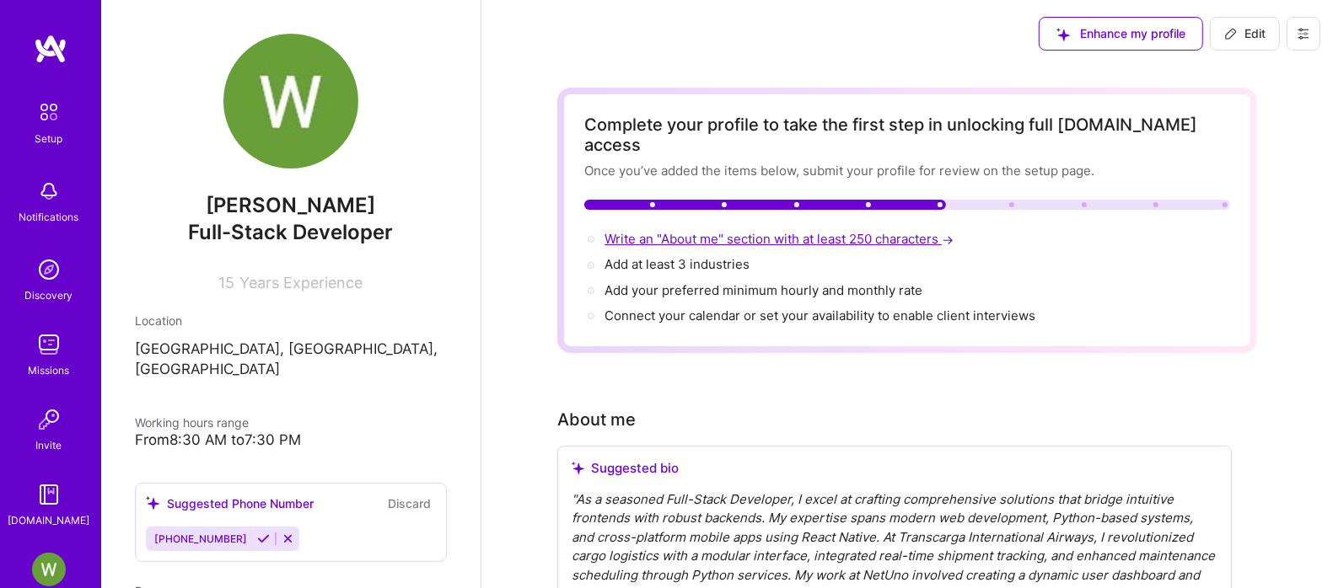
click at [857, 231] on span "Write an "About me" section with at least 250 characters →" at bounding box center [780, 239] width 352 height 16
select select "US"
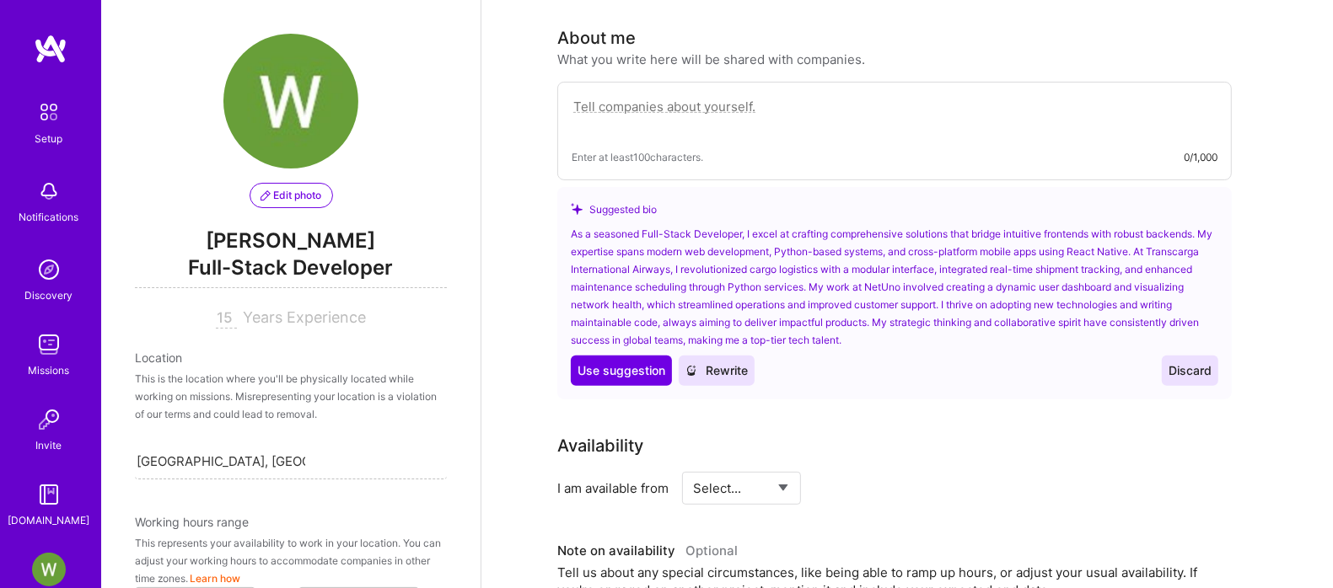
scroll to position [794, 0]
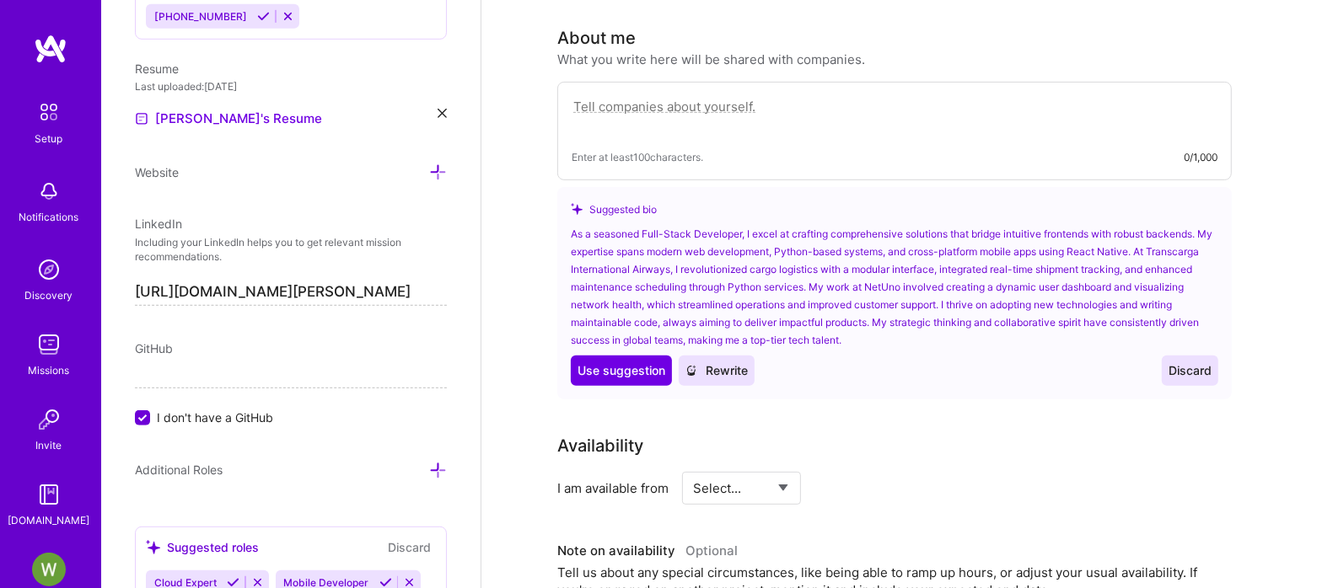
click at [680, 96] on textarea at bounding box center [895, 115] width 646 height 39
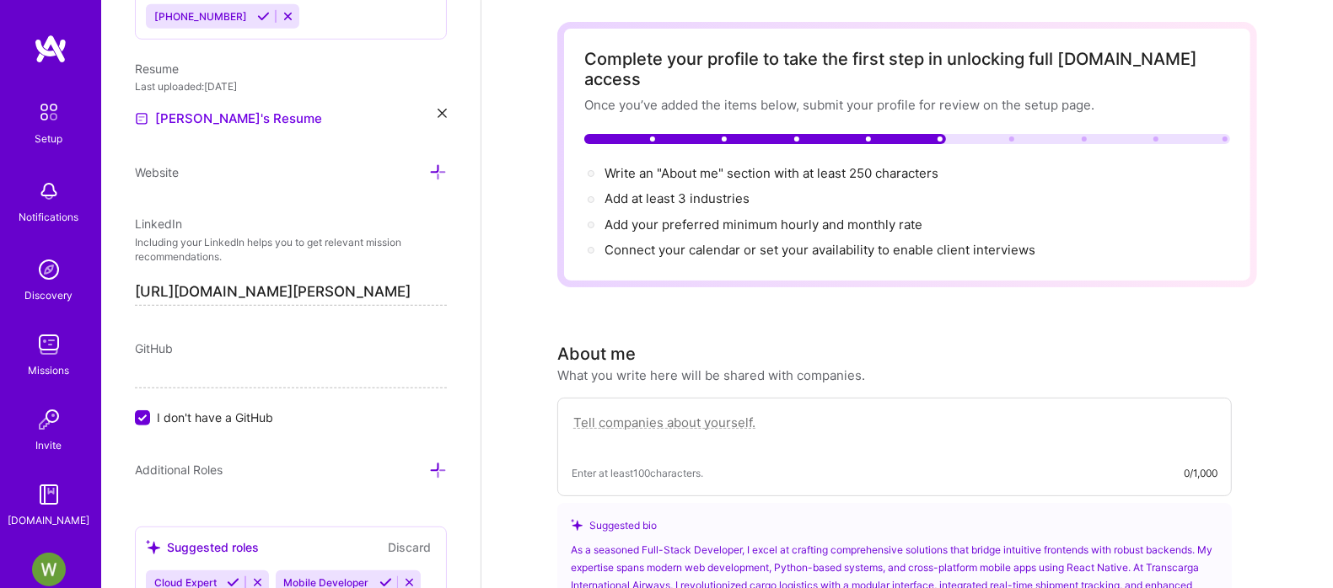
scroll to position [277, 0]
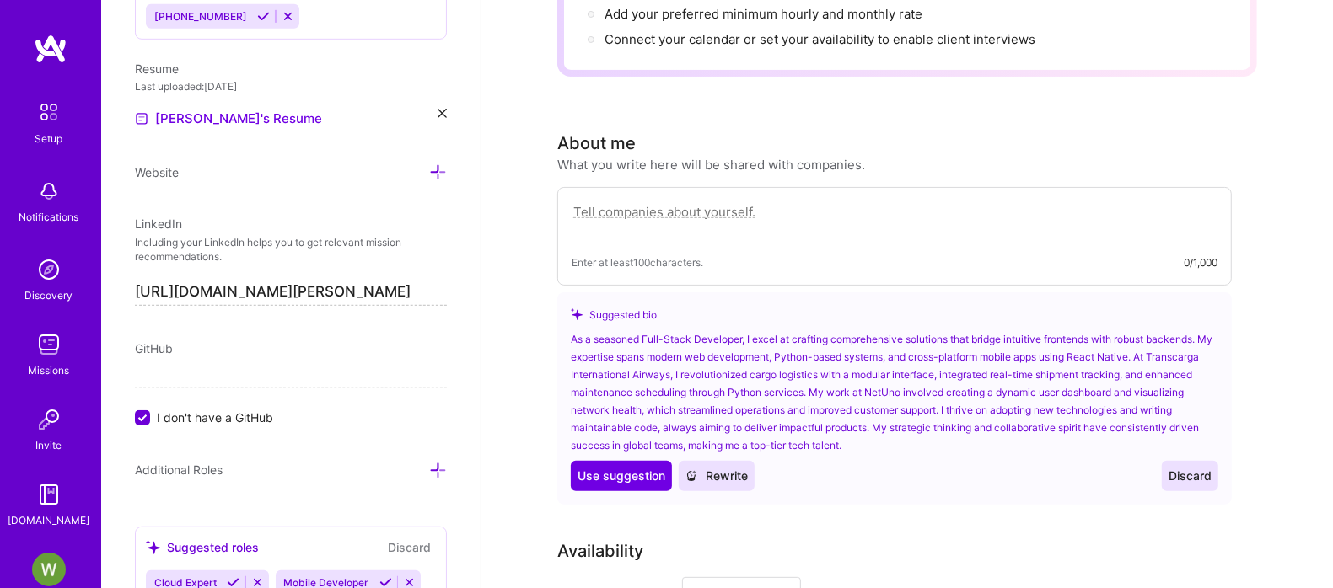
click at [707, 201] on textarea at bounding box center [895, 220] width 646 height 39
paste textarea "I'm a Senior Fullstack Developer with over 18 years of experience crafting scal…"
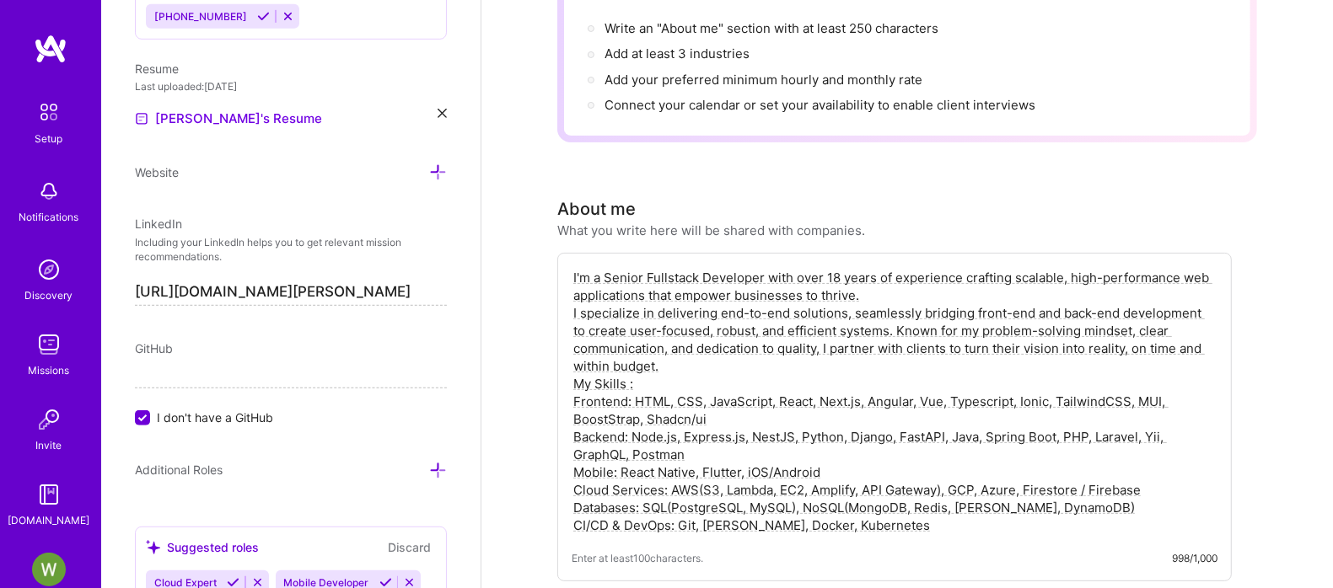
scroll to position [0, 0]
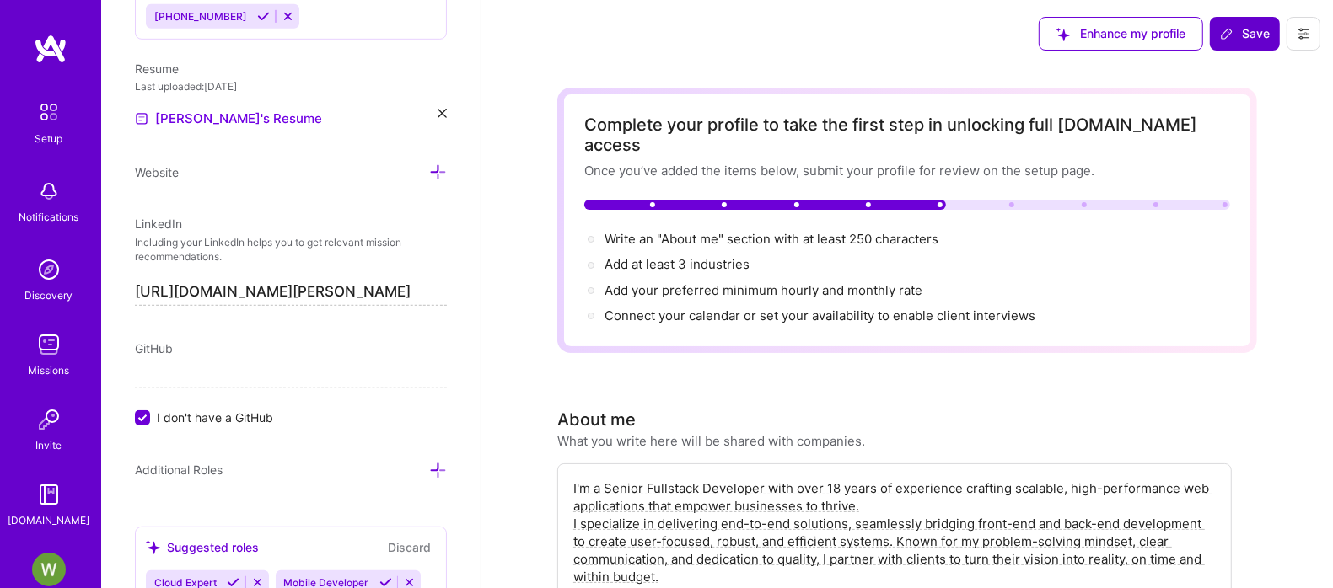
type textarea "I'm a Senior Fullstack Developer with over 18 years of experience crafting scal…"
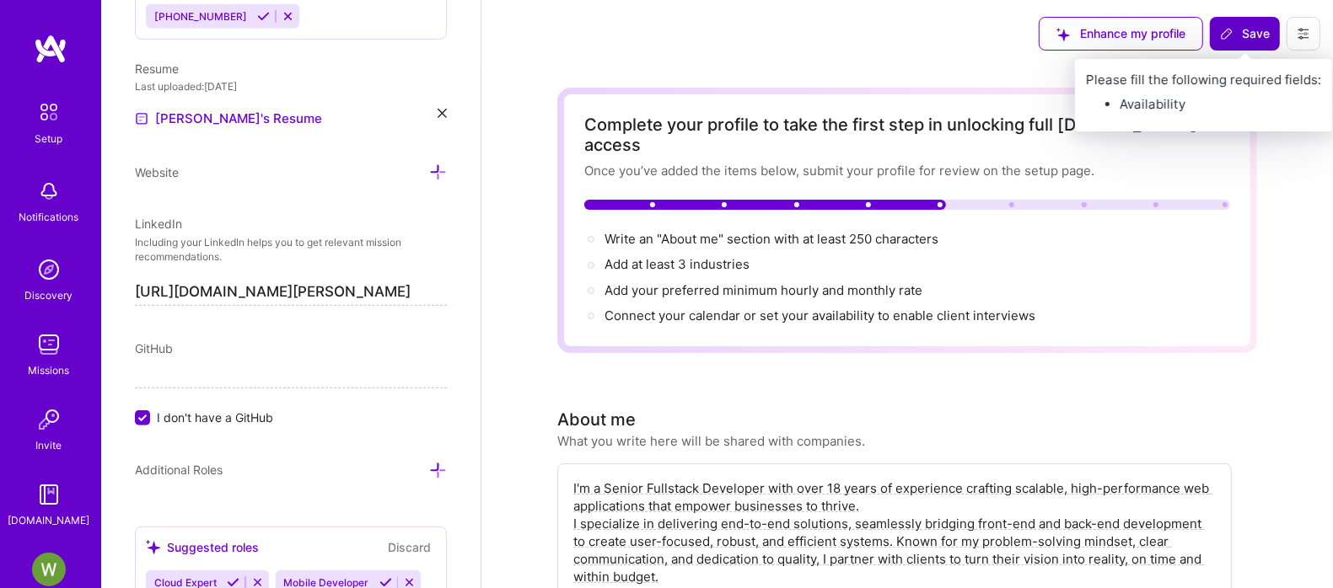
click at [1231, 34] on icon at bounding box center [1227, 34] width 10 height 10
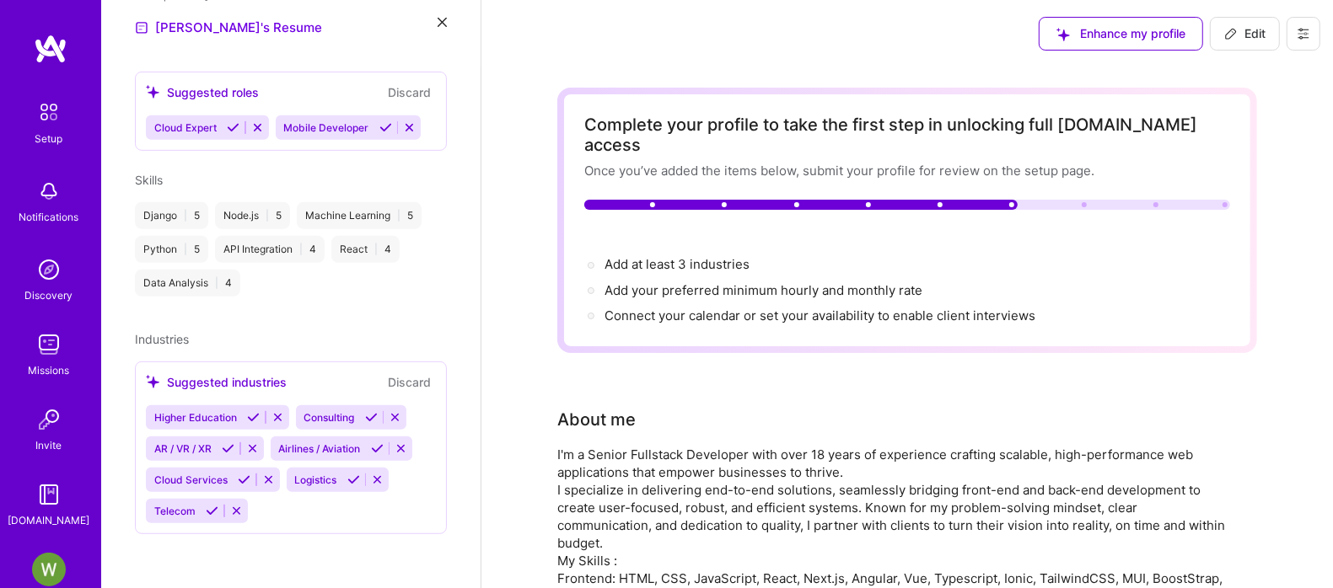
scroll to position [502, 0]
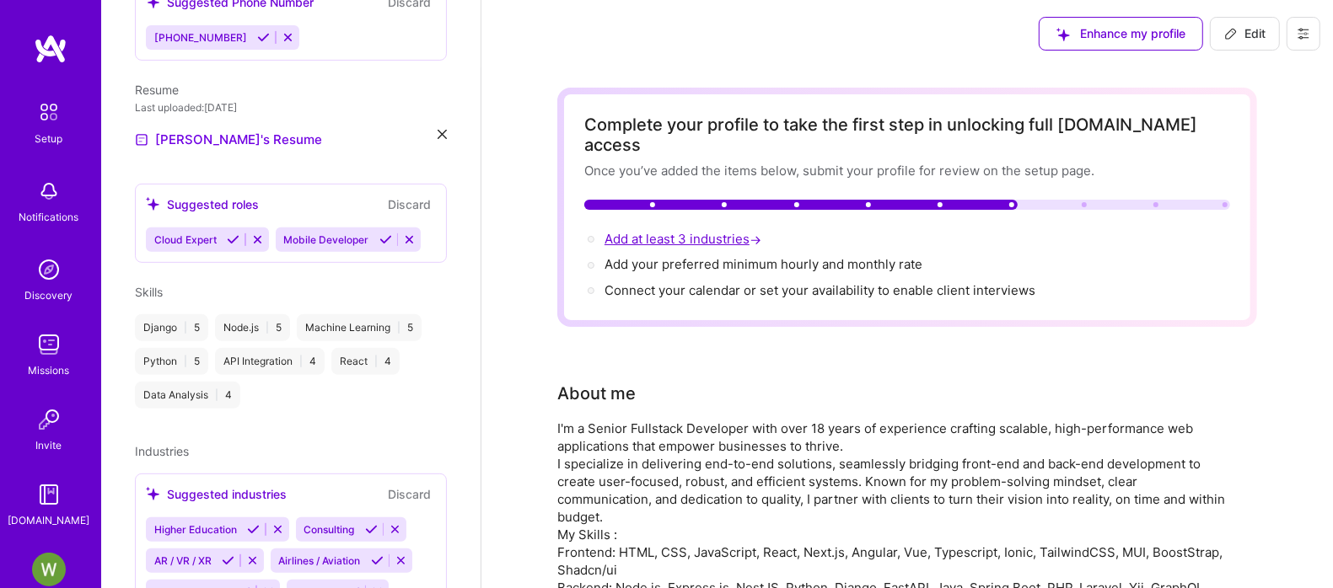
click at [681, 231] on span "Add at least 3 industries →" at bounding box center [684, 239] width 160 height 16
select select "US"
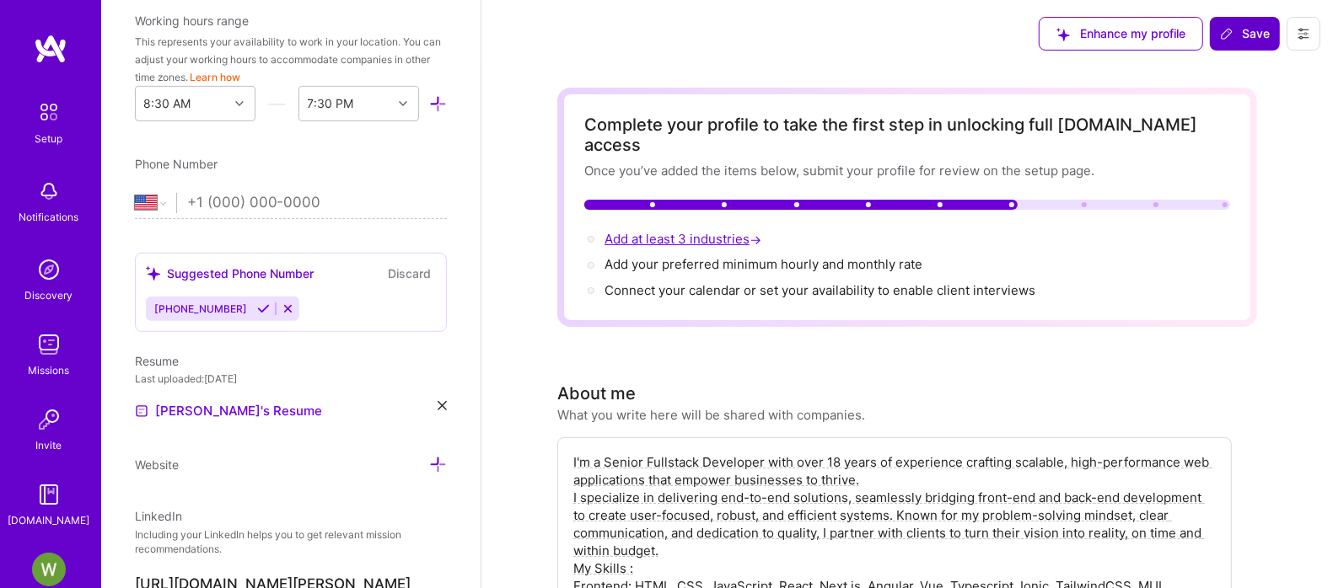
scroll to position [1350, 0]
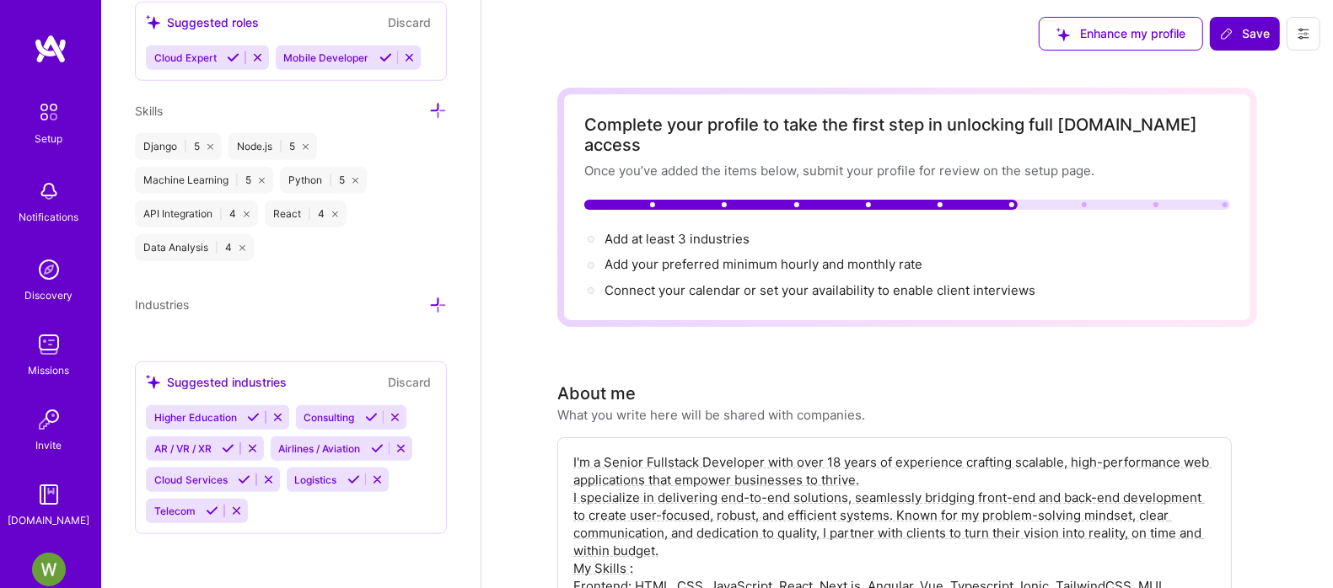
click at [212, 512] on icon at bounding box center [212, 511] width 13 height 13
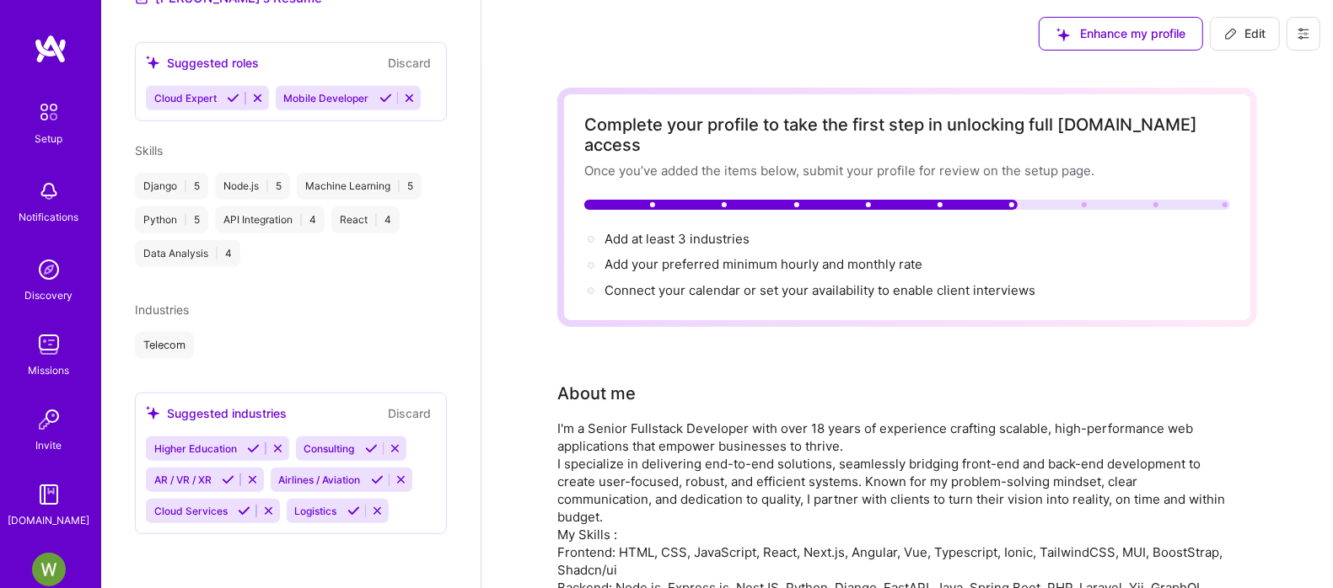
scroll to position [655, 0]
click at [378, 479] on icon at bounding box center [377, 480] width 13 height 13
click at [212, 506] on icon at bounding box center [213, 511] width 13 height 13
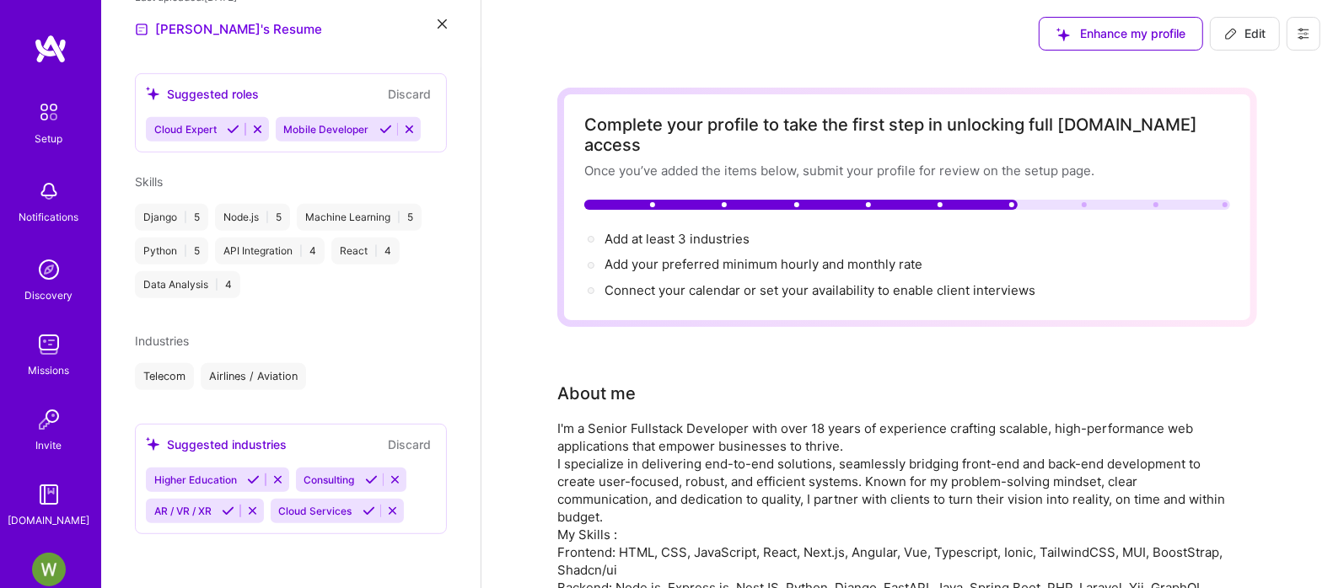
scroll to position [624, 0]
click at [232, 479] on span "Higher Education" at bounding box center [195, 480] width 83 height 13
click at [255, 483] on icon at bounding box center [253, 480] width 13 height 13
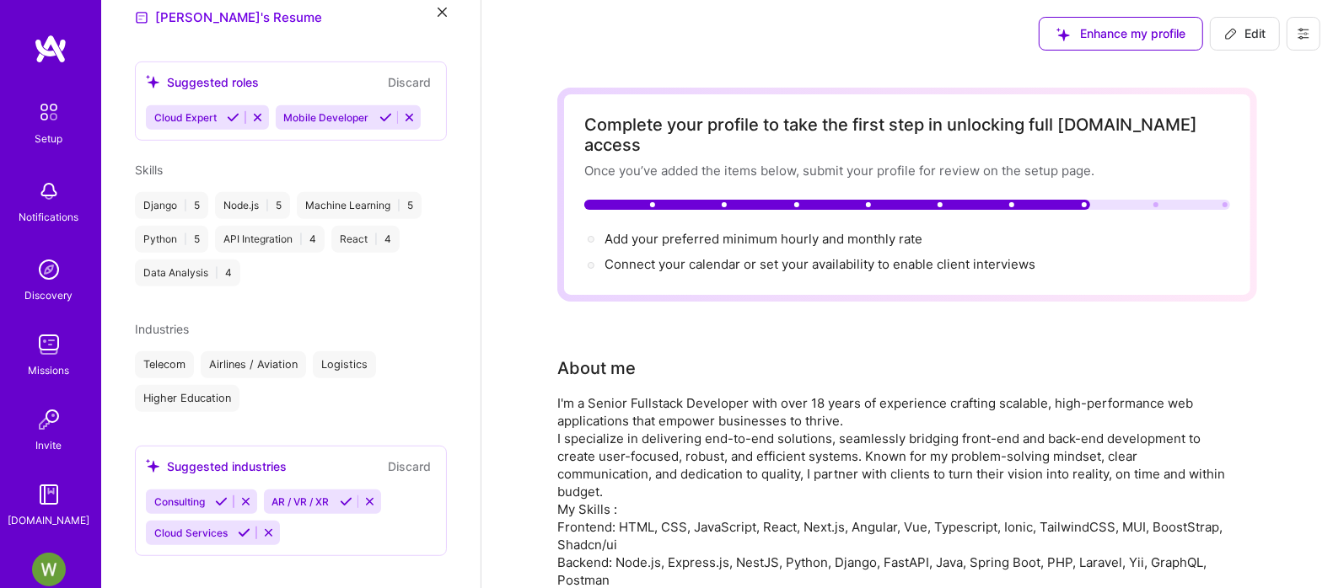
click at [218, 508] on icon at bounding box center [221, 502] width 13 height 13
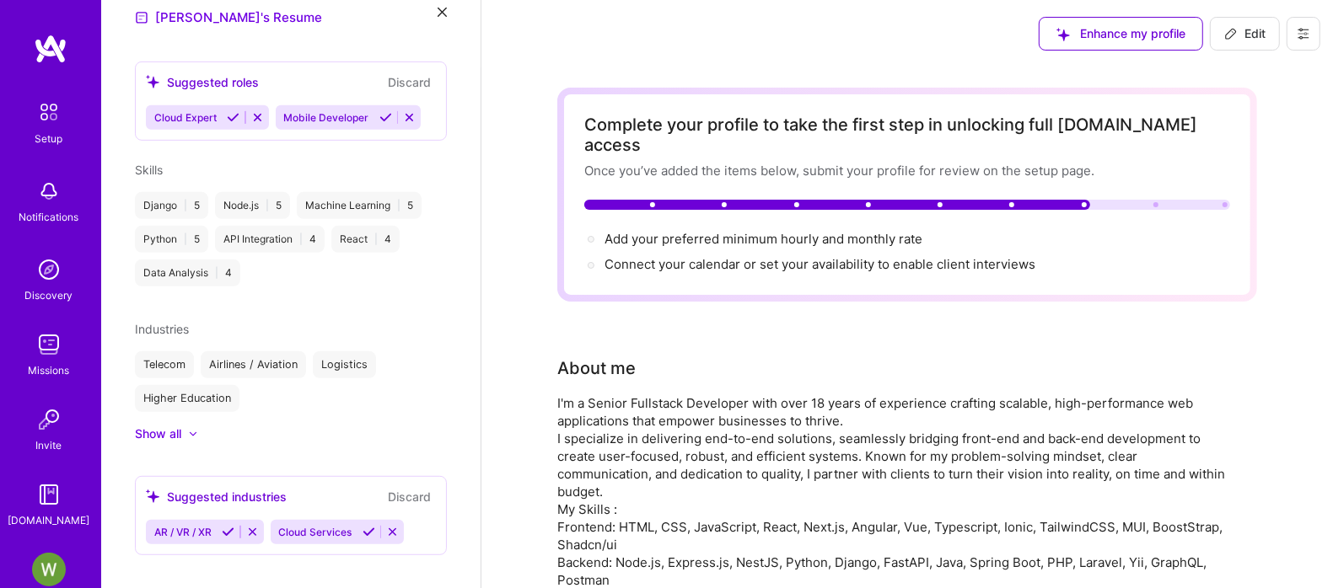
click at [230, 519] on div "Suggested industries Discard AR / VR / XR Cloud Services" at bounding box center [291, 515] width 312 height 79
click at [230, 539] on icon at bounding box center [228, 532] width 13 height 13
click at [241, 539] on icon at bounding box center [244, 532] width 13 height 13
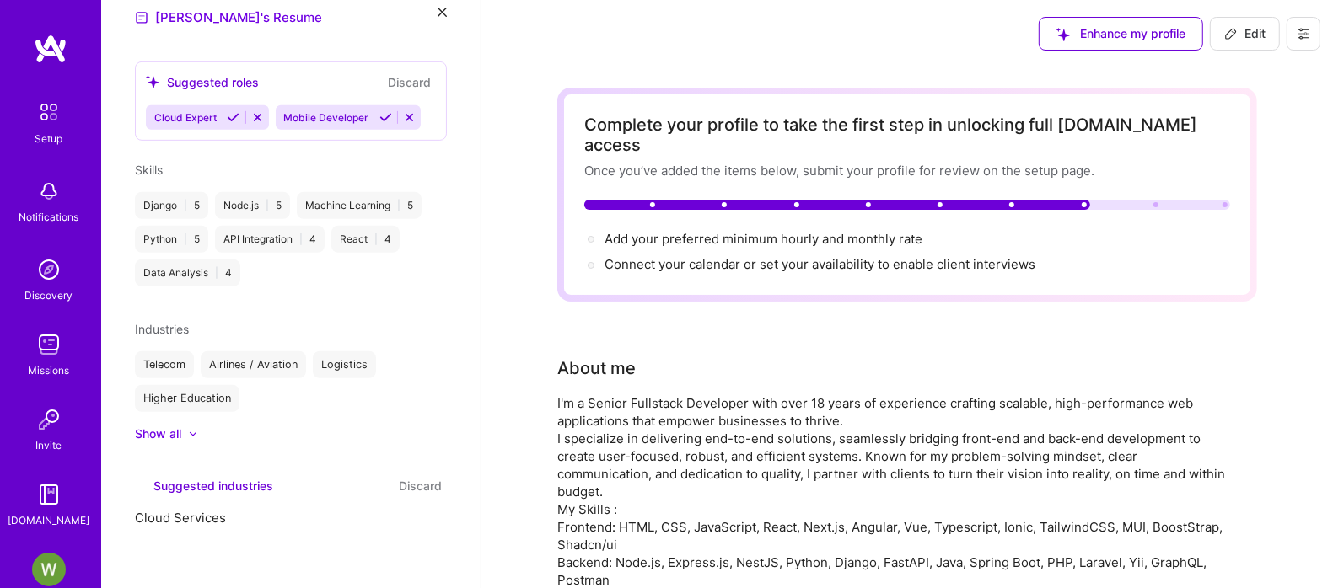
scroll to position [557, 0]
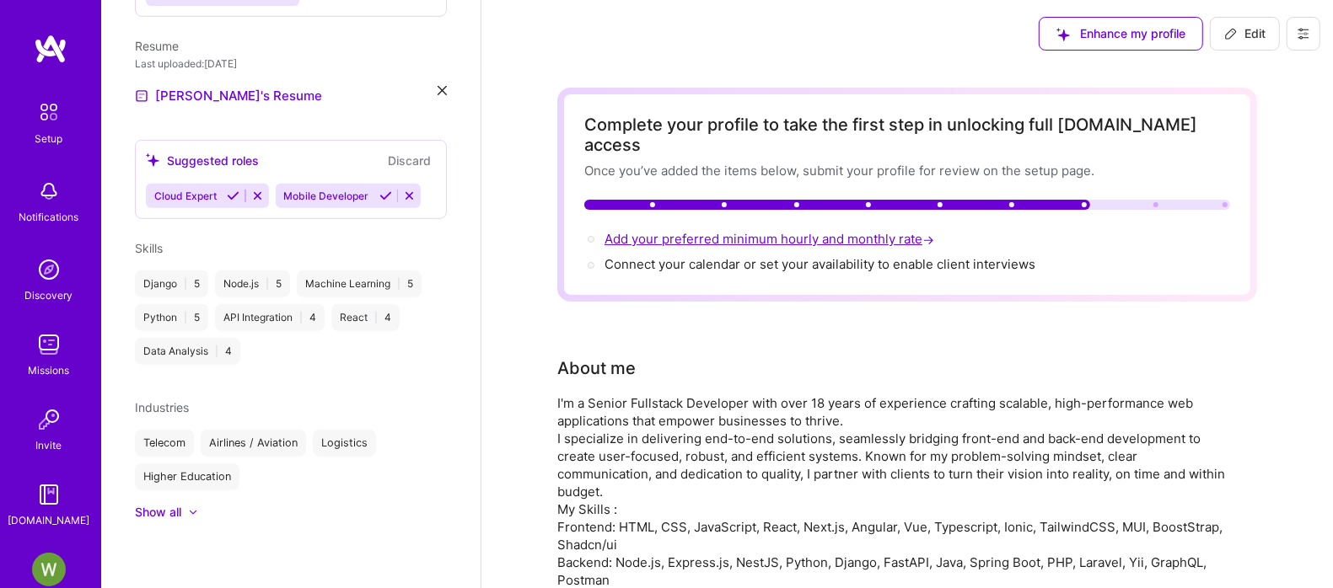
click at [717, 231] on span "Add your preferred minimum hourly and monthly rate →" at bounding box center [770, 239] width 333 height 16
select select "US"
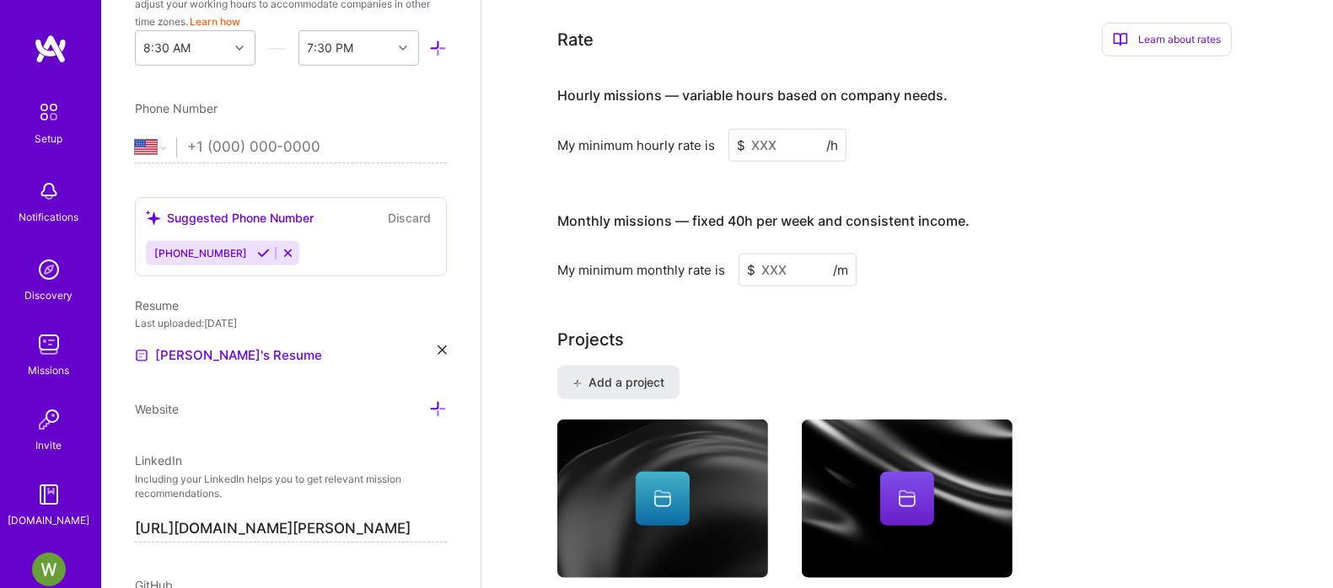
scroll to position [916, 0]
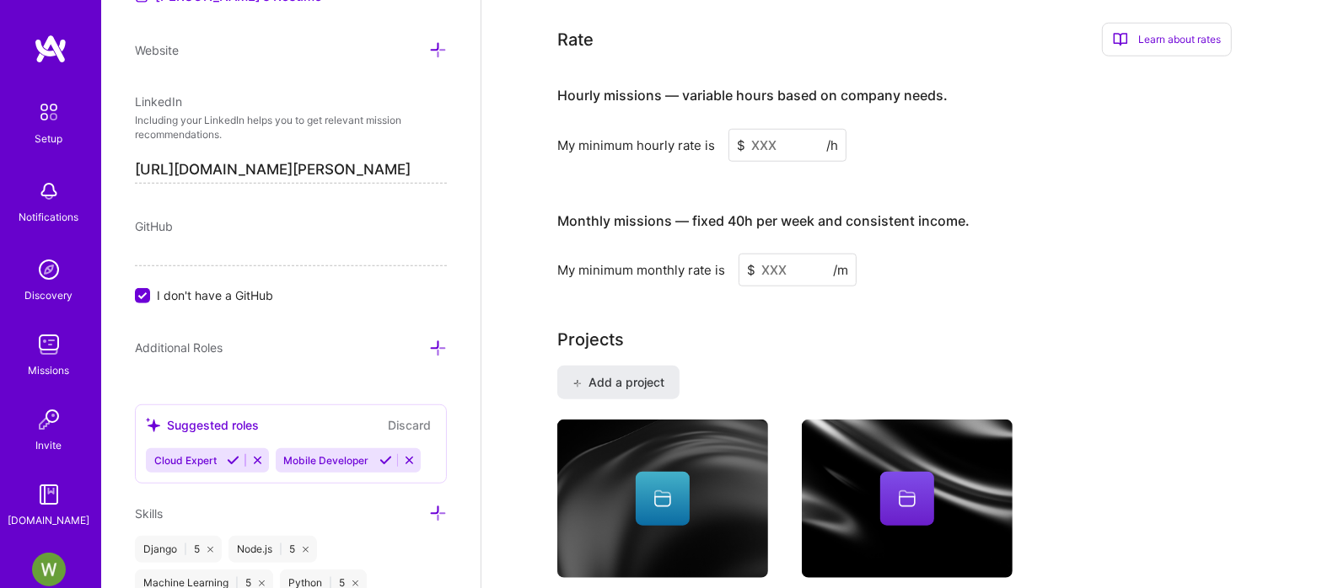
click at [781, 135] on input at bounding box center [787, 145] width 118 height 33
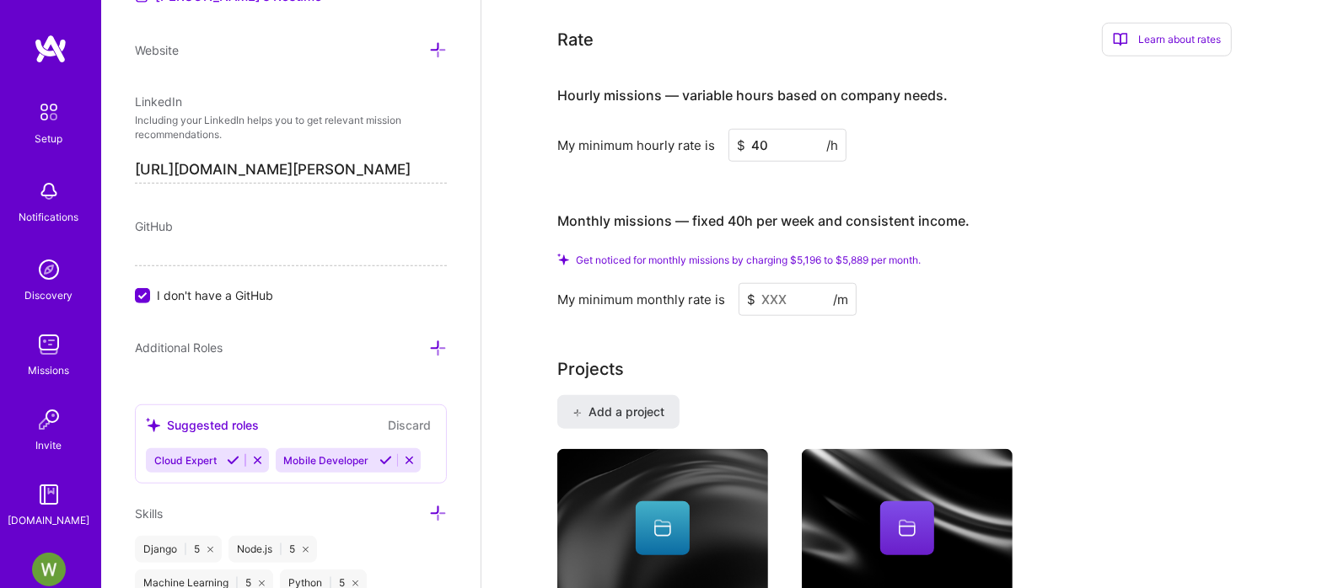
type input "40"
click at [793, 283] on input at bounding box center [798, 299] width 118 height 33
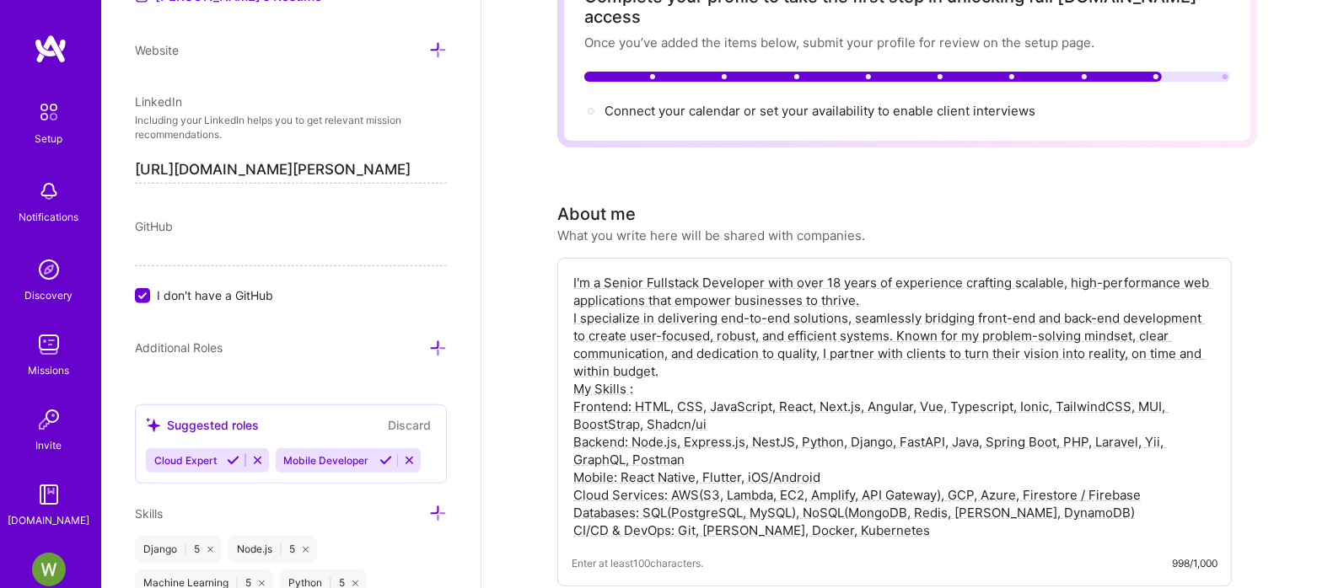
scroll to position [0, 0]
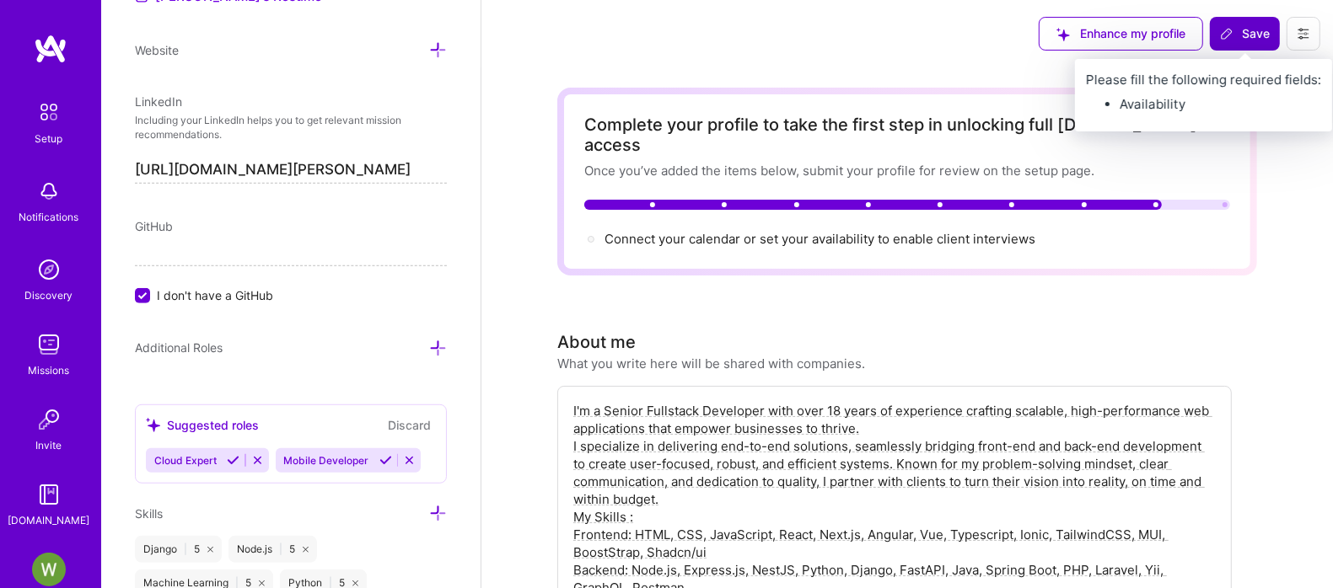
type input "6400"
click at [1274, 30] on button "Save" at bounding box center [1245, 34] width 70 height 34
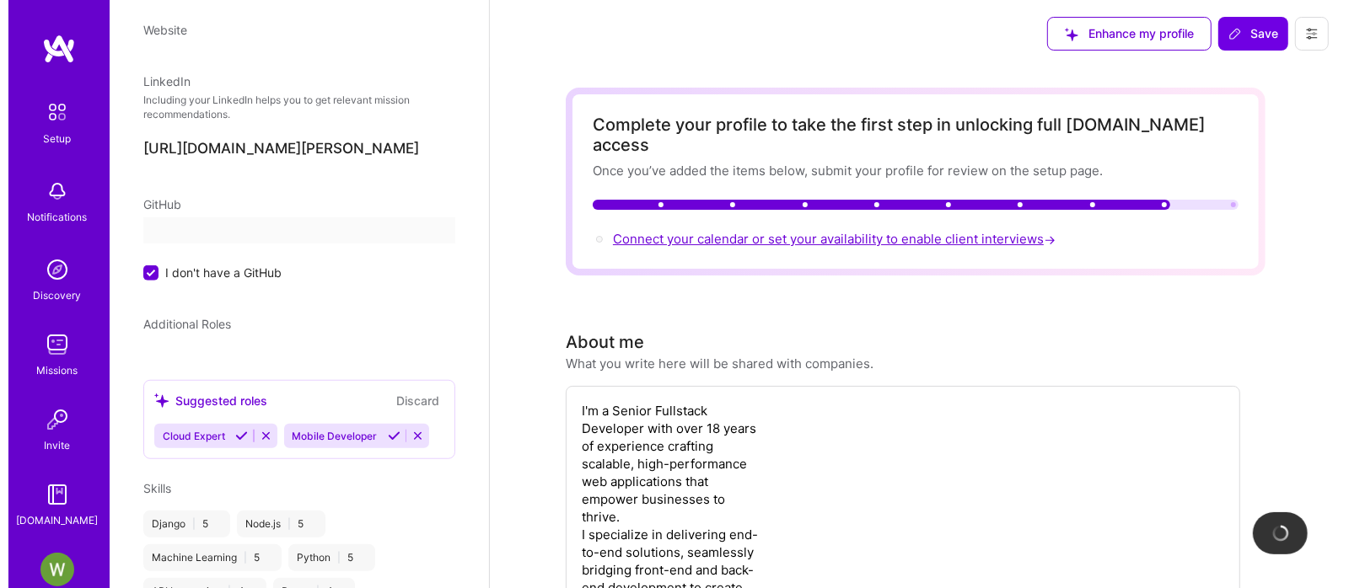
scroll to position [557, 0]
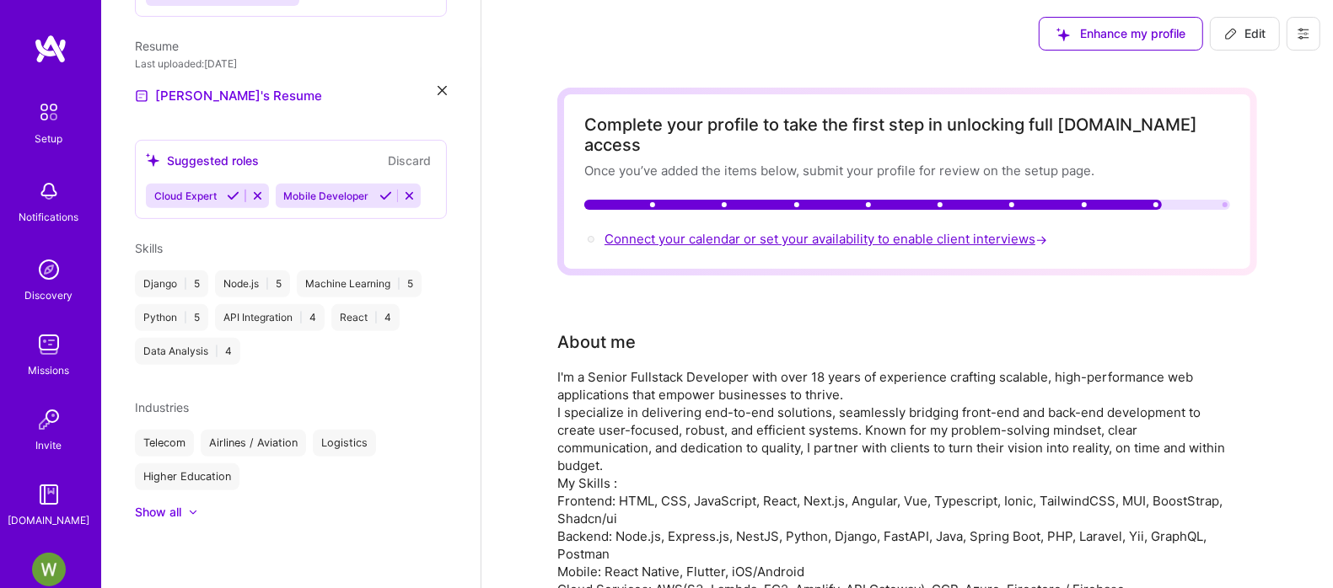
click at [815, 231] on span "Connect your calendar or set your availability to enable client interviews →" at bounding box center [827, 239] width 446 height 16
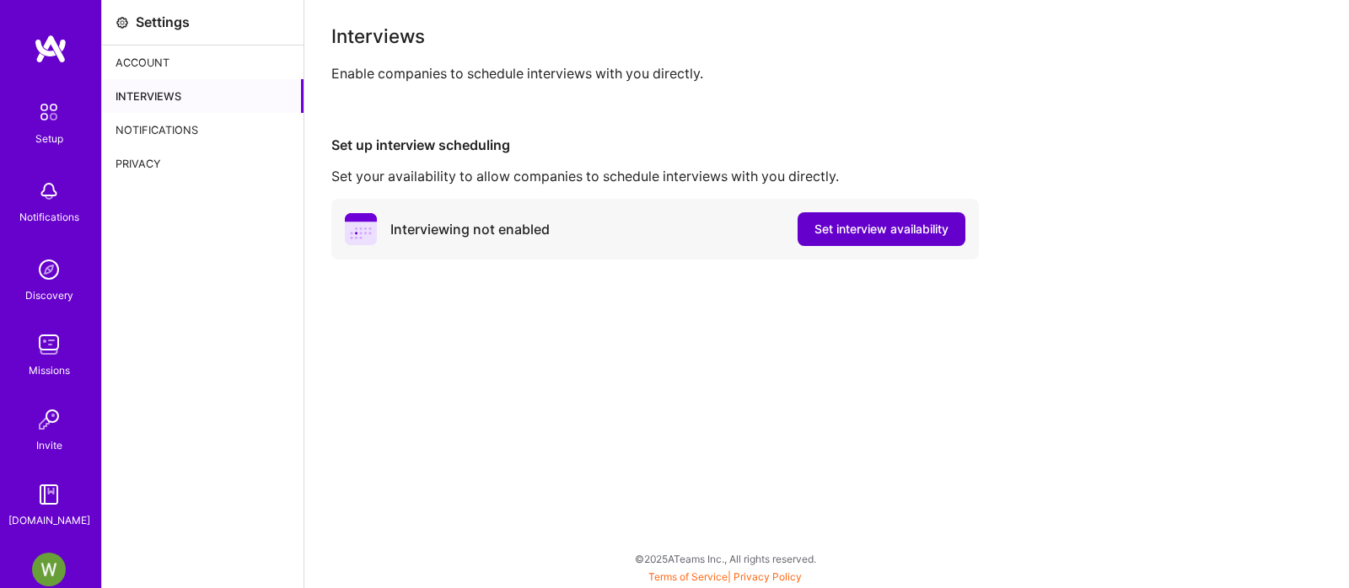
click at [882, 233] on span "Set interview availability" at bounding box center [881, 229] width 134 height 17
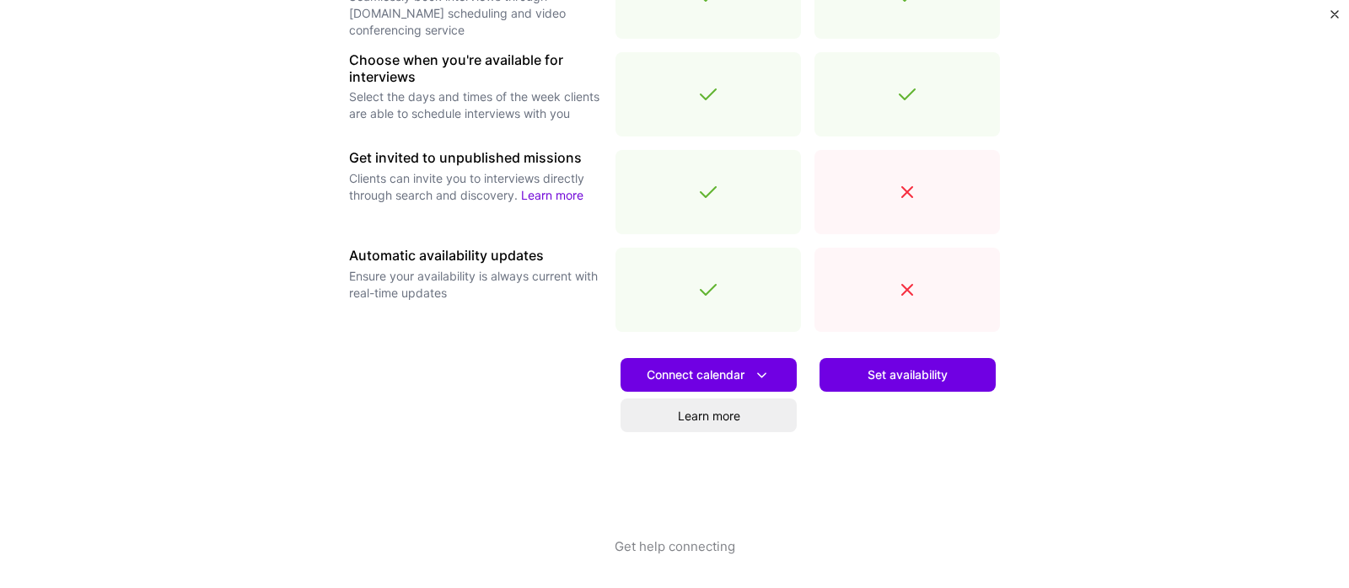
scroll to position [486, 0]
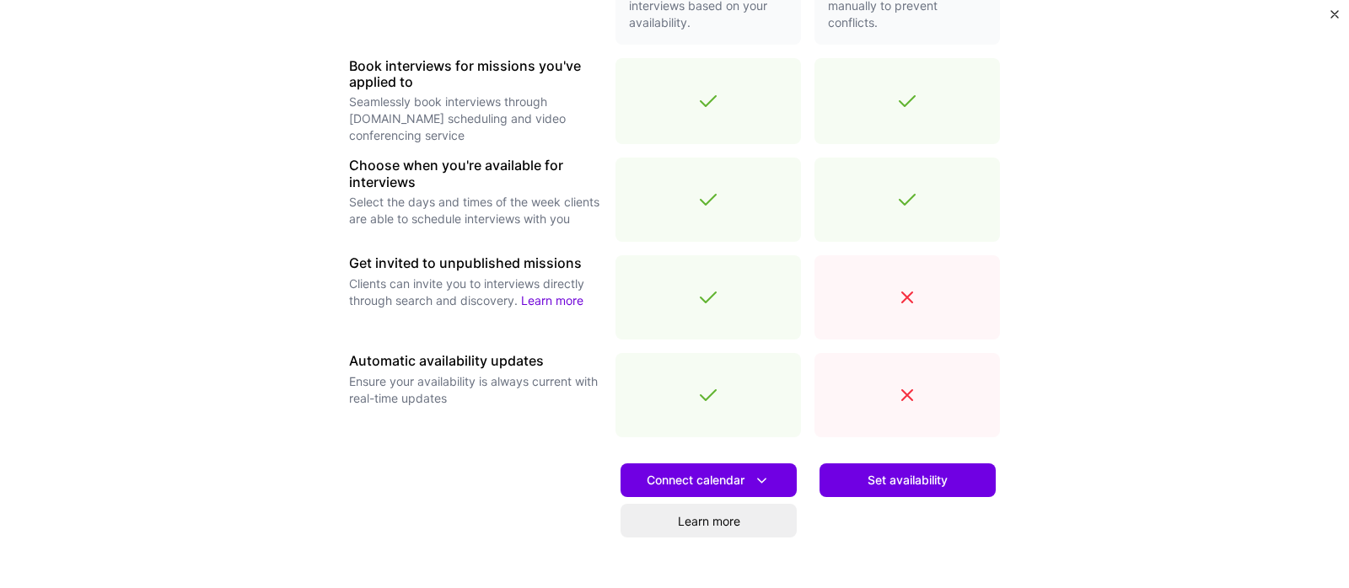
click at [897, 297] on icon at bounding box center [907, 297] width 20 height 20
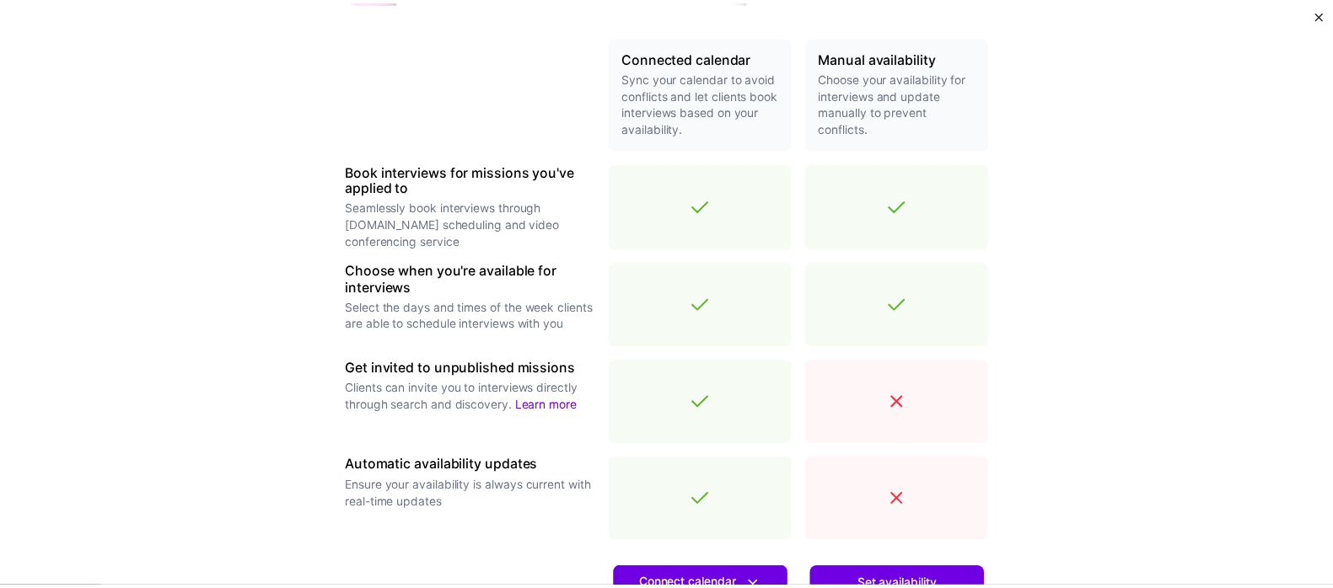
scroll to position [592, 0]
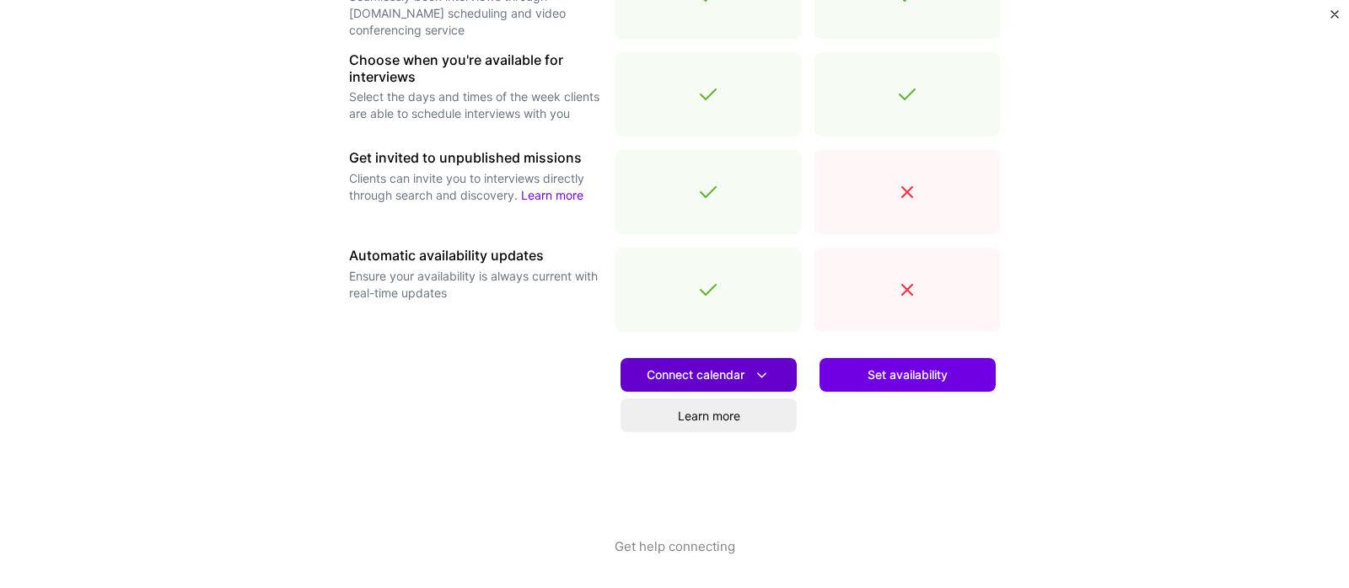
click at [753, 375] on icon at bounding box center [762, 376] width 18 height 18
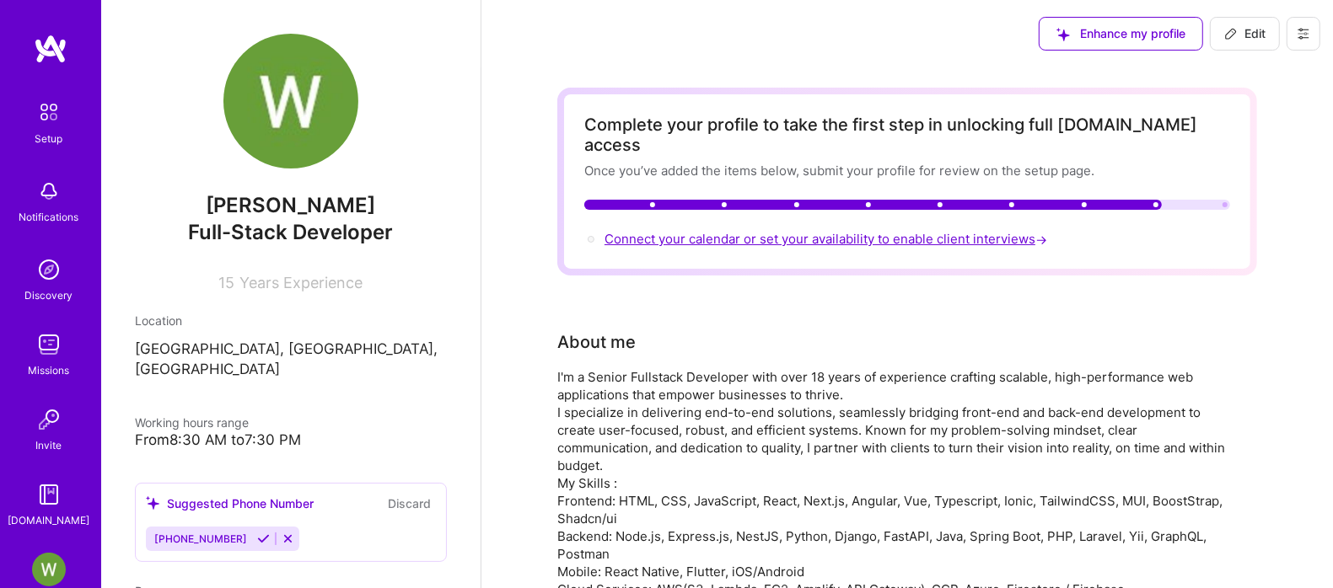
click at [751, 231] on span "Connect your calendar or set your availability to enable client interviews →" at bounding box center [827, 239] width 446 height 16
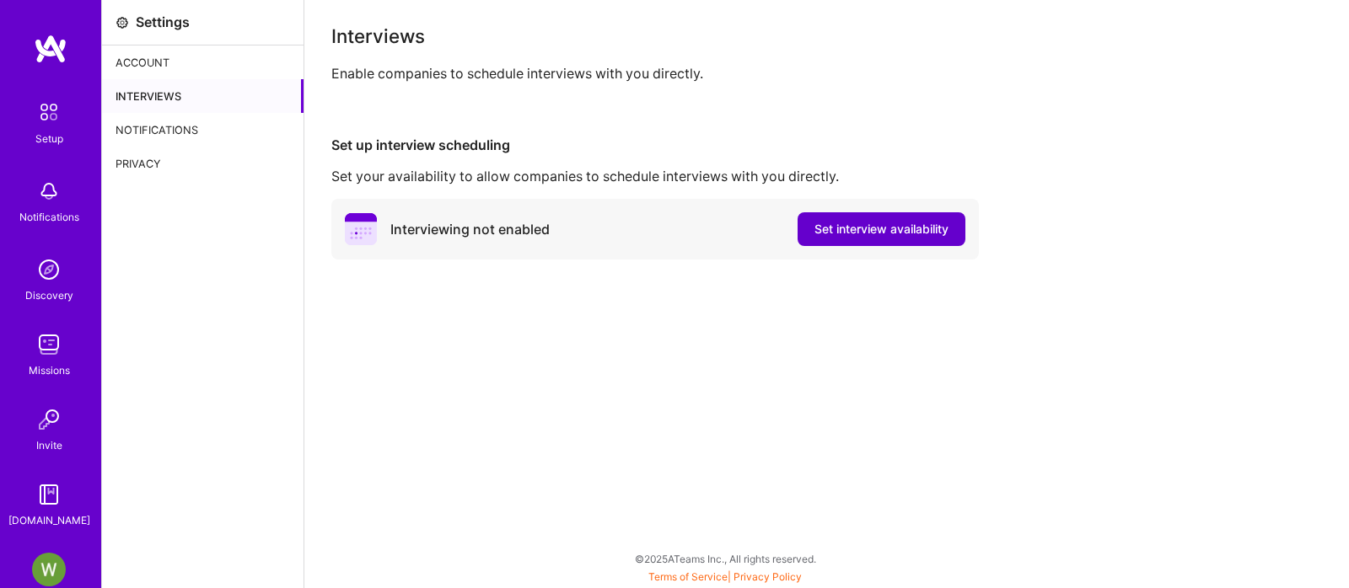
click at [896, 230] on span "Set interview availability" at bounding box center [881, 229] width 134 height 17
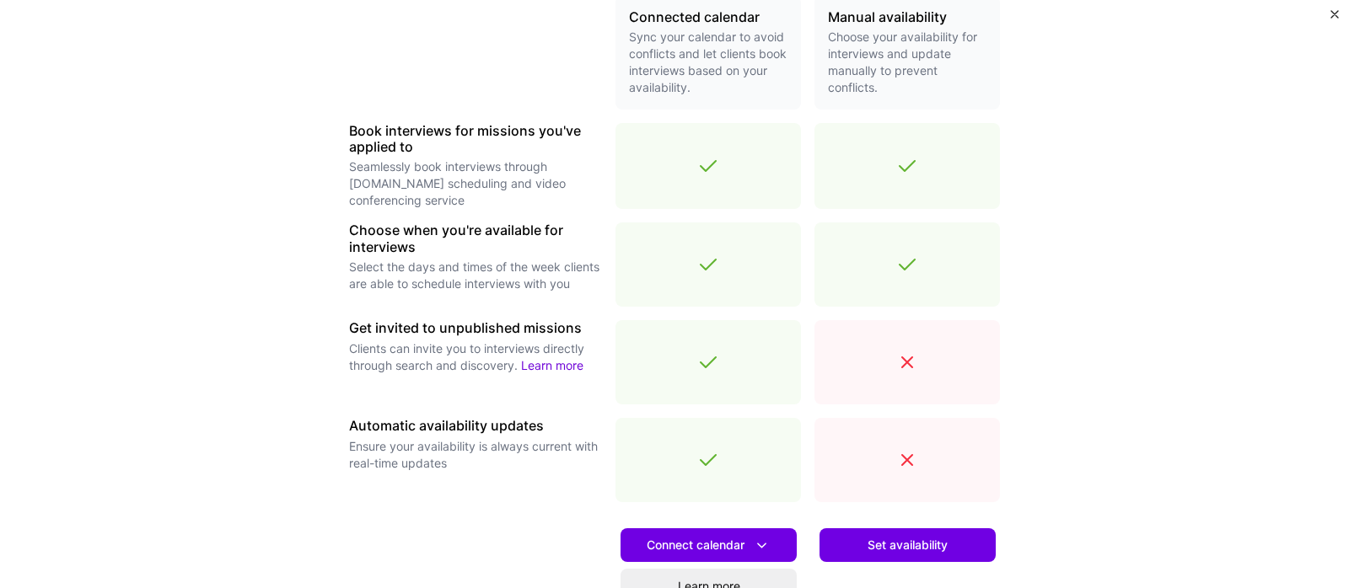
scroll to position [592, 0]
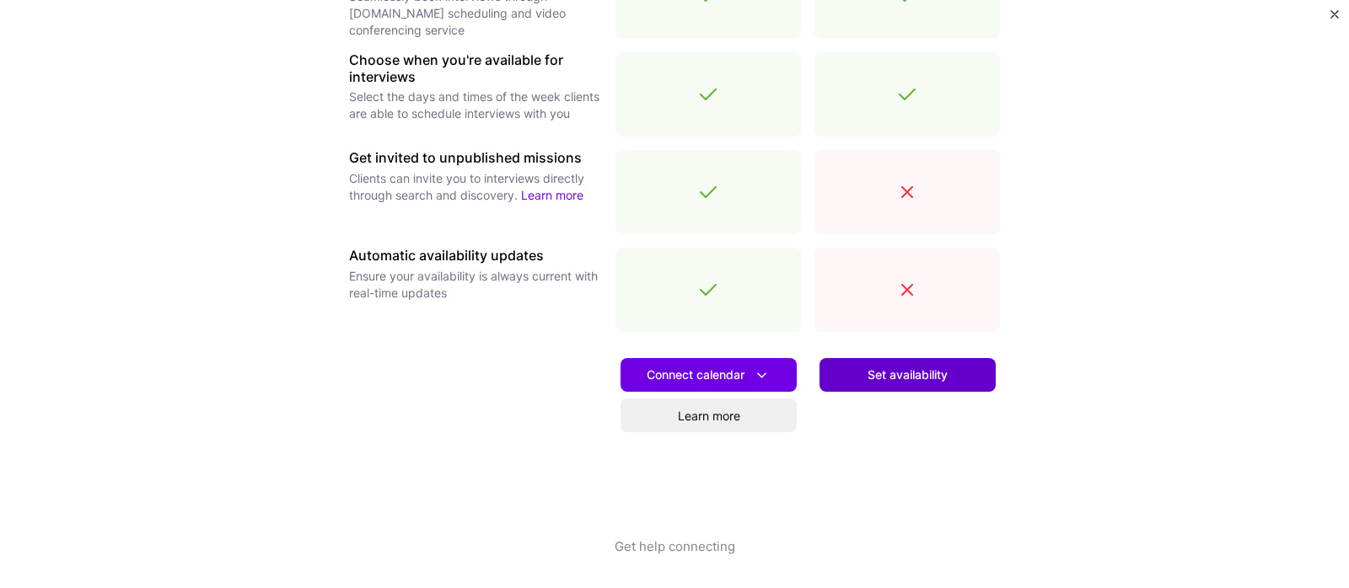
click at [921, 375] on span "Set availability" at bounding box center [908, 375] width 80 height 17
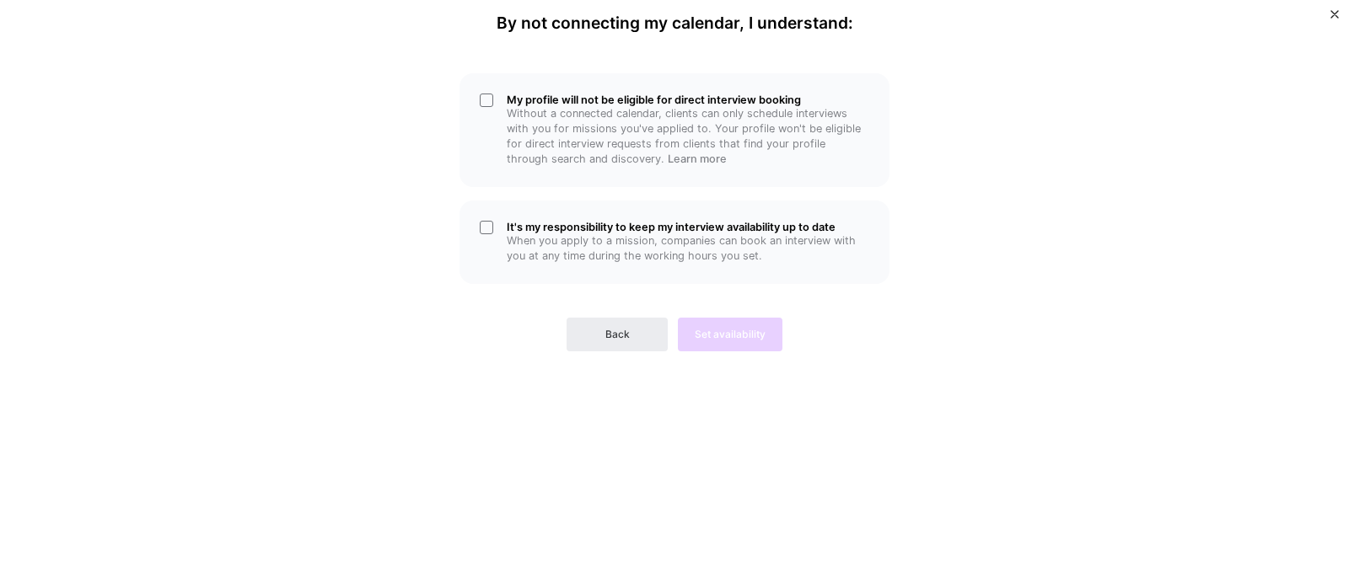
scroll to position [0, 0]
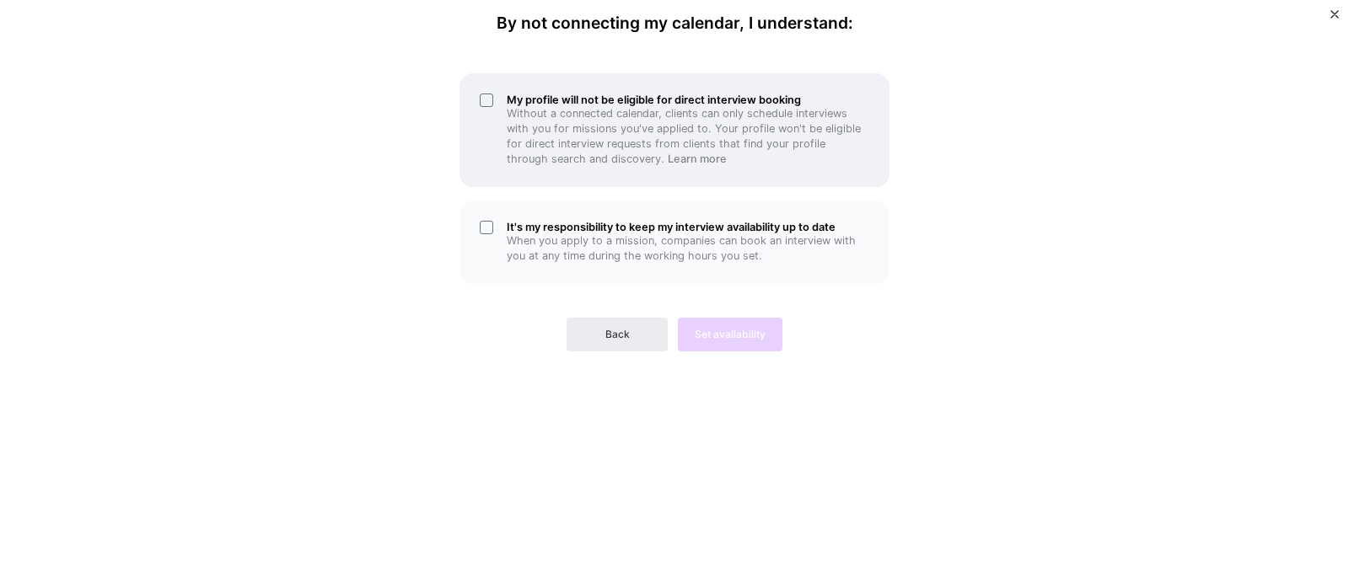
click at [482, 95] on div "My profile will not be eligible for direct interview booking Without a connecte…" at bounding box center [674, 130] width 430 height 114
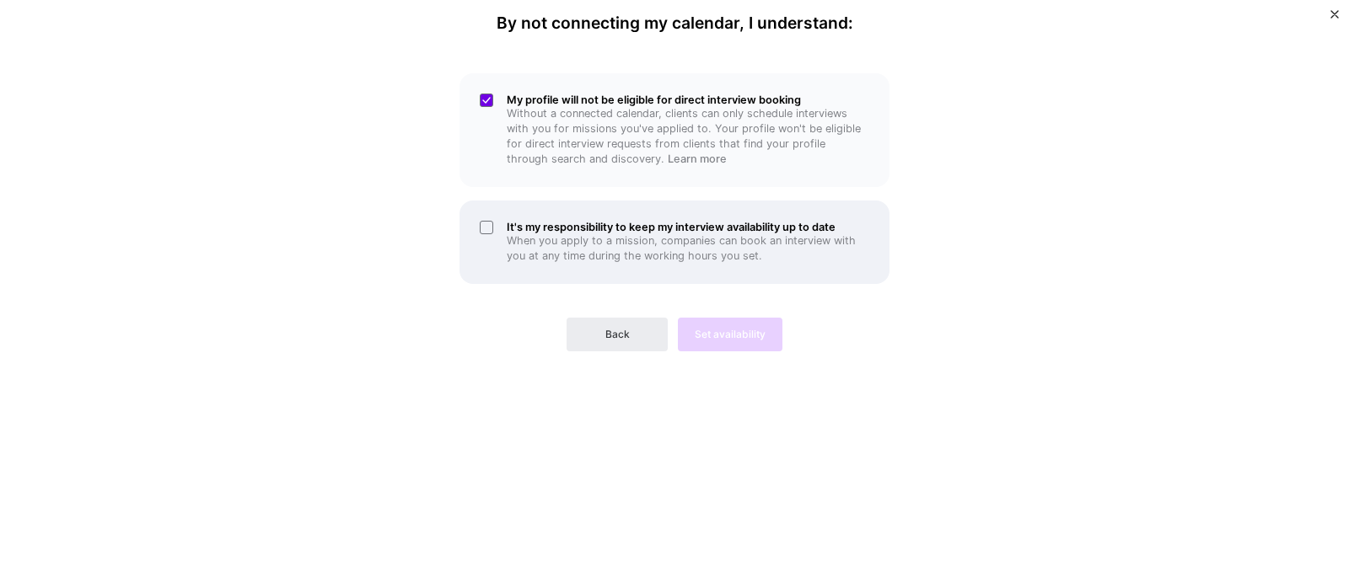
click at [486, 228] on div "It's my responsibility to keep my interview availability up to date When you ap…" at bounding box center [674, 242] width 430 height 83
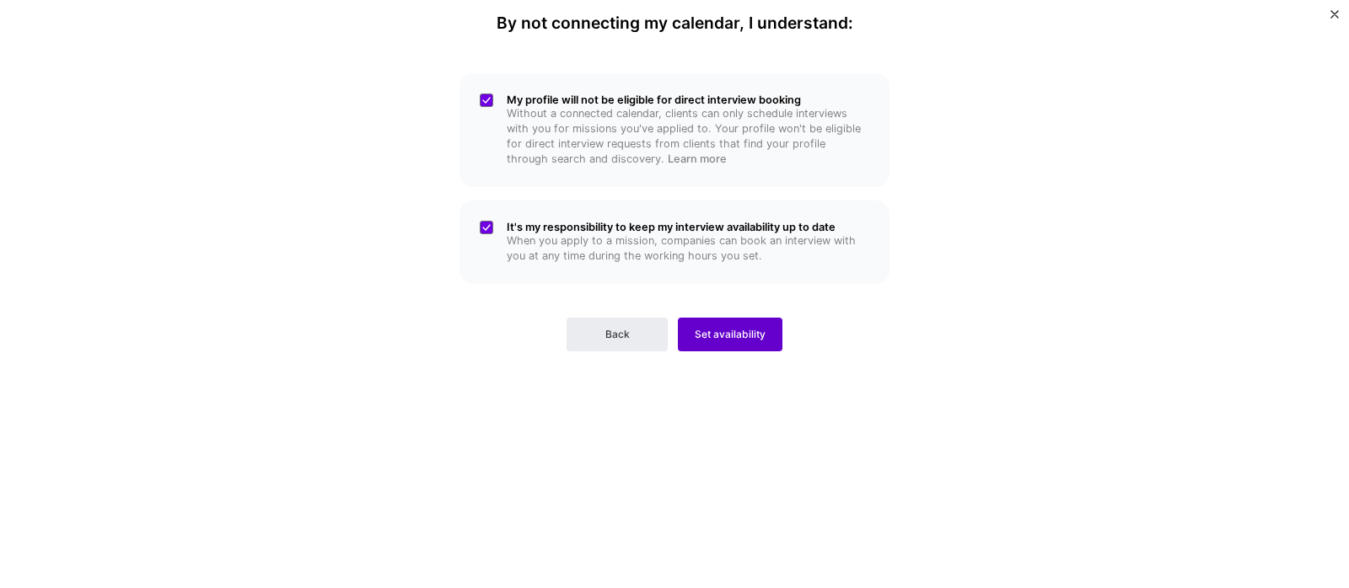
click at [751, 341] on span "Set availability" at bounding box center [730, 334] width 71 height 15
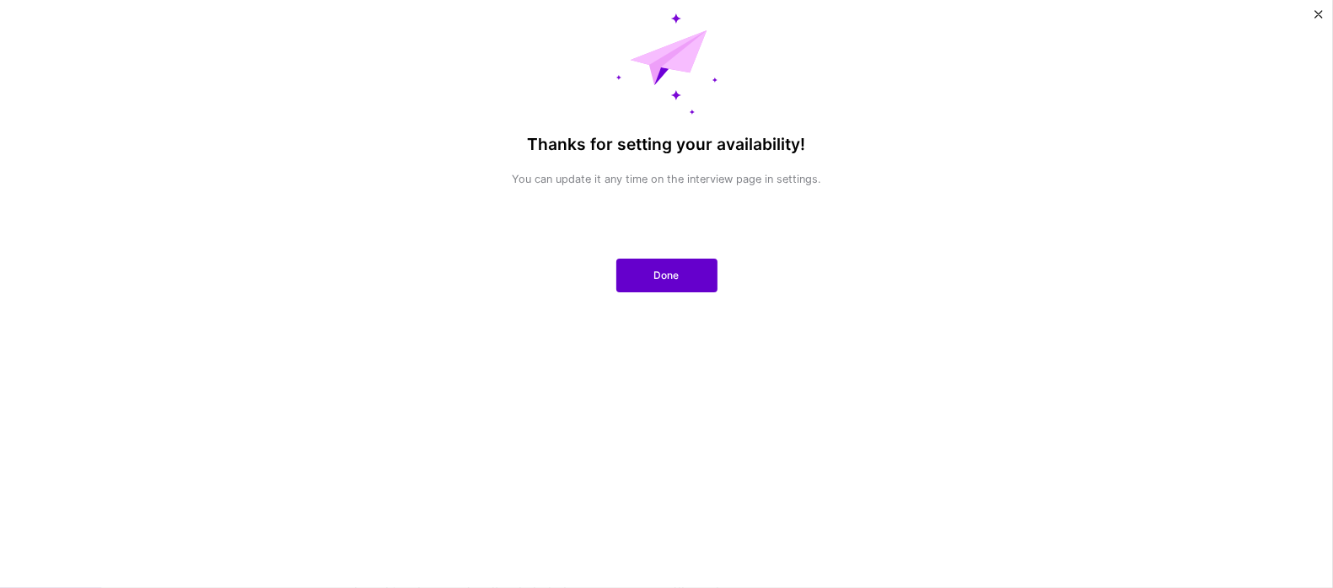
click at [674, 276] on span "Done" at bounding box center [666, 275] width 25 height 15
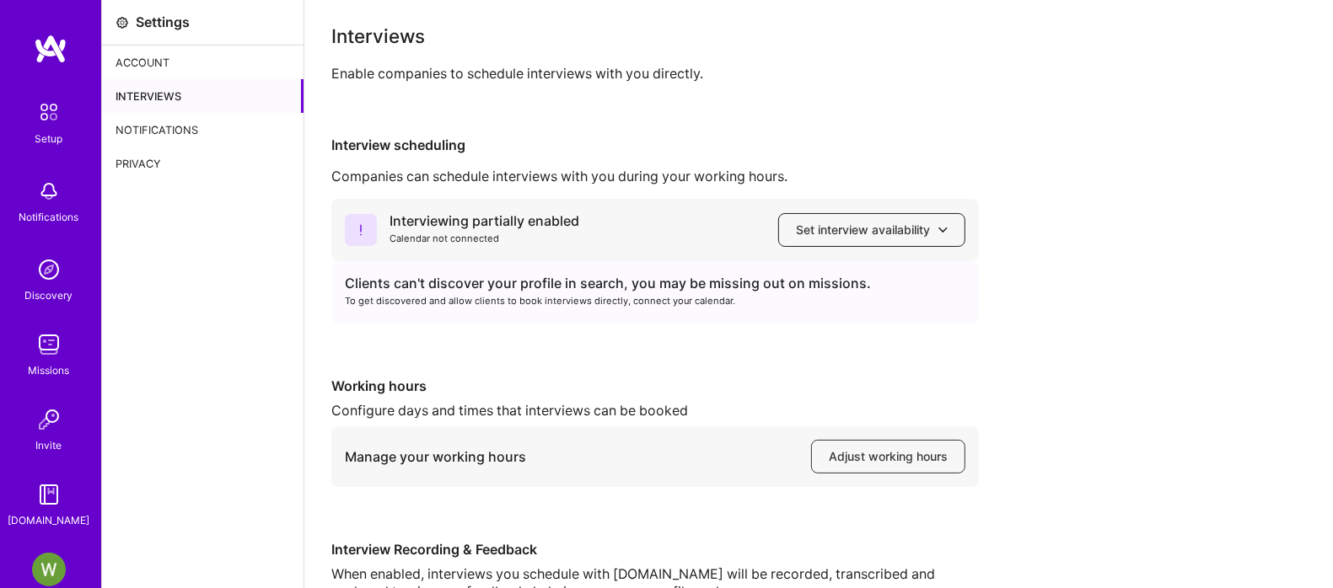
click at [875, 228] on span "Set interview availability" at bounding box center [872, 230] width 152 height 17
click at [1120, 271] on div "Interviewing partially enabled Calendar not connected Set interview availabilit…" at bounding box center [818, 427] width 975 height 456
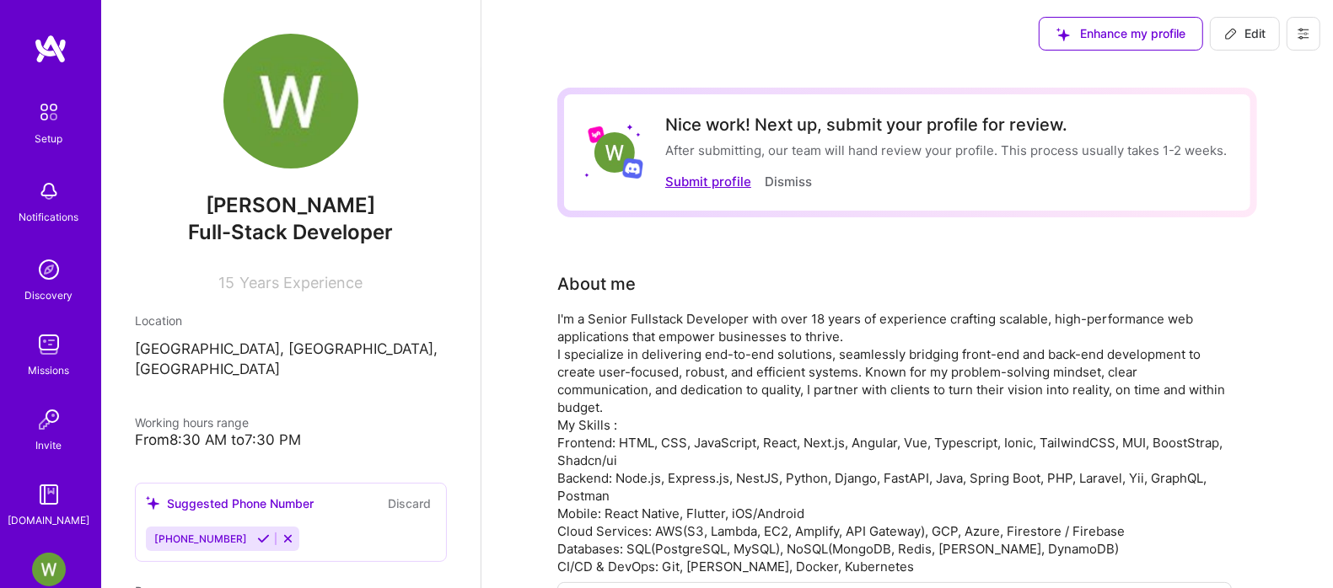
click at [680, 179] on button "Submit profile" at bounding box center [708, 182] width 86 height 18
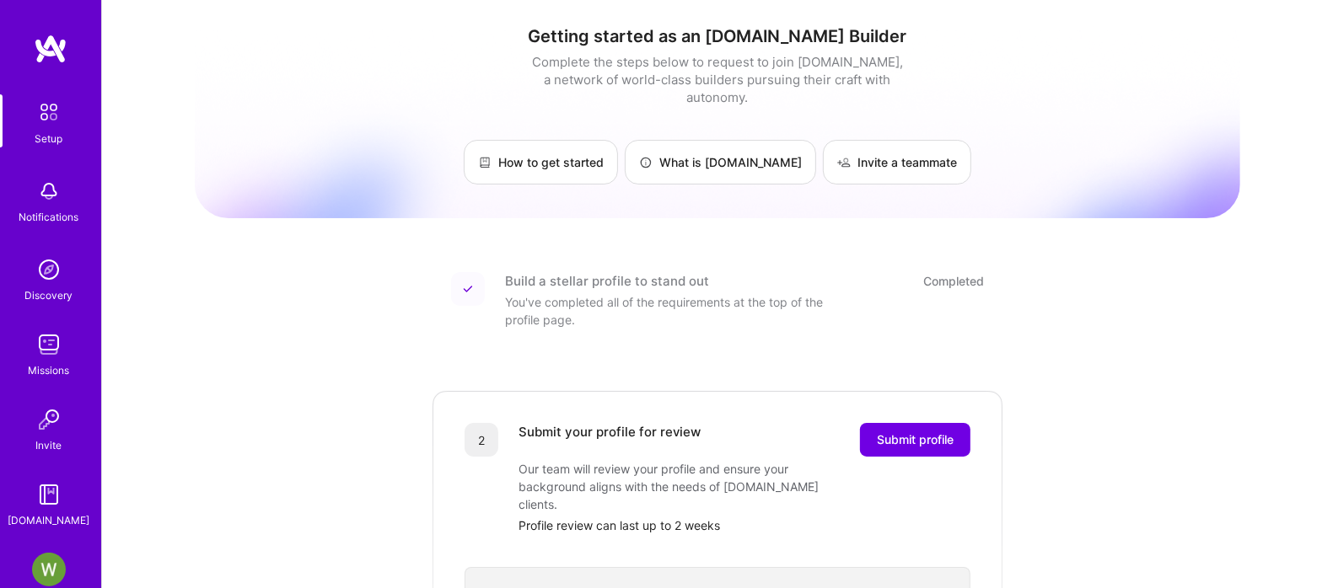
scroll to position [105, 0]
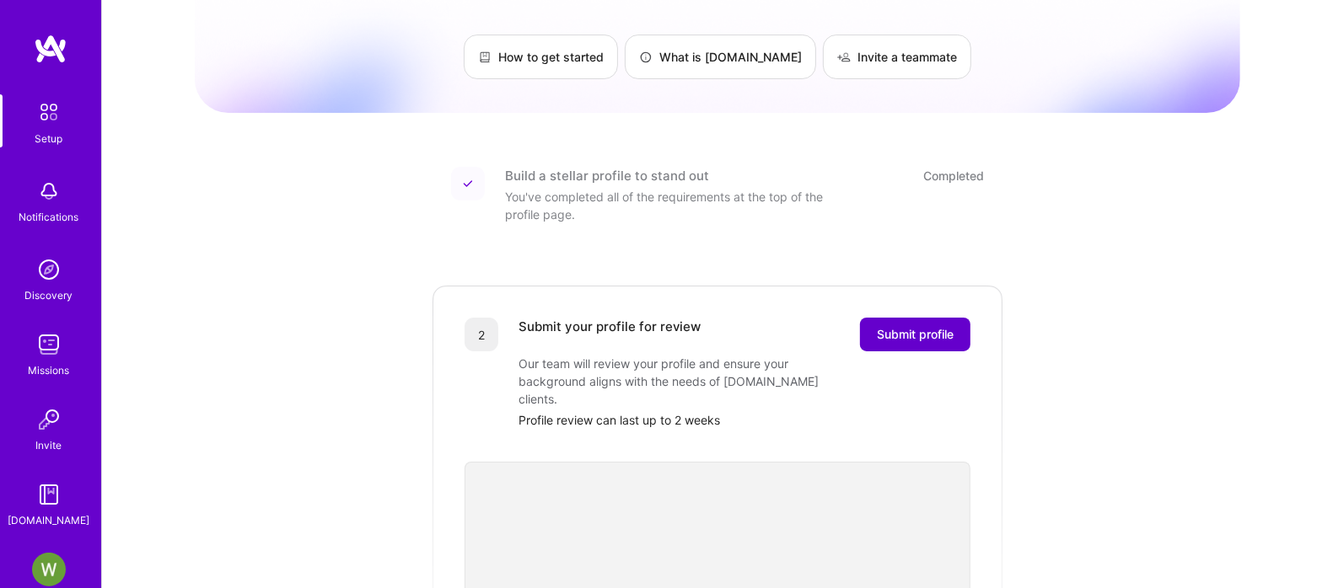
click at [898, 326] on span "Submit profile" at bounding box center [915, 334] width 77 height 17
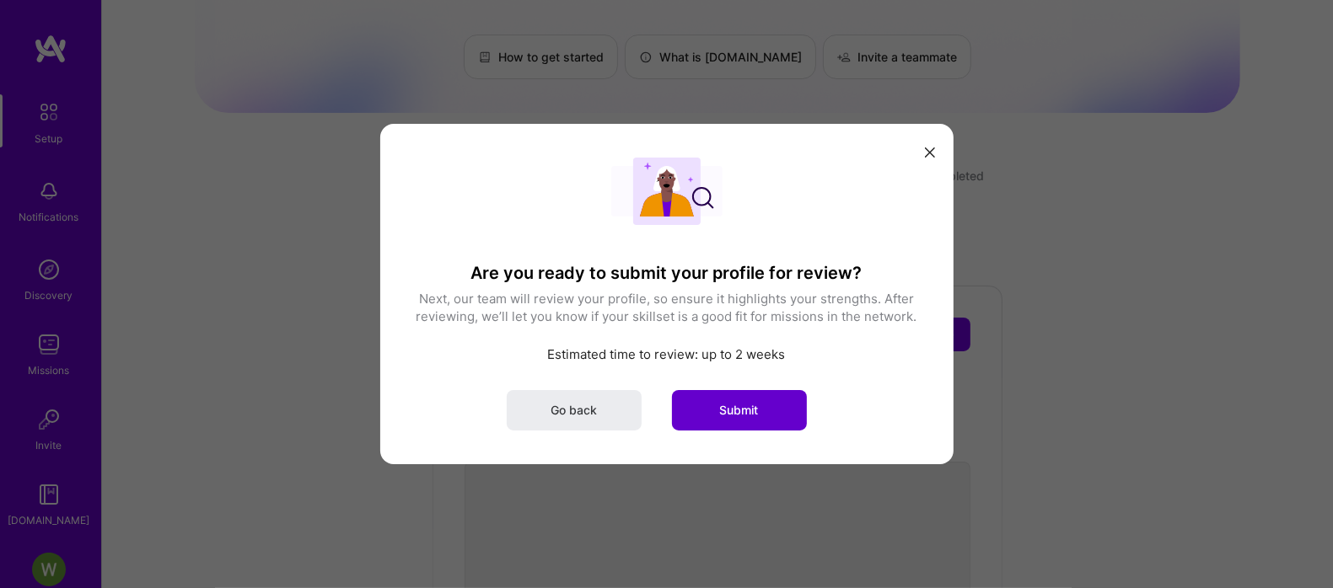
click at [721, 403] on span "Submit" at bounding box center [739, 410] width 39 height 17
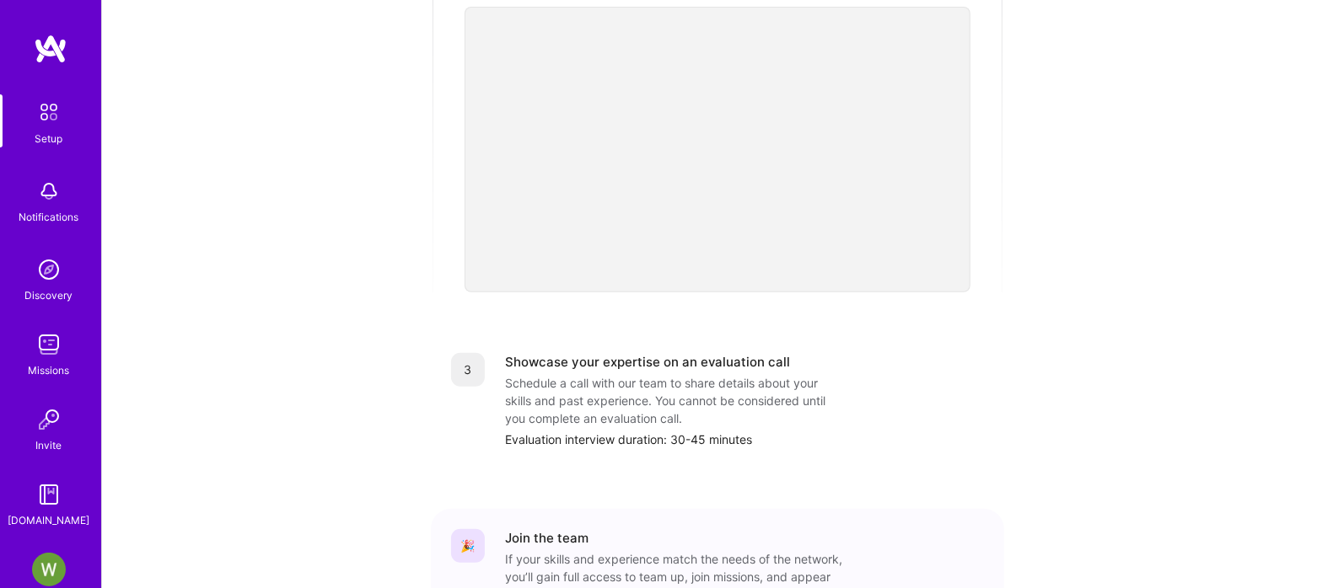
scroll to position [637, 0]
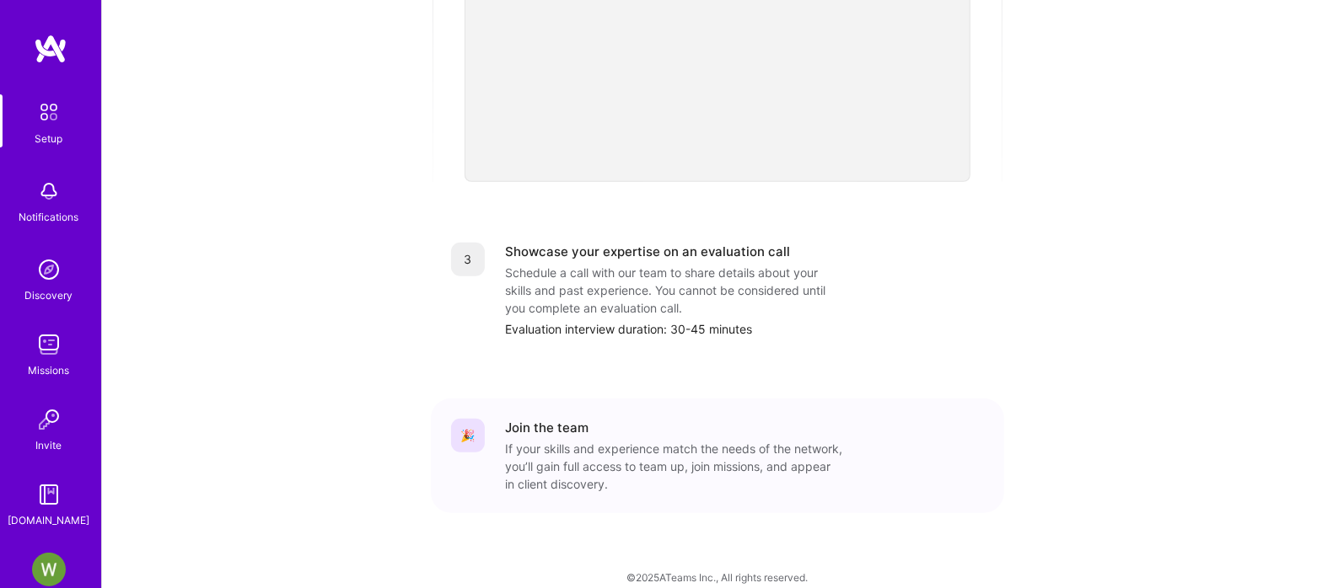
click at [670, 264] on div "Schedule a call with our team to share details about your skills and past exper…" at bounding box center [673, 290] width 337 height 53
click at [722, 264] on div "Schedule a call with our team to share details about your skills and past exper…" at bounding box center [673, 290] width 337 height 53
click at [613, 297] on div "Schedule a call with our team to share details about your skills and past exper…" at bounding box center [673, 290] width 337 height 53
click at [696, 320] on div "Evaluation interview duration: 30-45 minutes" at bounding box center [744, 329] width 479 height 18
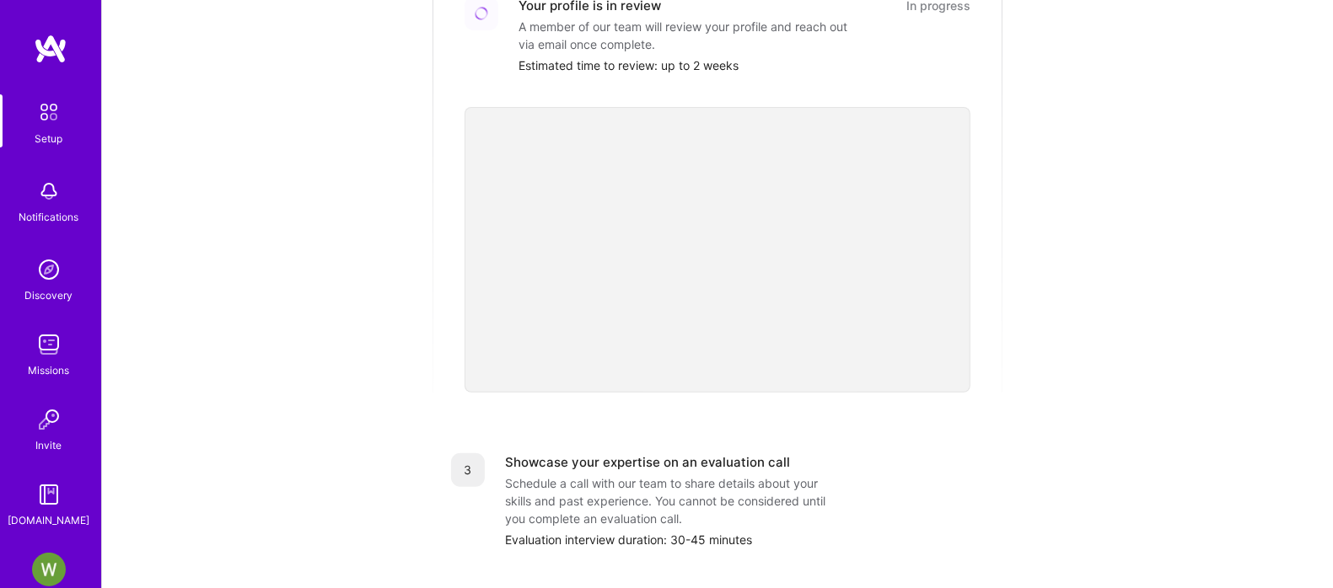
scroll to position [532, 0]
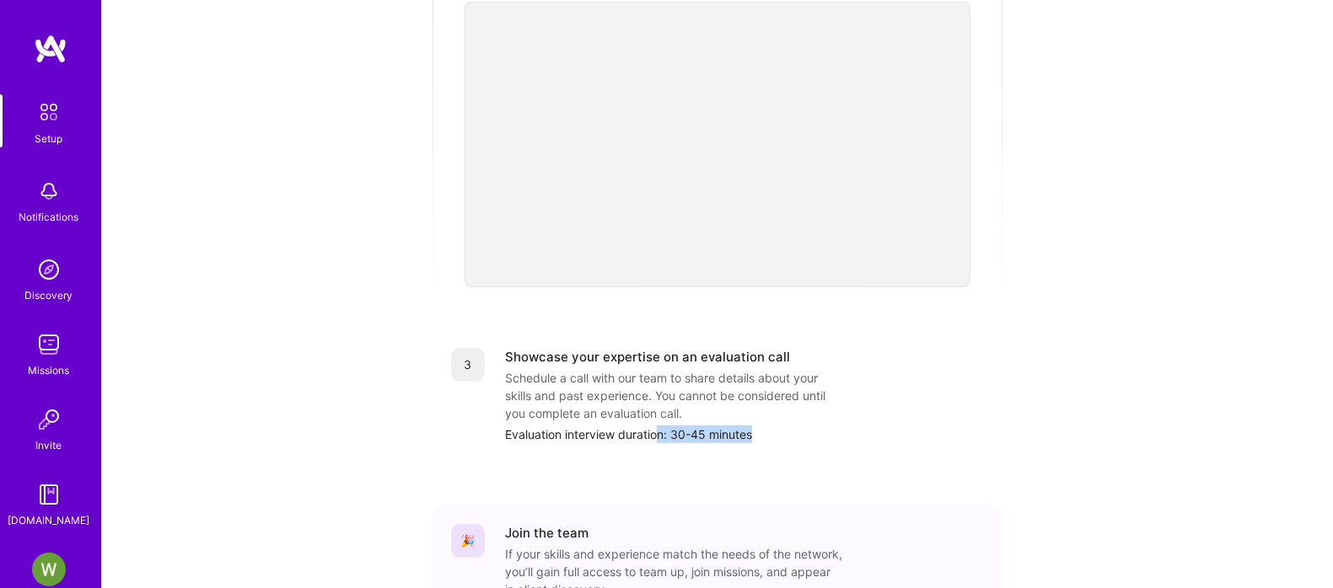
drag, startPoint x: 662, startPoint y: 410, endPoint x: 768, endPoint y: 406, distance: 106.3
click at [767, 426] on div "Evaluation interview duration: 30-45 minutes" at bounding box center [744, 435] width 479 height 18
click at [818, 426] on div "Evaluation interview duration: 30-45 minutes" at bounding box center [744, 435] width 479 height 18
click at [694, 373] on div "Schedule a call with our team to share details about your skills and past exper…" at bounding box center [673, 395] width 337 height 53
drag, startPoint x: 538, startPoint y: 347, endPoint x: 496, endPoint y: 346, distance: 42.2
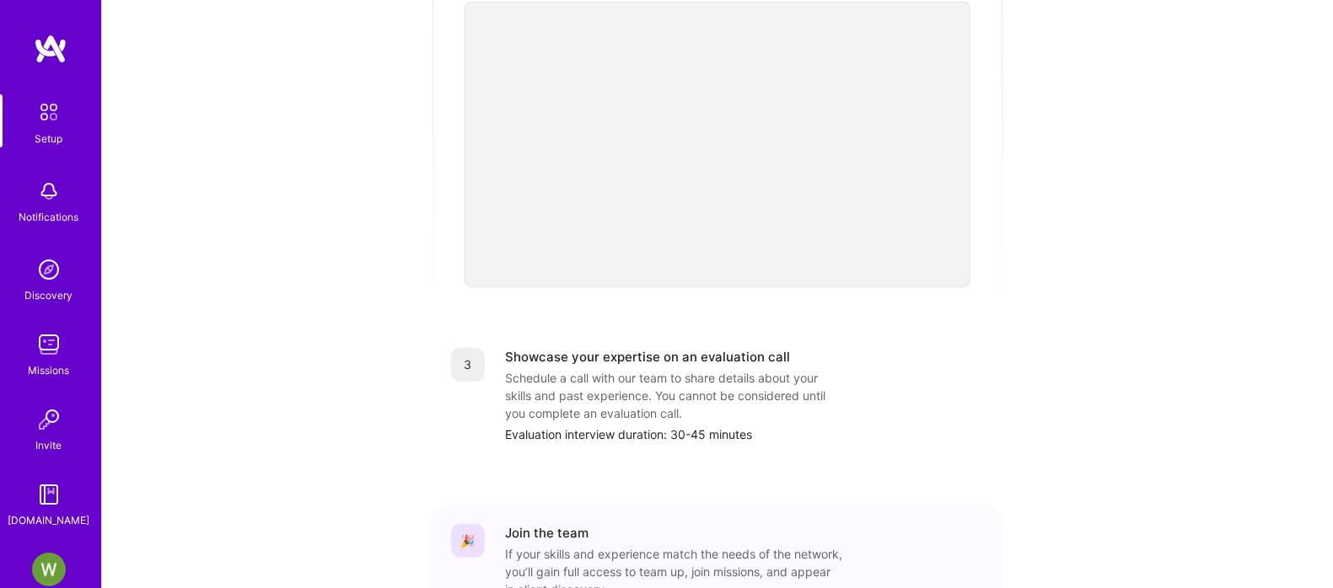
click at [537, 348] on div "Showcase your expertise on an evaluation call" at bounding box center [647, 357] width 285 height 18
click at [472, 348] on div "3" at bounding box center [468, 365] width 34 height 34
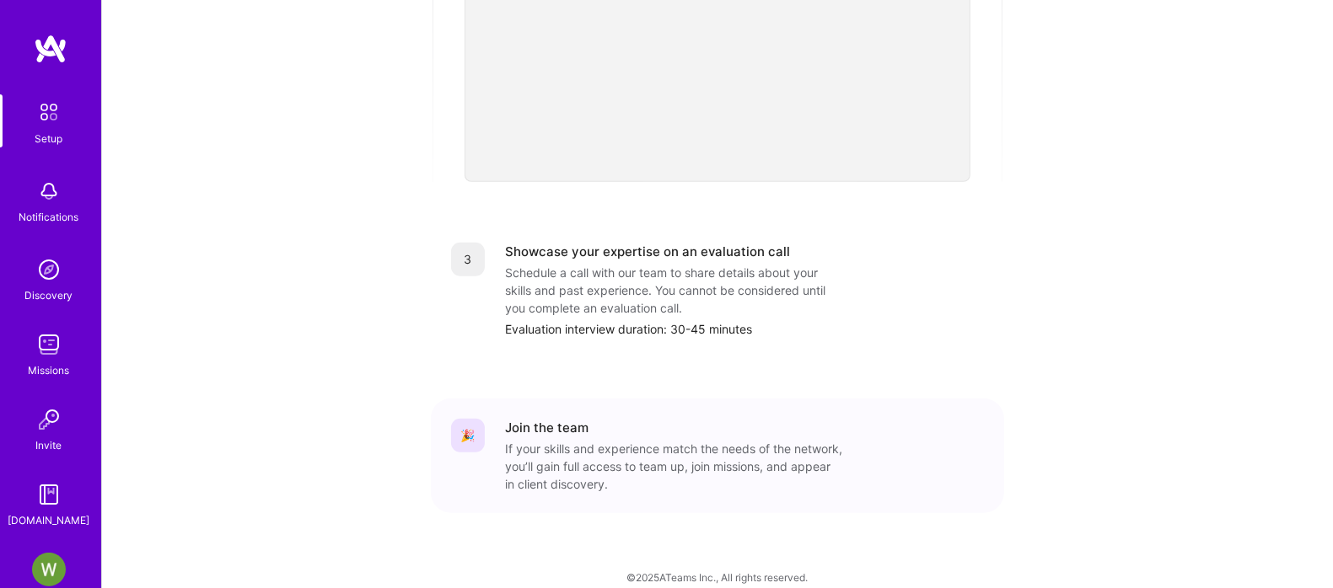
scroll to position [427, 0]
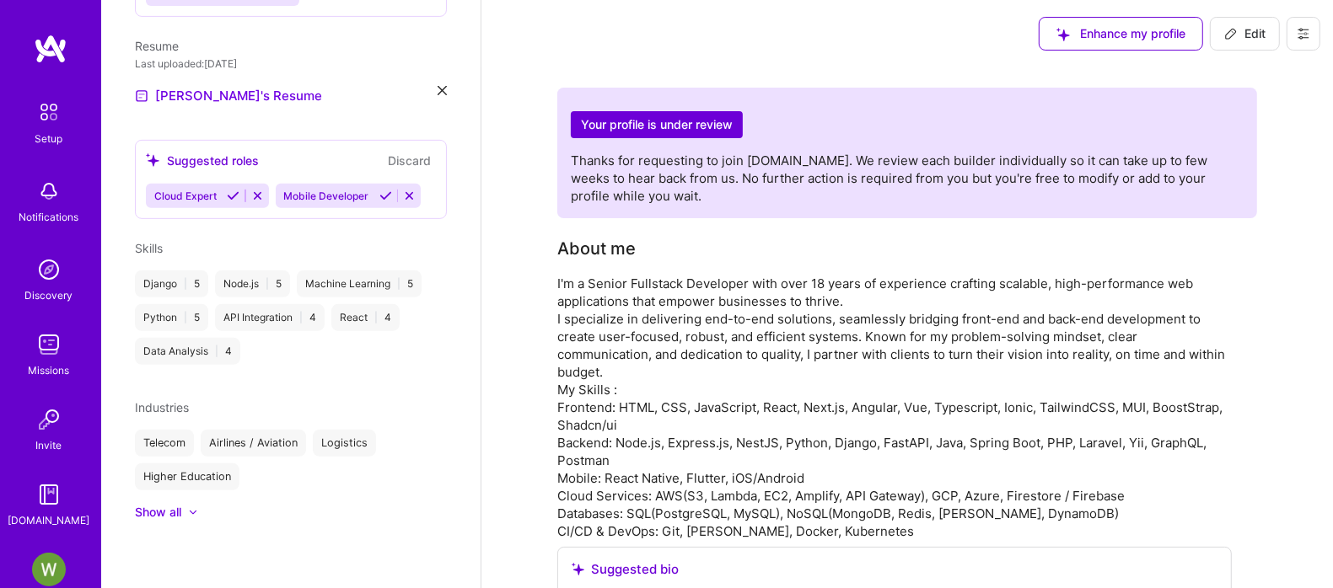
click at [52, 49] on img at bounding box center [51, 49] width 34 height 30
click at [36, 132] on div "Setup" at bounding box center [49, 139] width 28 height 18
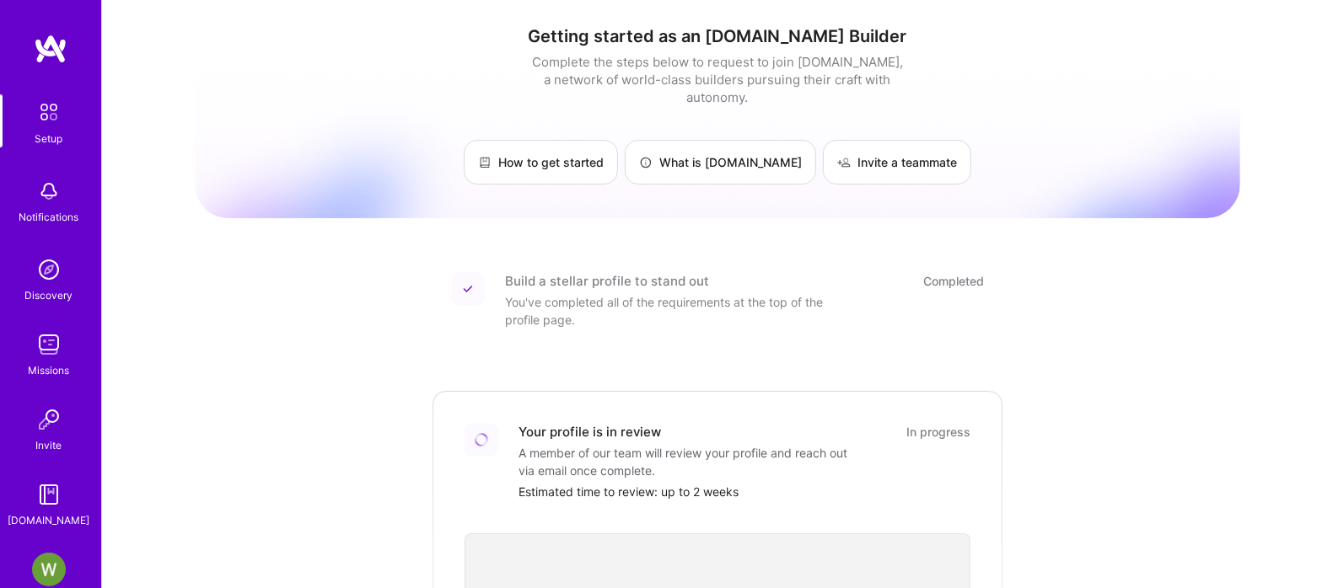
click at [53, 51] on img at bounding box center [51, 49] width 34 height 30
